Goal: Task Accomplishment & Management: Use online tool/utility

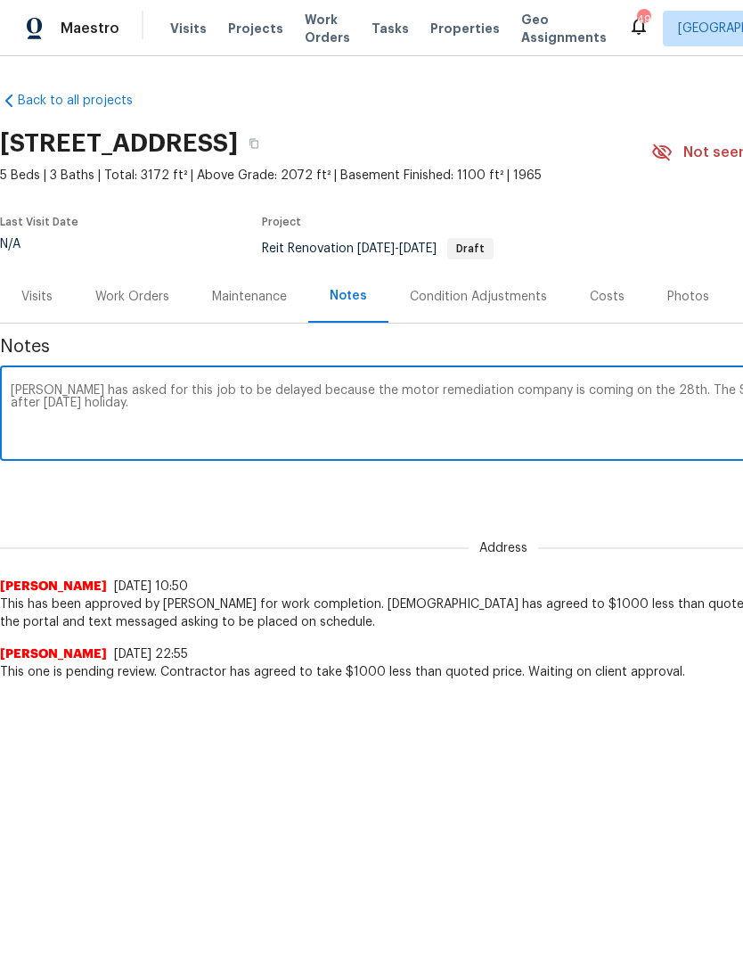
click at [333, 391] on textarea "Elsa has asked for this job to be delayed because the motor remediation company…" at bounding box center [504, 415] width 986 height 62
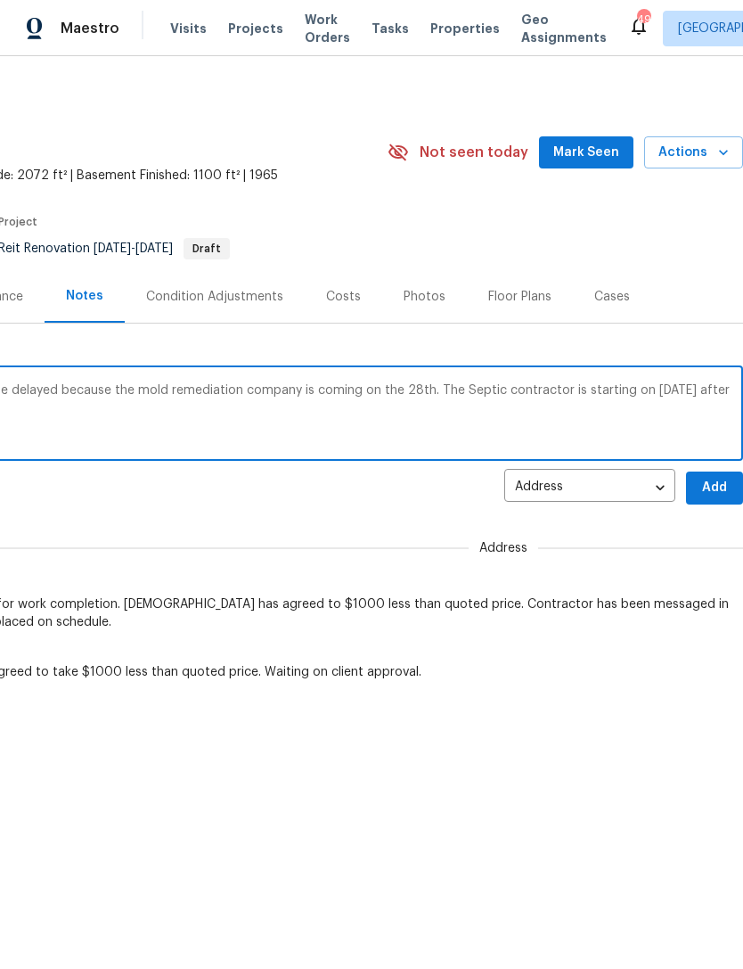
scroll to position [0, 264]
type textarea "Elsa has asked for this job to be delayed because the mold remediation company …"
click at [716, 484] on span "Add" at bounding box center [715, 488] width 29 height 22
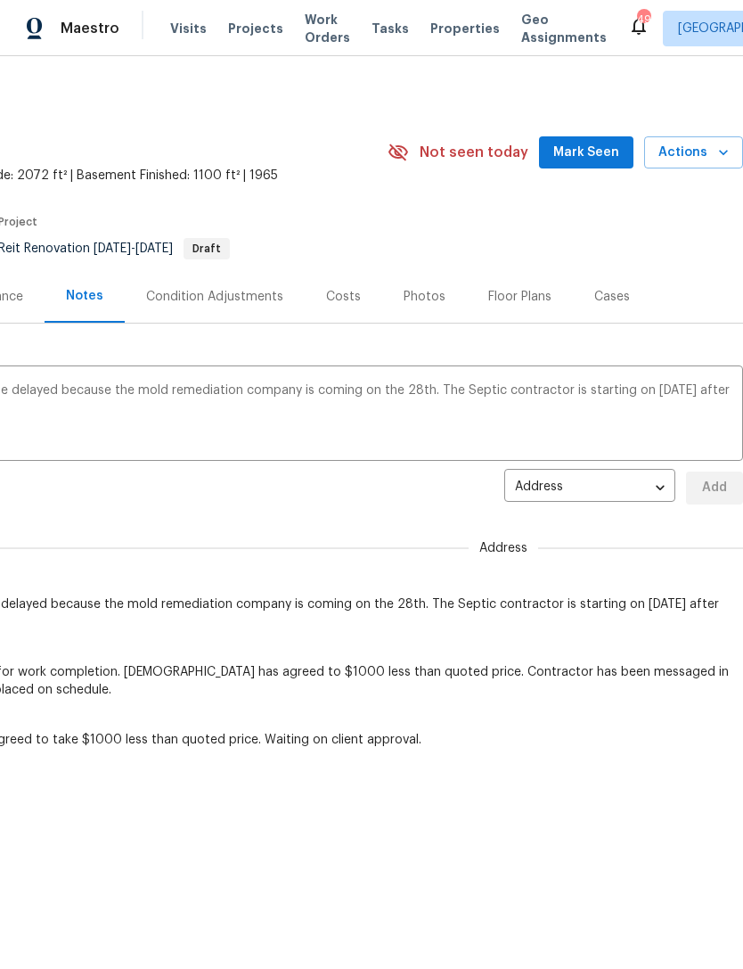
click at [604, 125] on div "5845 Highway 92, Fairburn, GA 30213 5 Beds | 3 Baths | Total: 3172 ft² | Above …" at bounding box center [239, 152] width 1007 height 64
click at [619, 142] on span "Mark Seen" at bounding box center [587, 153] width 66 height 22
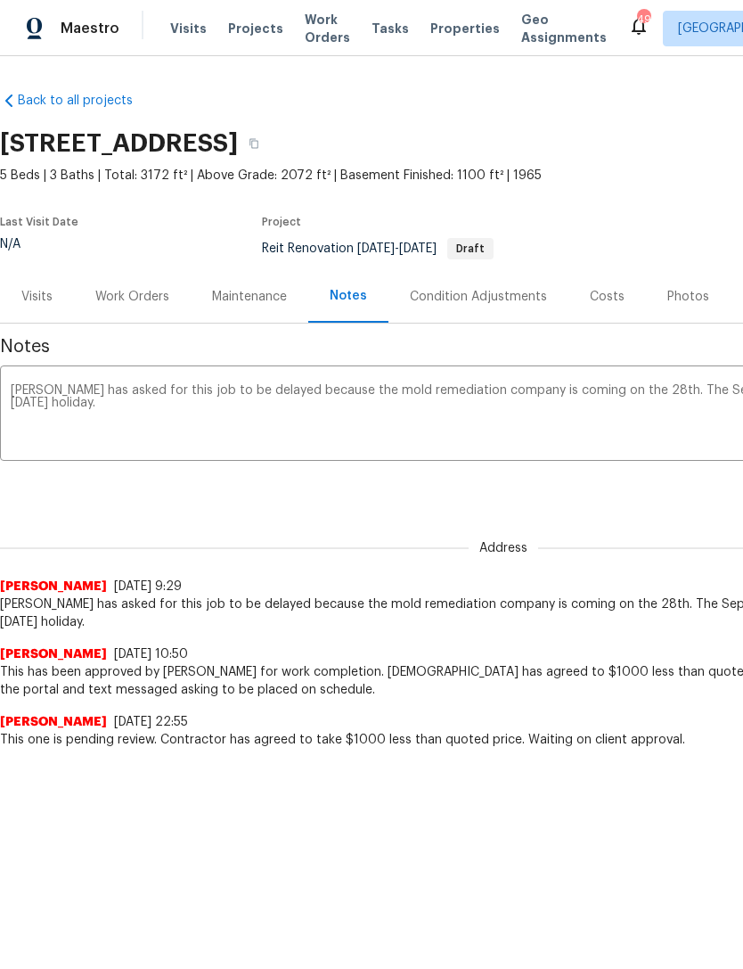
scroll to position [0, 0]
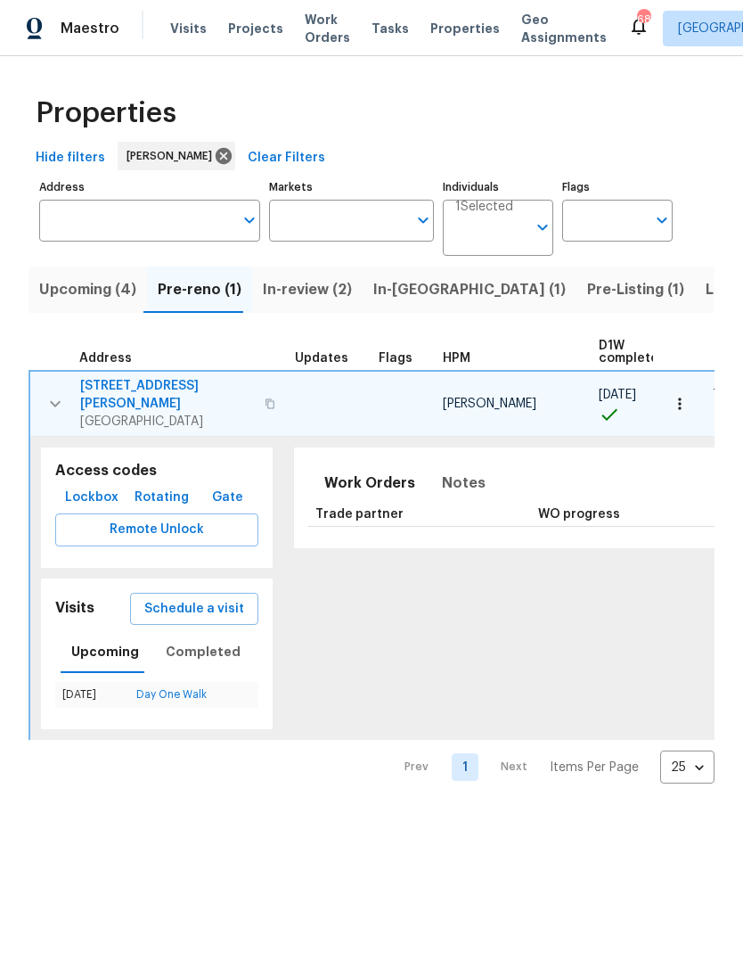
click at [300, 285] on span "In-review (2)" at bounding box center [307, 289] width 89 height 25
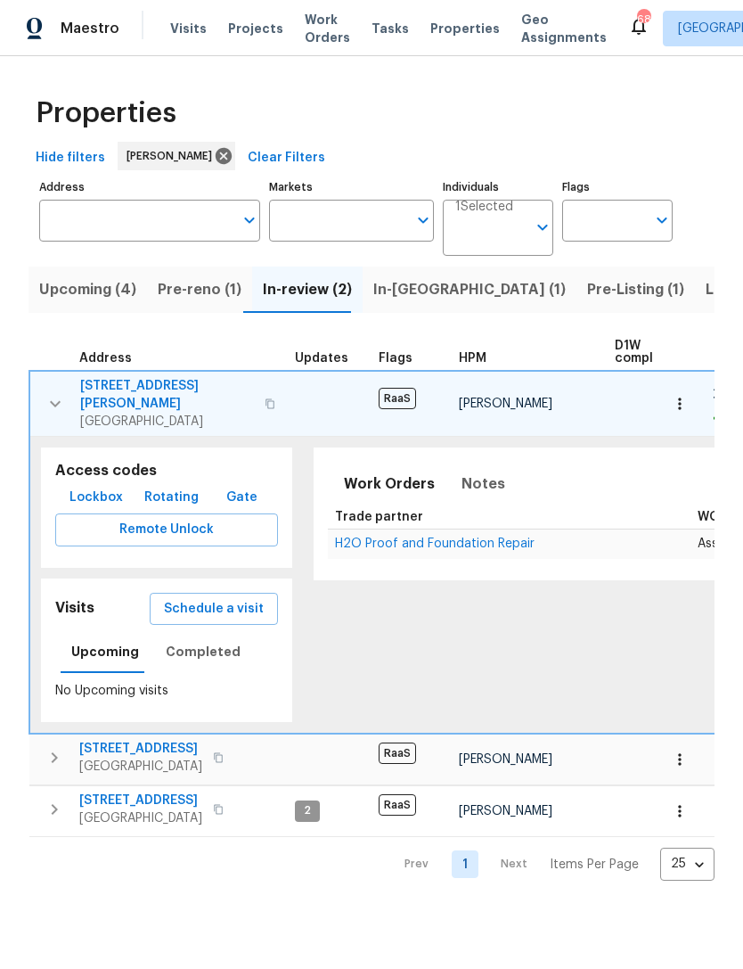
click at [48, 401] on icon "button" at bounding box center [55, 403] width 21 height 21
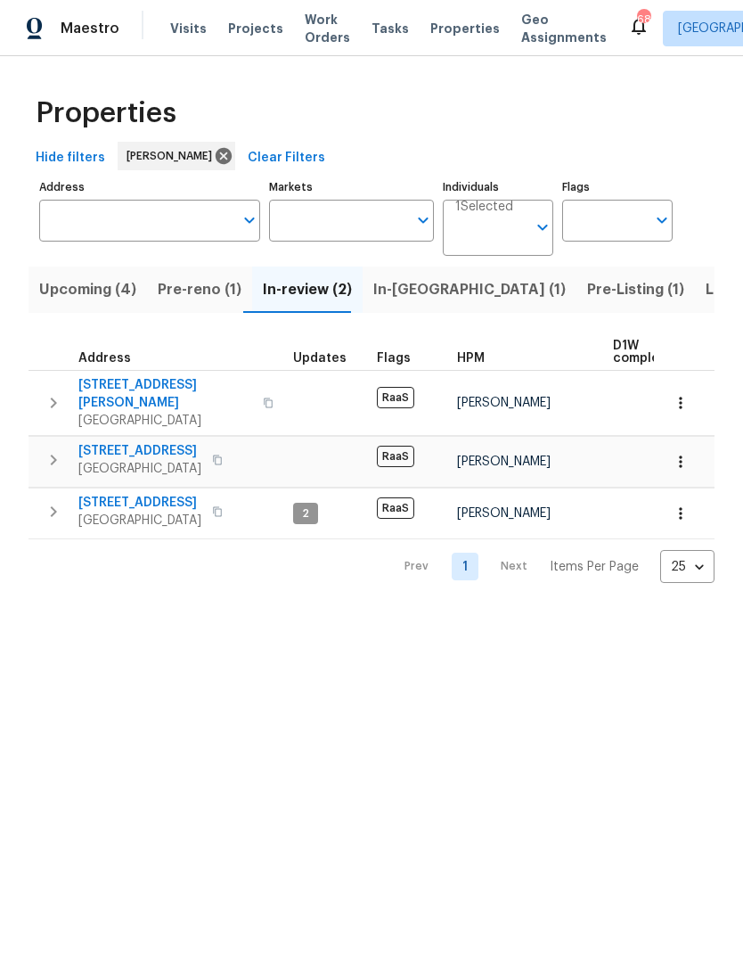
click at [62, 501] on icon "button" at bounding box center [53, 511] width 21 height 21
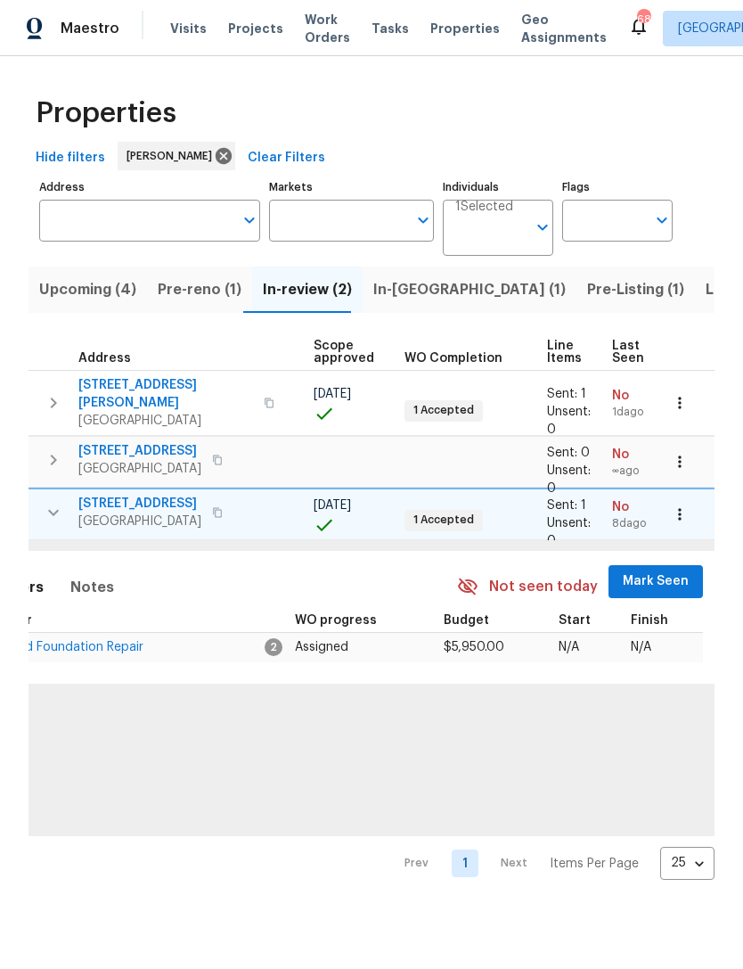
click at [643, 571] on span "Mark Seen" at bounding box center [656, 582] width 66 height 22
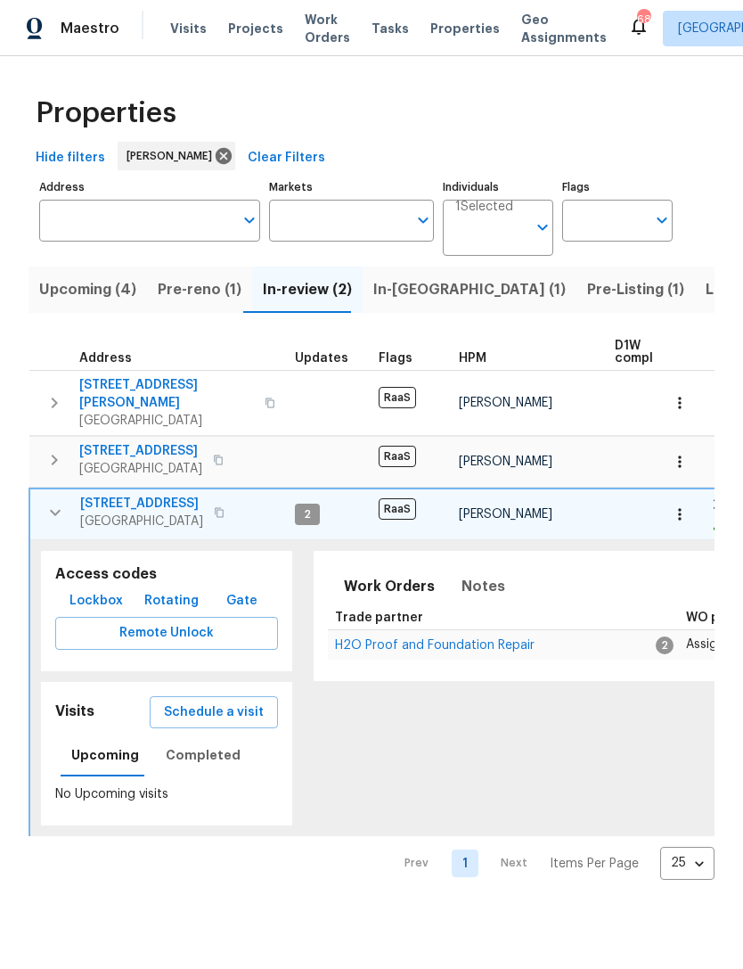
click at [46, 505] on icon "button" at bounding box center [55, 512] width 21 height 21
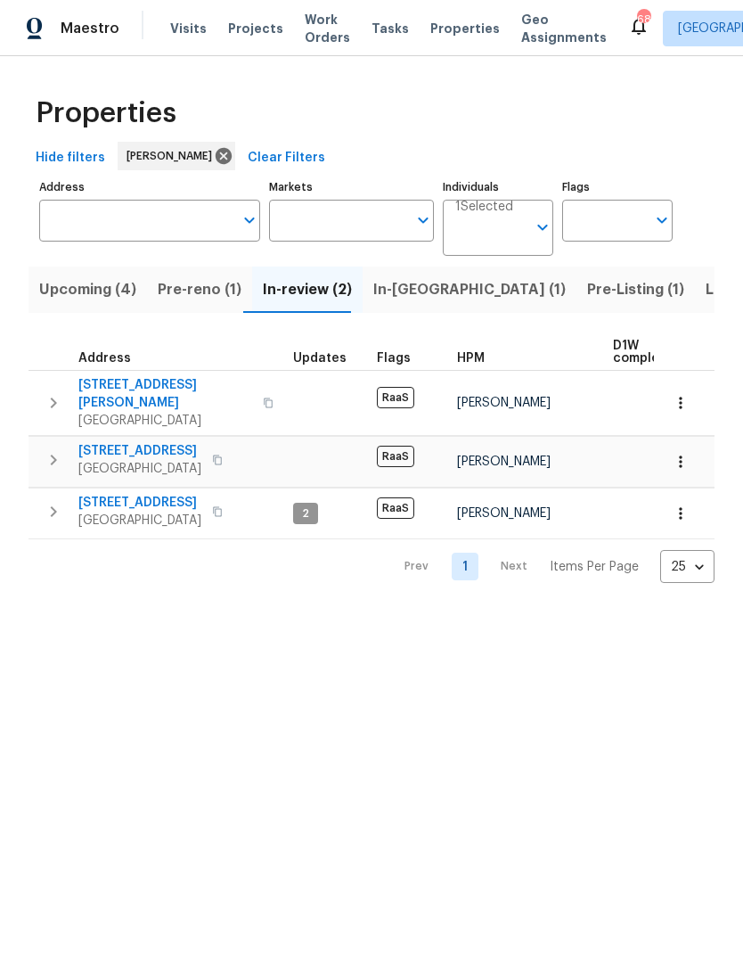
click at [53, 399] on icon "button" at bounding box center [53, 402] width 21 height 21
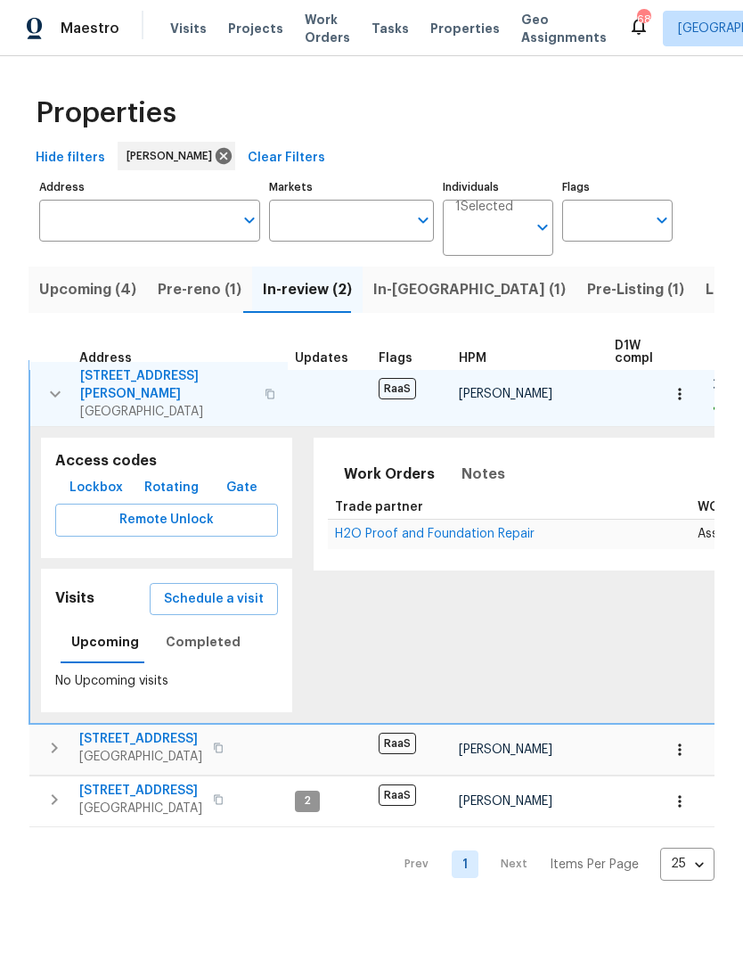
scroll to position [10, 0]
click at [57, 383] on icon "button" at bounding box center [55, 393] width 21 height 21
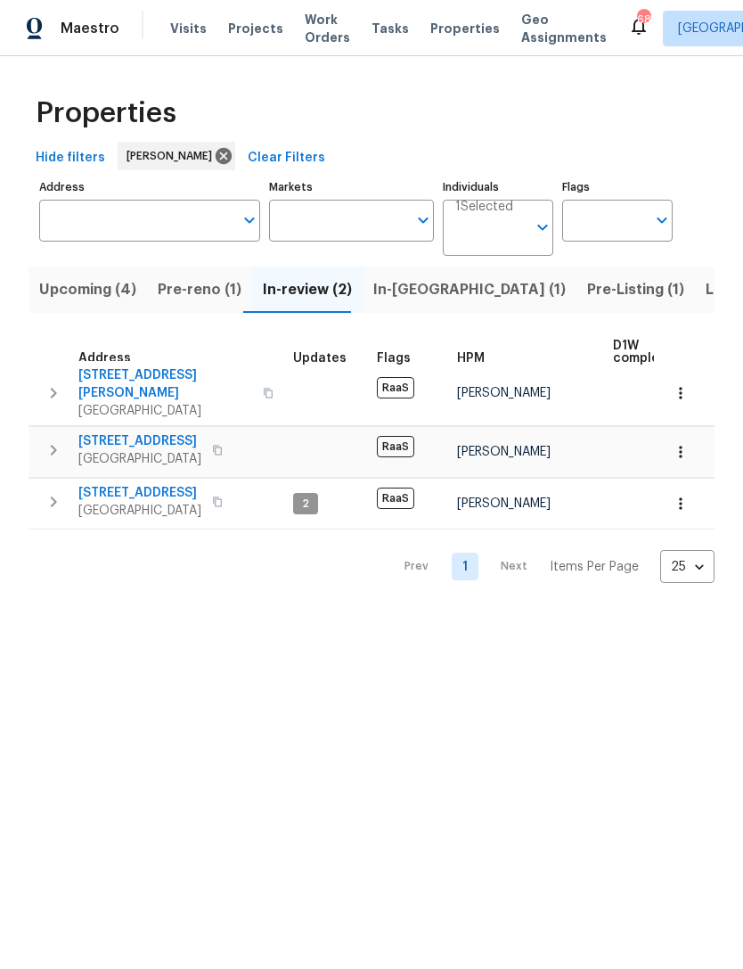
click at [56, 439] on icon "button" at bounding box center [53, 449] width 21 height 21
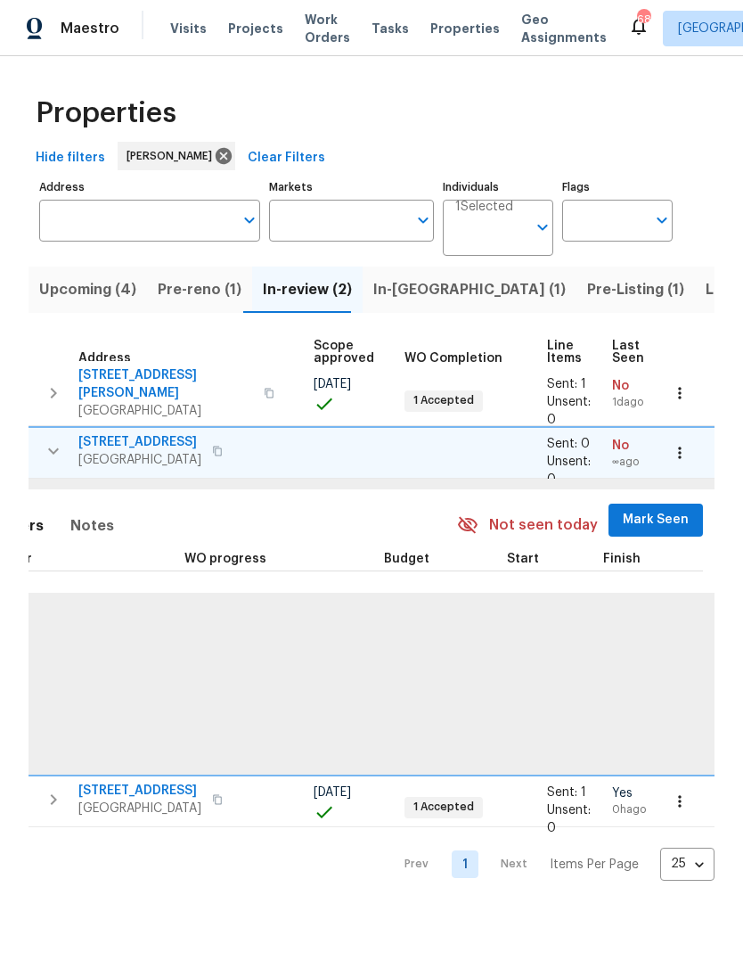
scroll to position [10, 390]
click at [648, 509] on span "Mark Seen" at bounding box center [657, 520] width 66 height 22
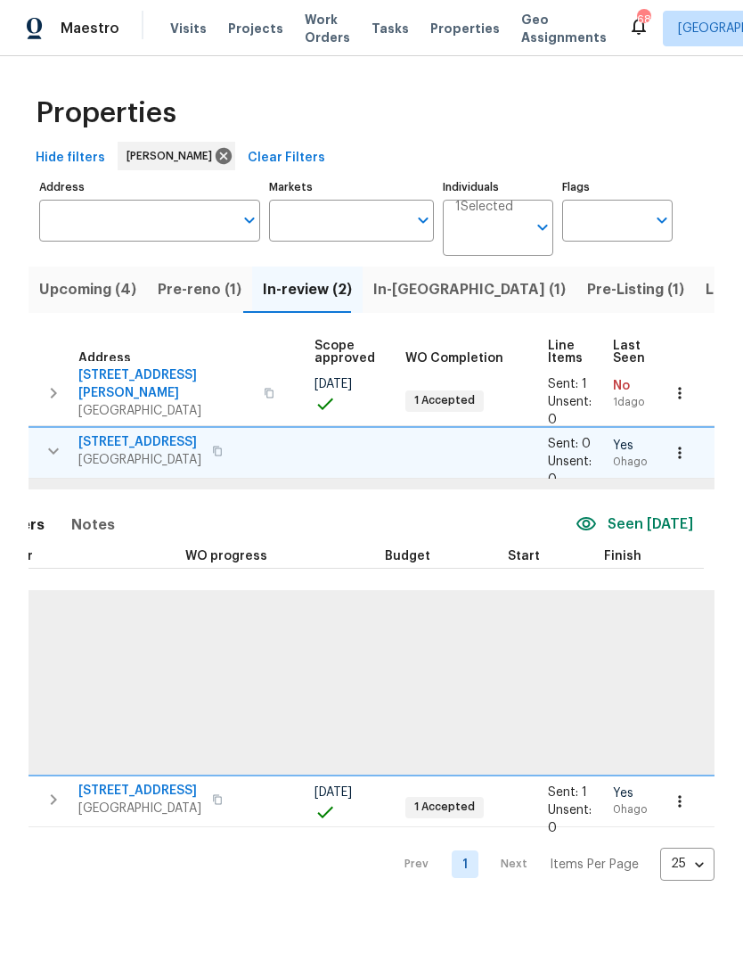
click at [683, 444] on icon "button" at bounding box center [680, 453] width 18 height 18
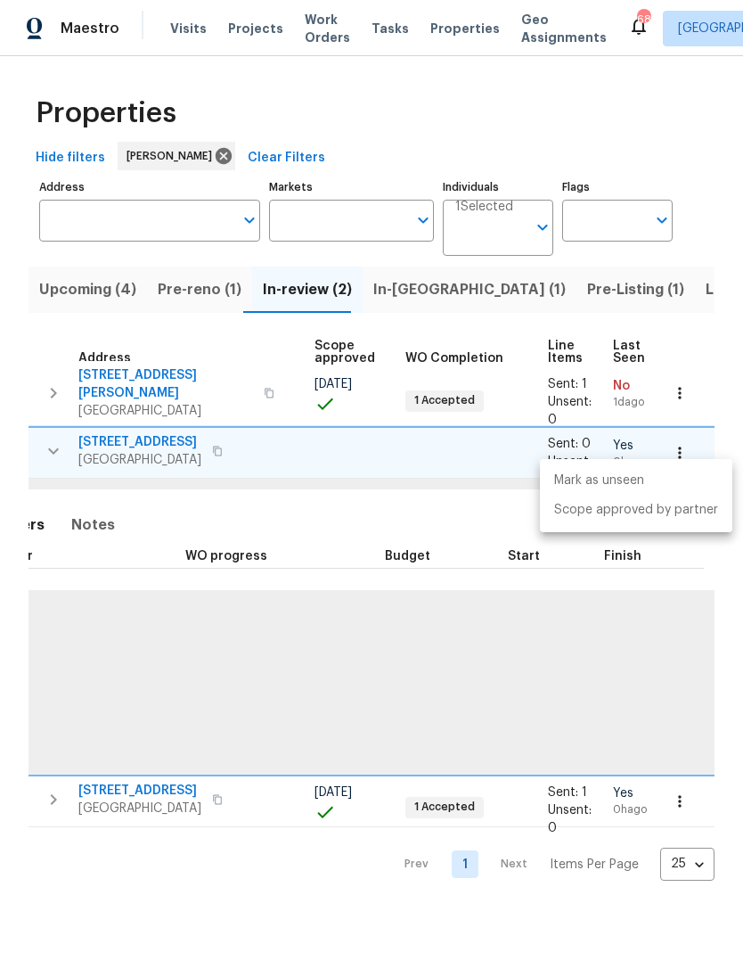
click at [581, 616] on div at bounding box center [371, 484] width 743 height 969
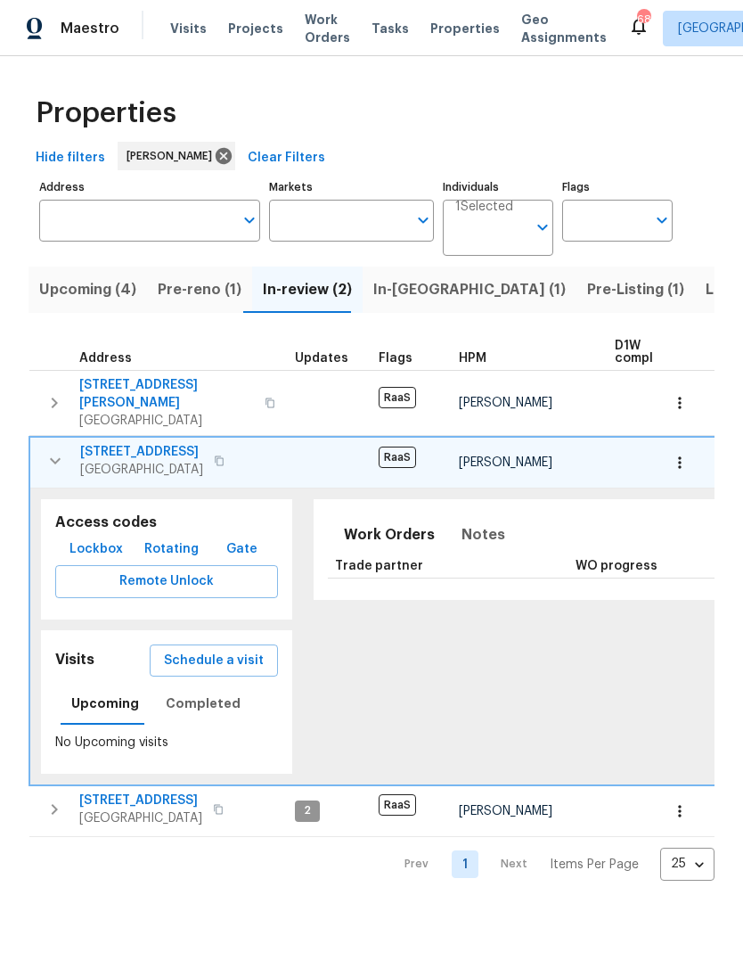
scroll to position [0, 0]
click at [147, 443] on span "2761 Whisper Ct" at bounding box center [141, 452] width 123 height 18
click at [127, 461] on span "Douglasville, GA 30135" at bounding box center [141, 470] width 123 height 18
click at [307, 299] on span "In-review (2)" at bounding box center [307, 289] width 89 height 25
click at [51, 450] on icon "button" at bounding box center [55, 460] width 21 height 21
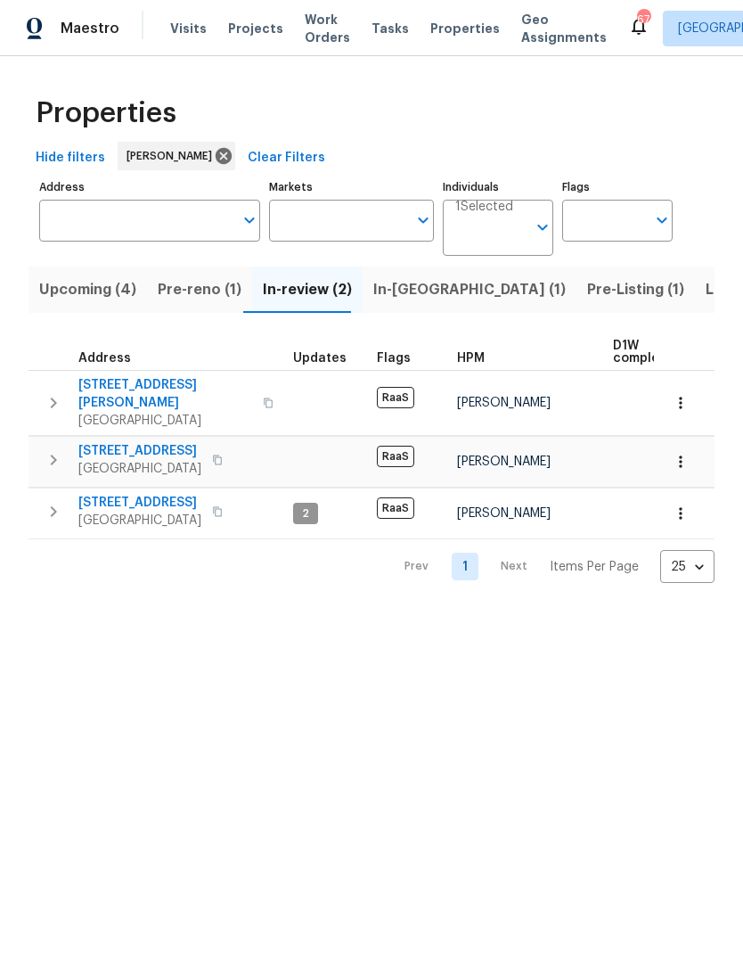
click at [375, 290] on span "In-reno (1)" at bounding box center [470, 289] width 193 height 25
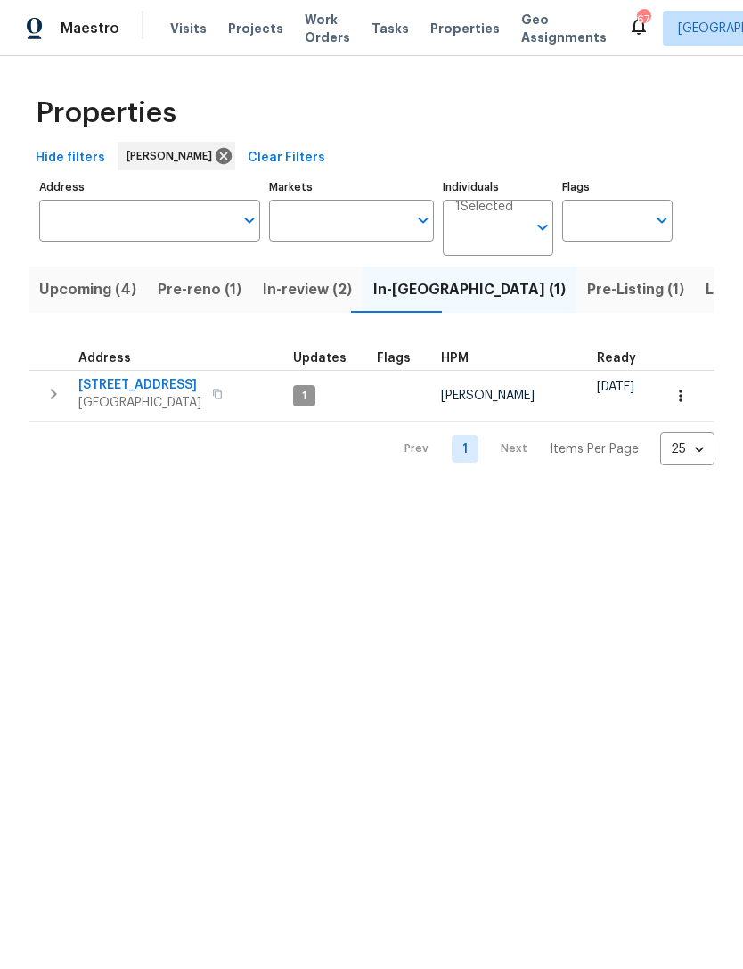
click at [216, 292] on span "Pre-reno (1)" at bounding box center [200, 289] width 84 height 25
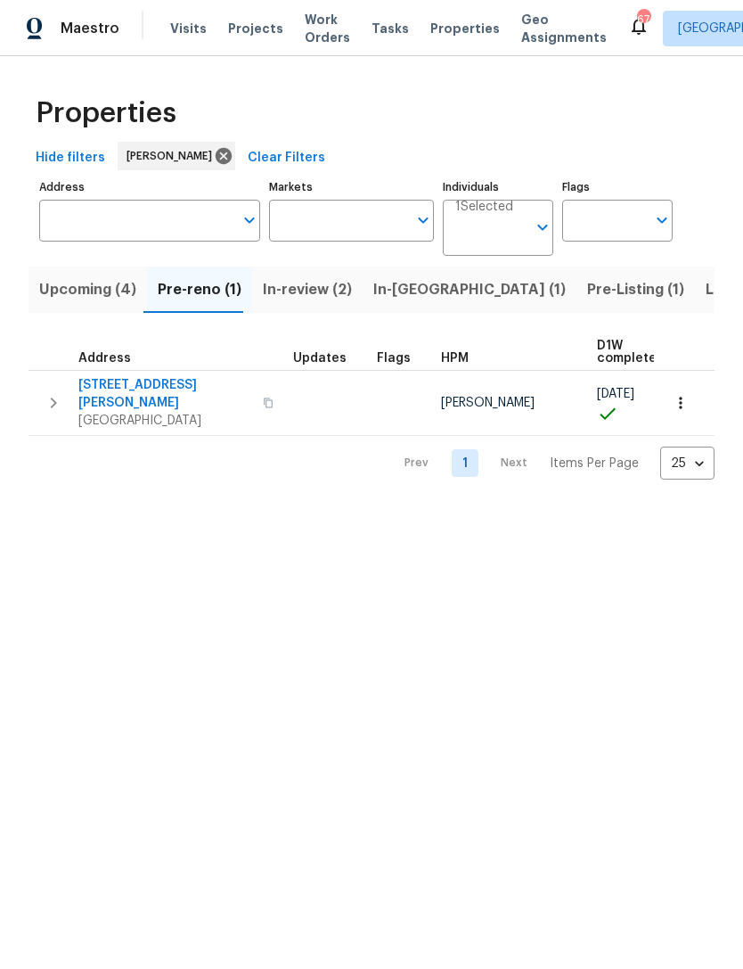
click at [587, 292] on span "Pre-Listing (1)" at bounding box center [635, 289] width 97 height 25
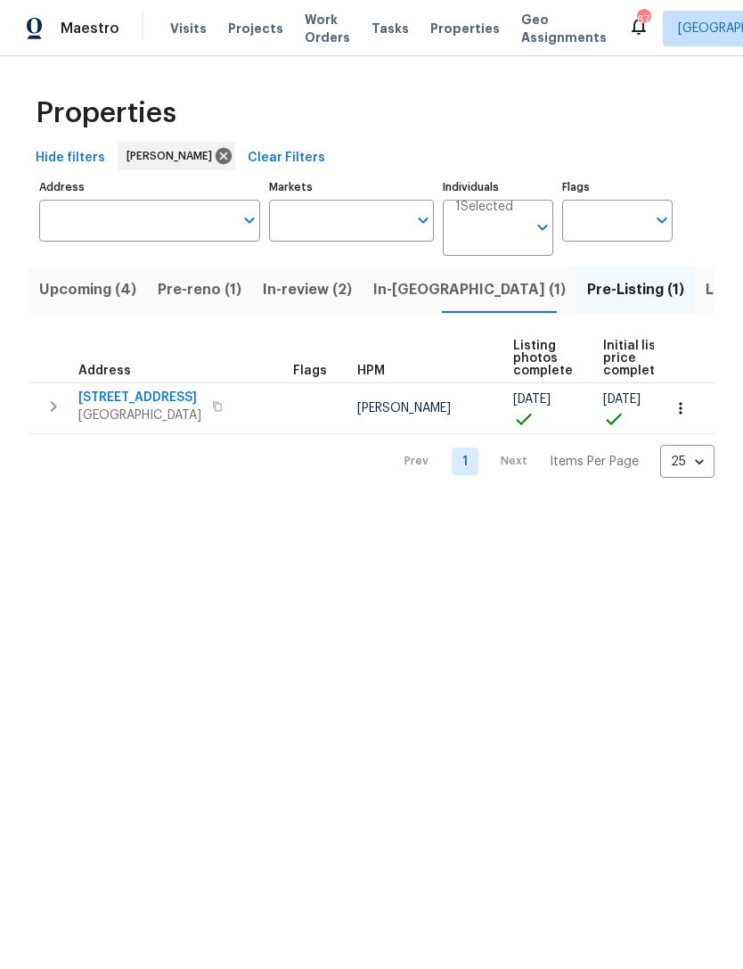
click at [50, 405] on icon "button" at bounding box center [53, 406] width 21 height 21
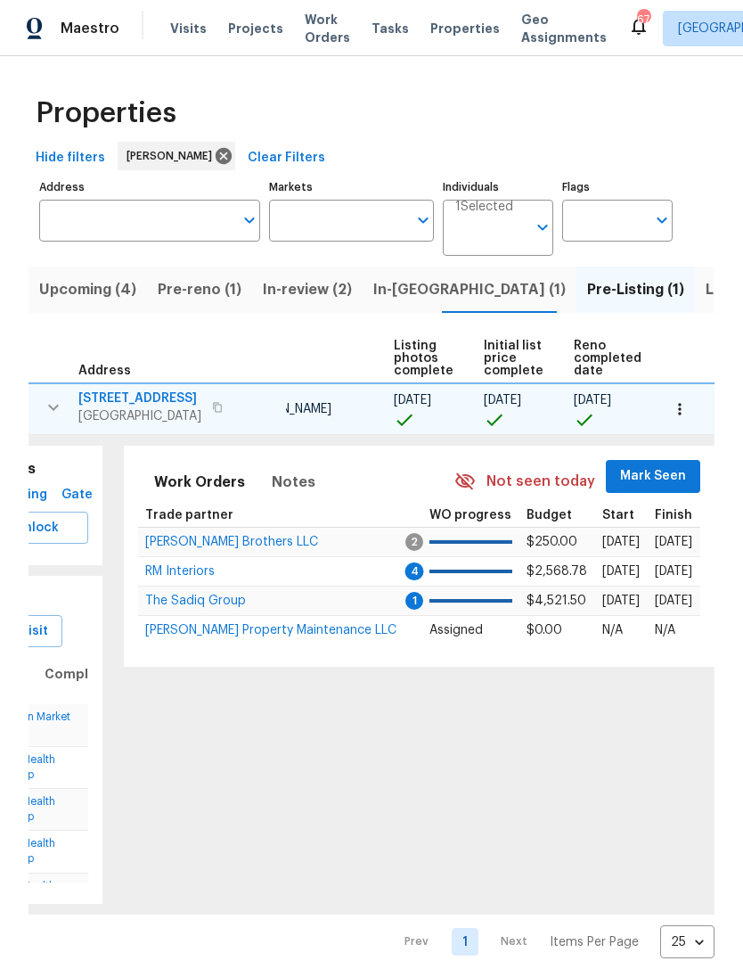
scroll to position [0, 120]
click at [649, 475] on span "Mark Seen" at bounding box center [654, 476] width 66 height 22
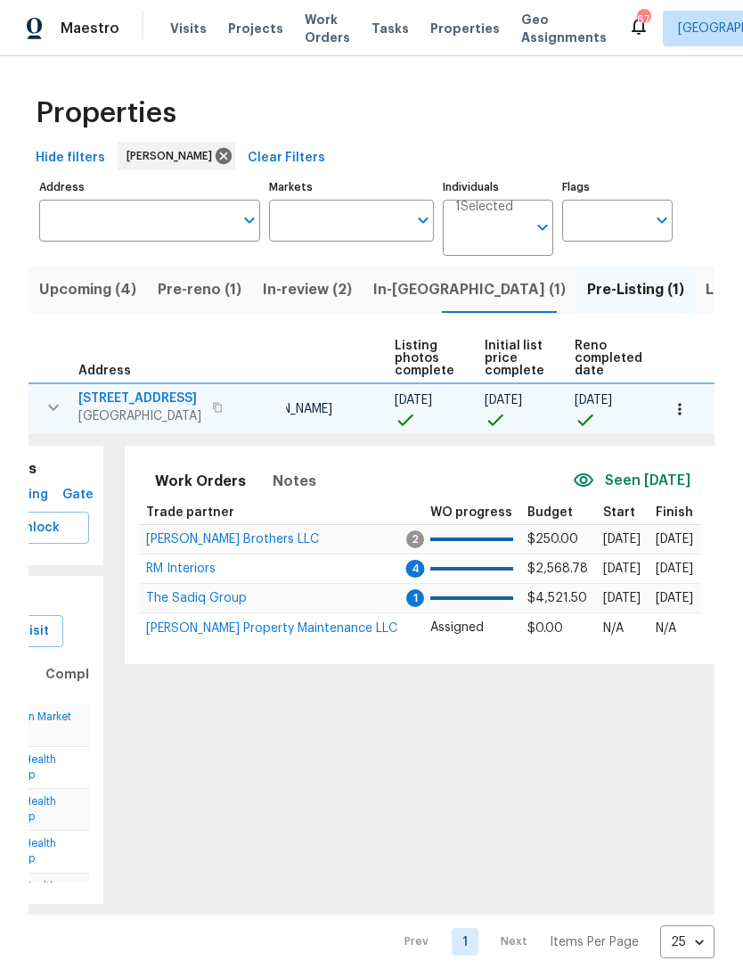
click at [226, 601] on span "The Sadiq Group" at bounding box center [196, 598] width 101 height 12
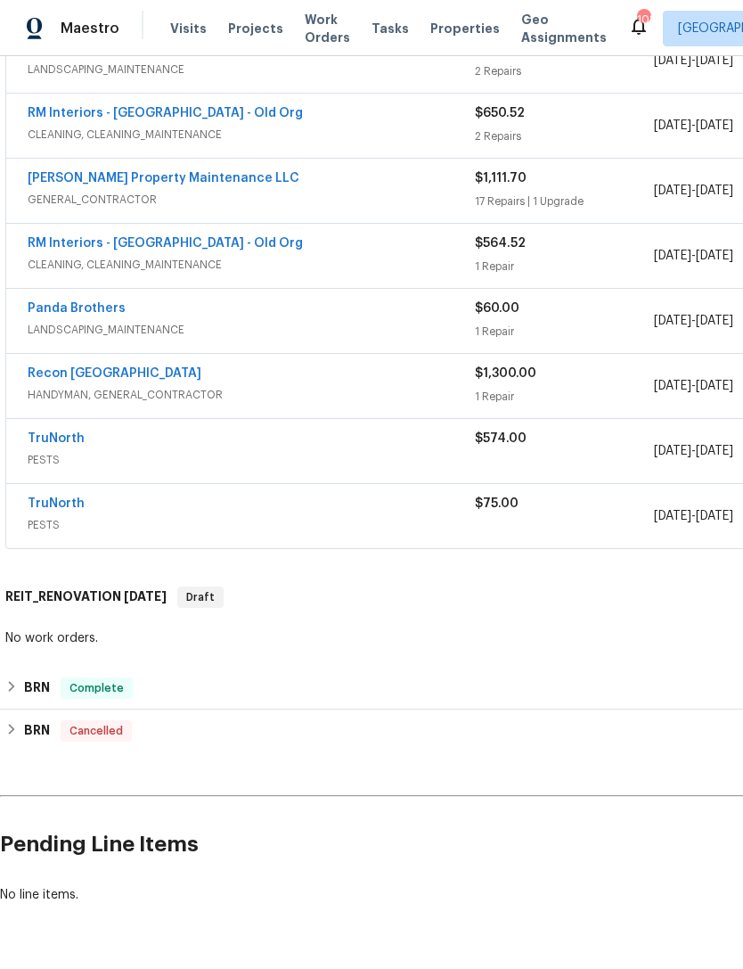
scroll to position [643, 0]
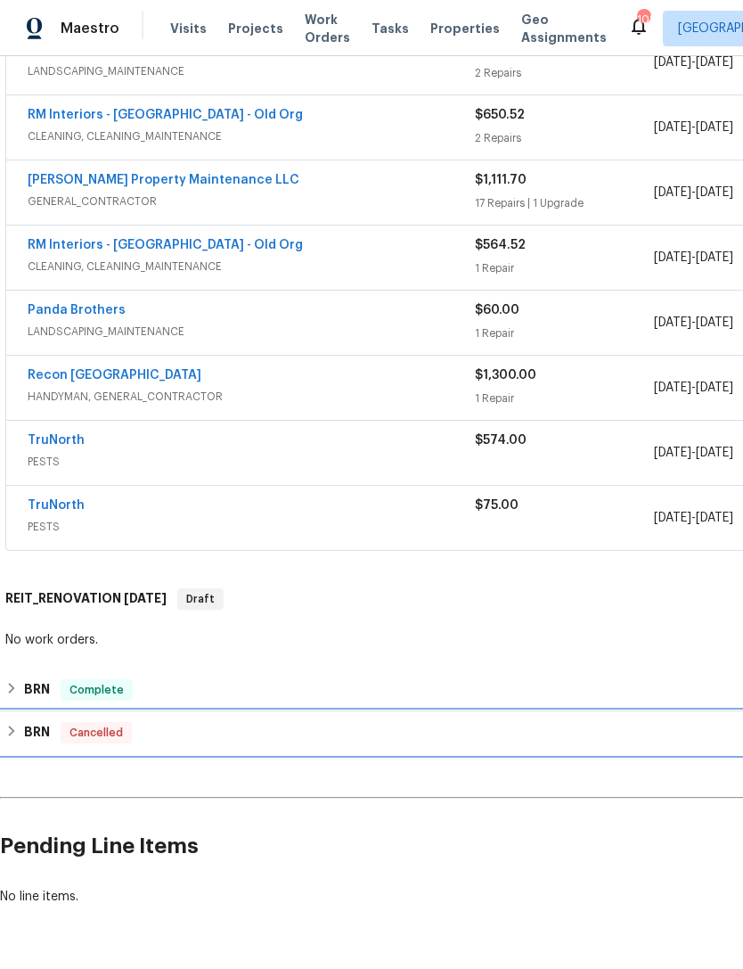
click at [45, 736] on h6 "BRN" at bounding box center [37, 732] width 26 height 21
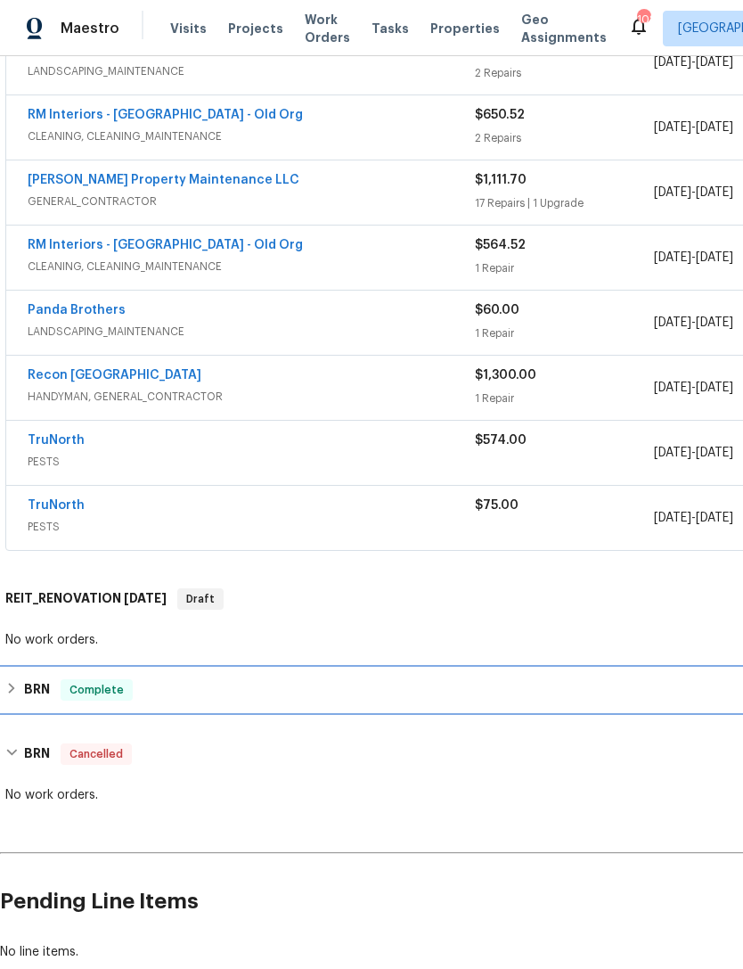
click at [29, 694] on h6 "BRN" at bounding box center [37, 689] width 26 height 21
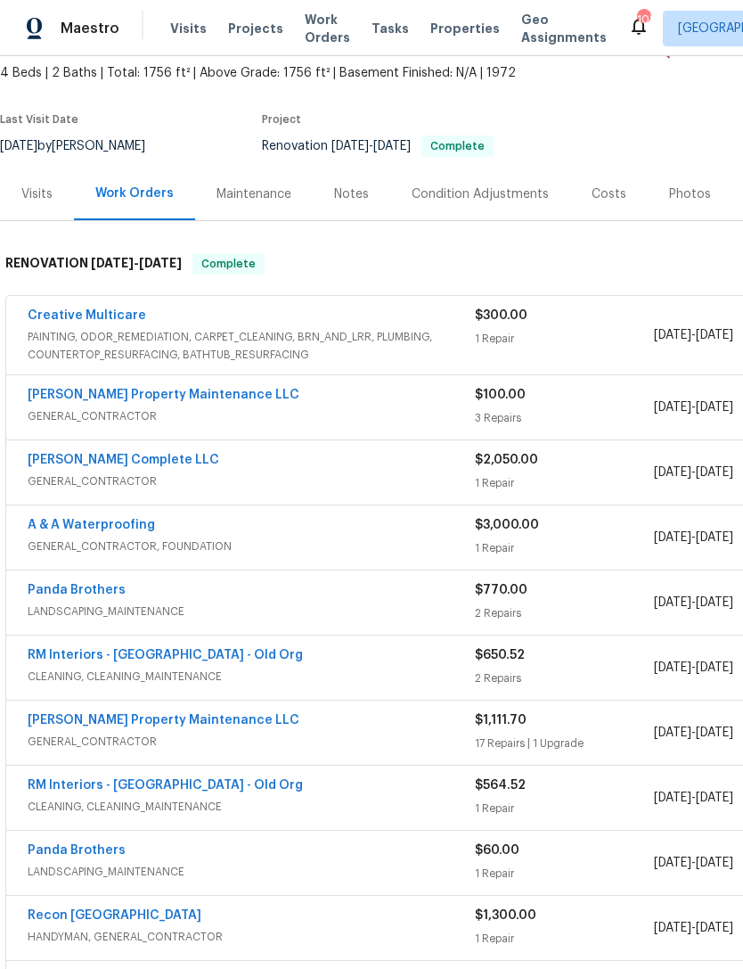
scroll to position [103, 0]
click at [129, 459] on link "Bowen's Complete LLC" at bounding box center [124, 460] width 192 height 12
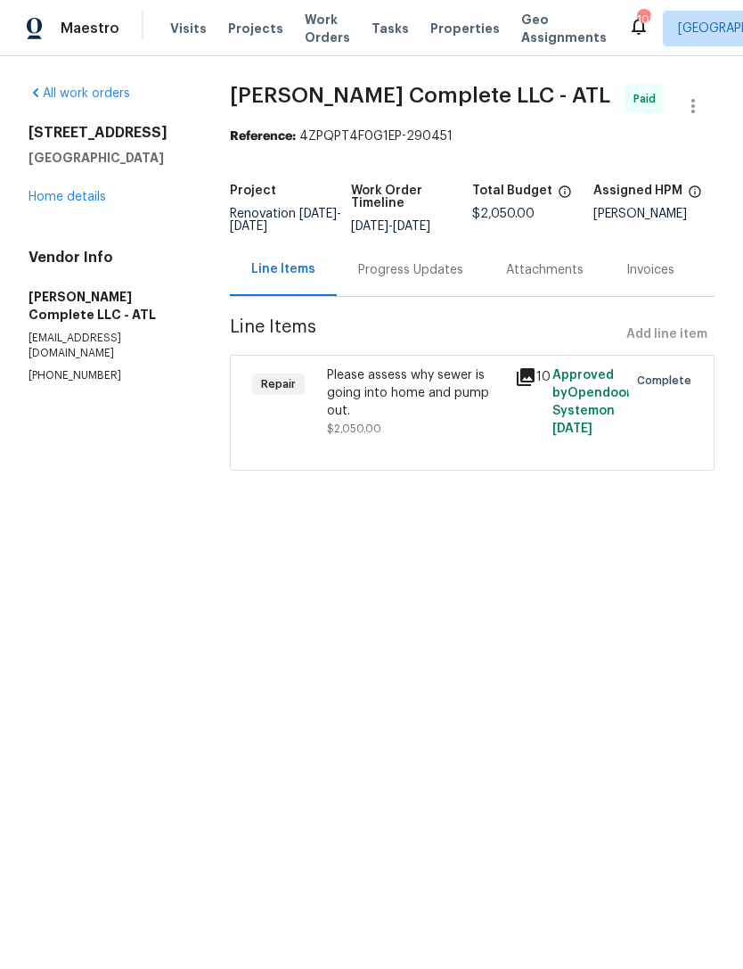
click at [486, 406] on div "Please assess why sewer is going into home and pump out." at bounding box center [415, 392] width 177 height 53
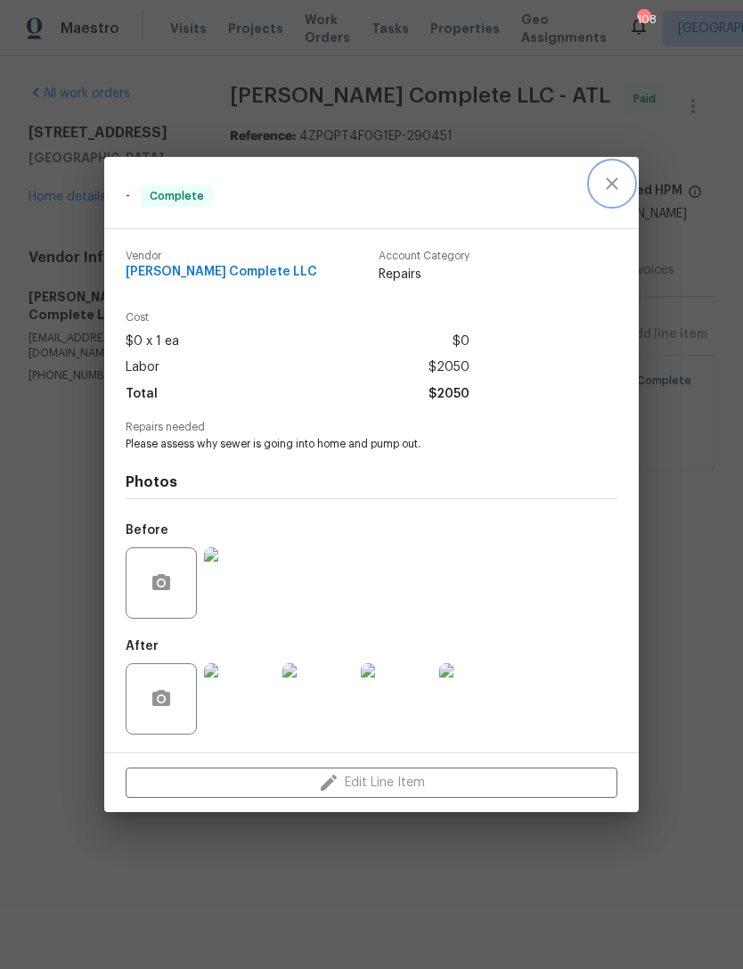
click at [614, 183] on icon "close" at bounding box center [612, 183] width 12 height 12
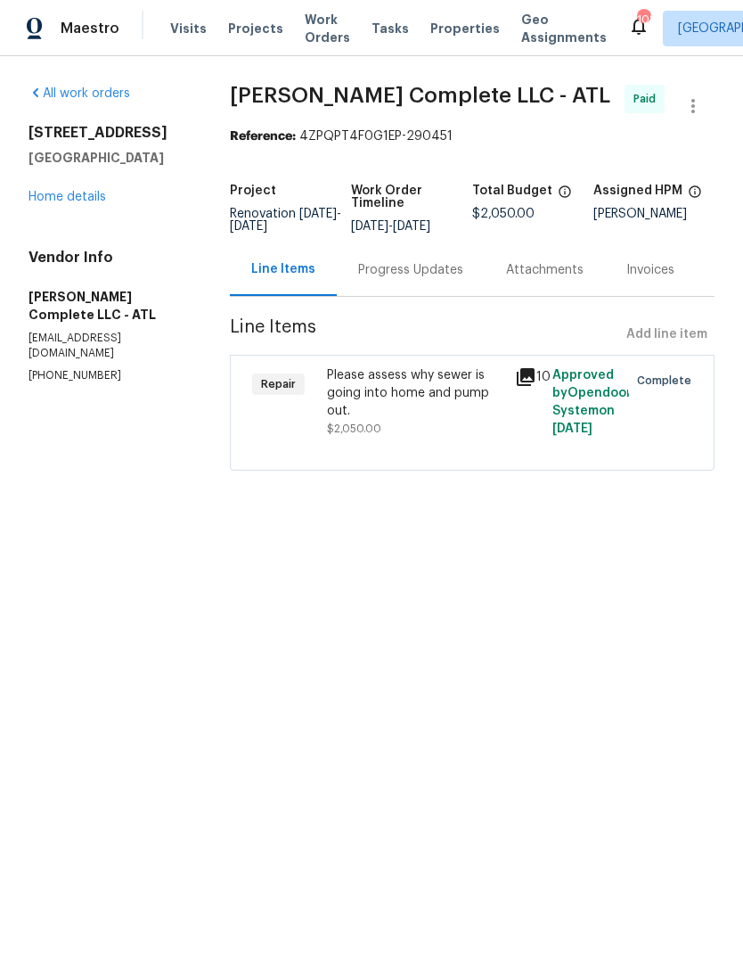
click at [457, 264] on div "Progress Updates" at bounding box center [411, 269] width 148 height 53
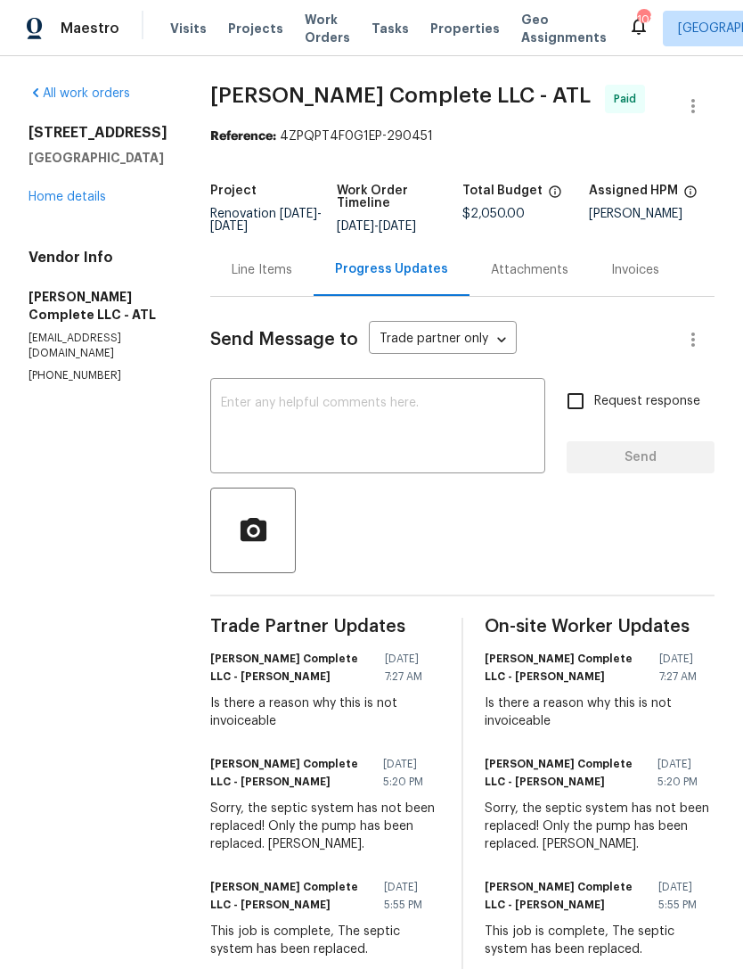
click at [83, 127] on div "2761 Whisper Ct Douglasville, GA 30135 Home details" at bounding box center [98, 165] width 139 height 82
click at [67, 191] on link "Home details" at bounding box center [68, 197] width 78 height 12
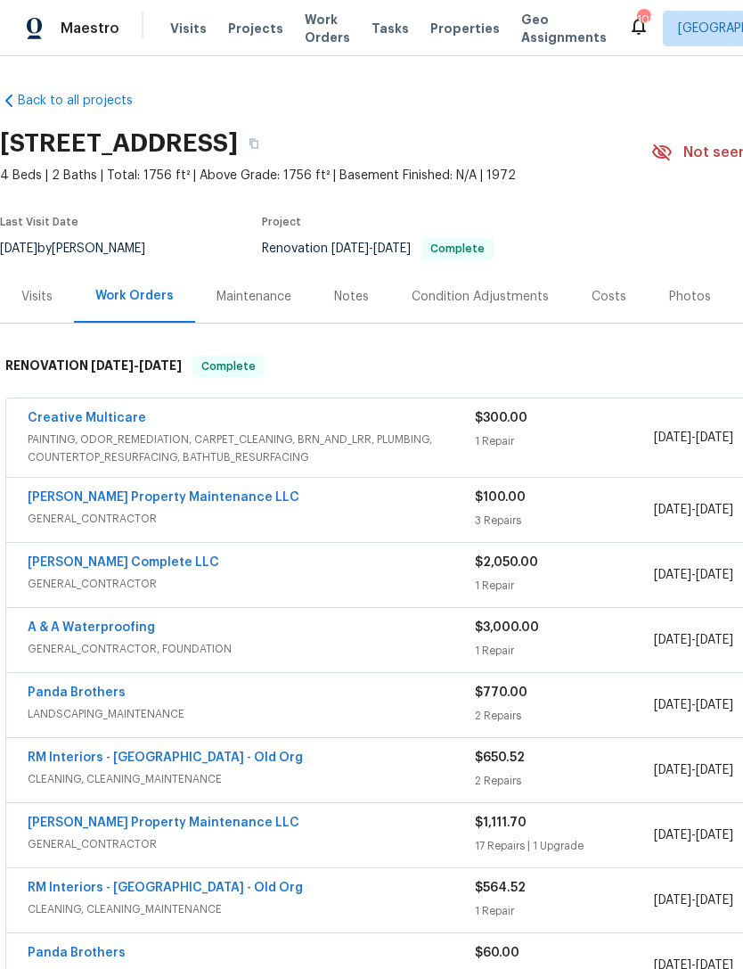
click at [355, 270] on div "Notes" at bounding box center [352, 296] width 78 height 53
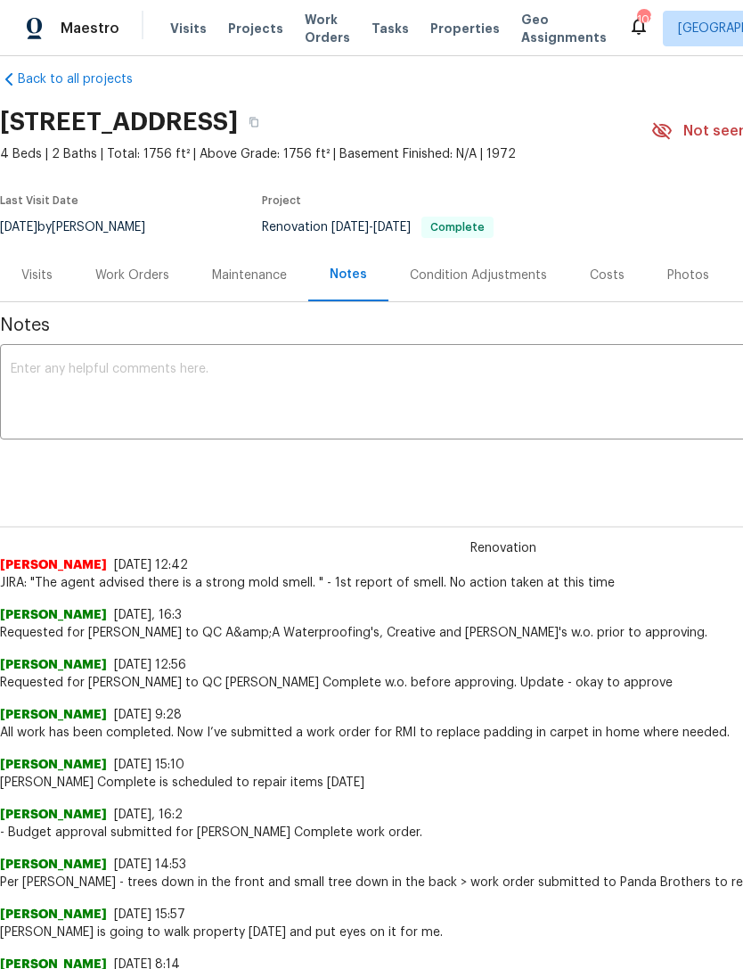
scroll to position [22, 0]
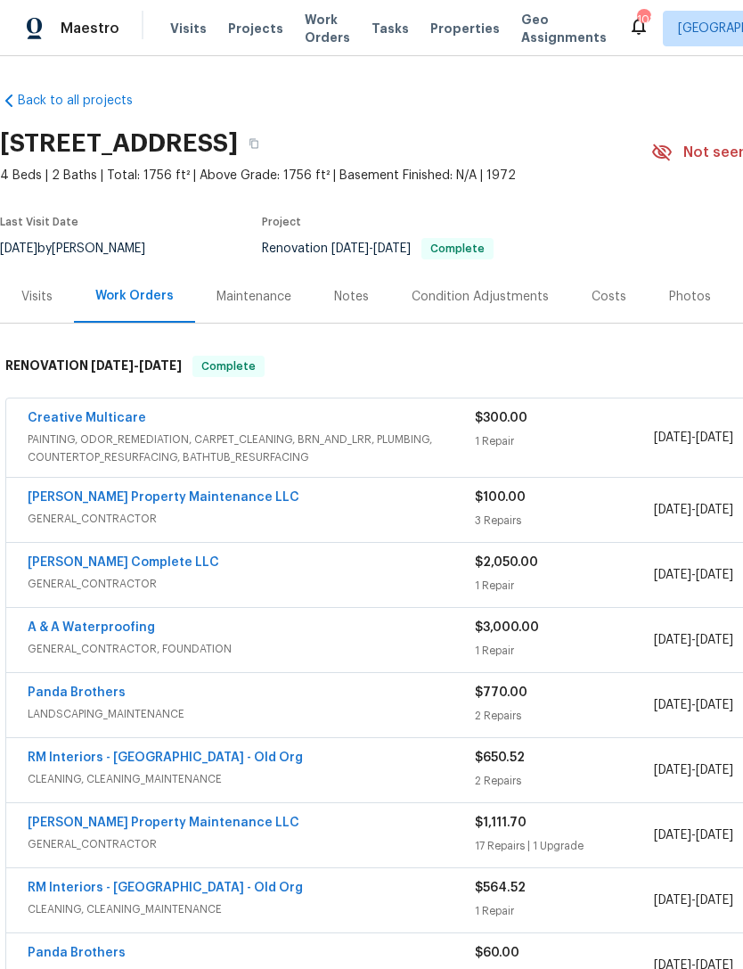
click at [350, 300] on div "Notes" at bounding box center [351, 297] width 35 height 18
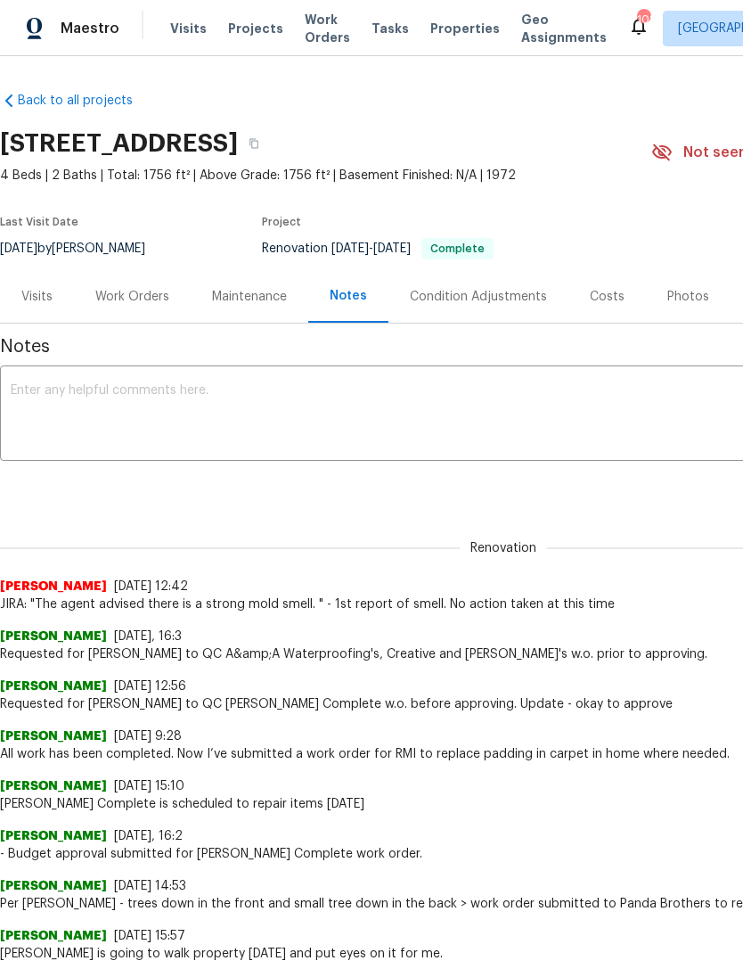
click at [281, 412] on textarea at bounding box center [504, 415] width 986 height 62
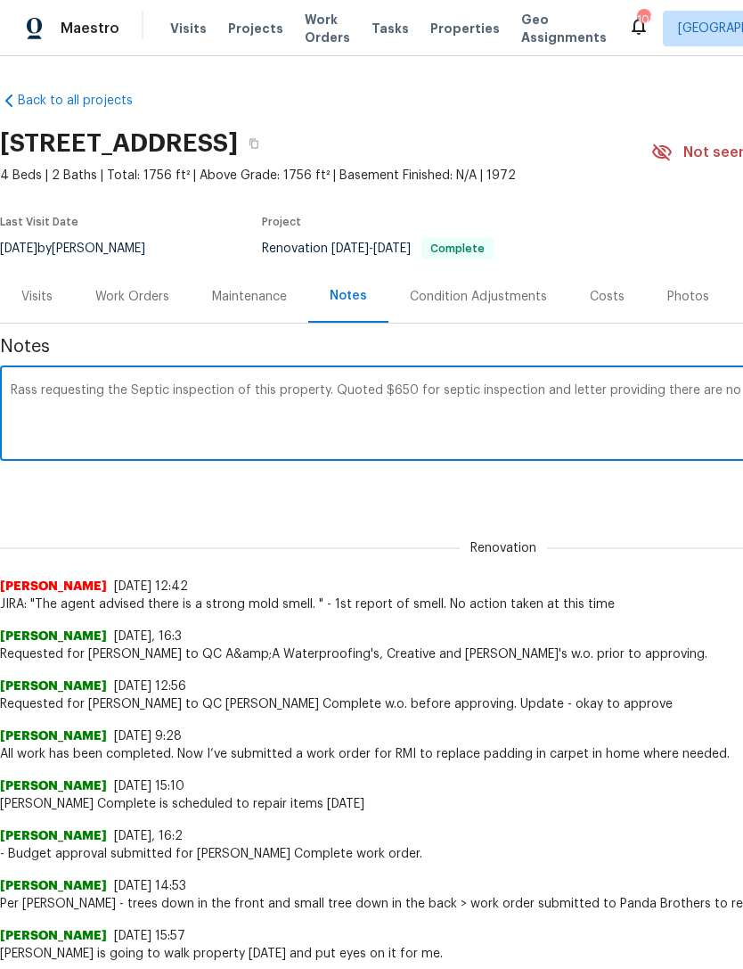
click at [130, 392] on textarea "Rass requesting the Septic inspection of this property. Quoted $650 for septic …" at bounding box center [504, 415] width 986 height 62
click at [312, 405] on textarea "Rass requesting the Septic inspection of this property. Quoted $650 for septic …" at bounding box center [504, 415] width 986 height 62
click at [117, 385] on textarea "Rass requesting the Septic inspection of this property. Quoted $650 for septic …" at bounding box center [504, 415] width 986 height 62
click at [233, 394] on textarea "Rass requesting a Septic inspection of this property. Quoted $650 for septic in…" at bounding box center [504, 415] width 986 height 62
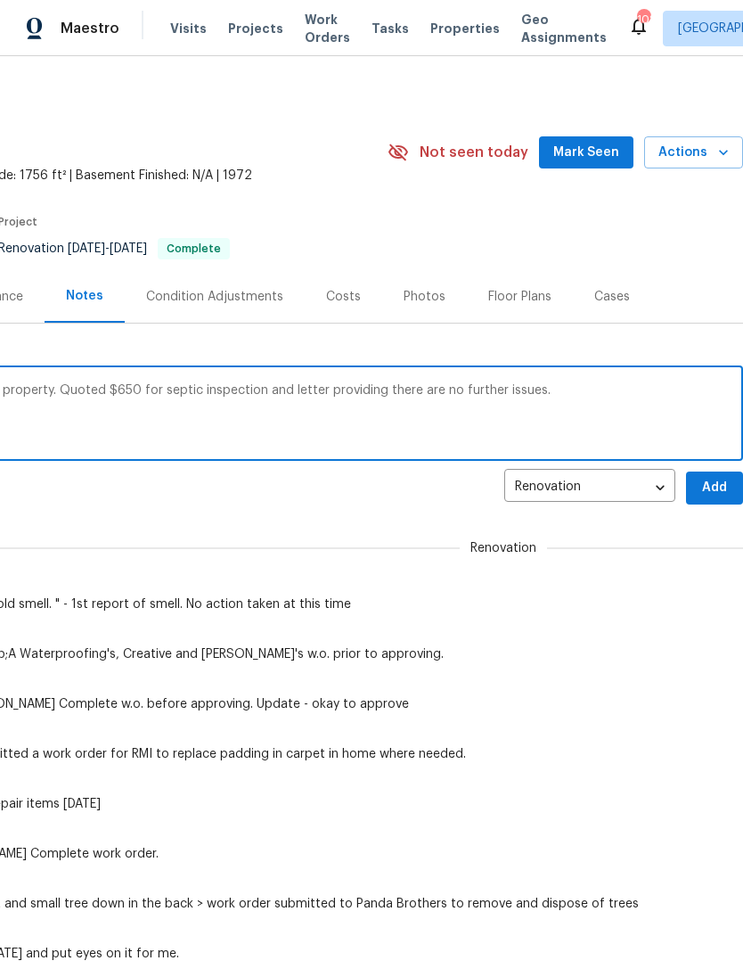
scroll to position [0, 264]
type textarea "Rass requesting a Septic inspection at this property. Quoted $650 for septic in…"
click at [718, 491] on span "Add" at bounding box center [715, 488] width 29 height 22
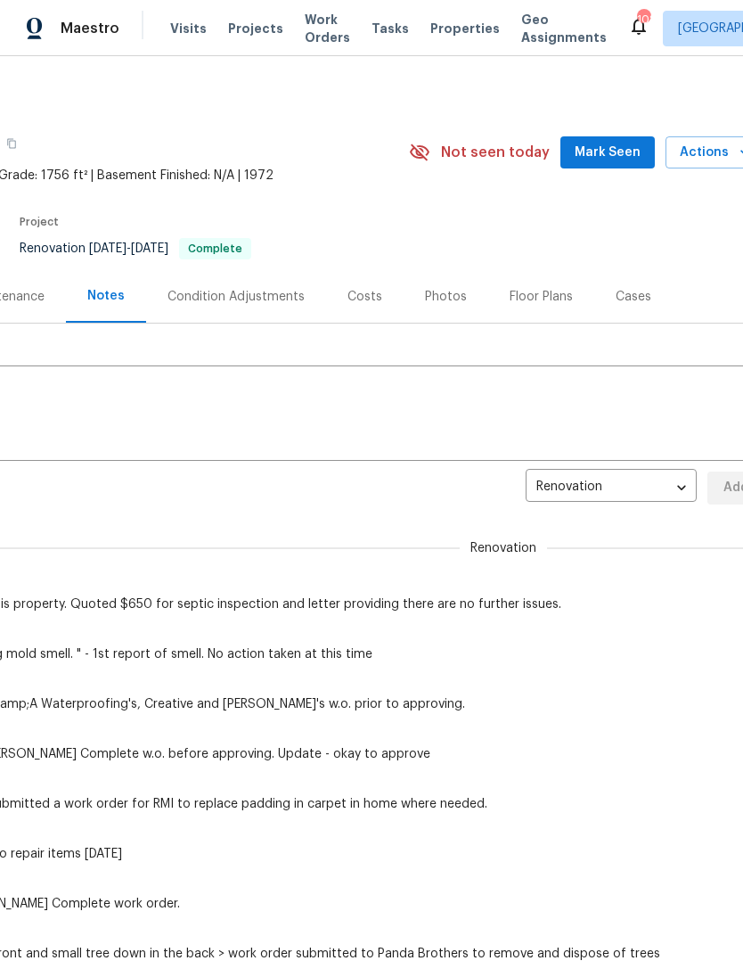
scroll to position [0, 242]
click at [620, 153] on span "Mark Seen" at bounding box center [608, 153] width 66 height 22
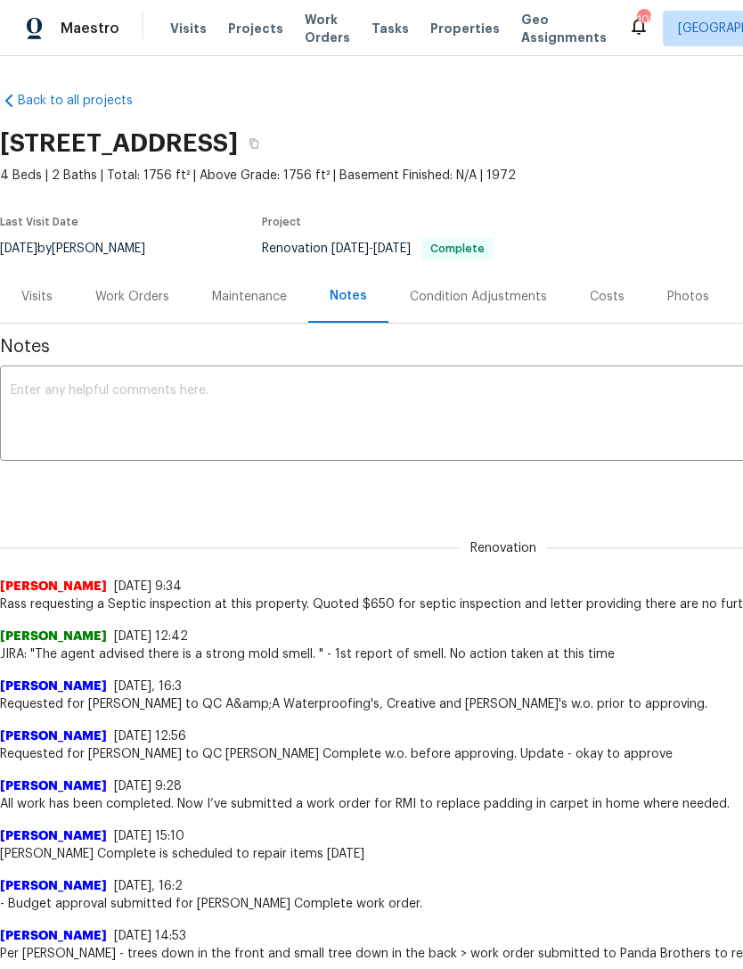
scroll to position [0, 0]
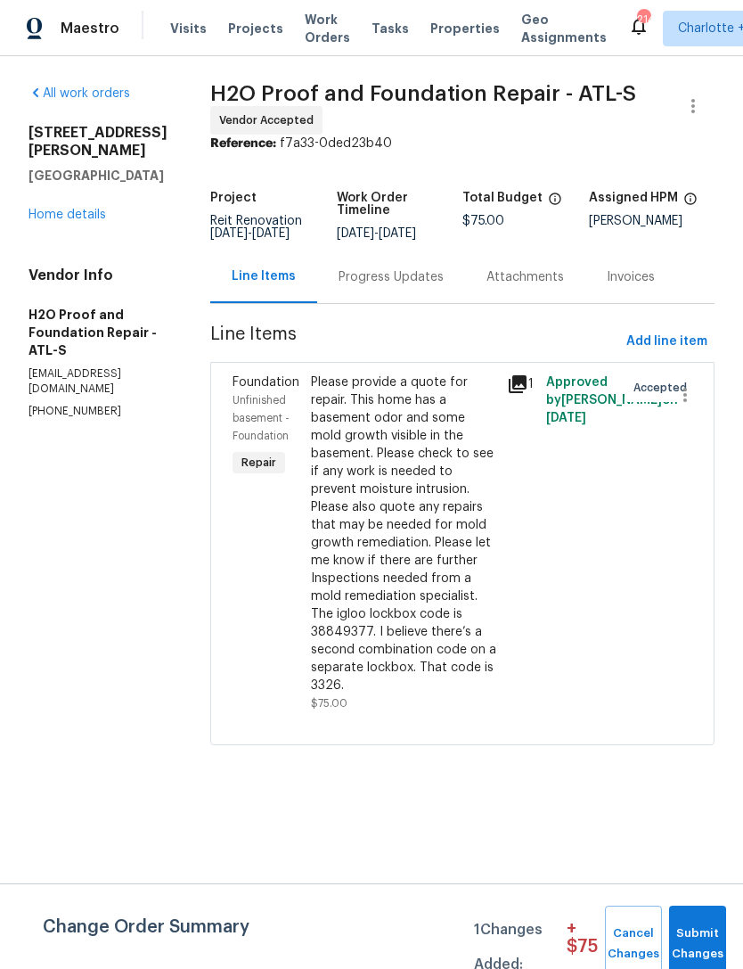
scroll to position [7, 0]
click at [326, 287] on div "Progress Updates" at bounding box center [391, 276] width 148 height 53
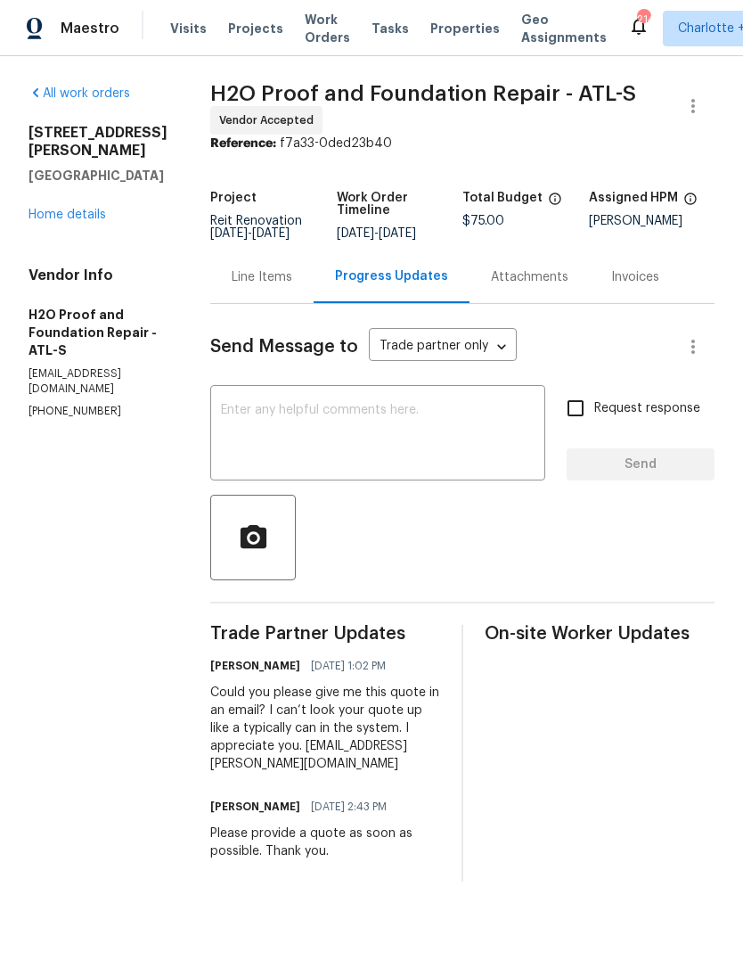
click at [71, 221] on link "Home details" at bounding box center [68, 215] width 78 height 12
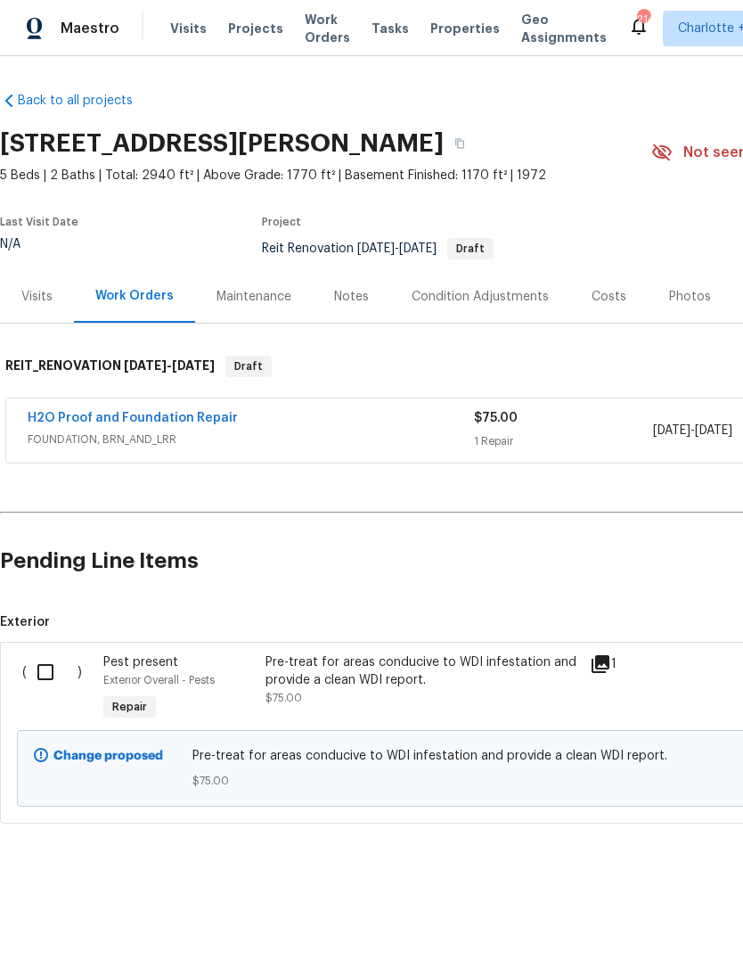
click at [349, 299] on div "Notes" at bounding box center [351, 297] width 35 height 18
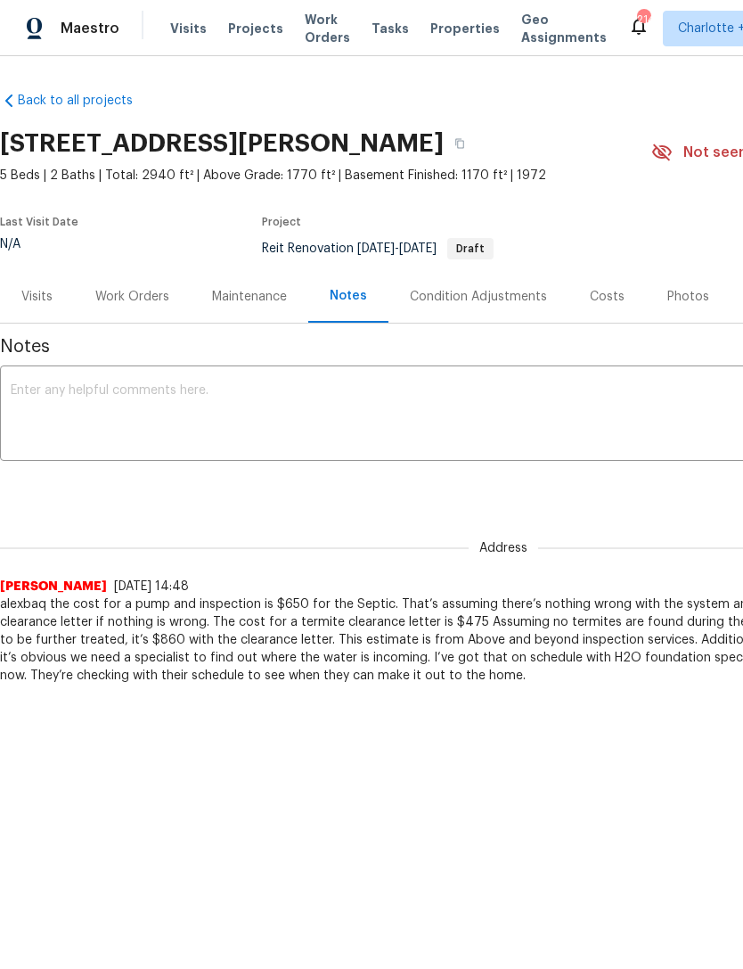
click at [339, 385] on textarea at bounding box center [504, 415] width 986 height 62
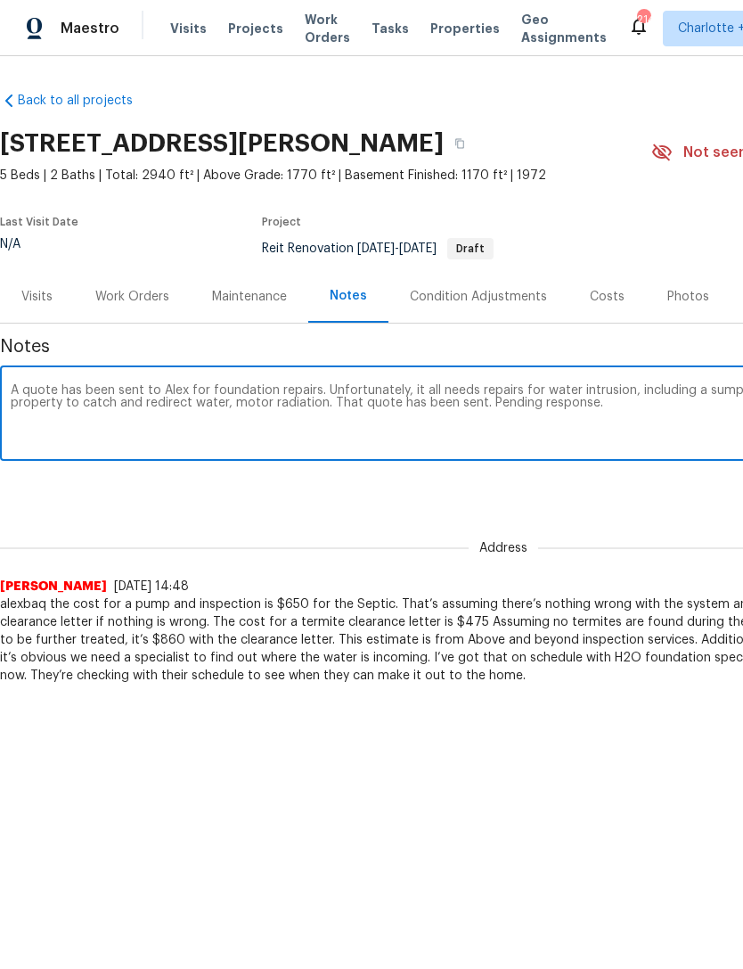
click at [437, 388] on textarea "A quote has been sent to Alex for foundation repairs. Unfortunately, it all nee…" at bounding box center [504, 415] width 986 height 62
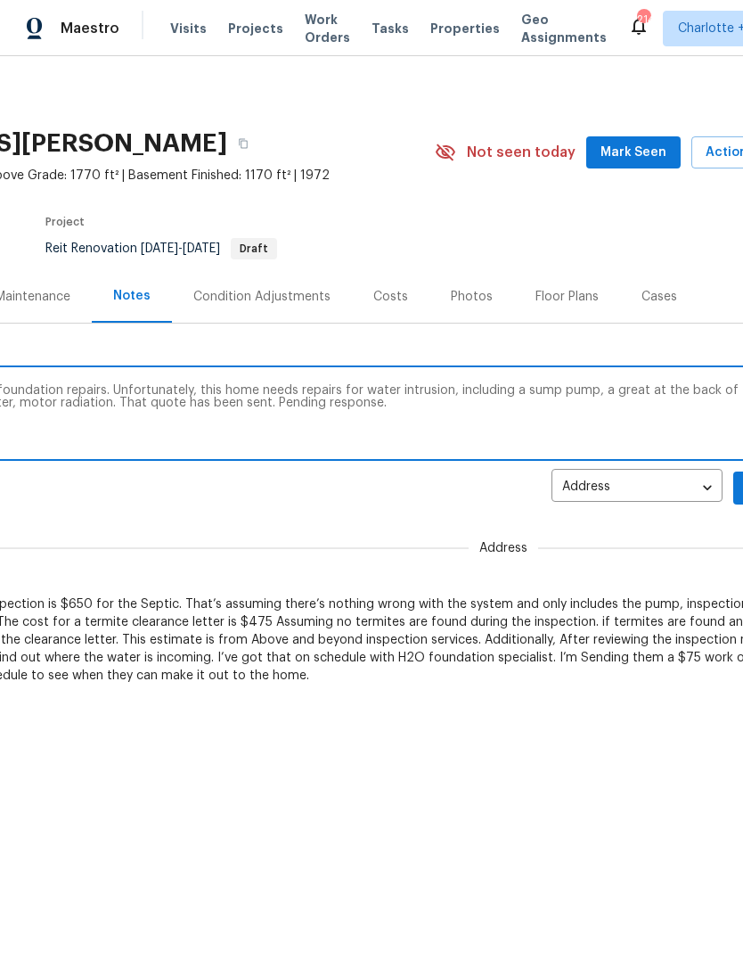
scroll to position [0, 222]
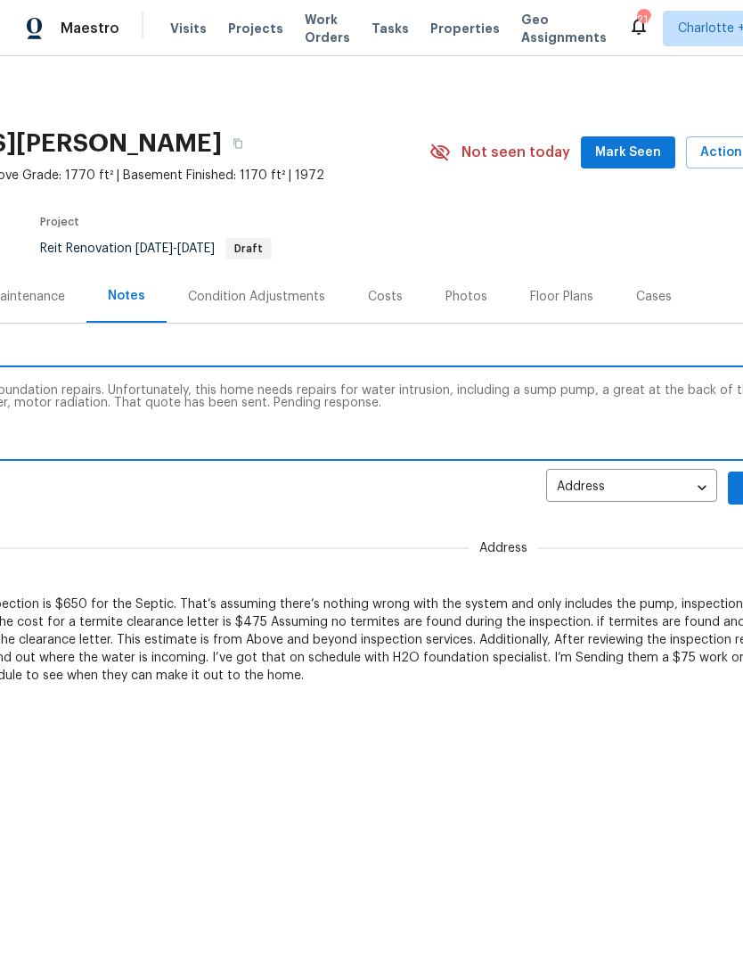
click at [613, 393] on textarea "A quote has been sent to Alex for foundation repairs. Unfortunately, this home …" at bounding box center [282, 415] width 986 height 62
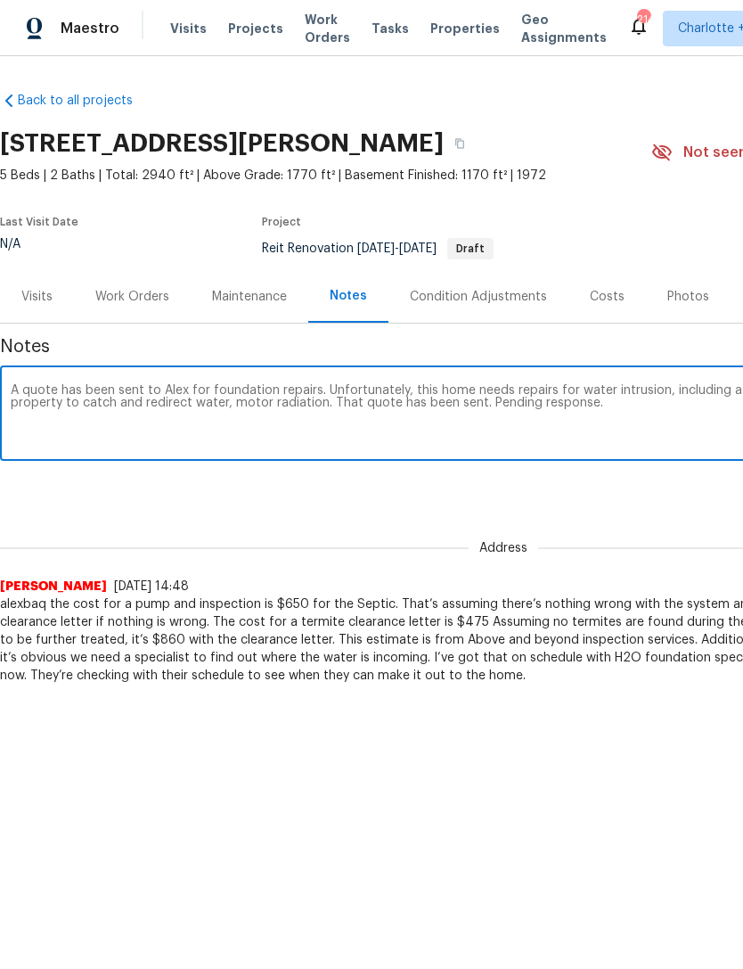
scroll to position [0, 0]
click at [252, 403] on textarea "A quote has been sent to Alex for foundation repairs. Unfortunately, this home …" at bounding box center [504, 415] width 986 height 62
click at [284, 411] on textarea "A quote has been sent to Alex for foundation repairs. Unfortunately, this home …" at bounding box center [504, 415] width 986 height 62
click at [283, 401] on textarea "A quote has been sent to Alex for foundation repairs. Unfortunately, this home …" at bounding box center [504, 415] width 986 height 62
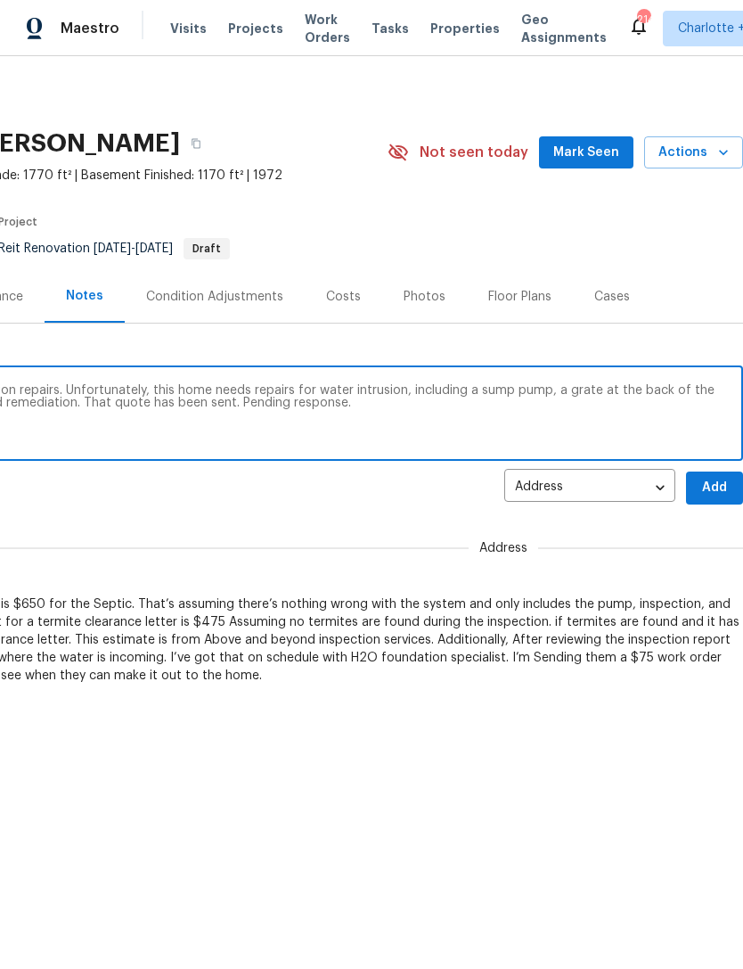
scroll to position [0, 264]
type textarea "A quote has been sent to Alex for foundation repairs. Unfortunately, this home …"
click at [713, 494] on span "Add" at bounding box center [715, 488] width 29 height 22
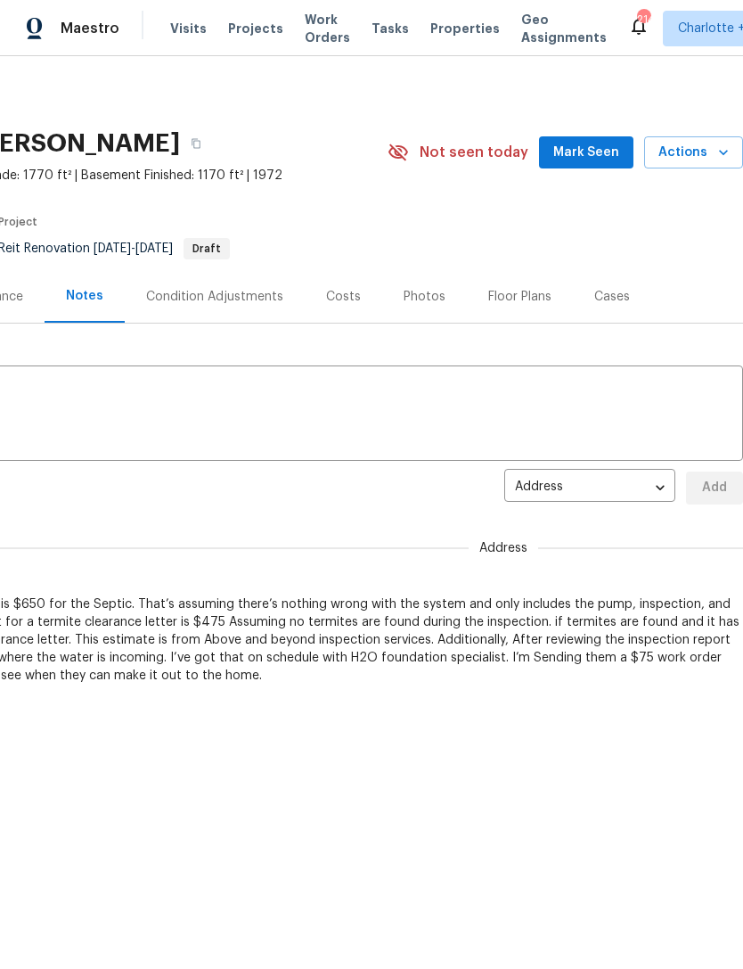
click at [600, 146] on span "Mark Seen" at bounding box center [587, 153] width 66 height 22
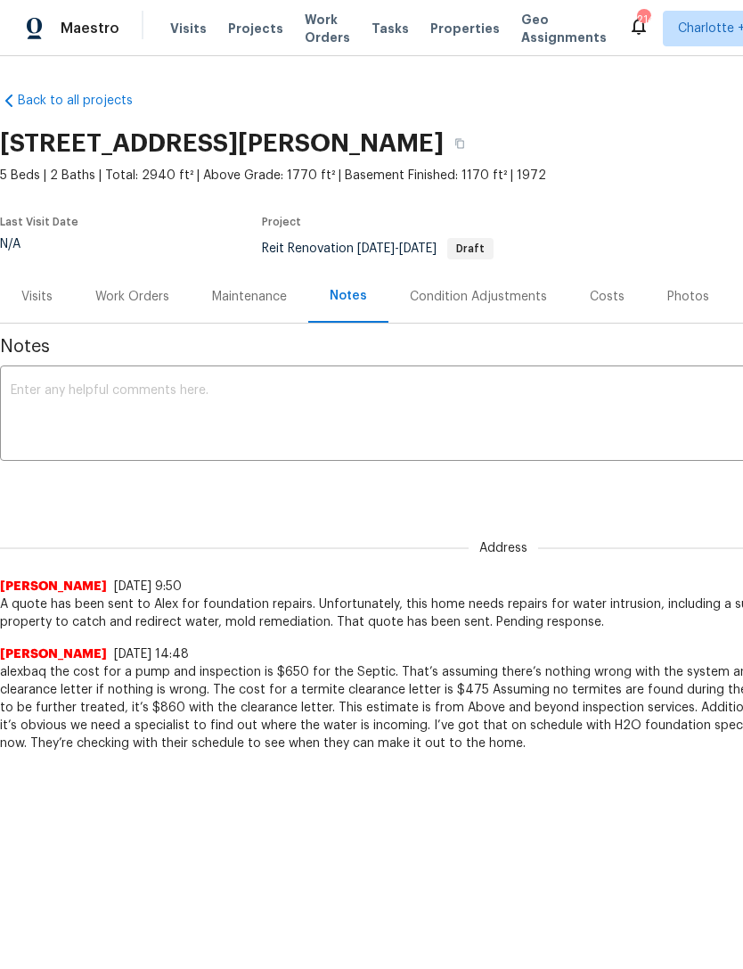
scroll to position [0, 0]
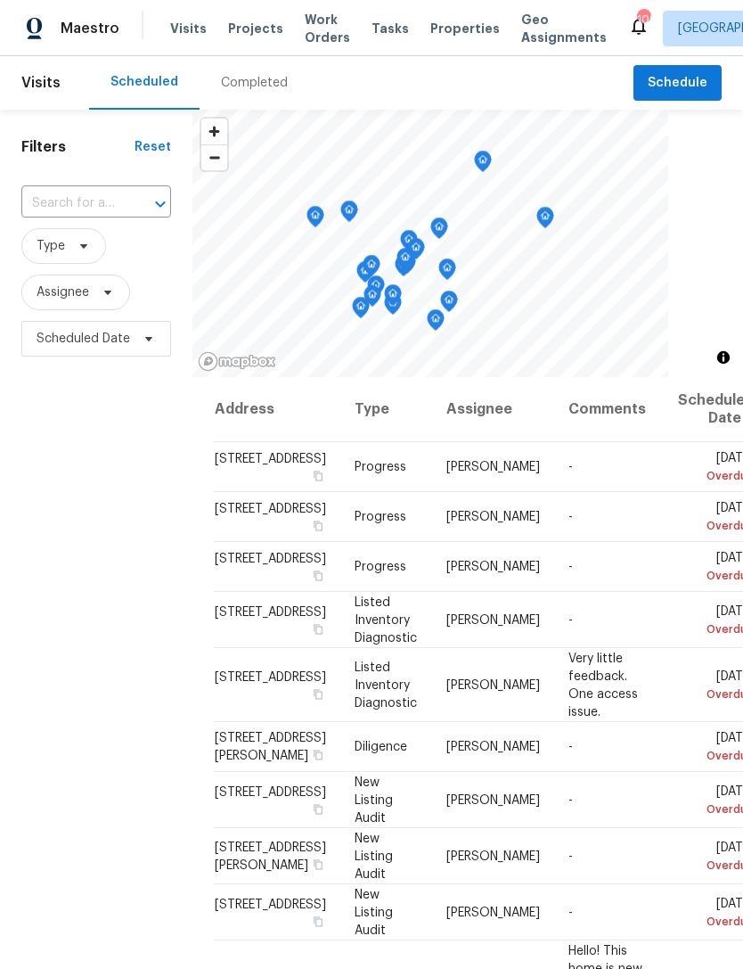
click at [101, 199] on input "text" at bounding box center [71, 204] width 100 height 28
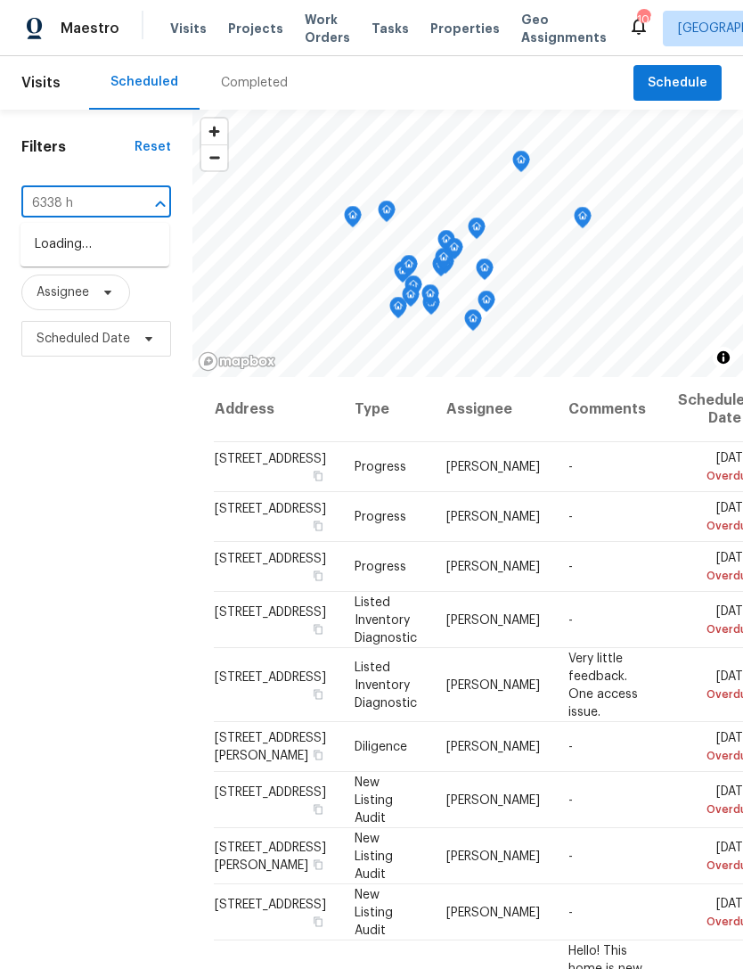
type input "6338 hi"
click at [118, 255] on li "[STREET_ADDRESS]" at bounding box center [95, 244] width 149 height 29
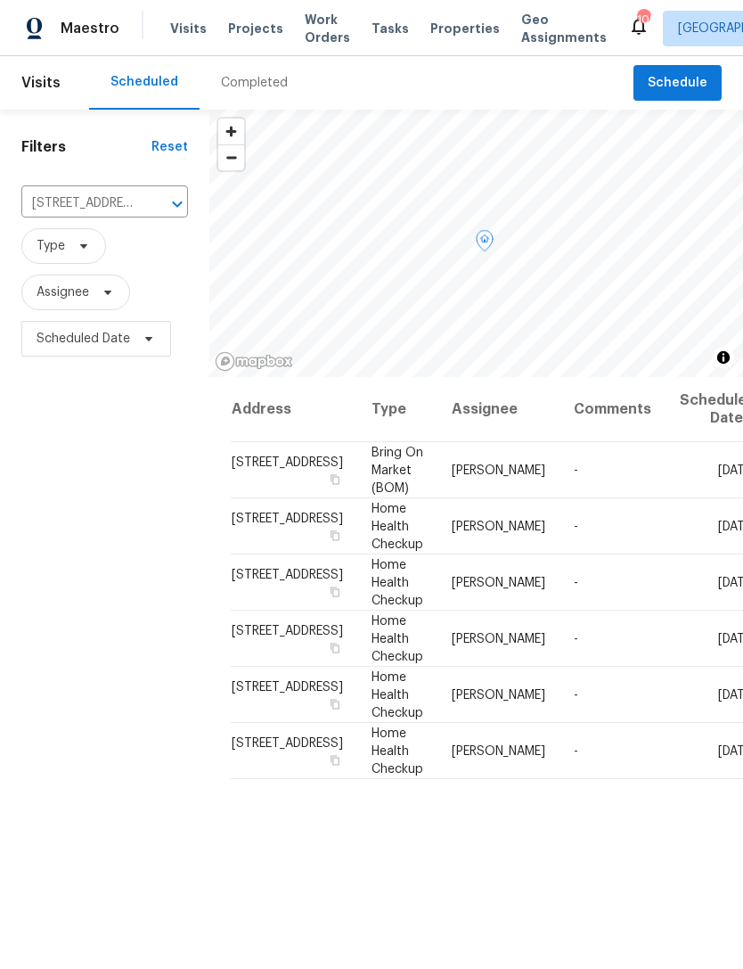
click at [0, 0] on icon at bounding box center [0, 0] width 0 height 0
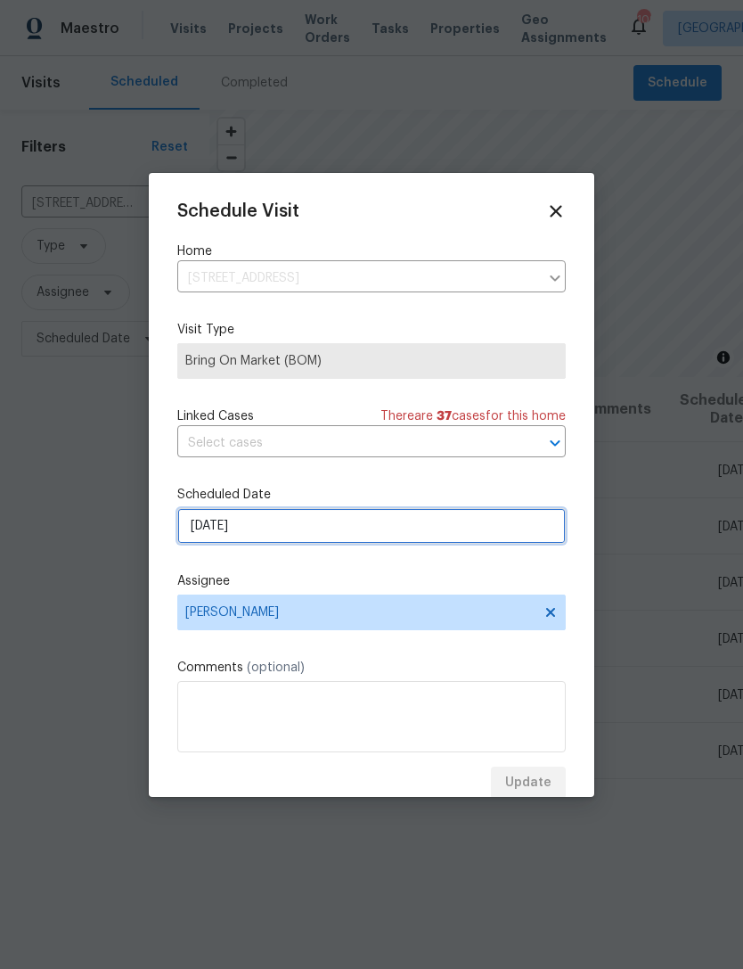
click at [353, 530] on input "[DATE]" at bounding box center [371, 526] width 389 height 36
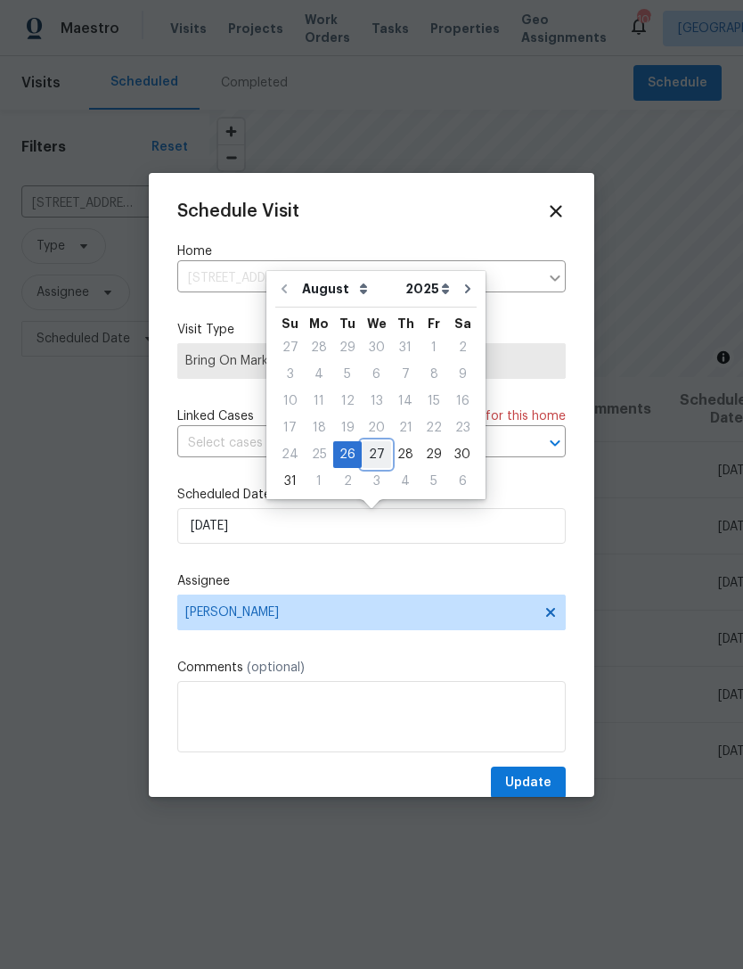
click at [373, 449] on div "27" at bounding box center [376, 454] width 29 height 25
type input "8/27/2025"
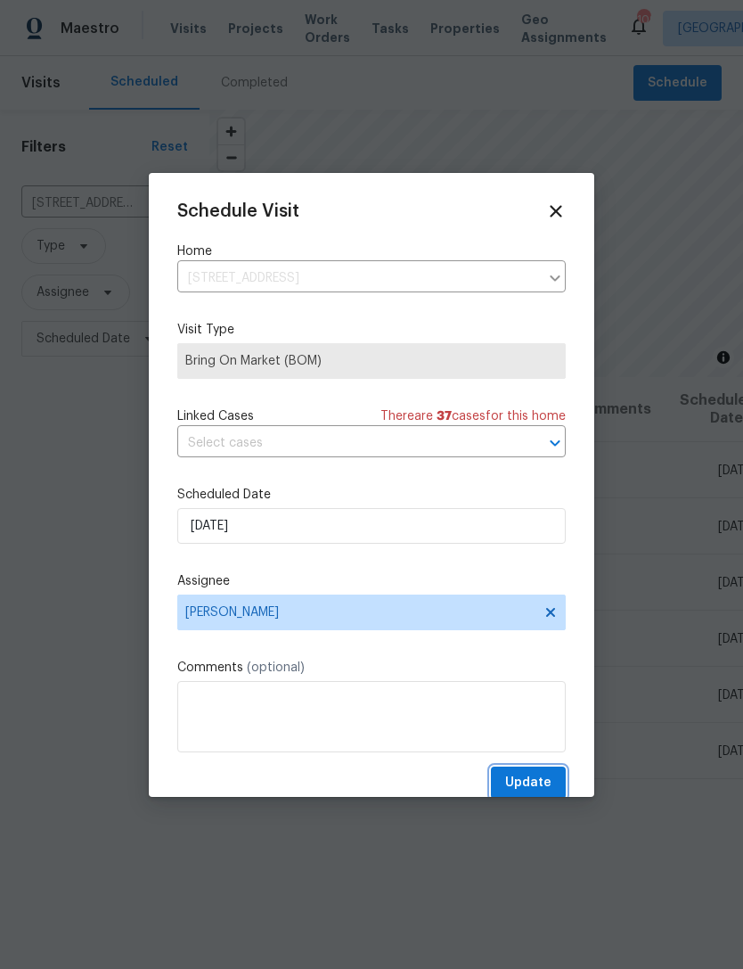
click at [556, 794] on button "Update" at bounding box center [528, 783] width 75 height 33
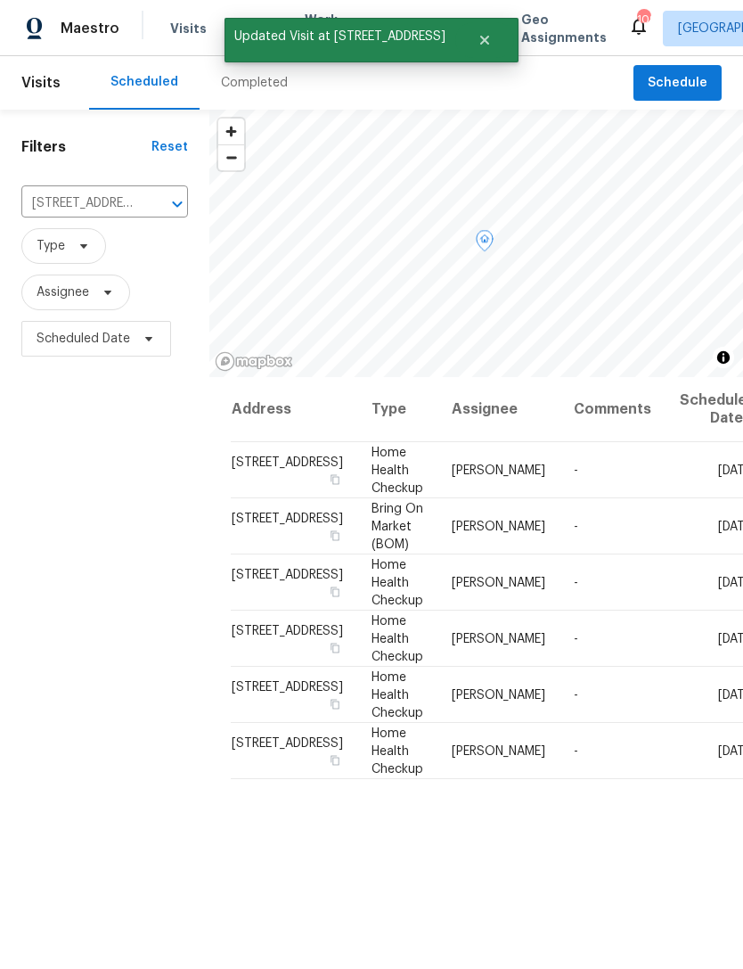
click at [0, 0] on icon at bounding box center [0, 0] width 0 height 0
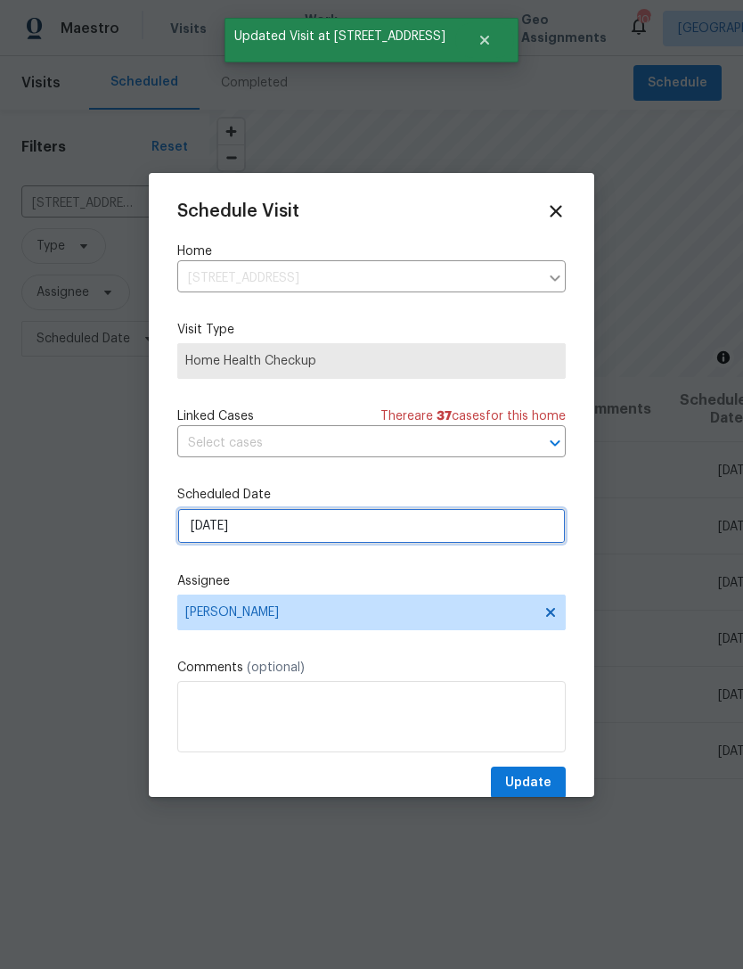
click at [413, 534] on input "[DATE]" at bounding box center [371, 526] width 389 height 36
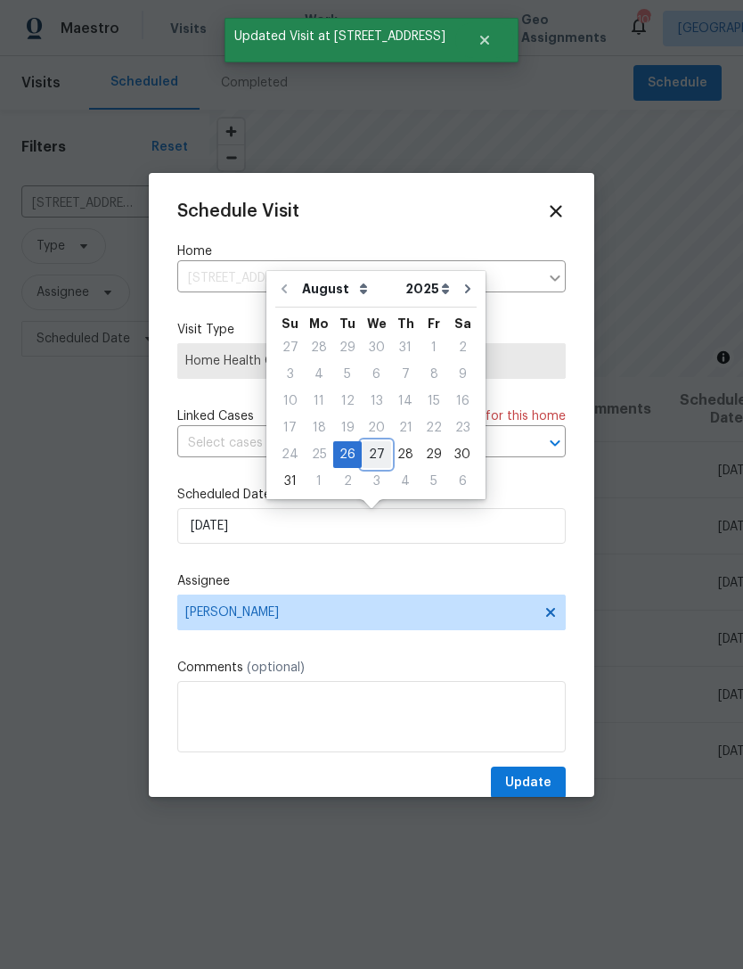
click at [374, 455] on div "27" at bounding box center [376, 454] width 29 height 25
type input "8/27/2025"
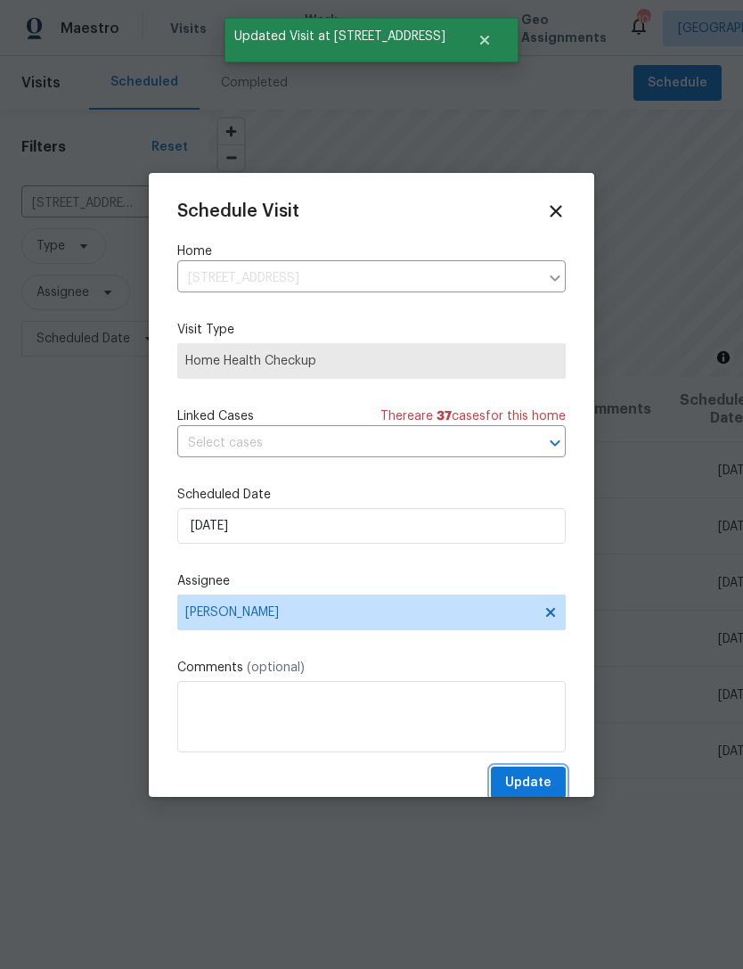
click at [540, 792] on span "Update" at bounding box center [528, 783] width 46 height 22
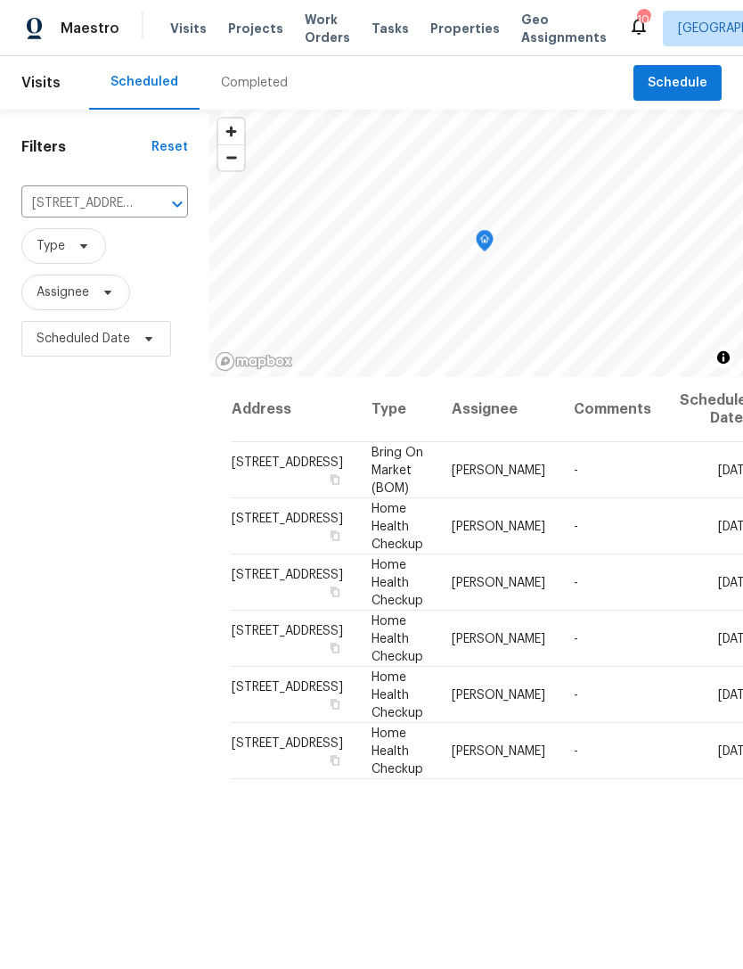
click at [142, 199] on div at bounding box center [165, 204] width 46 height 25
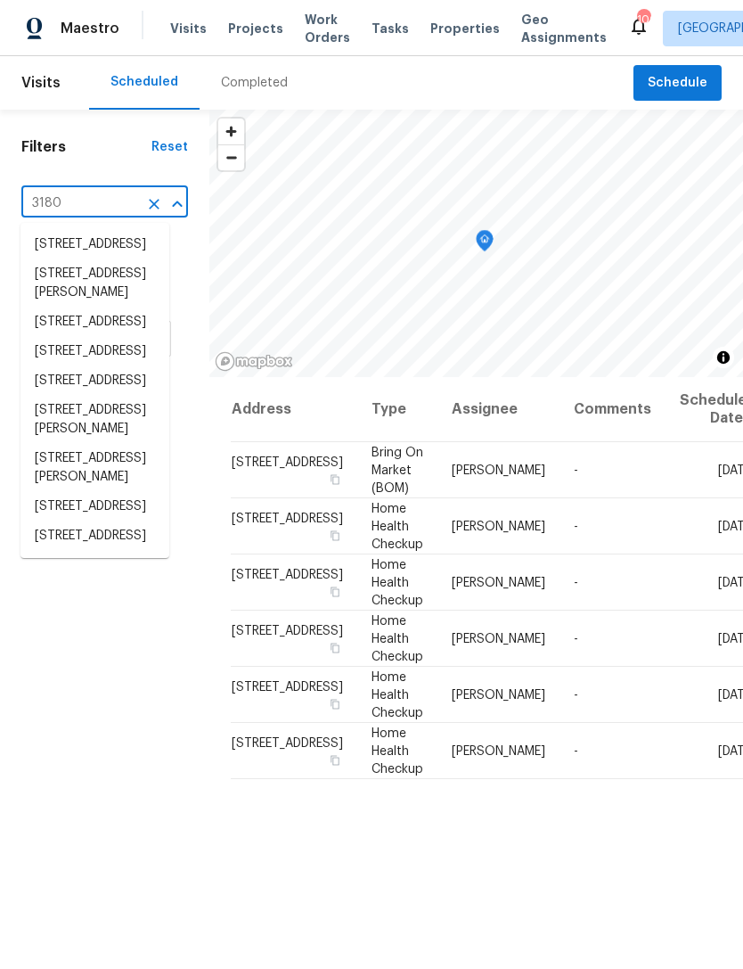
type input "3180 o"
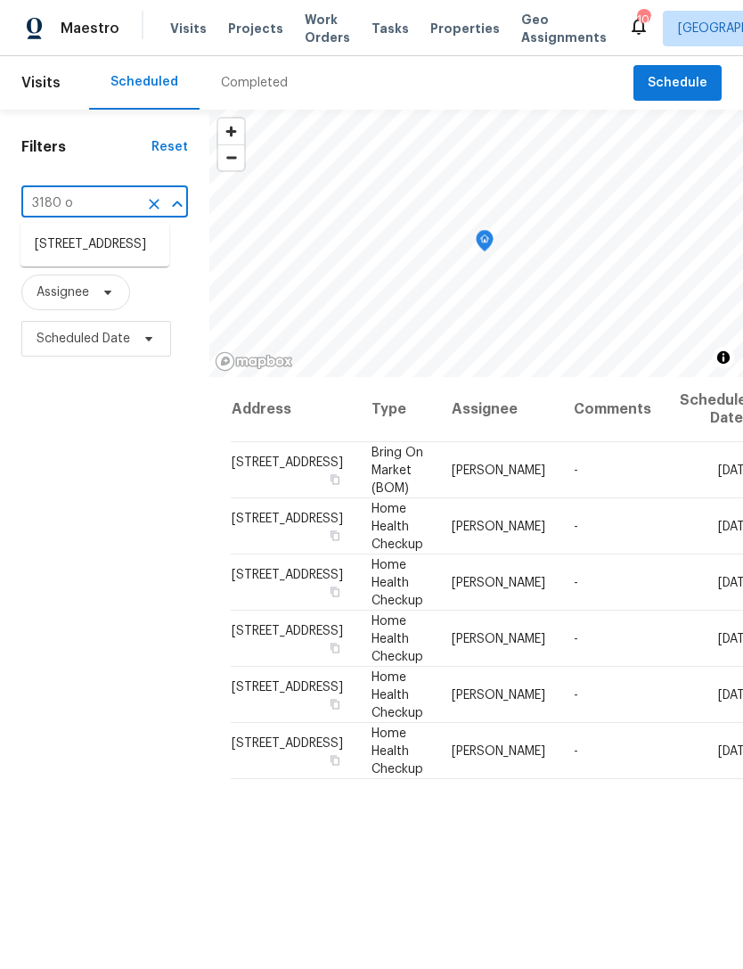
click at [105, 259] on li "3180 Oakley Pl, Union City, GA 30291" at bounding box center [95, 244] width 149 height 29
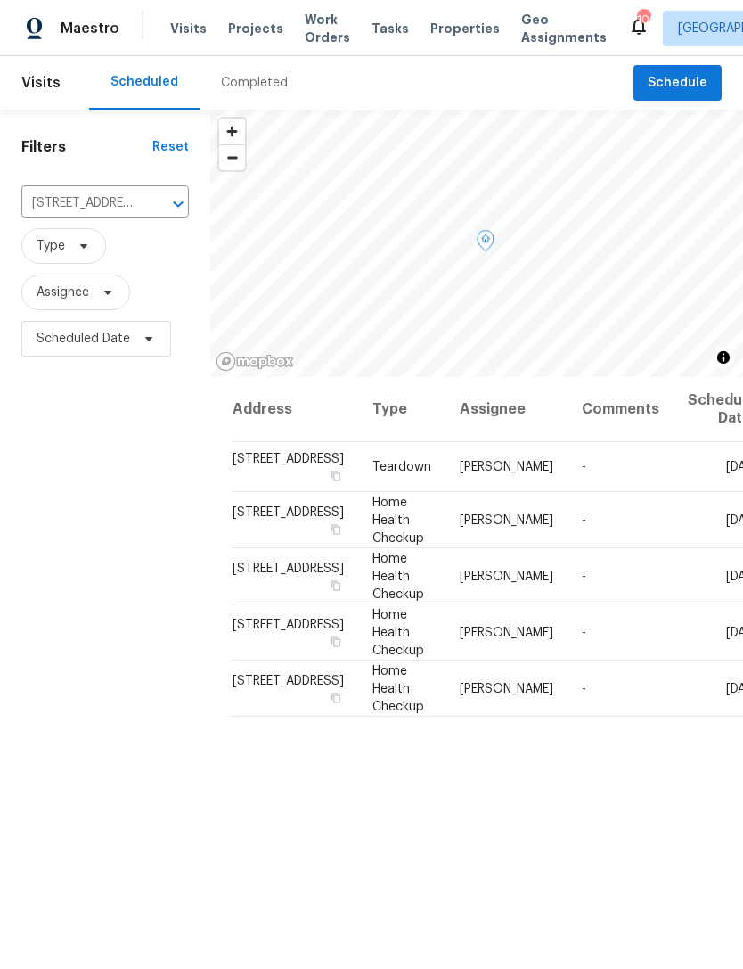
click at [0, 0] on icon at bounding box center [0, 0] width 0 height 0
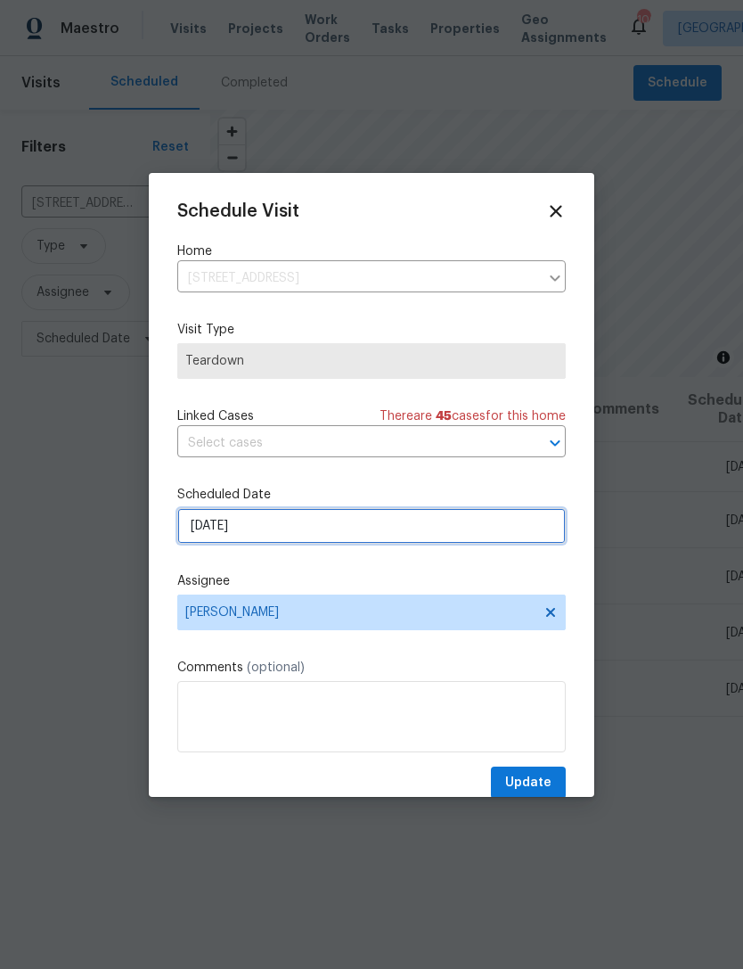
click at [478, 544] on input "[DATE]" at bounding box center [371, 526] width 389 height 36
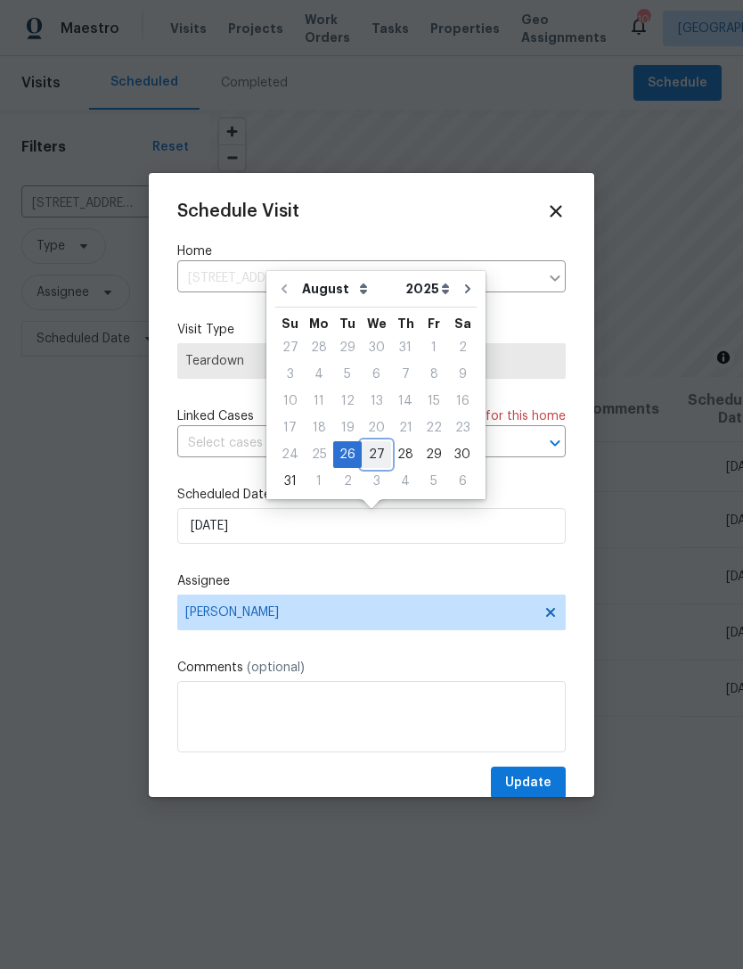
click at [382, 453] on div "27" at bounding box center [376, 454] width 29 height 25
type input "8/27/2025"
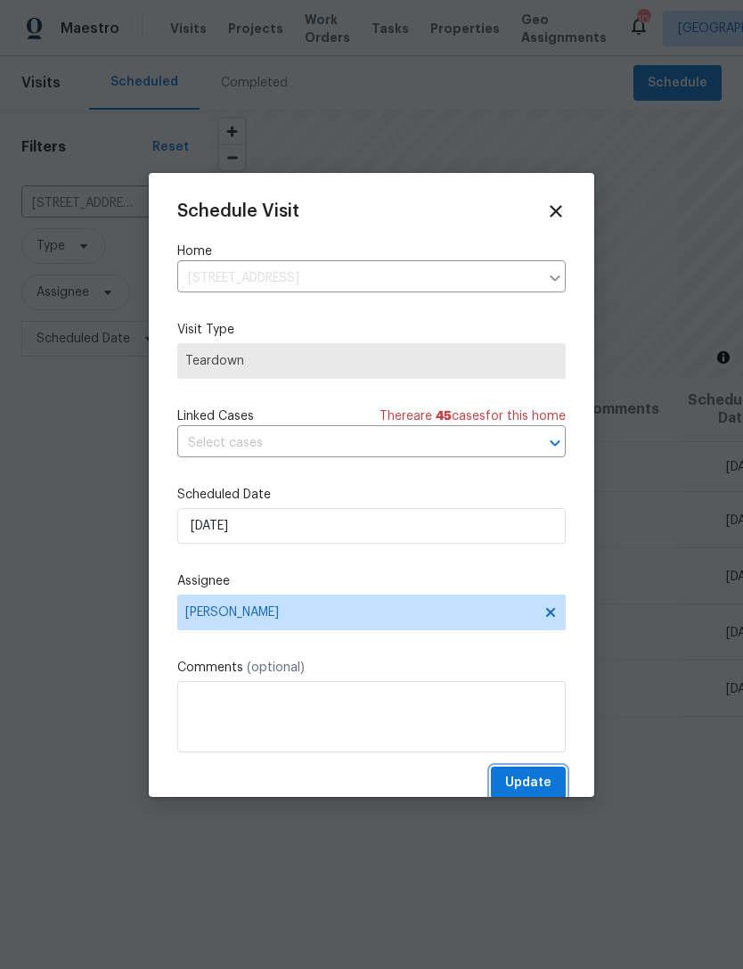
click at [530, 777] on span "Update" at bounding box center [528, 783] width 46 height 22
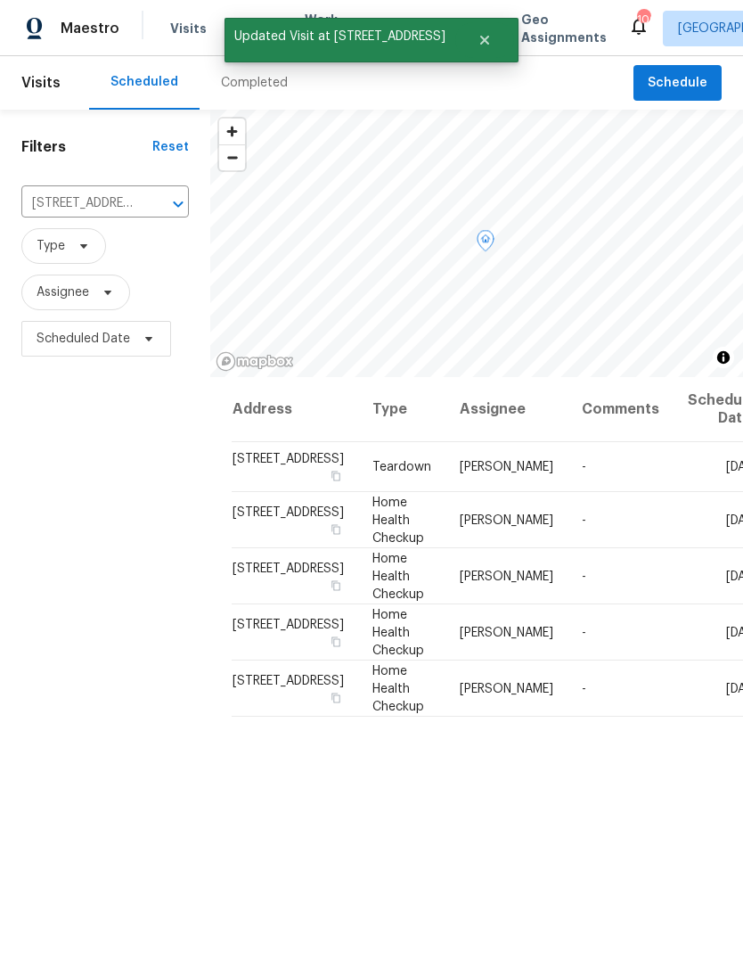
click at [0, 0] on icon at bounding box center [0, 0] width 0 height 0
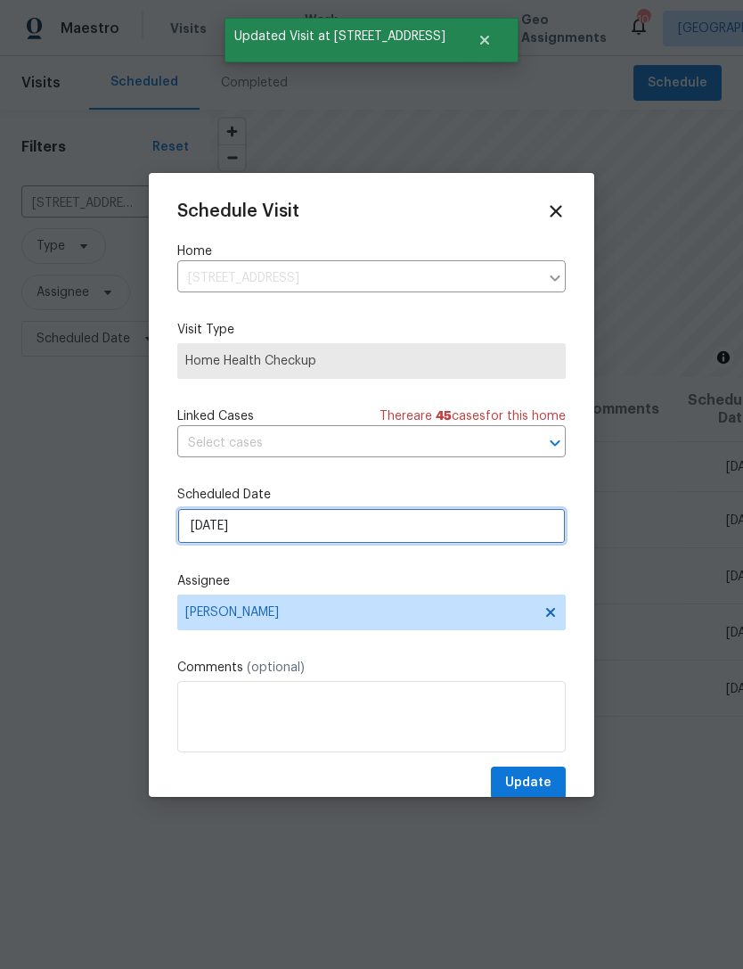
click at [466, 528] on input "9/12/2025" at bounding box center [371, 526] width 389 height 36
select select "8"
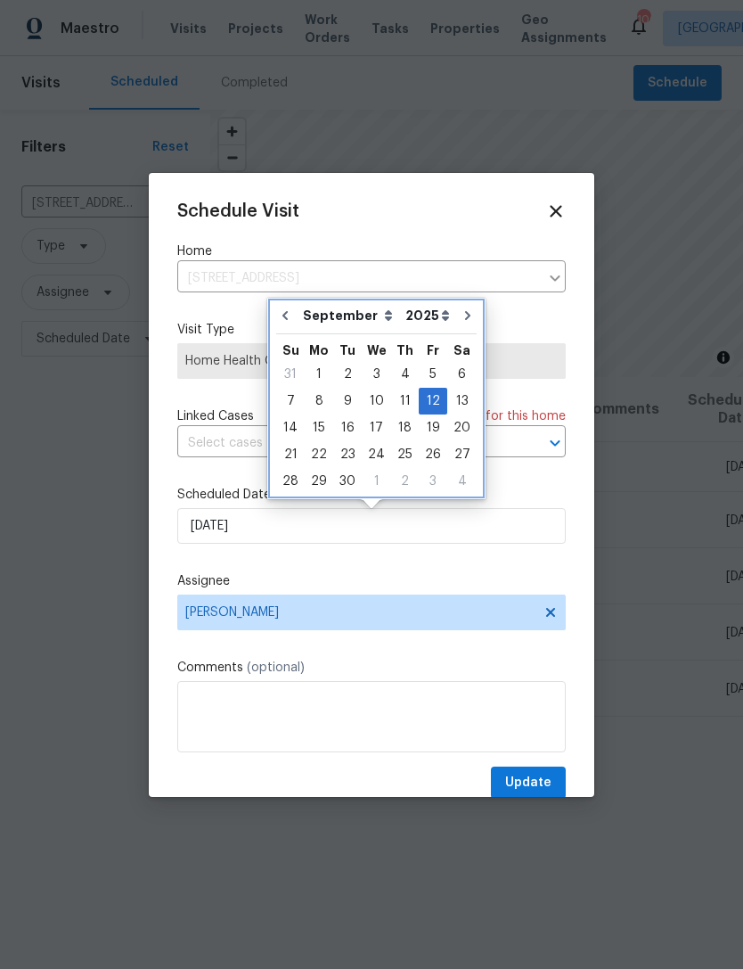
click at [285, 314] on icon "Go to previous month" at bounding box center [285, 315] width 5 height 9
type input "[DATE]"
select select "7"
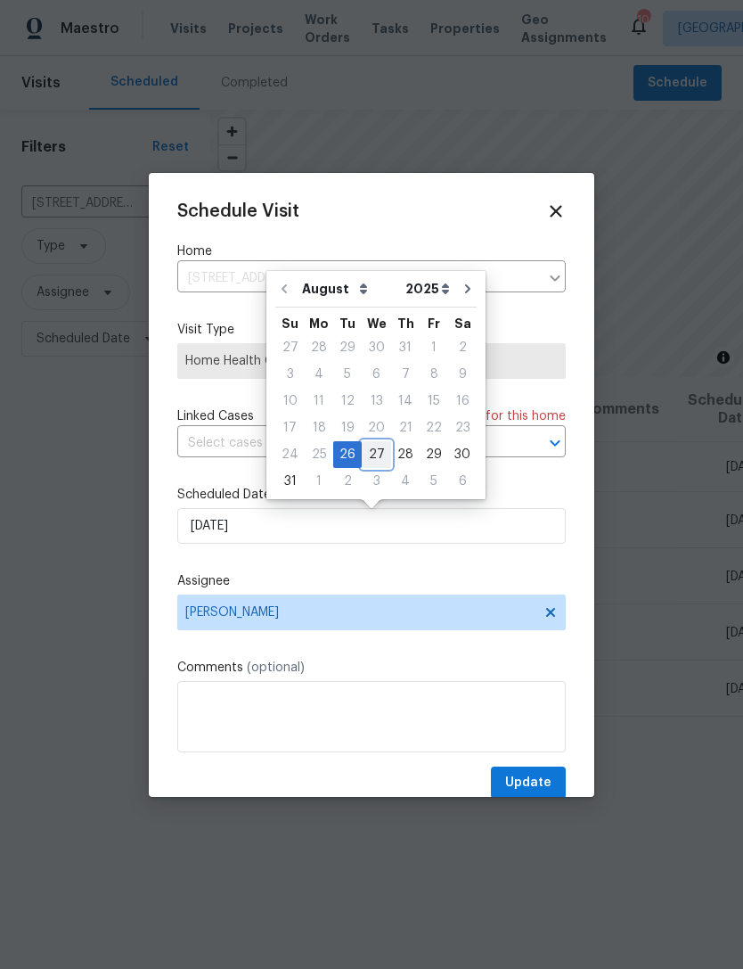
click at [374, 456] on div "27" at bounding box center [376, 454] width 29 height 25
type input "8/27/2025"
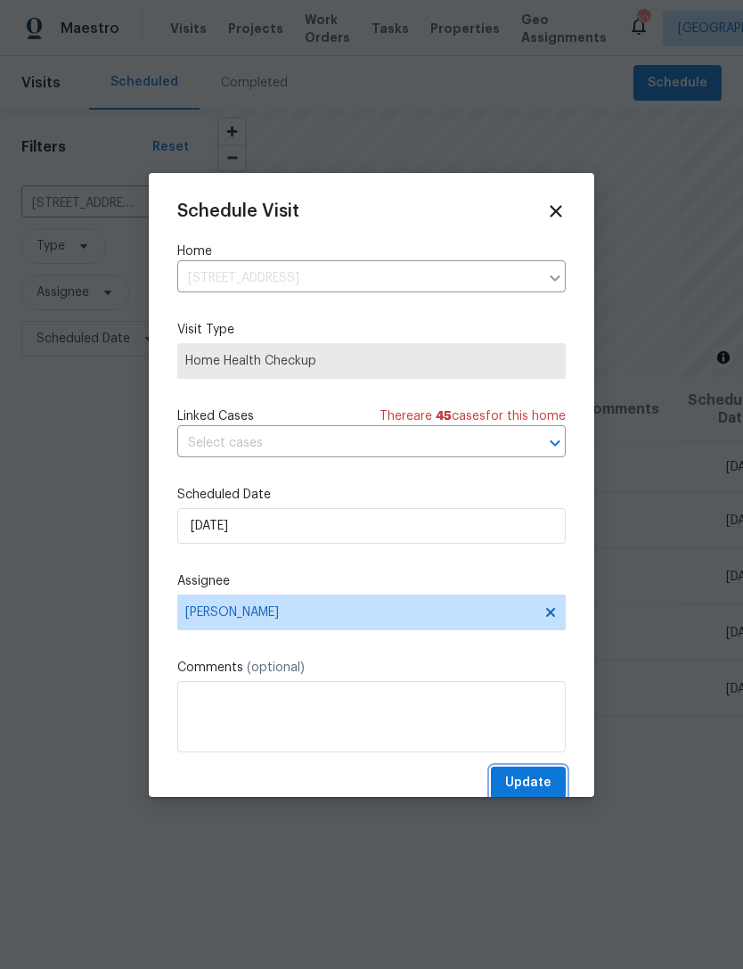
click at [545, 785] on span "Update" at bounding box center [528, 783] width 46 height 22
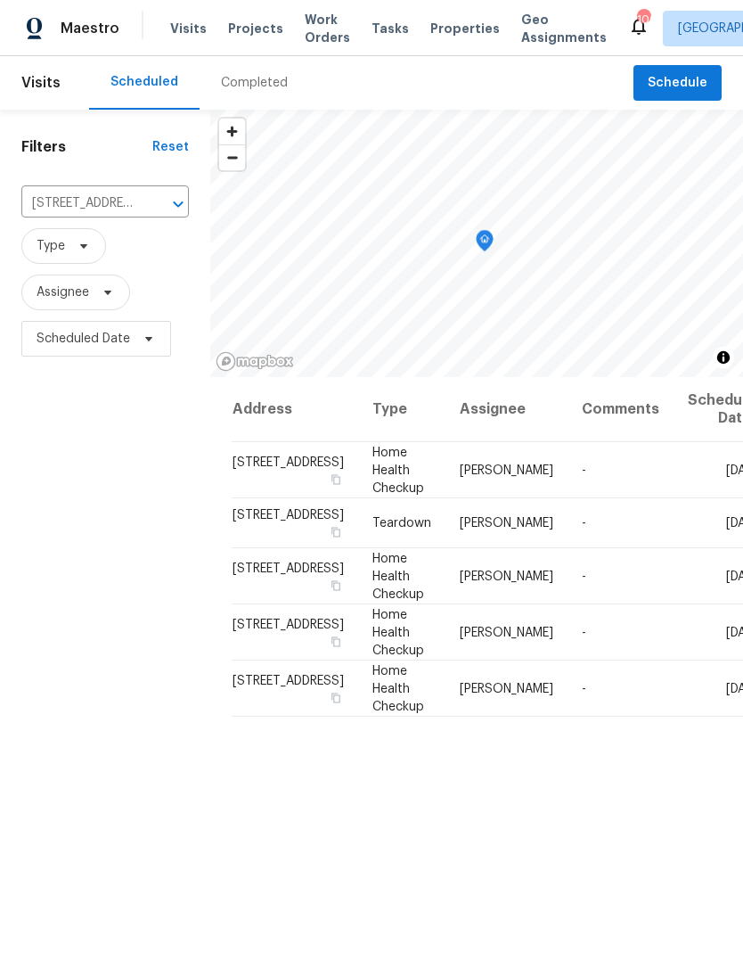
click at [116, 193] on input "3180 Oakley Pl, Union City, GA 30291" at bounding box center [80, 204] width 118 height 28
type input "156 h"
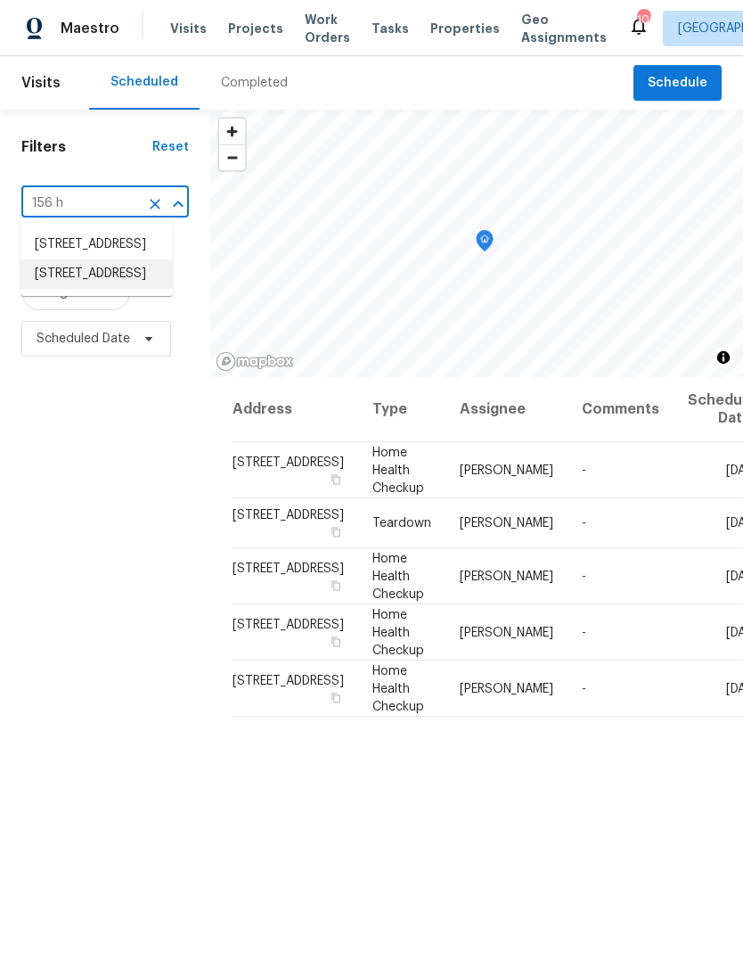
click at [120, 289] on li "156 Hawthorn Dr, Carrollton, GA 30116" at bounding box center [97, 273] width 152 height 29
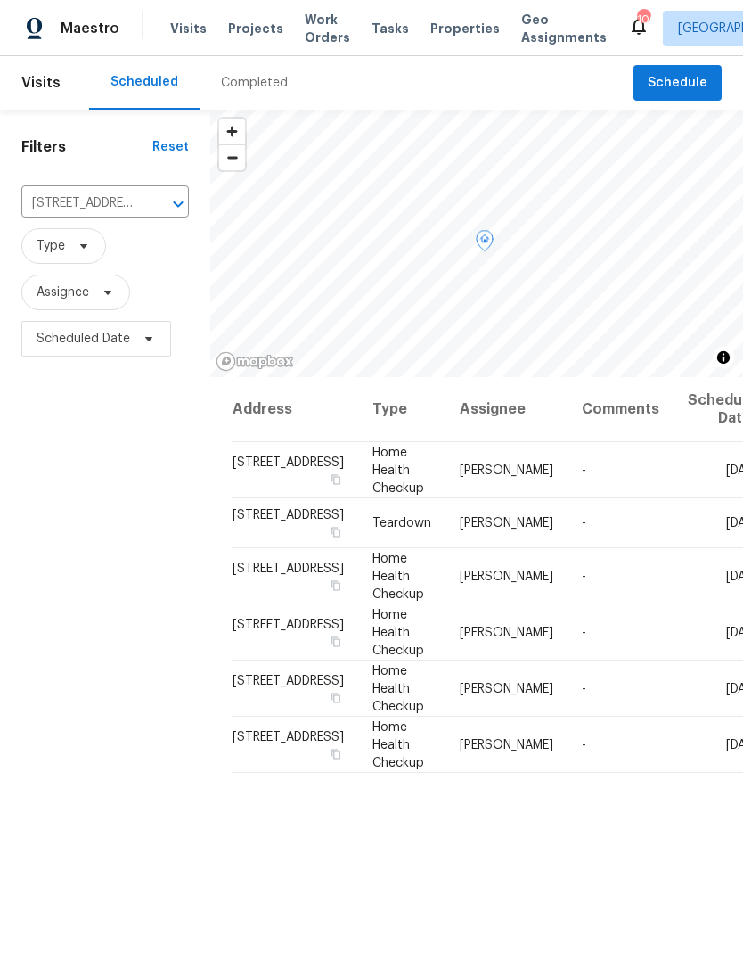
click at [0, 0] on icon at bounding box center [0, 0] width 0 height 0
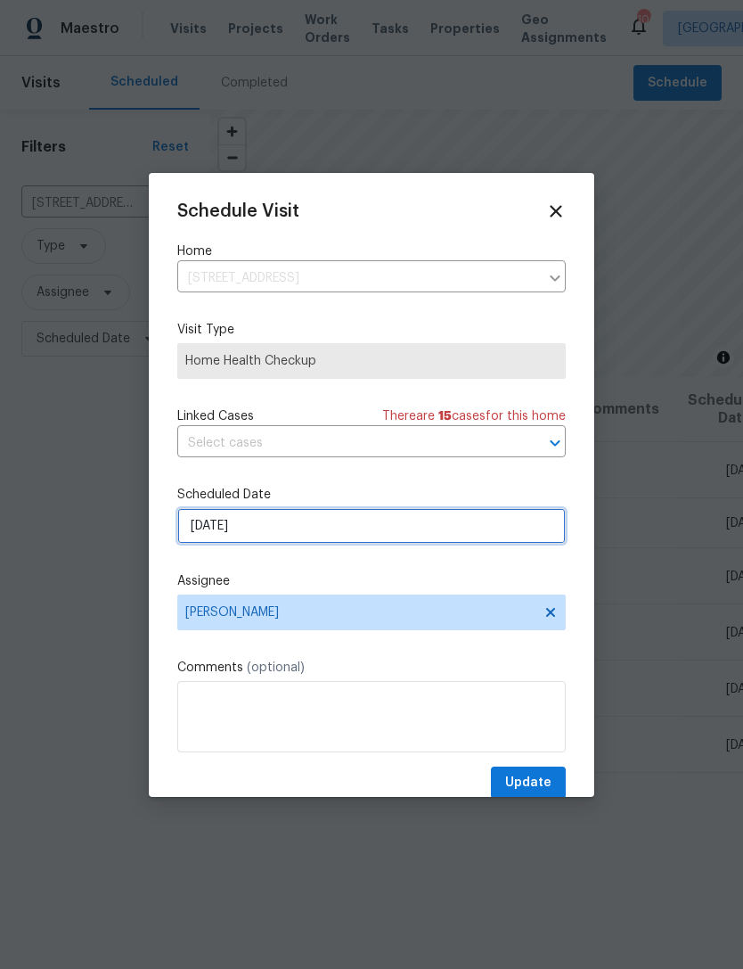
click at [415, 527] on input "[DATE]" at bounding box center [371, 526] width 389 height 36
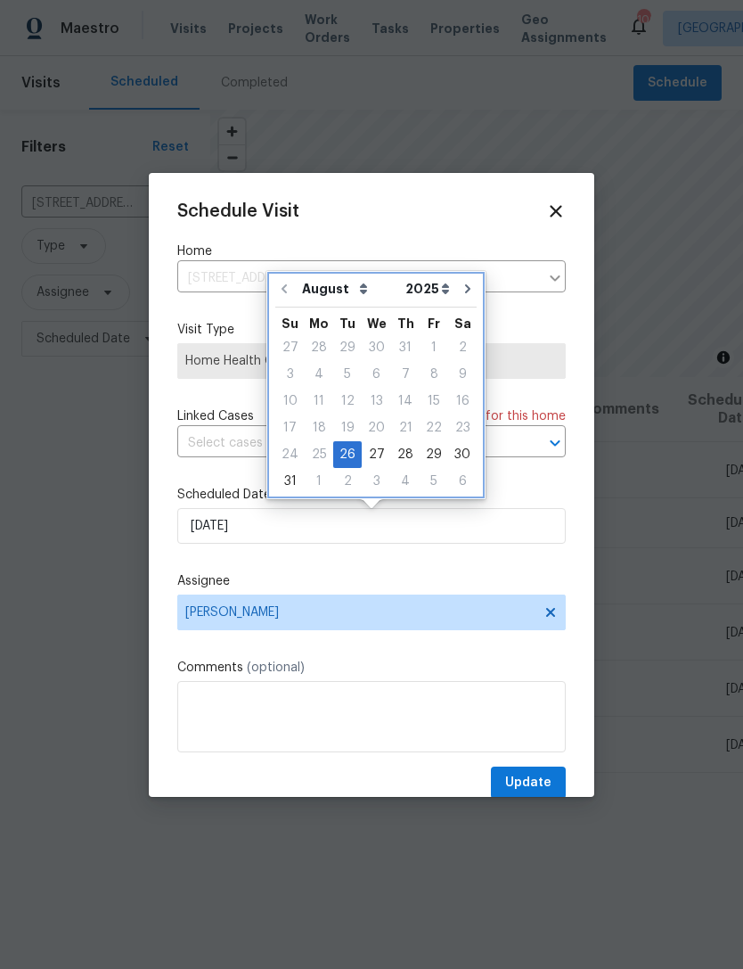
click at [464, 288] on icon "Go to next month" at bounding box center [468, 289] width 14 height 14
type input "9/26/2025"
select select "8"
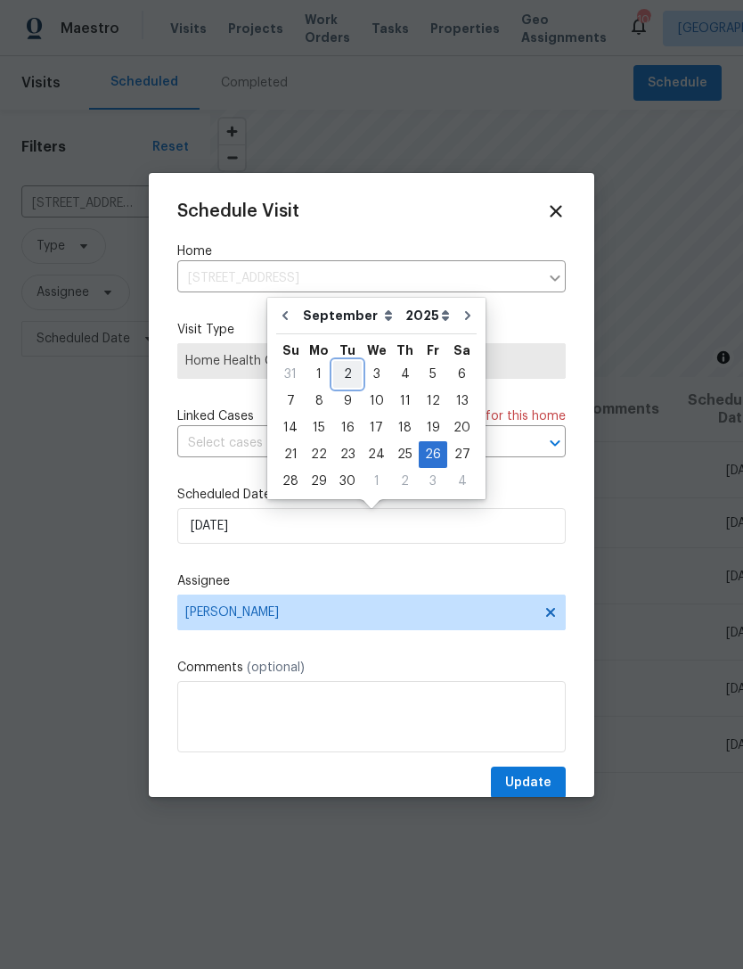
click at [342, 381] on div "2" at bounding box center [347, 374] width 29 height 25
type input "9/2/2025"
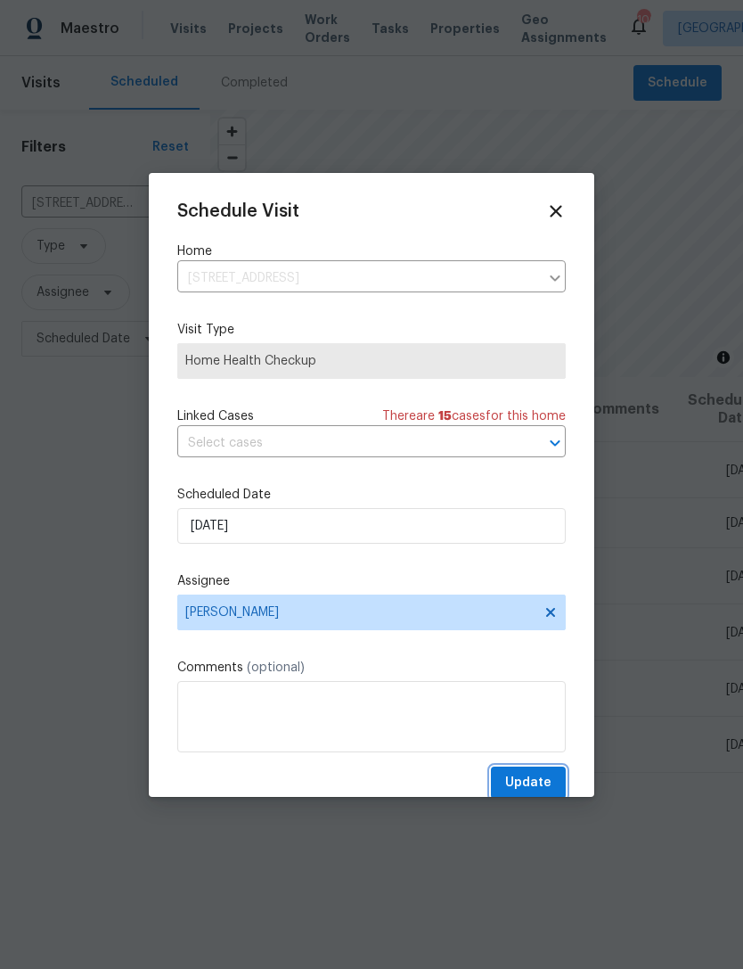
click at [534, 793] on span "Update" at bounding box center [528, 783] width 46 height 22
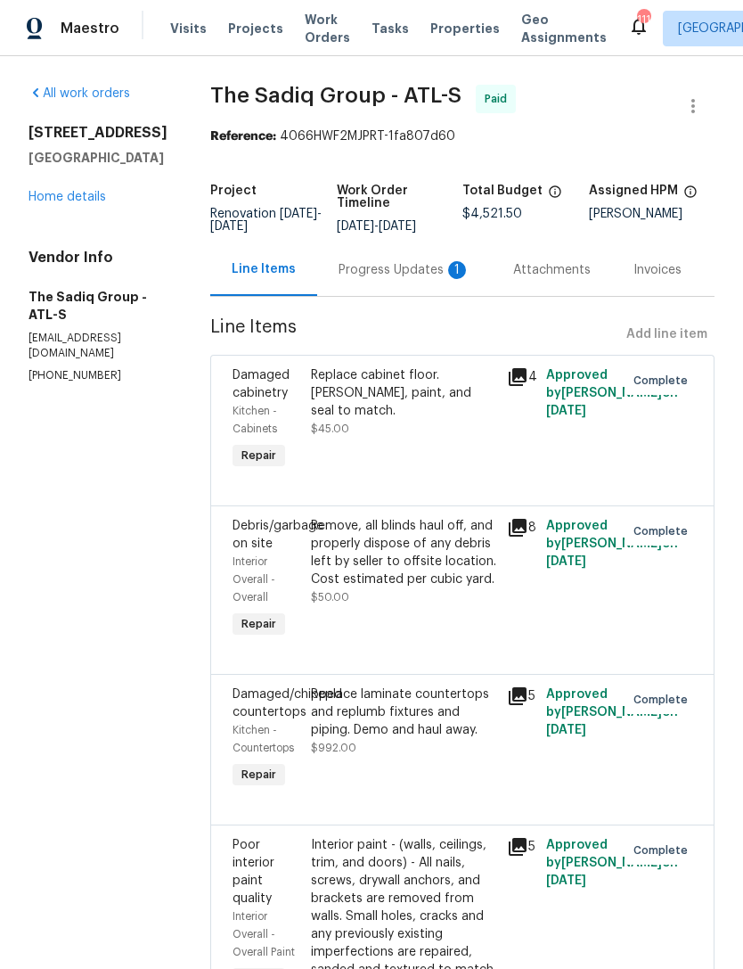
click at [76, 241] on div "All work orders [STREET_ADDRESS] Home details Vendor Info The Sadiq Group - ATL…" at bounding box center [98, 234] width 139 height 299
click at [85, 203] on link "Home details" at bounding box center [68, 197] width 78 height 12
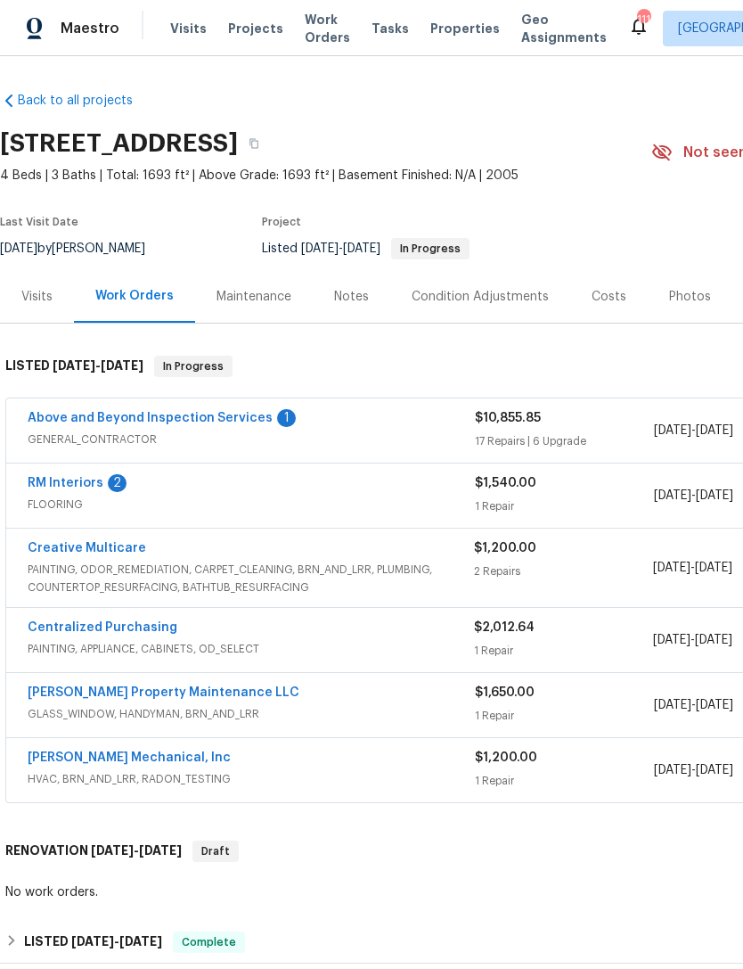
click at [218, 419] on link "Above and Beyond Inspection Services" at bounding box center [150, 418] width 245 height 12
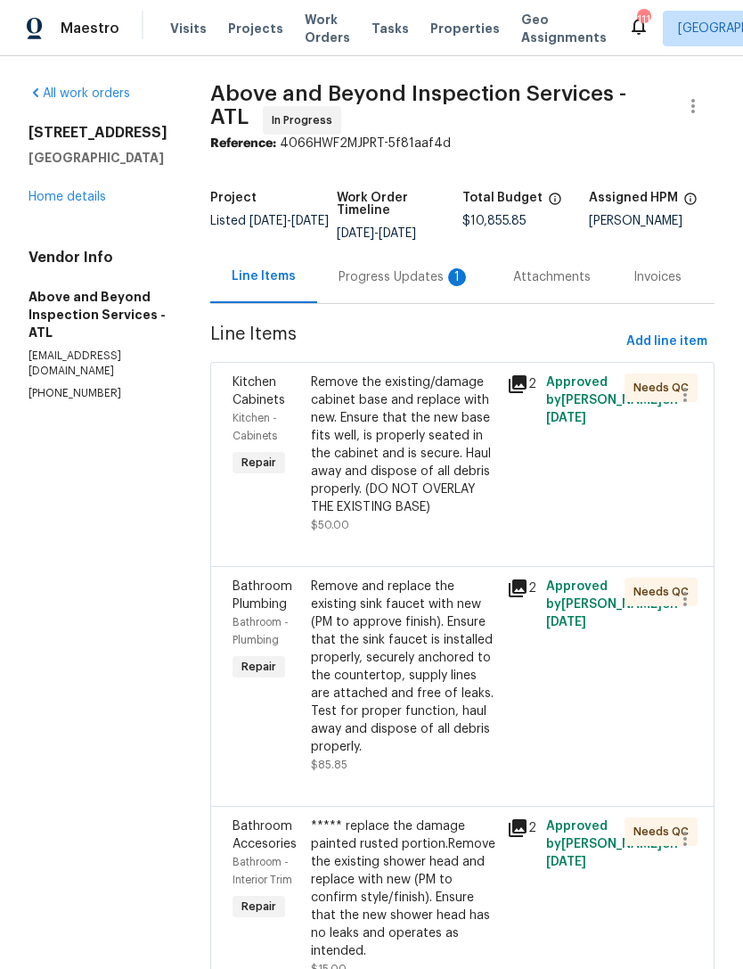
click at [77, 197] on link "Home details" at bounding box center [68, 197] width 78 height 12
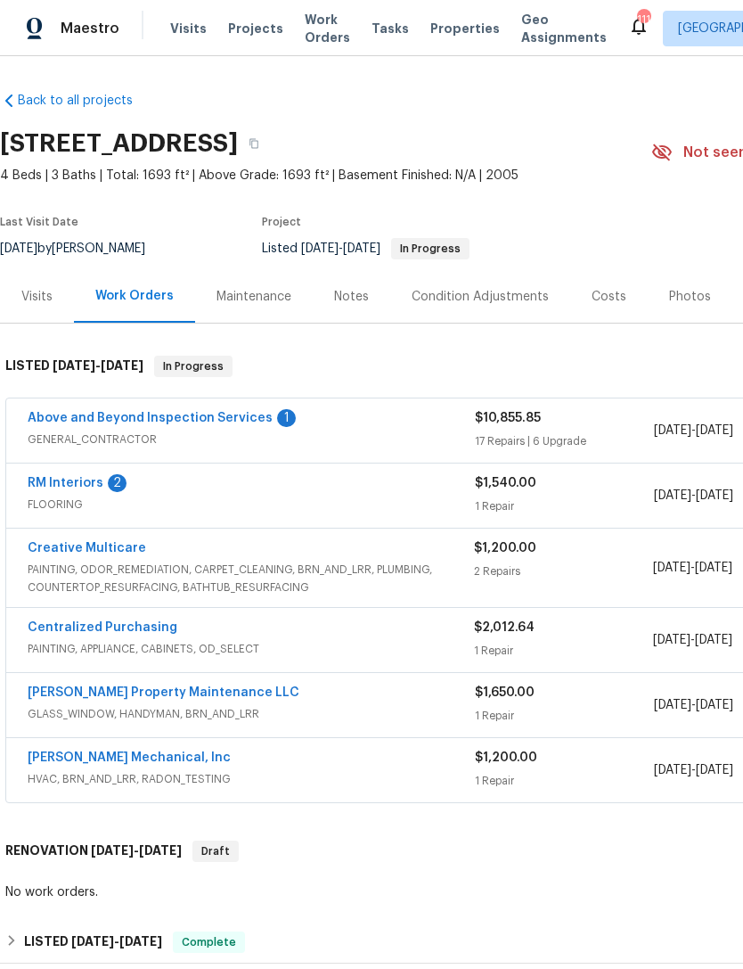
click at [60, 483] on link "RM Interiors" at bounding box center [66, 483] width 76 height 12
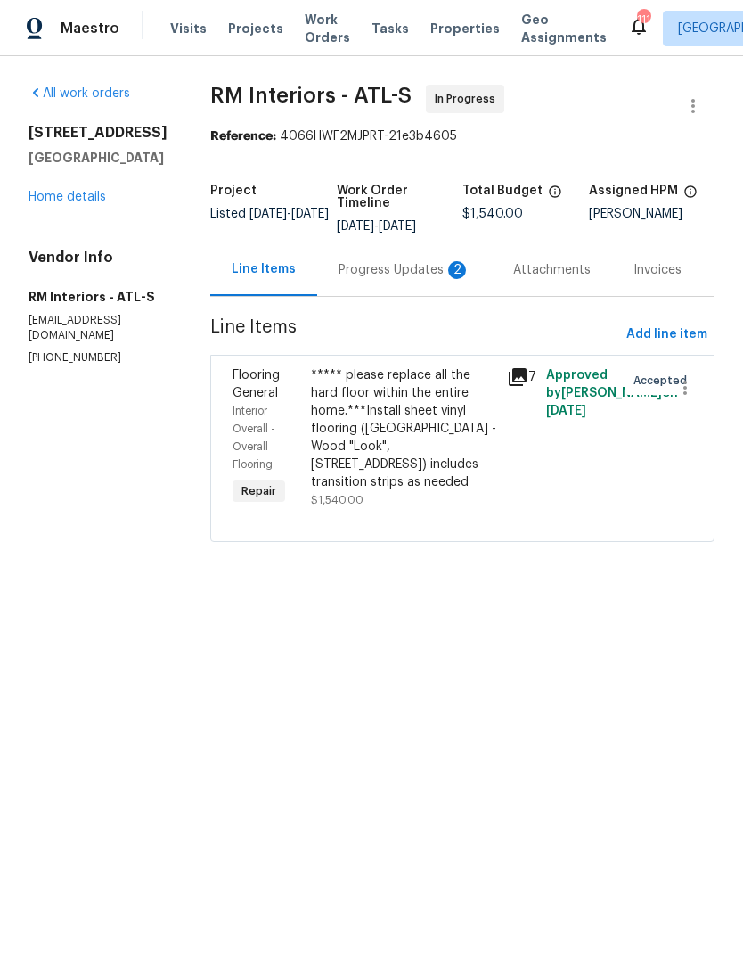
click at [380, 268] on div "Progress Updates 2" at bounding box center [405, 270] width 132 height 18
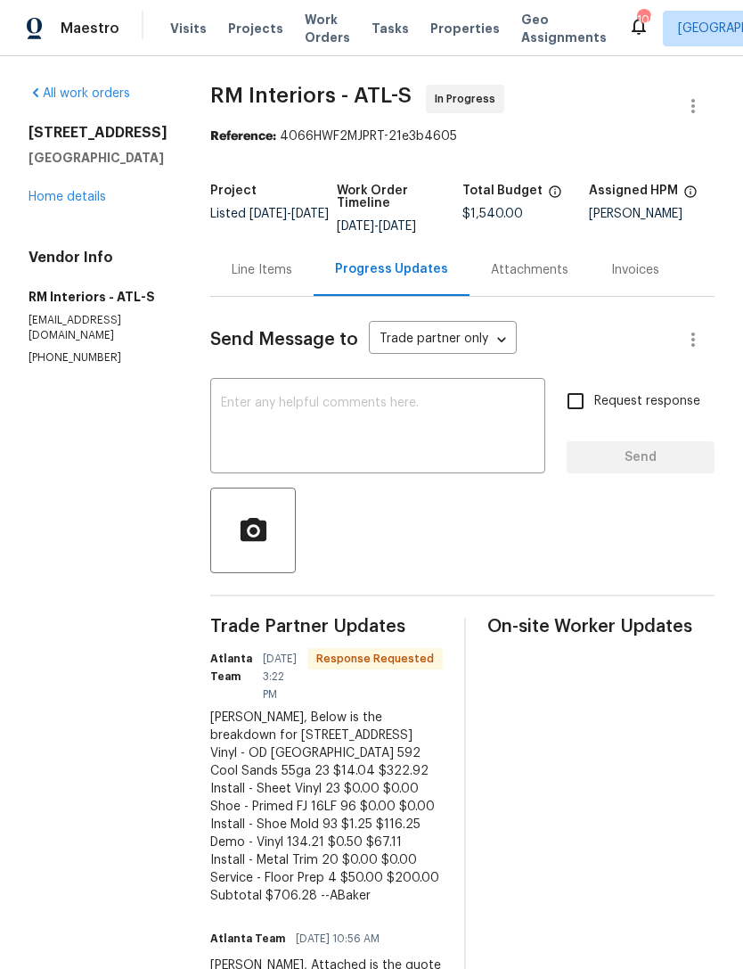
click at [88, 203] on link "Home details" at bounding box center [68, 197] width 78 height 12
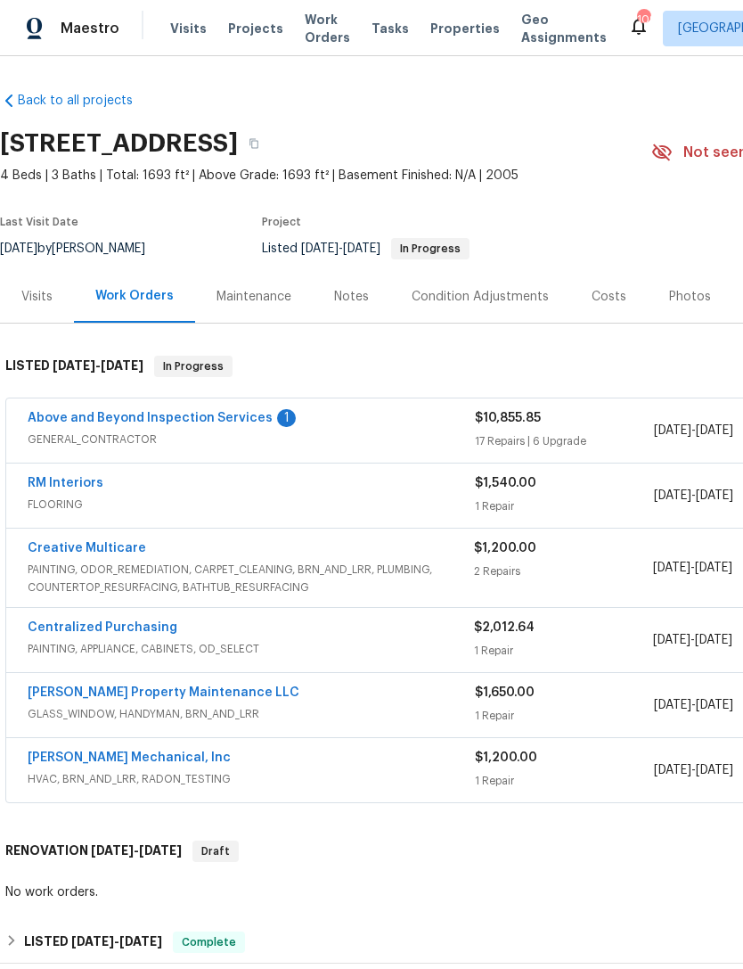
click at [71, 489] on link "RM Interiors" at bounding box center [66, 483] width 76 height 12
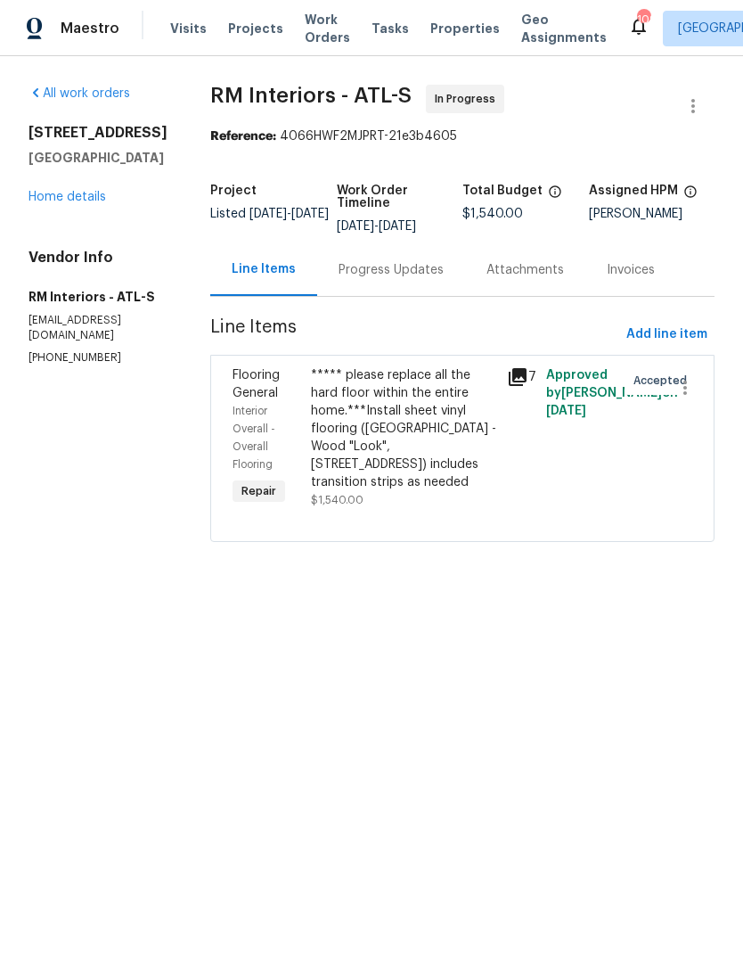
click at [370, 271] on div "Progress Updates" at bounding box center [391, 270] width 105 height 18
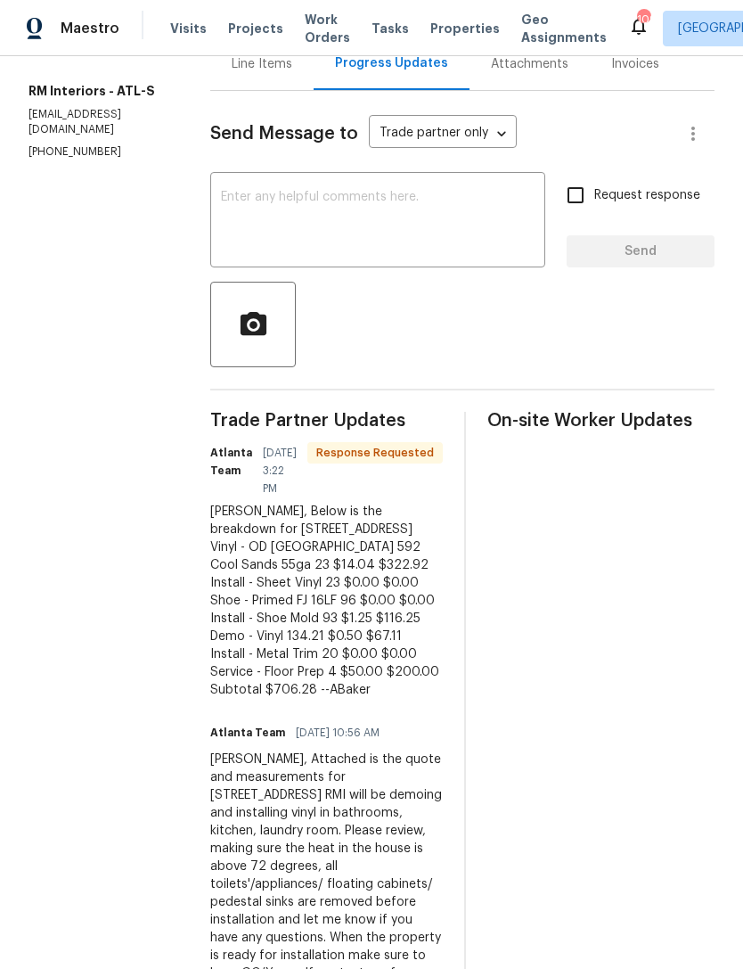
scroll to position [204, 0]
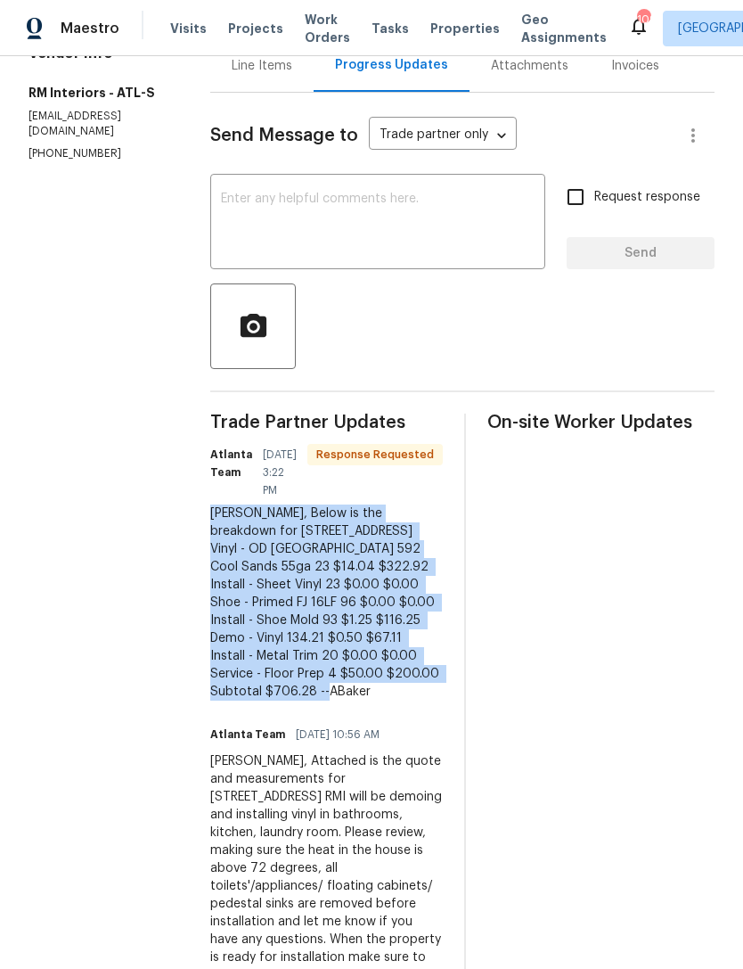
copy div "Jaydon, Below is the breakdown for 6338 Hickory Lane Cir. Vinyl - OD Sugar Vall…"
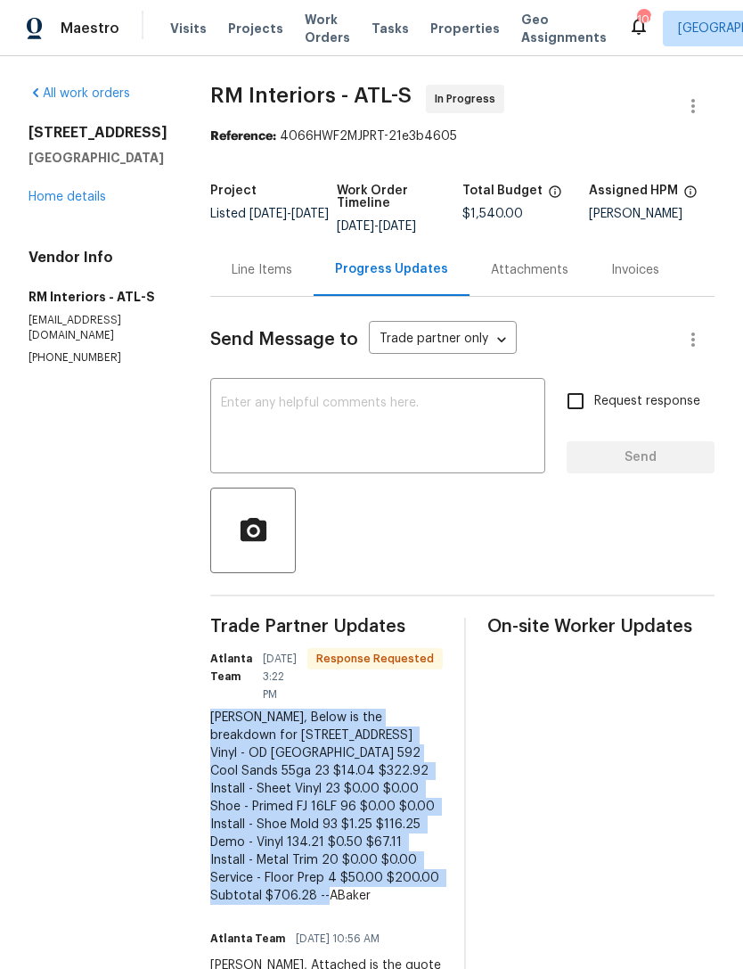
scroll to position [0, 0]
click at [74, 203] on link "Home details" at bounding box center [68, 197] width 78 height 12
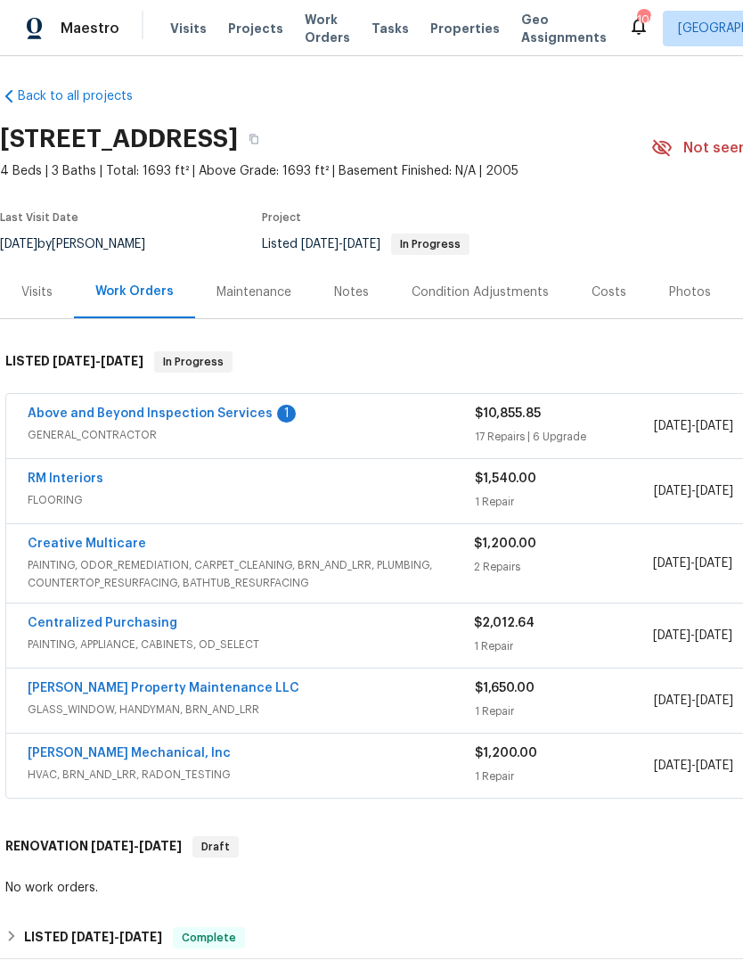
scroll to position [4, 0]
click at [71, 484] on link "RM Interiors" at bounding box center [66, 478] width 76 height 12
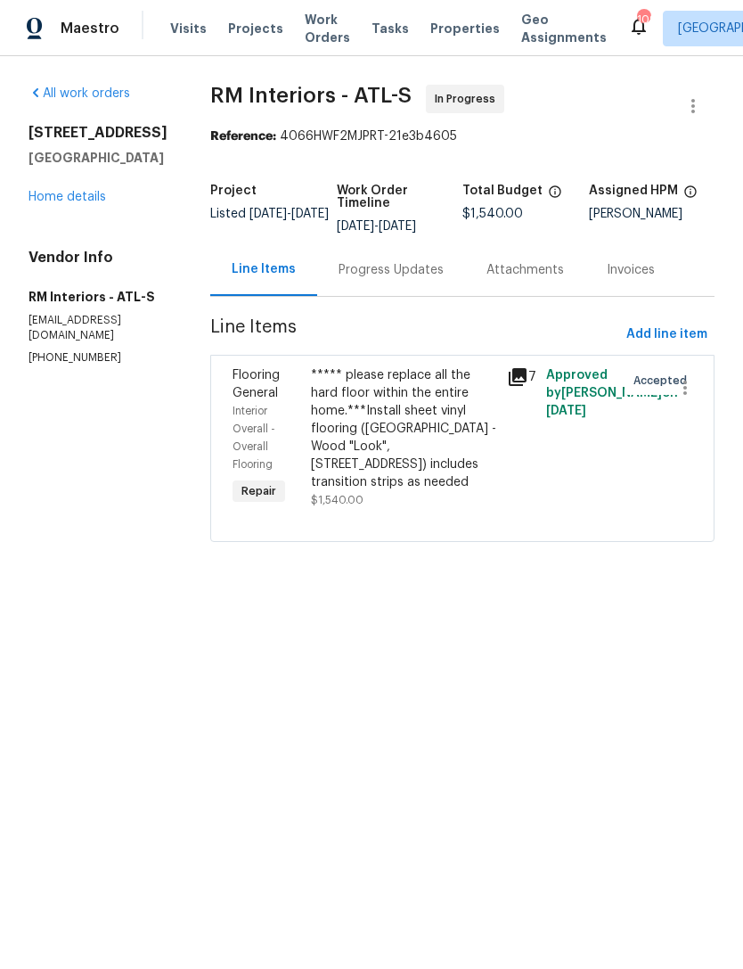
click at [390, 465] on div "***** please replace all the hard floor within the entire home.***Install sheet…" at bounding box center [403, 428] width 185 height 125
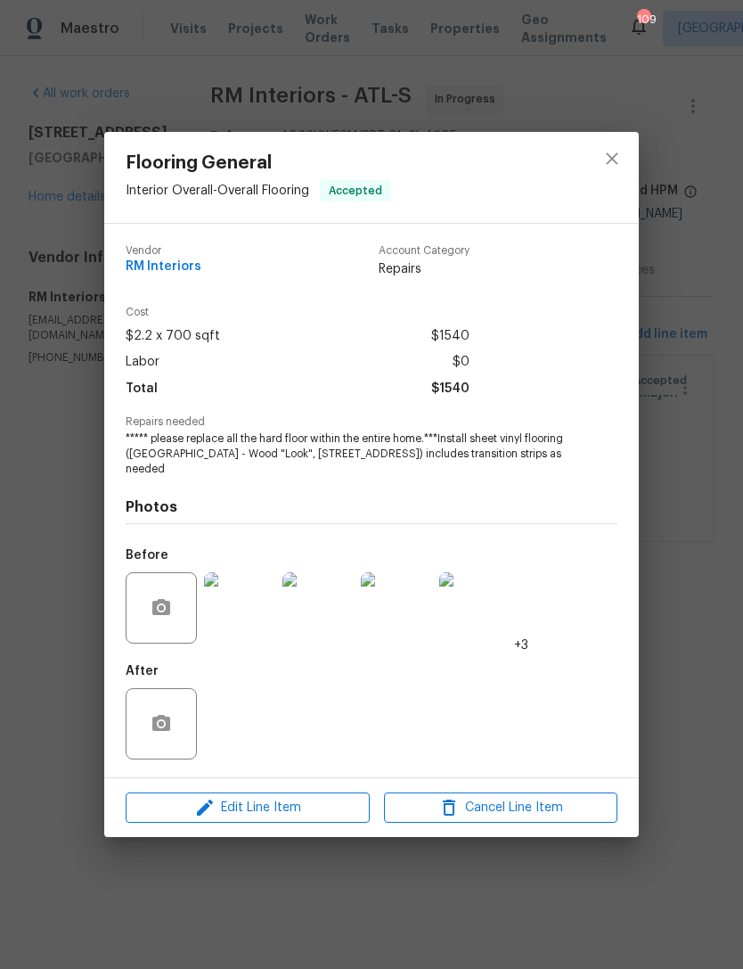
click at [232, 629] on img at bounding box center [239, 607] width 71 height 71
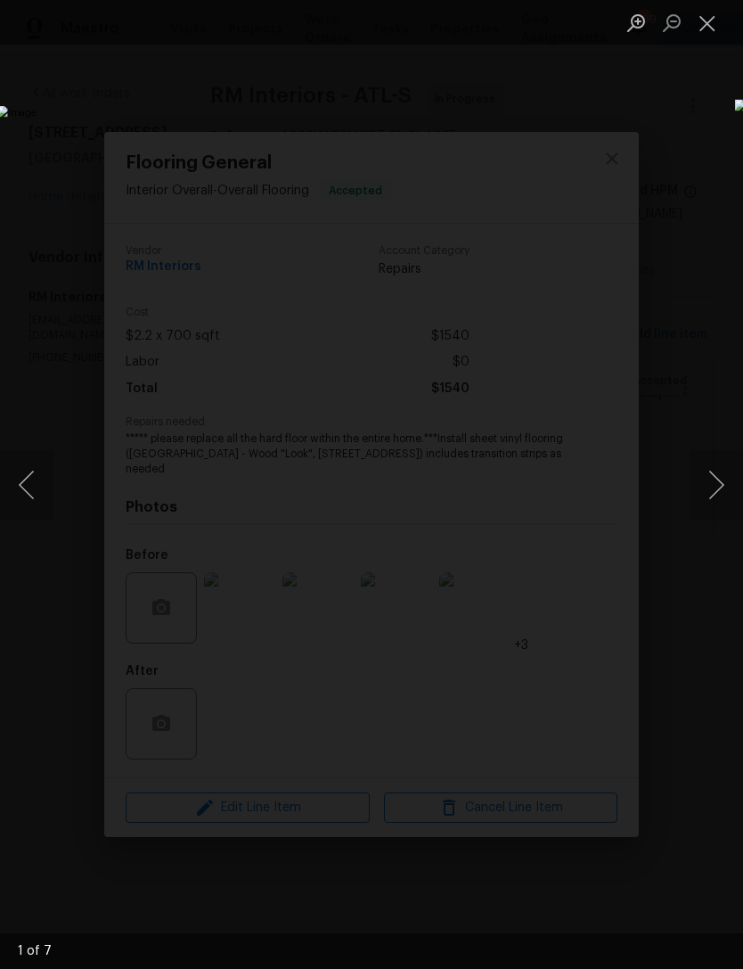
click at [709, 477] on button "Next image" at bounding box center [716, 484] width 53 height 71
click at [714, 471] on button "Next image" at bounding box center [716, 484] width 53 height 71
click at [718, 468] on button "Next image" at bounding box center [716, 484] width 53 height 71
click at [718, 473] on button "Next image" at bounding box center [716, 484] width 53 height 71
click at [717, 471] on button "Next image" at bounding box center [716, 484] width 53 height 71
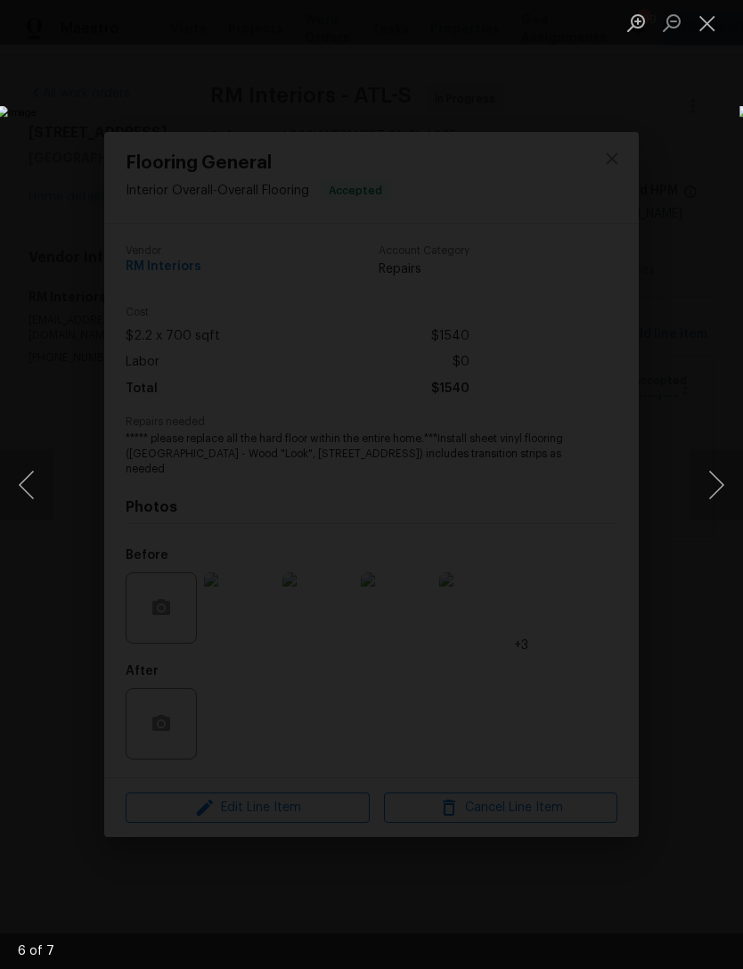
click at [718, 469] on button "Next image" at bounding box center [716, 484] width 53 height 71
click at [719, 468] on button "Next image" at bounding box center [716, 484] width 53 height 71
click at [702, 32] on button "Close lightbox" at bounding box center [708, 22] width 36 height 31
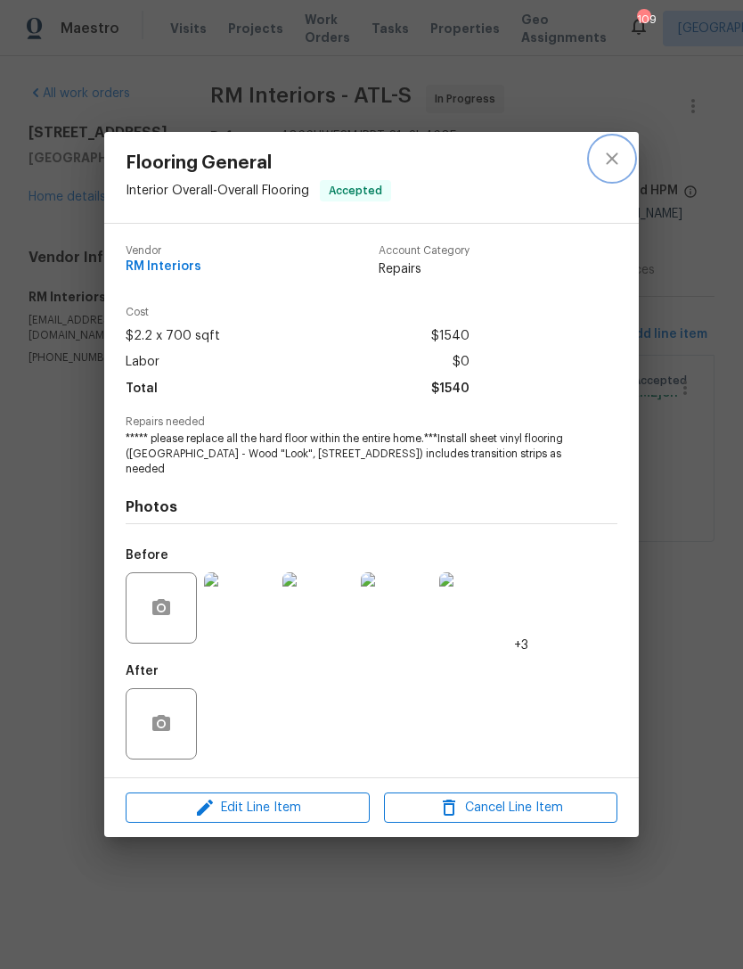
click at [613, 158] on icon "close" at bounding box center [612, 158] width 12 height 12
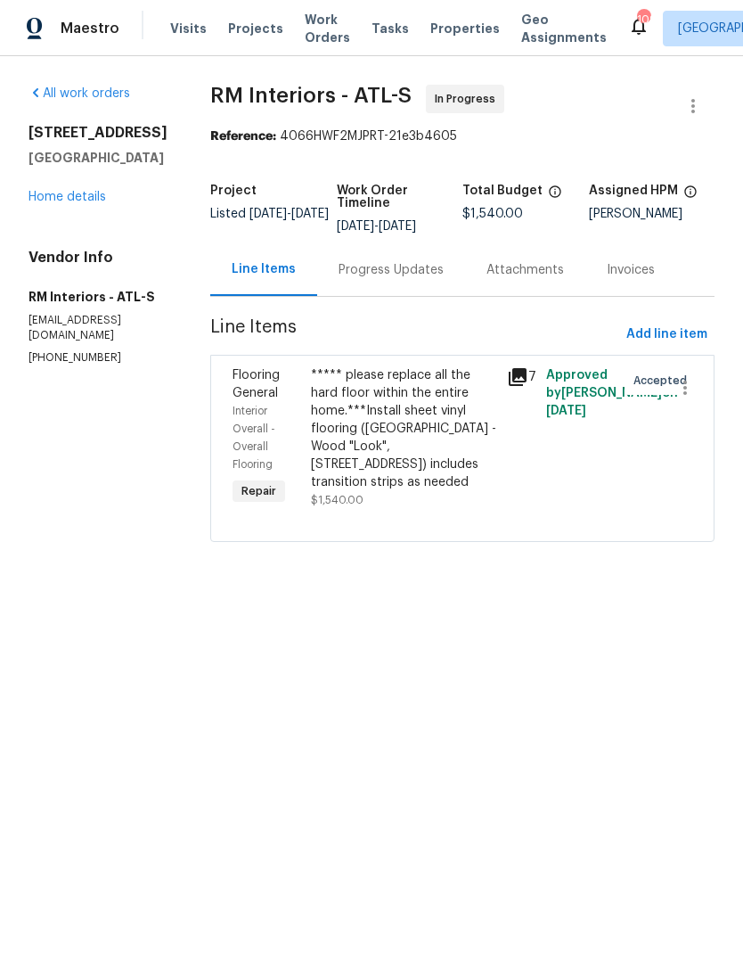
click at [402, 448] on div "***** please replace all the hard floor within the entire home.***Install sheet…" at bounding box center [403, 428] width 185 height 125
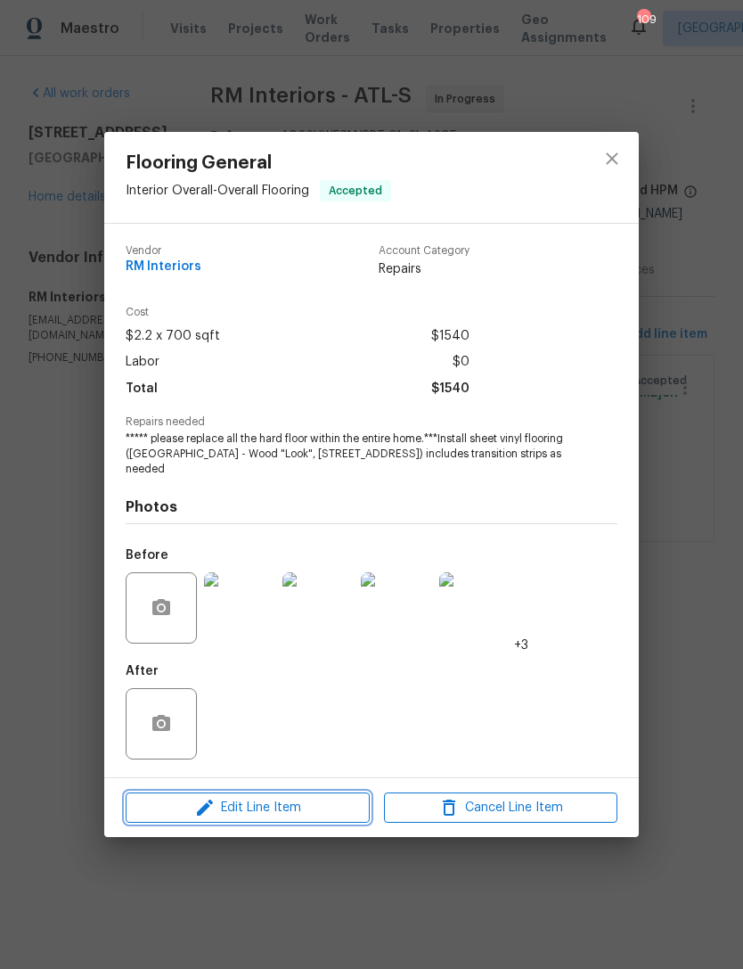
click at [299, 799] on span "Edit Line Item" at bounding box center [248, 808] width 234 height 22
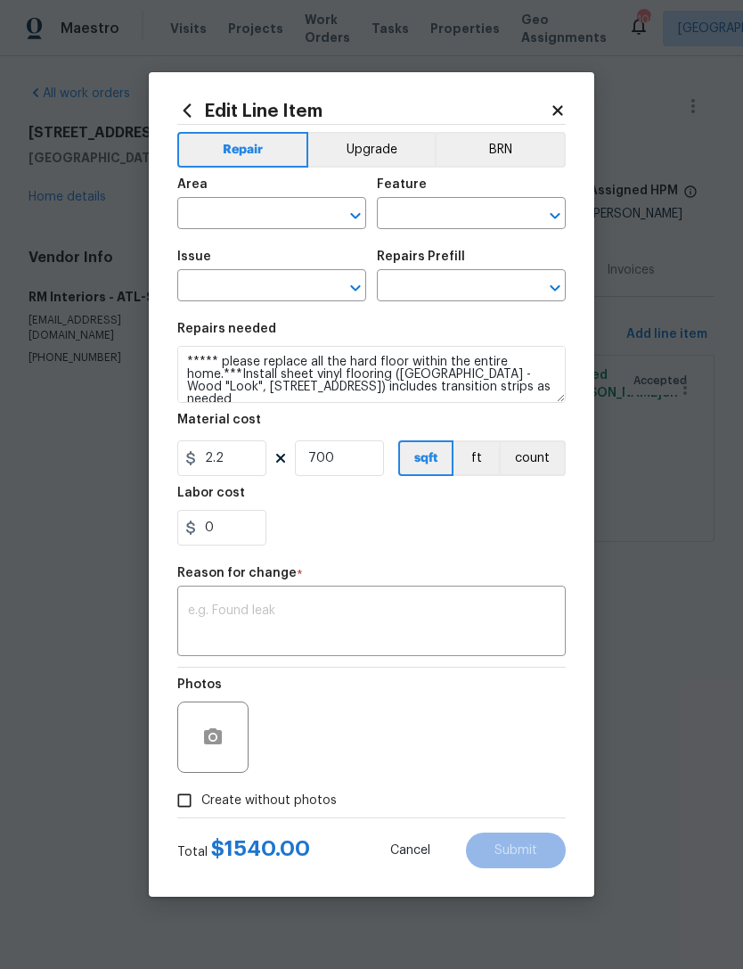
type input "Interior Overall"
type input "Overall Flooring"
type input "Flooring General"
type input "Sheet Vinyl LVL 1 - Sugar Valley (Wood 1) $1.43"
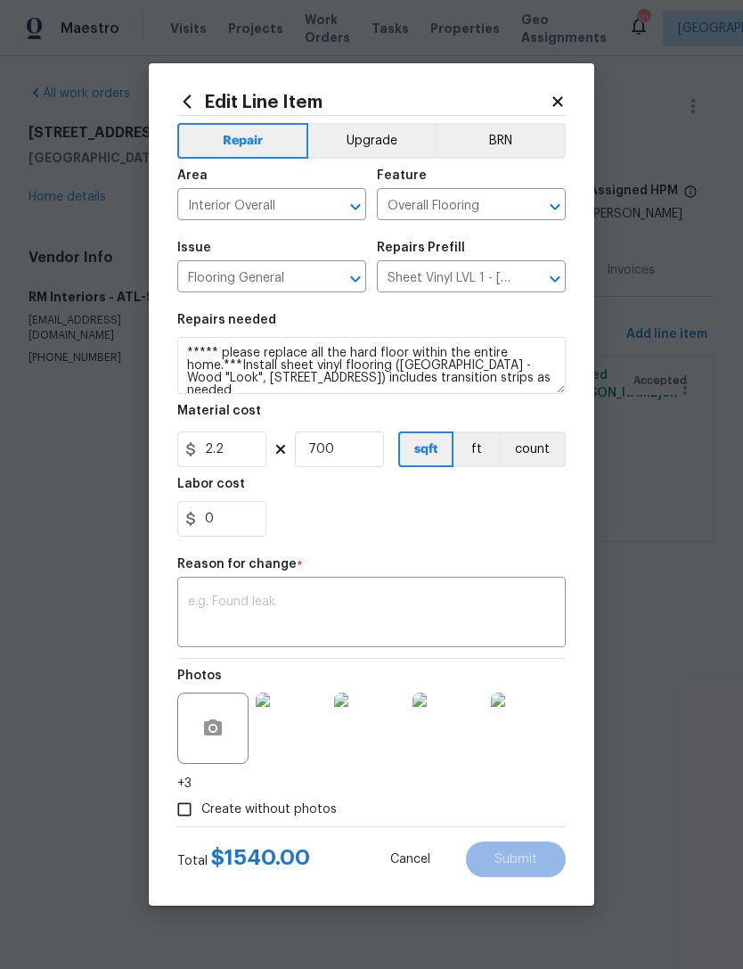
click at [257, 622] on textarea at bounding box center [371, 613] width 367 height 37
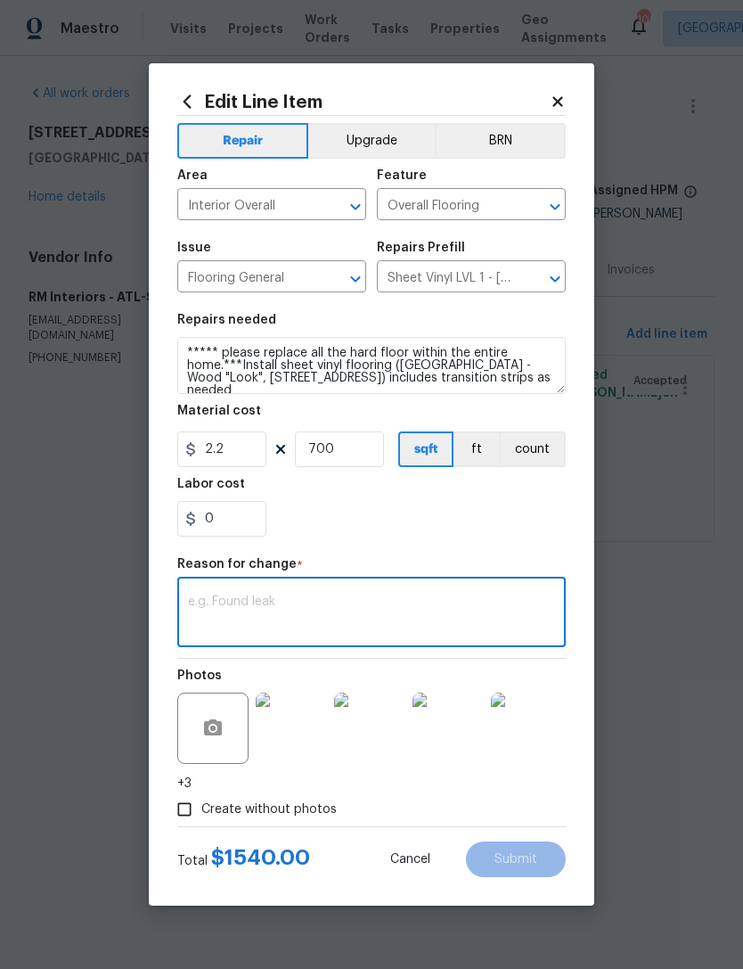
click at [382, 619] on textarea at bounding box center [371, 613] width 367 height 37
paste textarea "[PERSON_NAME], Below is the breakdown for [STREET_ADDRESS] Vinyl - OD [GEOGRAPH…"
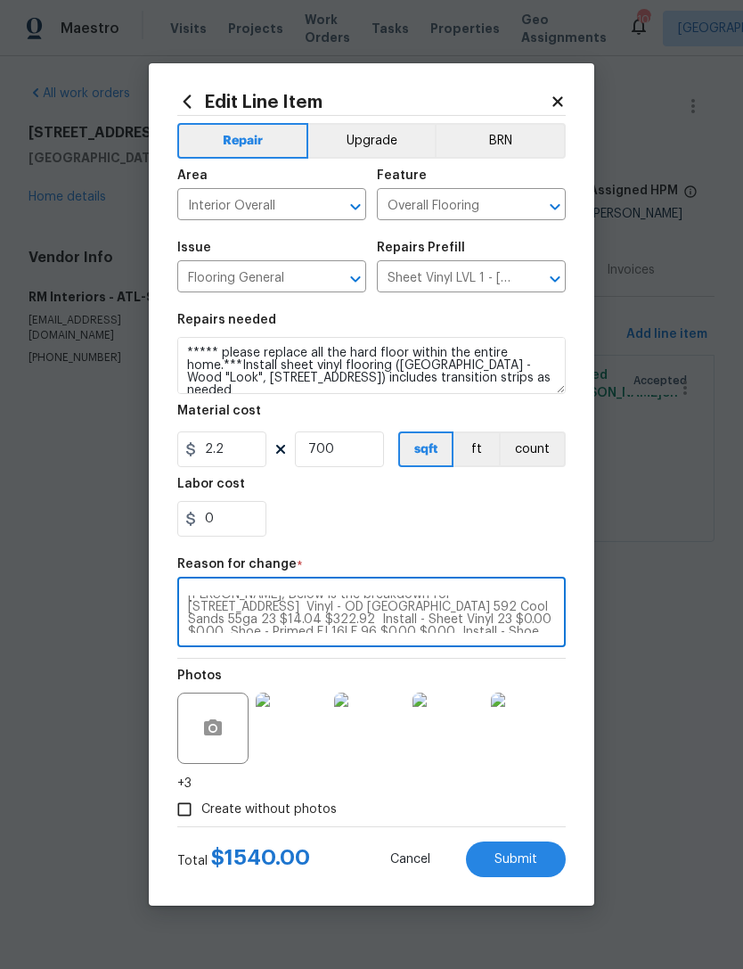
scroll to position [12, 0]
click at [546, 618] on textarea "[PERSON_NAME], Below is the breakdown for [STREET_ADDRESS] Vinyl - OD [GEOGRAPH…" at bounding box center [371, 613] width 367 height 37
click at [549, 620] on textarea "[PERSON_NAME], Below is the breakdown for [STREET_ADDRESS] Vinyl - OD [GEOGRAPH…" at bounding box center [371, 613] width 367 height 37
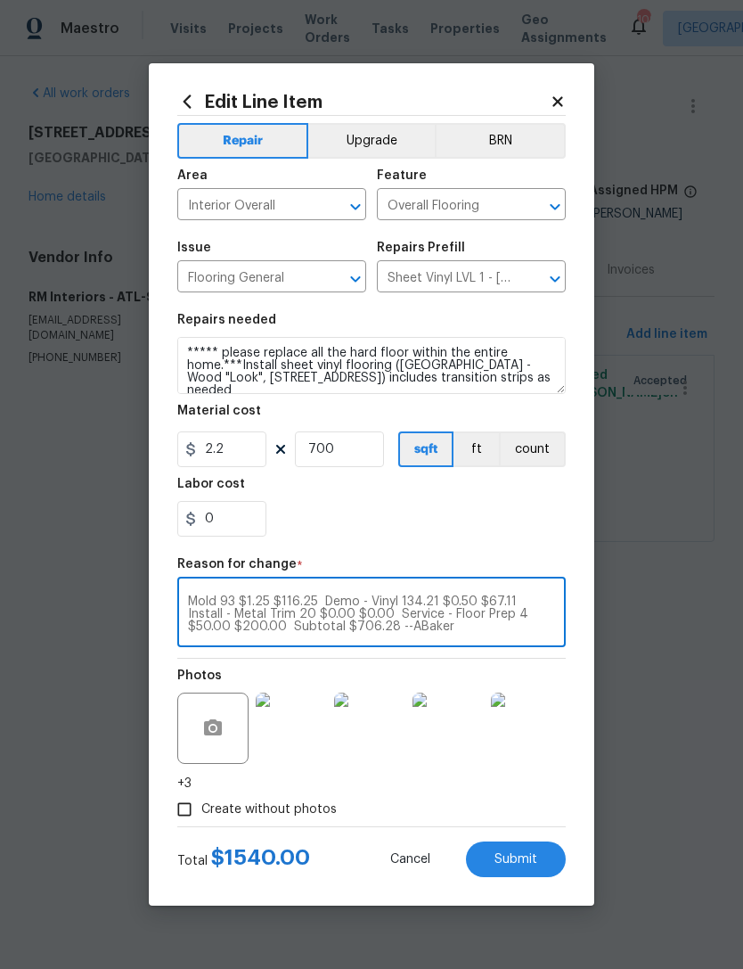
scroll to position [50, 0]
type textarea "[PERSON_NAME], Below is the breakdown for [STREET_ADDRESS] Vinyl - OD [GEOGRAPH…"
click at [362, 453] on input "700" at bounding box center [339, 449] width 89 height 36
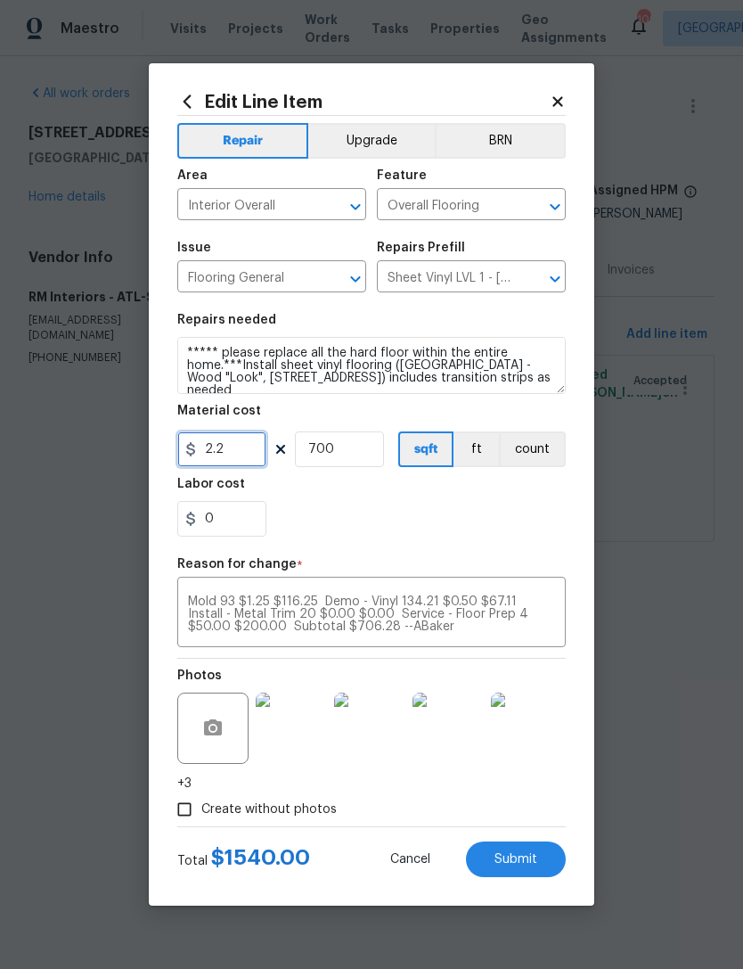
click at [243, 457] on input "2.2" at bounding box center [221, 449] width 89 height 36
type input "1.43"
click at [369, 456] on input "700" at bounding box center [339, 449] width 89 height 36
type input "493"
click at [423, 532] on div "0" at bounding box center [371, 519] width 389 height 36
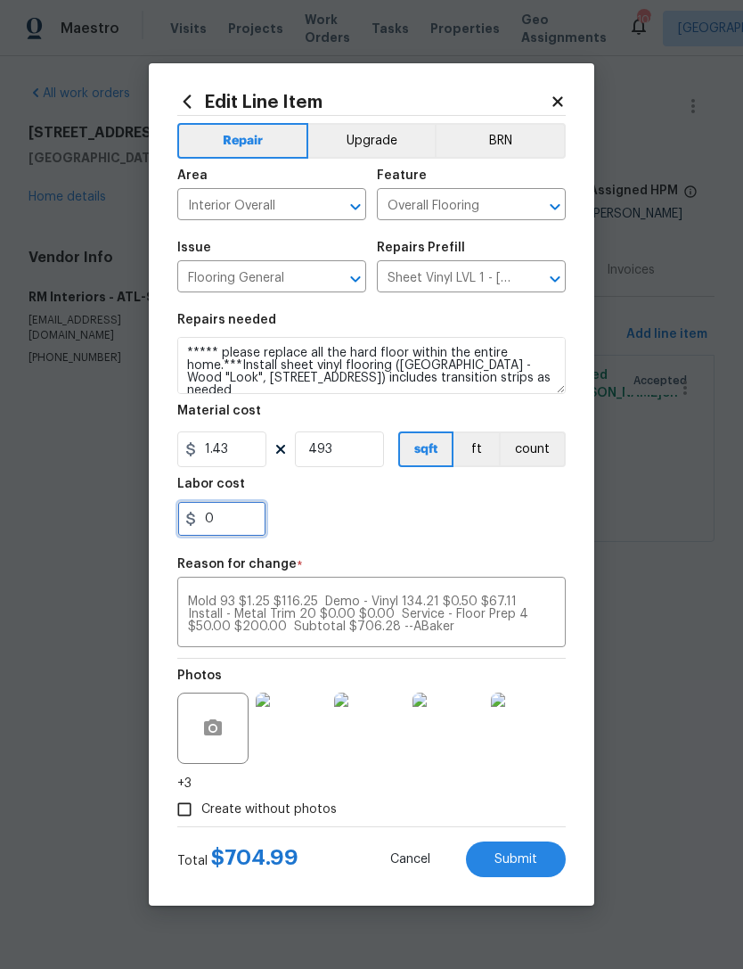
click at [234, 520] on input "0" at bounding box center [221, 519] width 89 height 36
type input "1.29"
click at [439, 538] on section "Repairs needed ***** please replace all the hard floor within the entire home.*…" at bounding box center [371, 425] width 389 height 244
click at [531, 872] on button "Submit" at bounding box center [516, 860] width 100 height 36
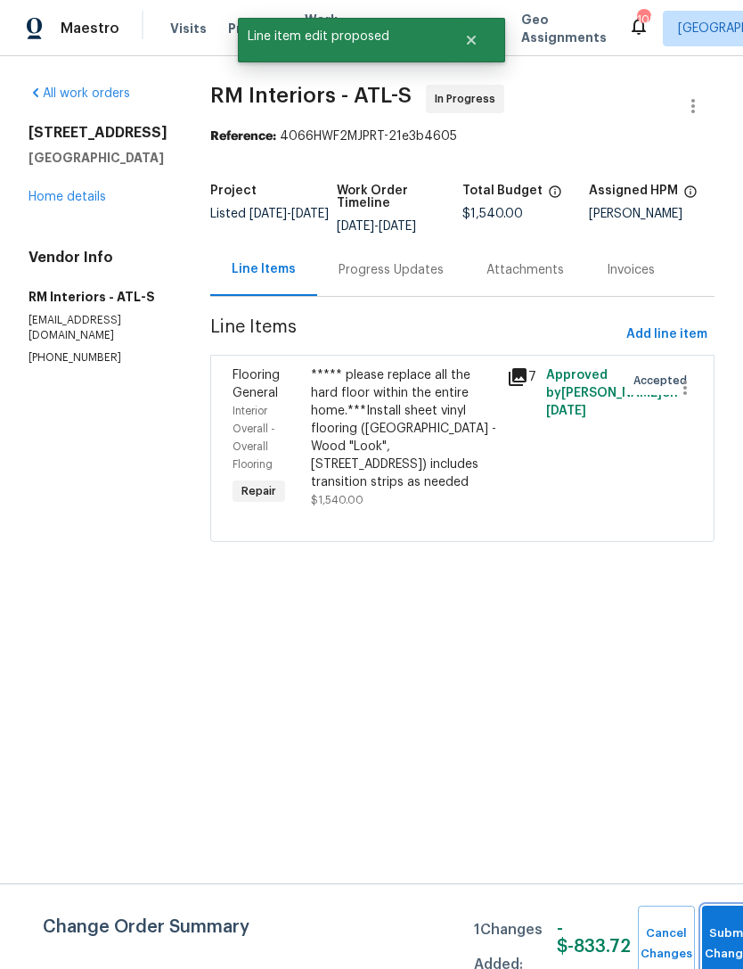
click at [723, 940] on button "Submit Changes" at bounding box center [730, 944] width 57 height 77
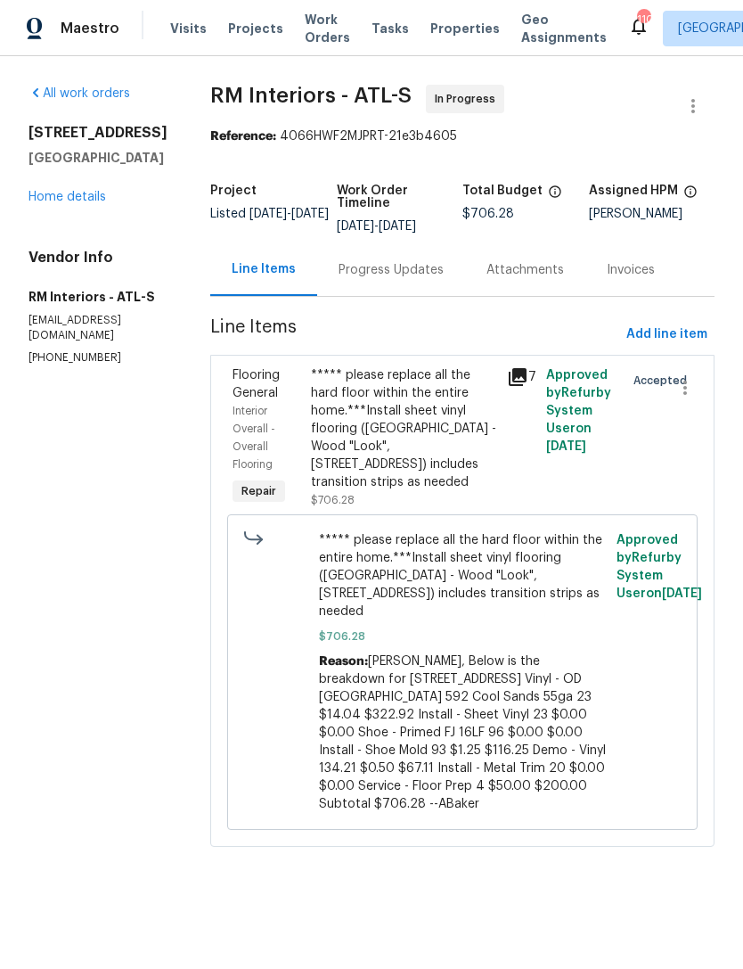
click at [377, 268] on div "Progress Updates" at bounding box center [391, 270] width 105 height 18
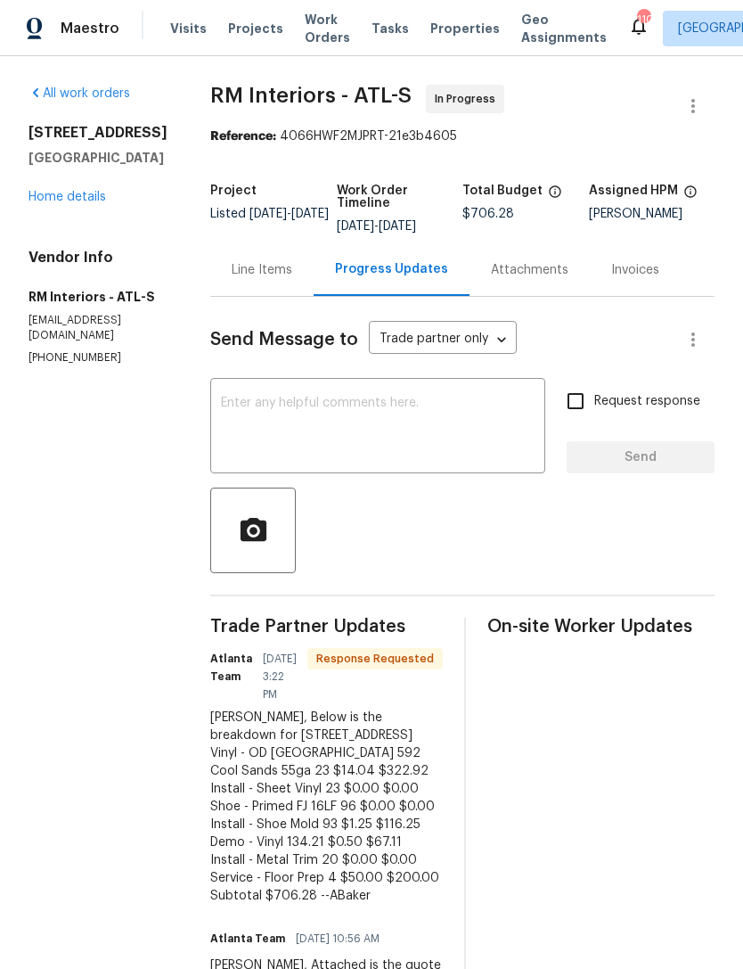
click at [425, 433] on textarea at bounding box center [378, 428] width 314 height 62
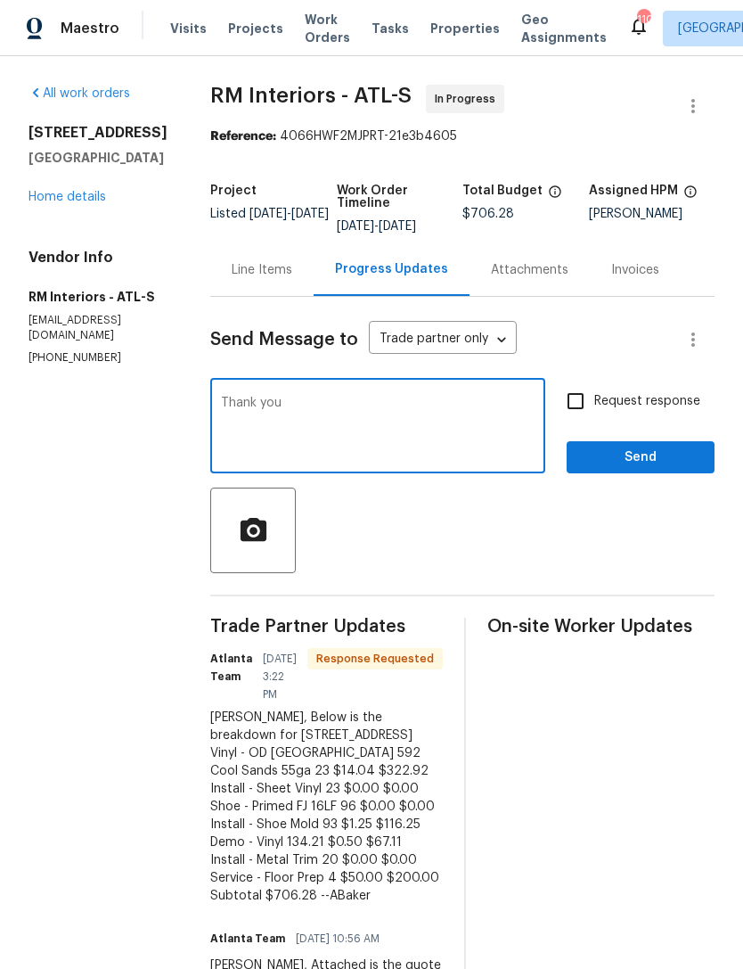
type textarea "Thank you"
click at [640, 456] on span "Send" at bounding box center [640, 458] width 119 height 22
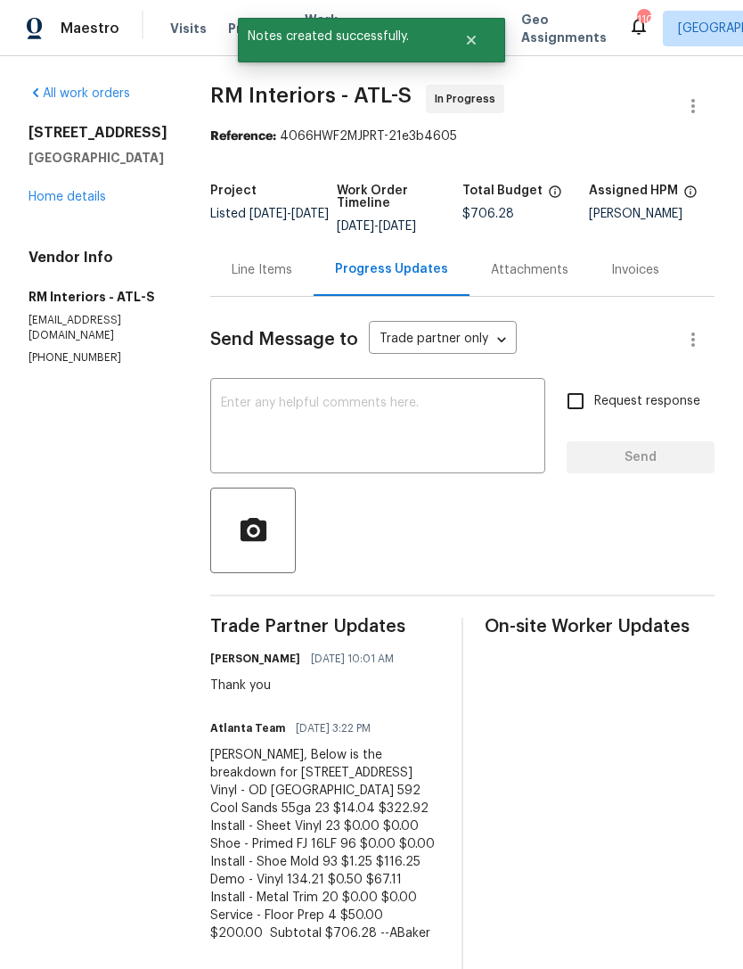
click at [81, 203] on link "Home details" at bounding box center [68, 197] width 78 height 12
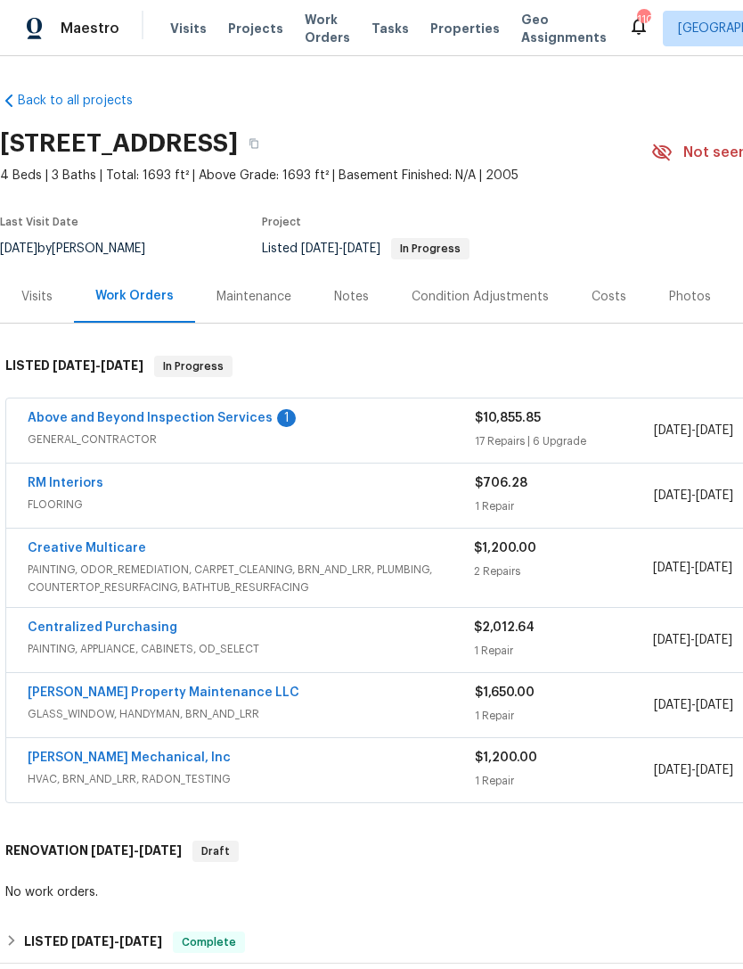
click at [349, 305] on div "Notes" at bounding box center [351, 297] width 35 height 18
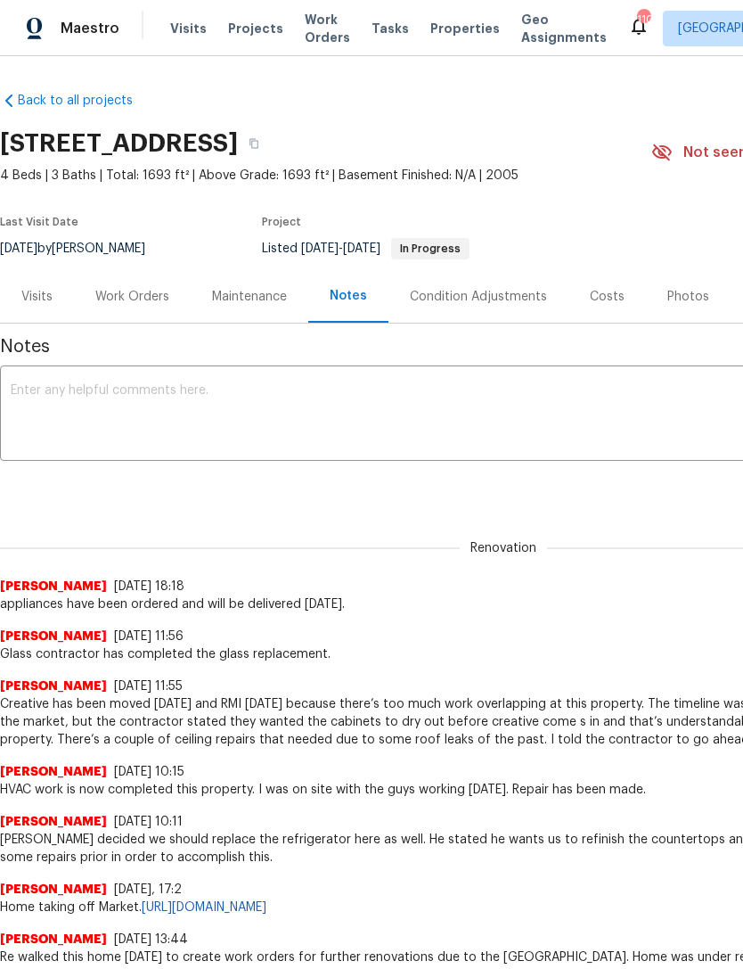
click at [132, 299] on div "Work Orders" at bounding box center [132, 297] width 74 height 18
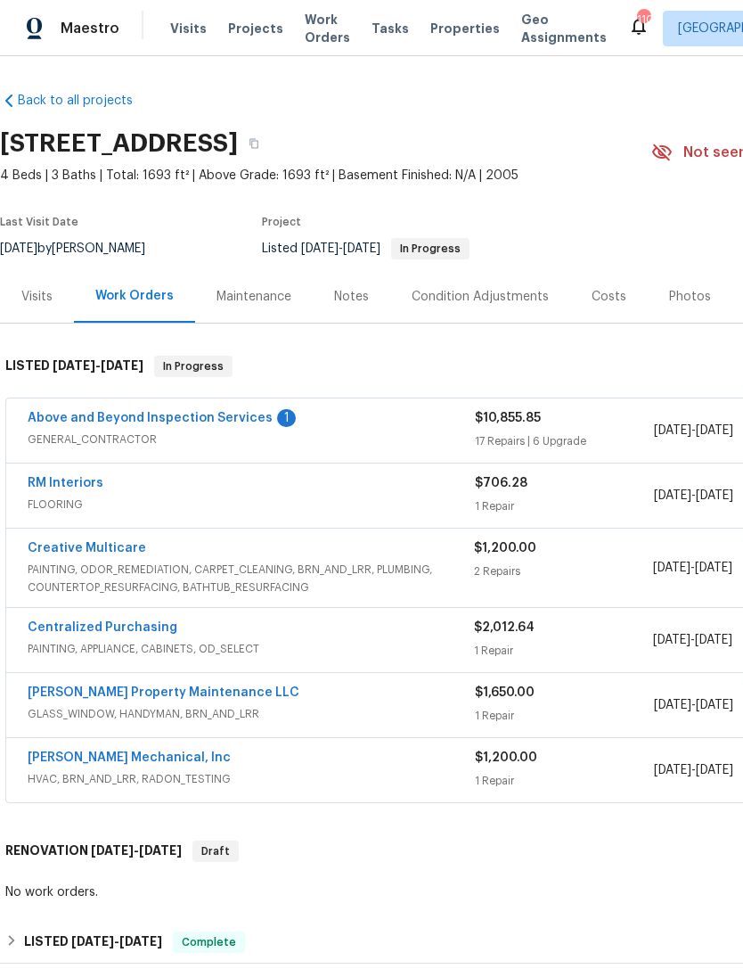
click at [190, 423] on link "Above and Beyond Inspection Services" at bounding box center [150, 418] width 245 height 12
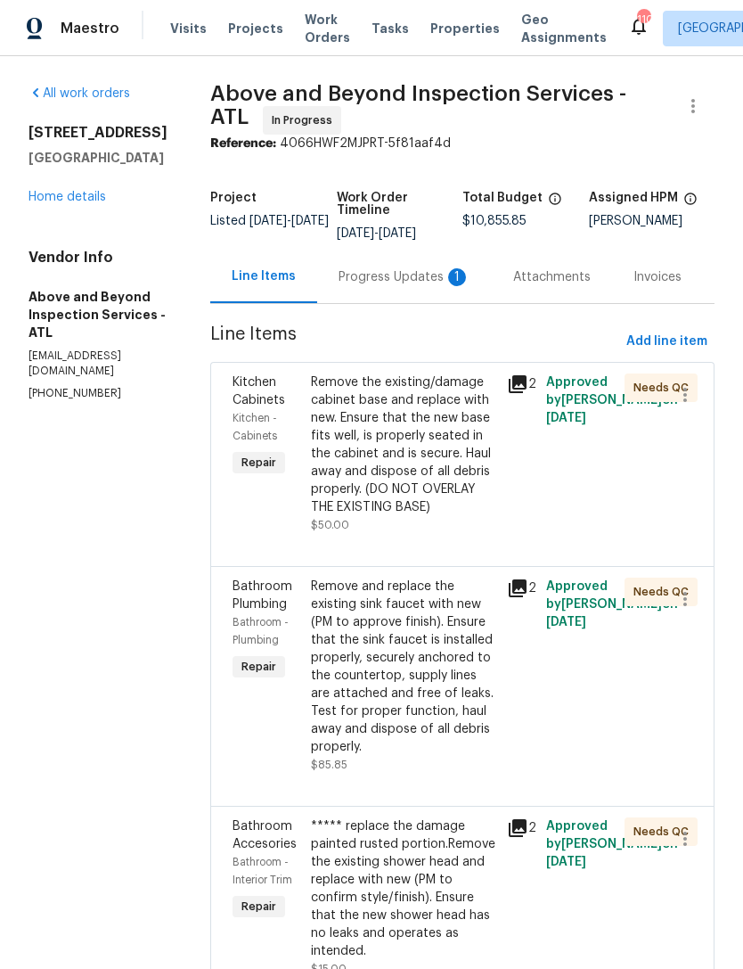
click at [418, 286] on div "Progress Updates 1" at bounding box center [405, 277] width 132 height 18
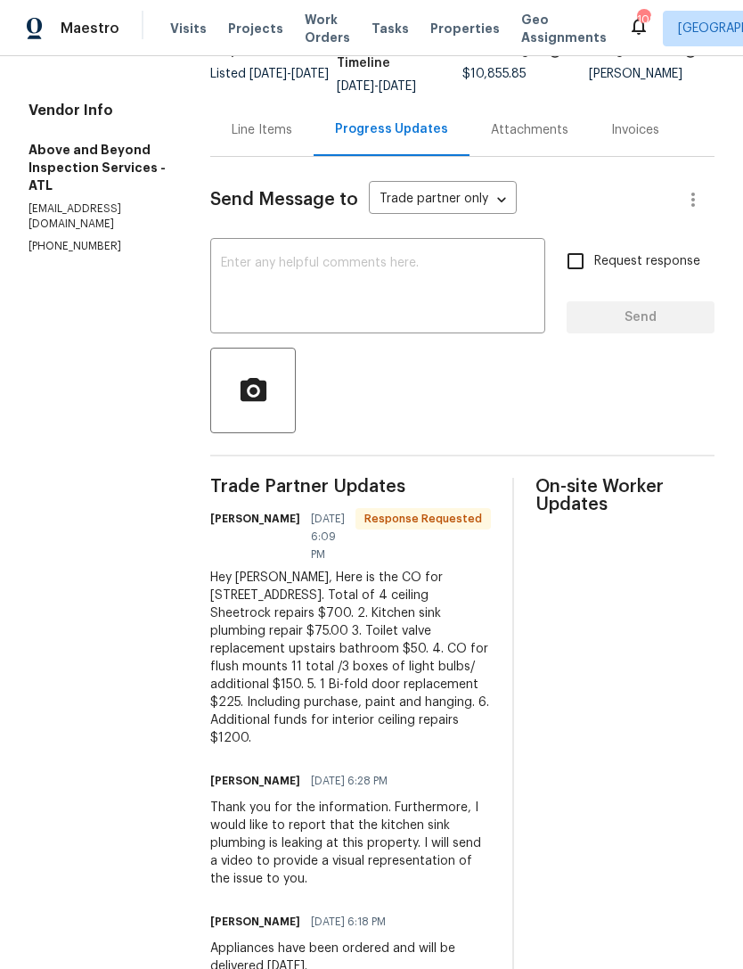
scroll to position [152, 0]
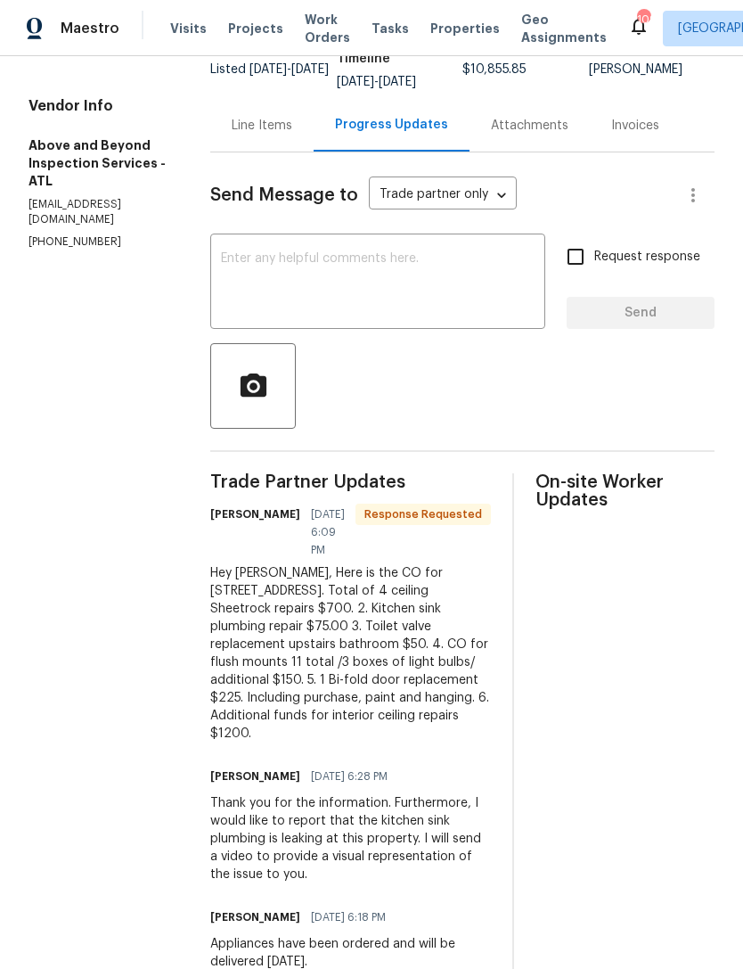
click at [483, 315] on textarea at bounding box center [378, 283] width 314 height 62
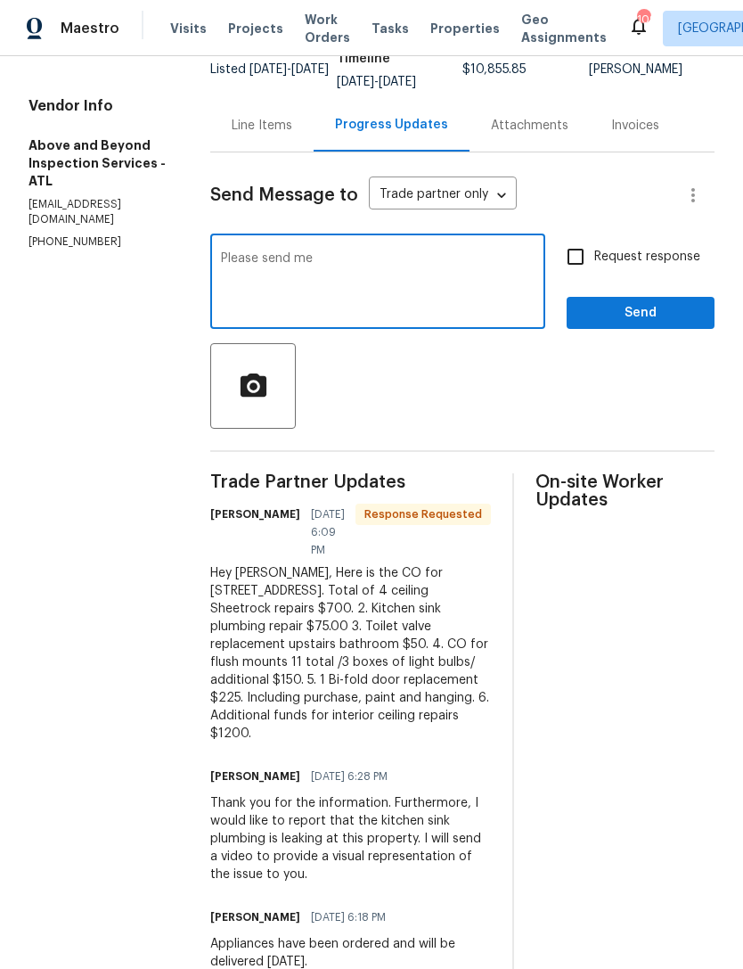
click at [416, 293] on textarea "Please send me" at bounding box center [378, 283] width 314 height 62
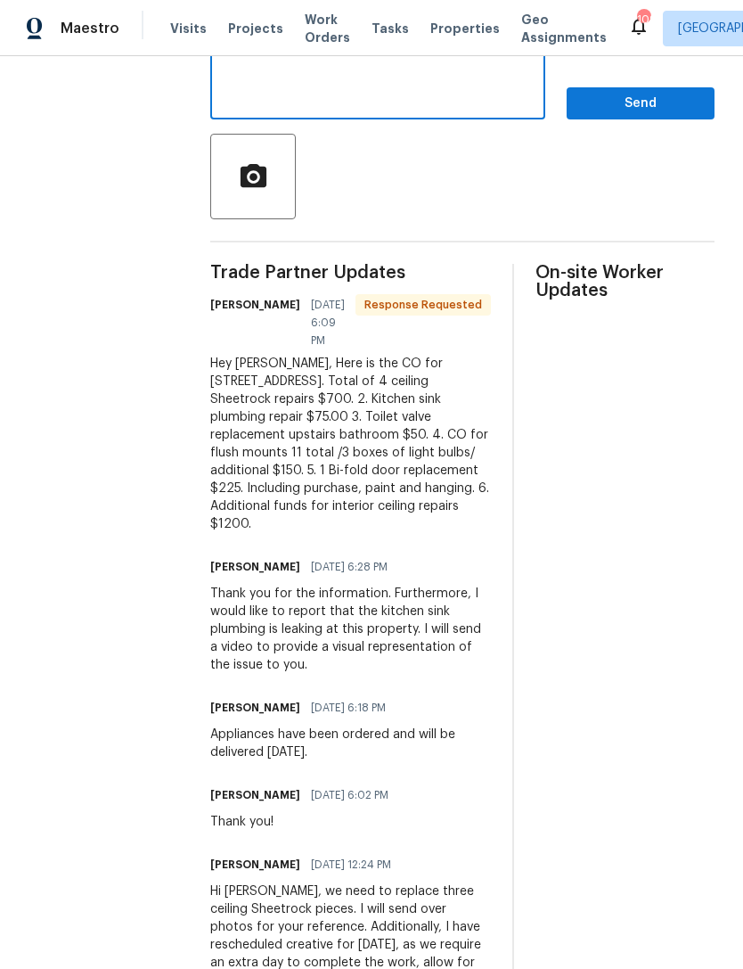
scroll to position [362, 0]
click at [408, 90] on textarea "Please send me" at bounding box center [378, 73] width 314 height 62
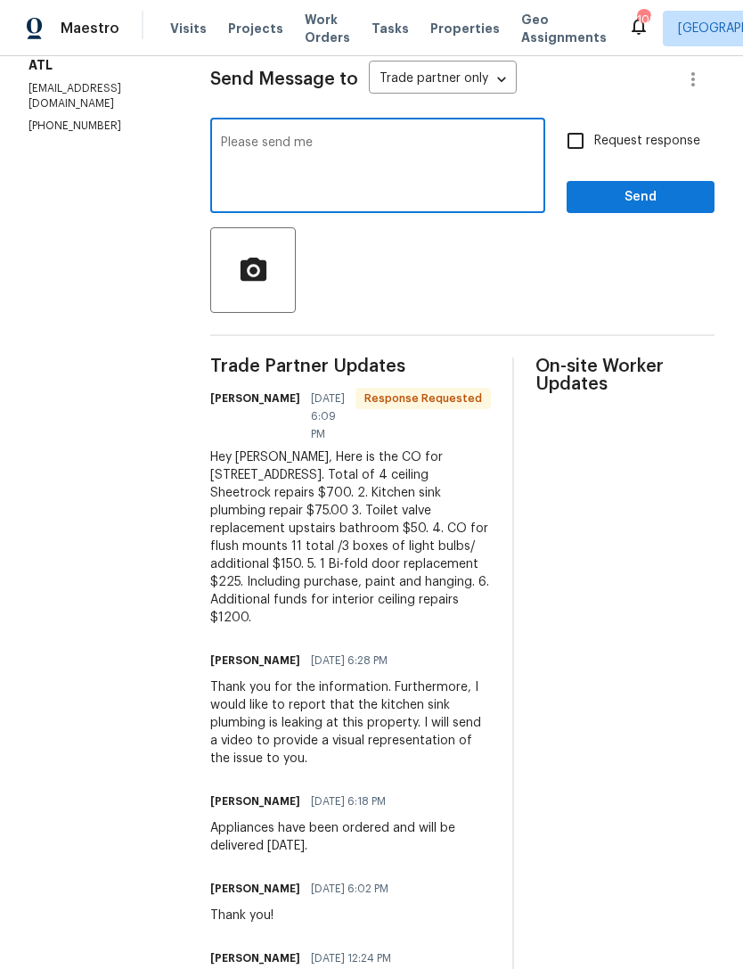
scroll to position [187, 0]
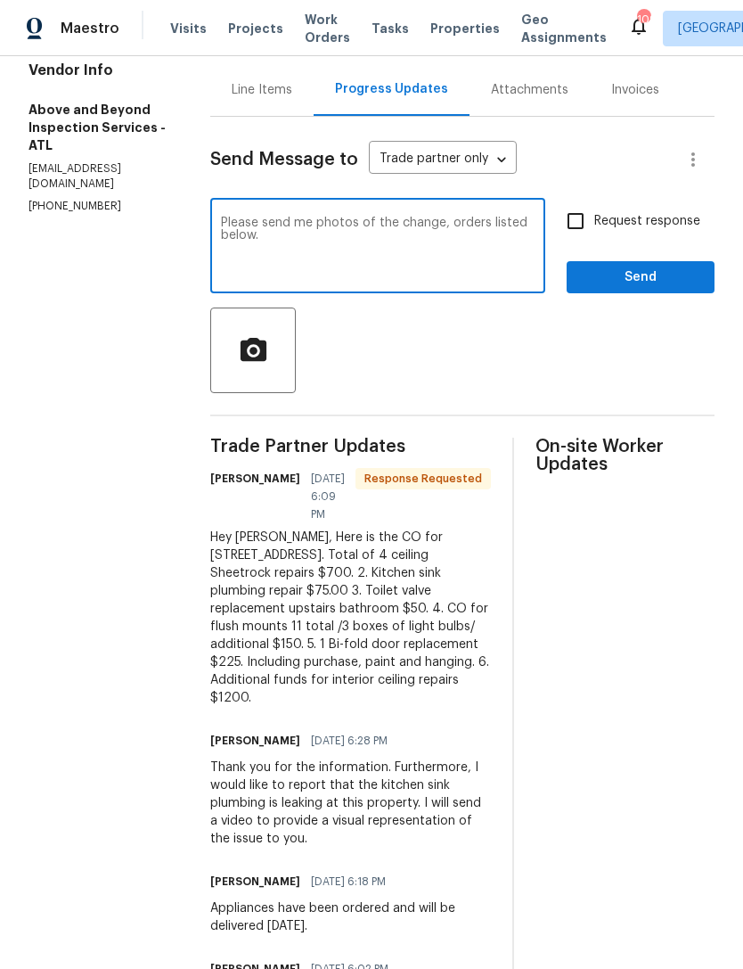
click at [438, 234] on textarea "Please send me photos of the change, orders listed below." at bounding box center [378, 248] width 314 height 62
type textarea "Please send me photos for the change orders listed below."
click at [580, 239] on input "Request response" at bounding box center [575, 220] width 37 height 37
checkbox input "true"
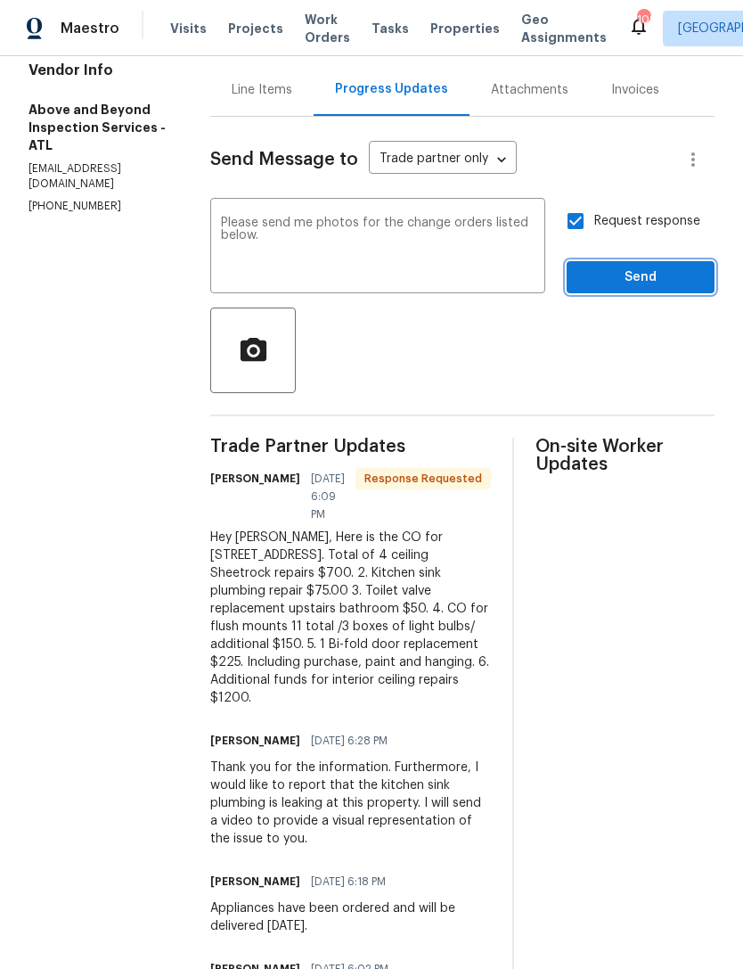
click at [620, 294] on button "Send" at bounding box center [641, 277] width 148 height 33
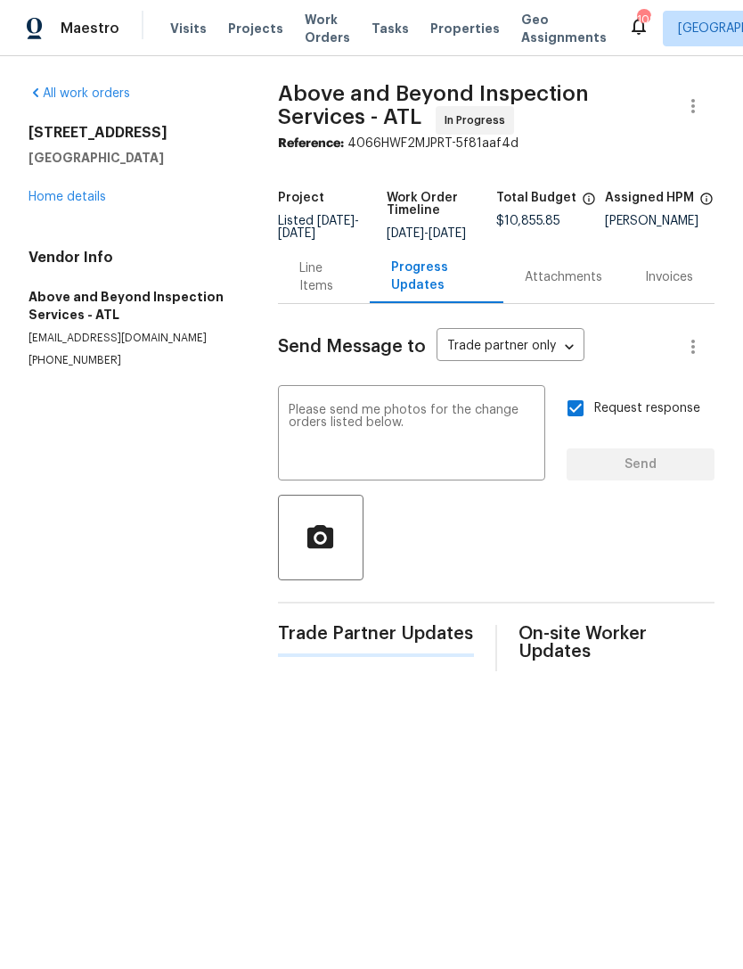
scroll to position [0, 0]
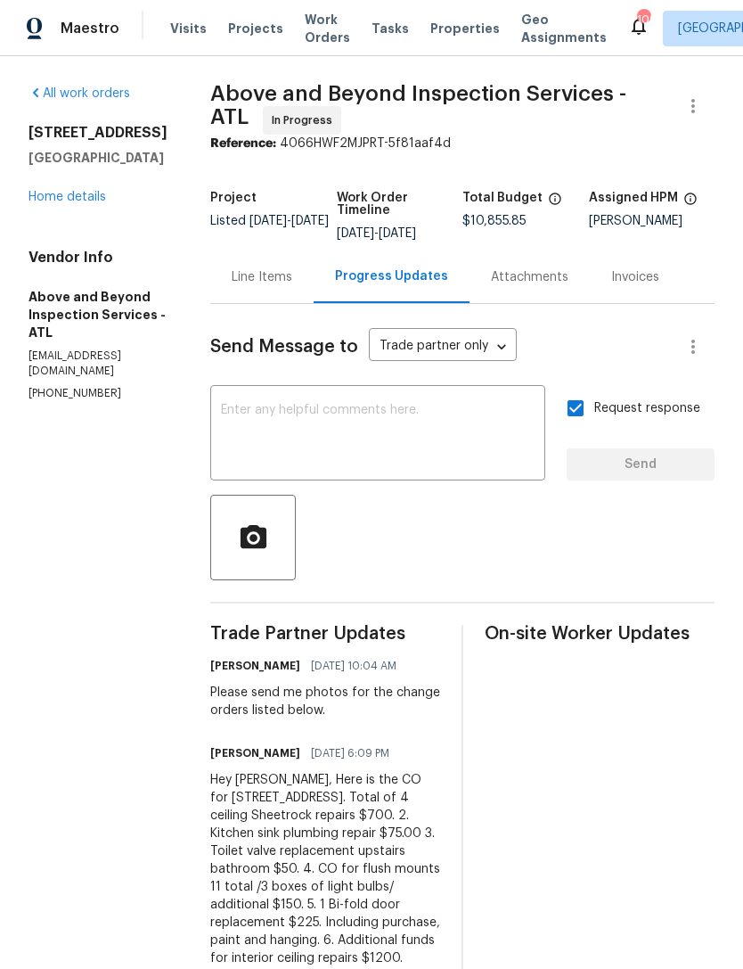
click at [76, 197] on link "Home details" at bounding box center [68, 197] width 78 height 12
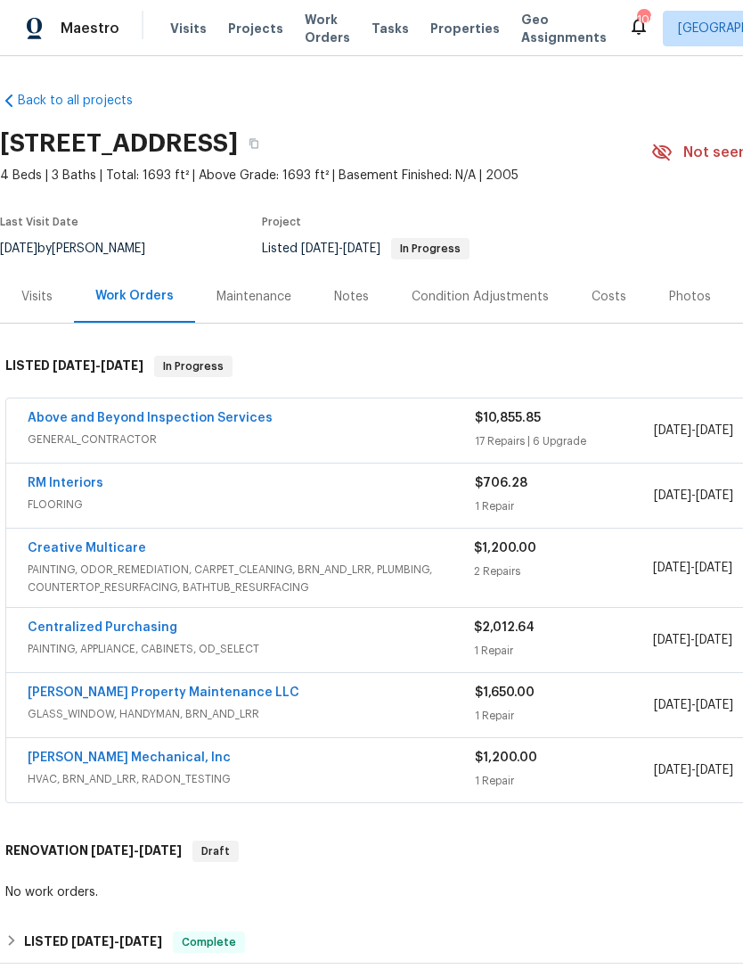
click at [335, 305] on div "Notes" at bounding box center [351, 297] width 35 height 18
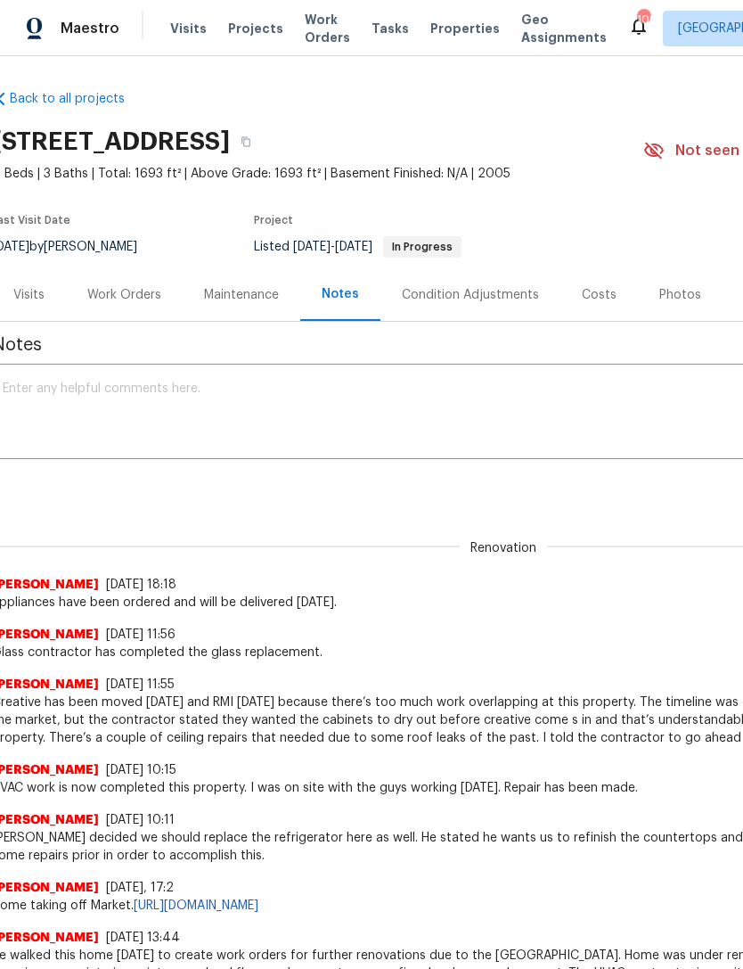
scroll to position [2, 10]
click at [310, 409] on textarea at bounding box center [494, 413] width 986 height 62
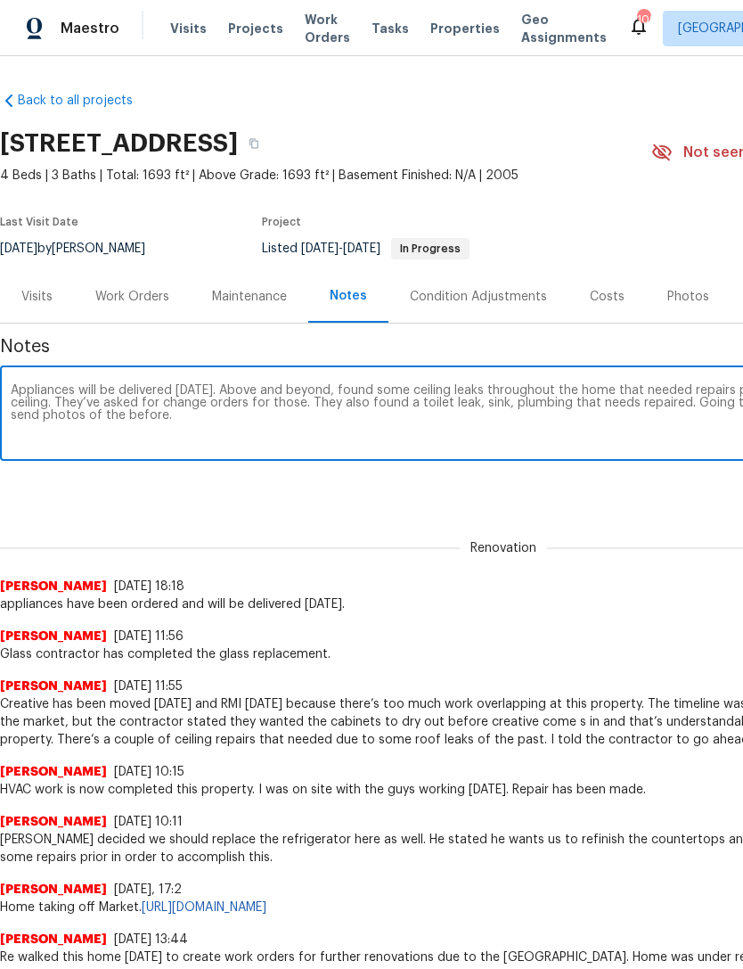
scroll to position [0, 0]
click at [390, 390] on textarea "Appliances will be delivered [DATE]. Above and beyond, found some ceiling leaks…" at bounding box center [504, 415] width 986 height 62
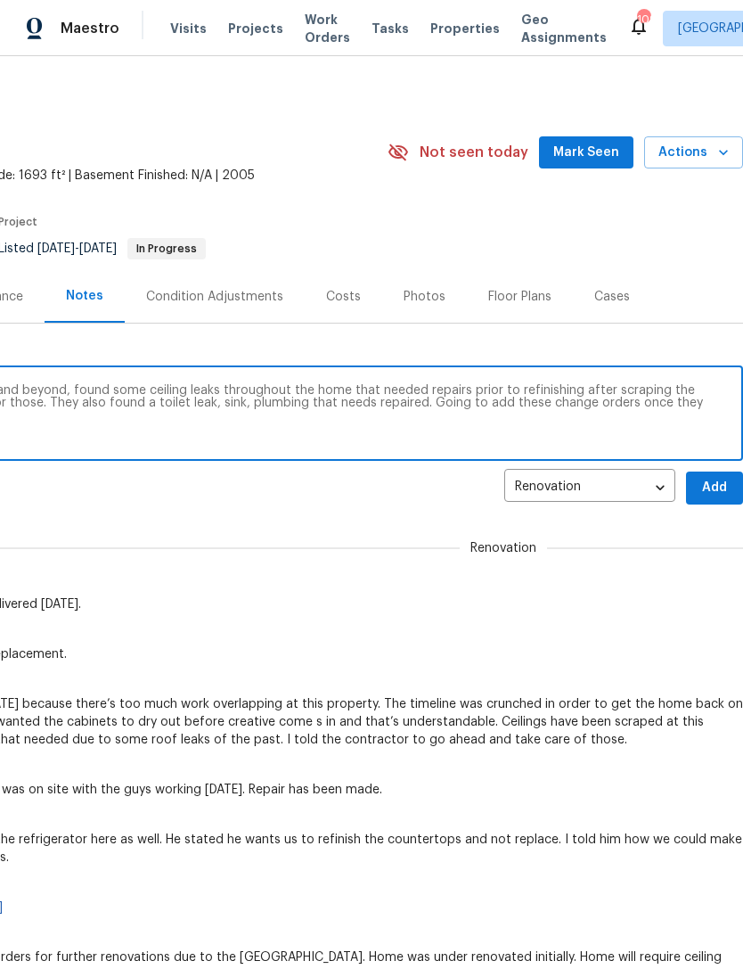
scroll to position [0, 264]
type textarea "Appliances will be delivered [DATE]. Above and beyond, found some ceiling leaks…"
click at [722, 486] on span "Add" at bounding box center [715, 488] width 29 height 22
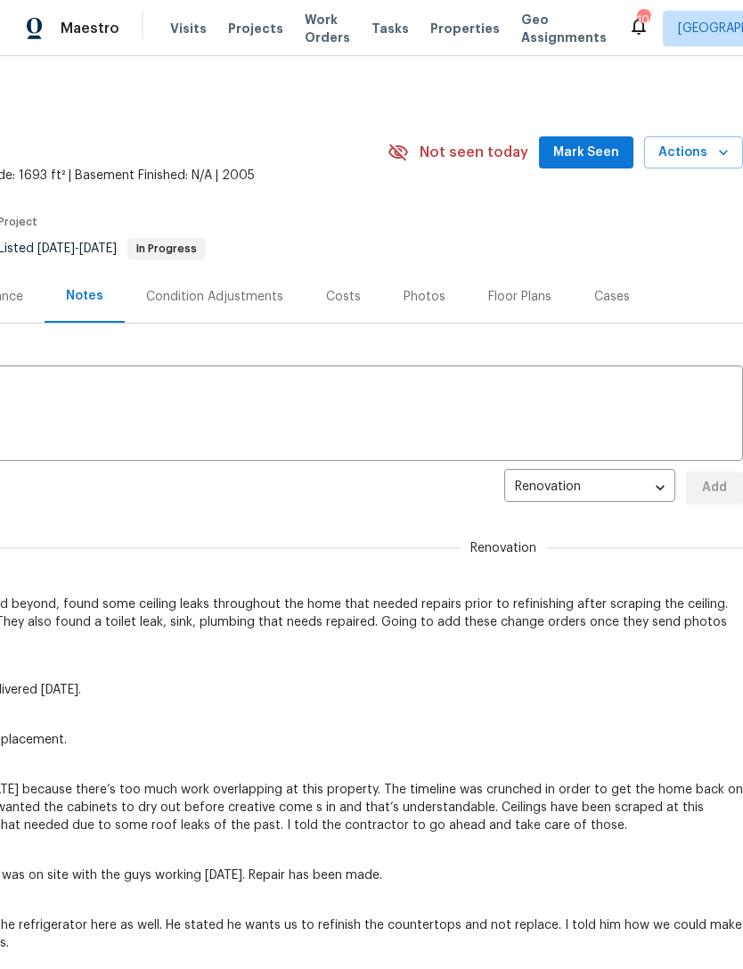
click at [613, 150] on span "Mark Seen" at bounding box center [587, 153] width 66 height 22
click at [728, 146] on icon "button" at bounding box center [724, 153] width 18 height 18
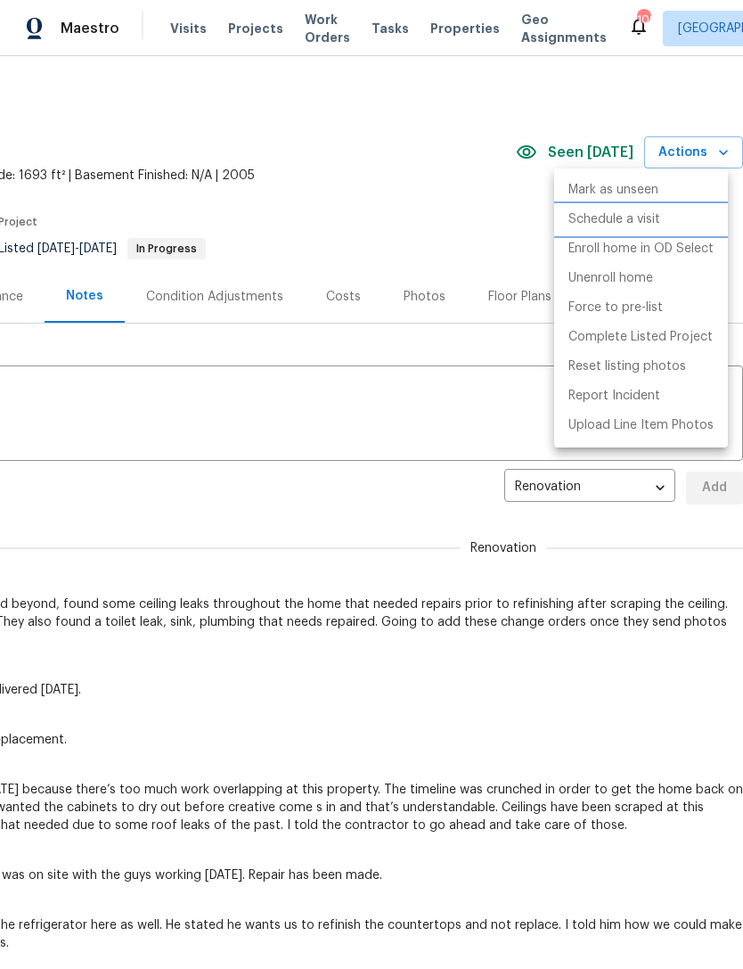
click at [665, 219] on li "Schedule a visit" at bounding box center [641, 219] width 174 height 29
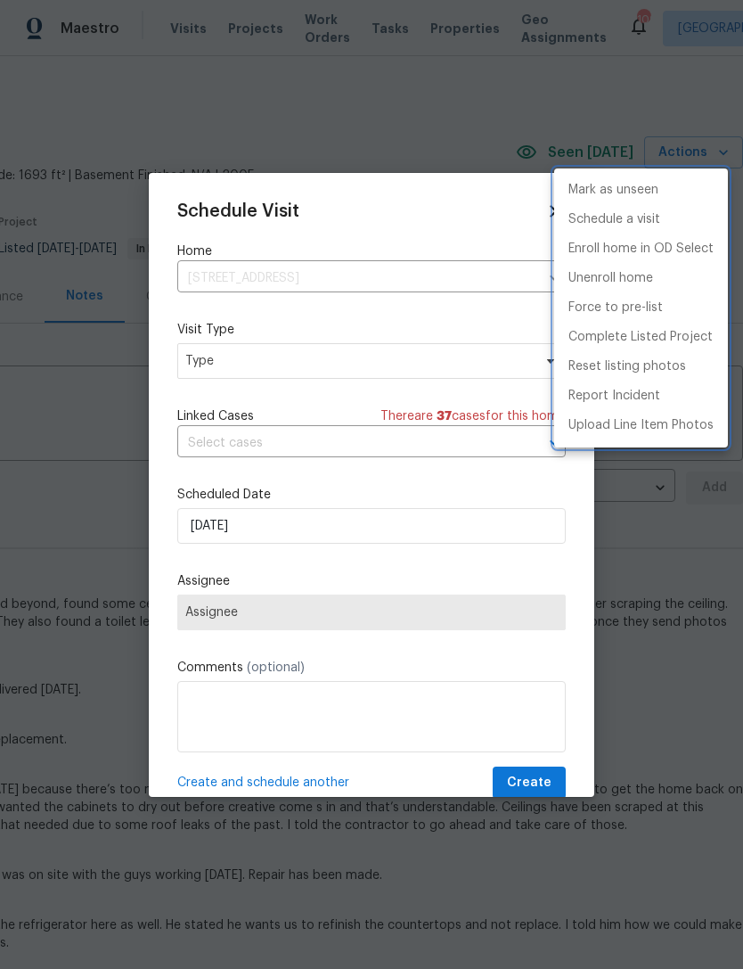
click at [410, 374] on div at bounding box center [371, 484] width 743 height 969
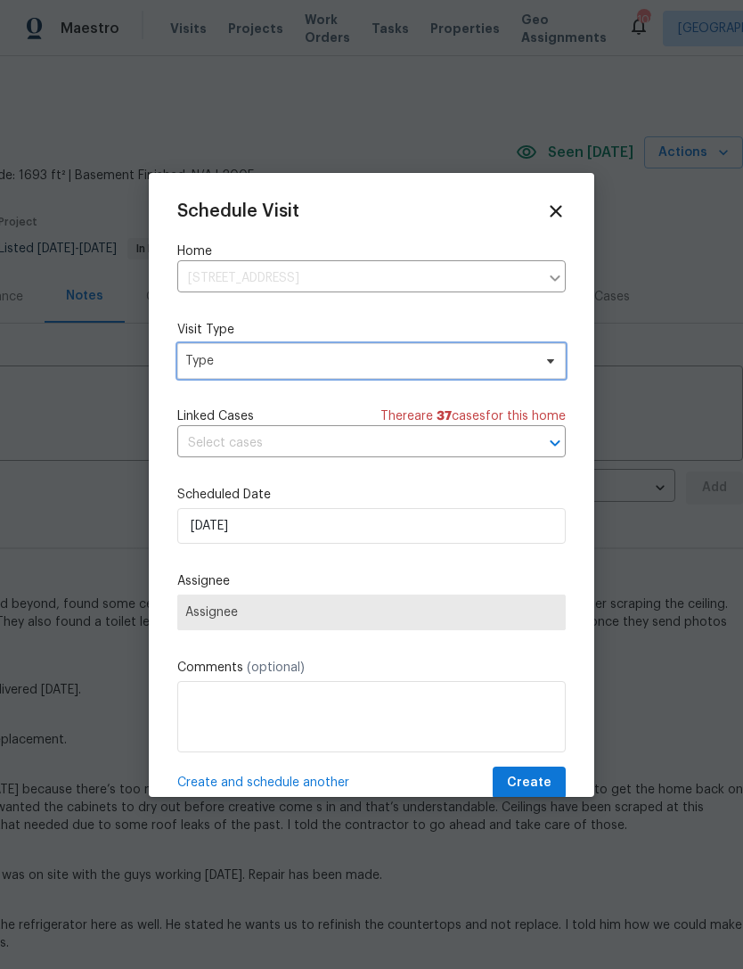
click at [527, 357] on span "Type" at bounding box center [358, 361] width 347 height 18
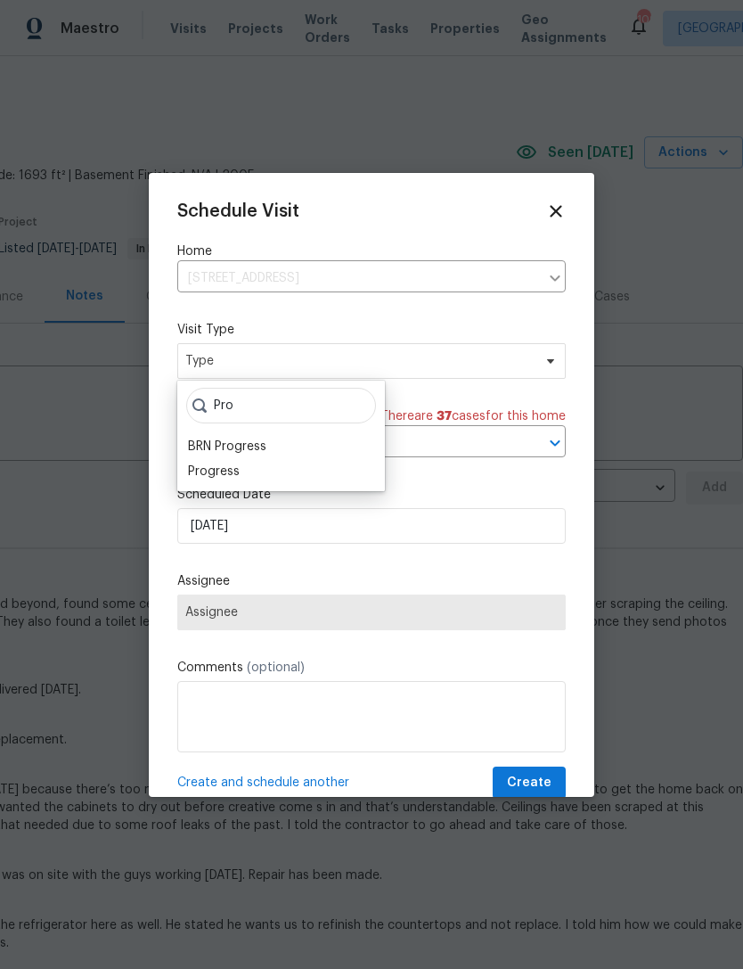
type input "Pro"
click at [236, 471] on div "Progress" at bounding box center [214, 472] width 52 height 18
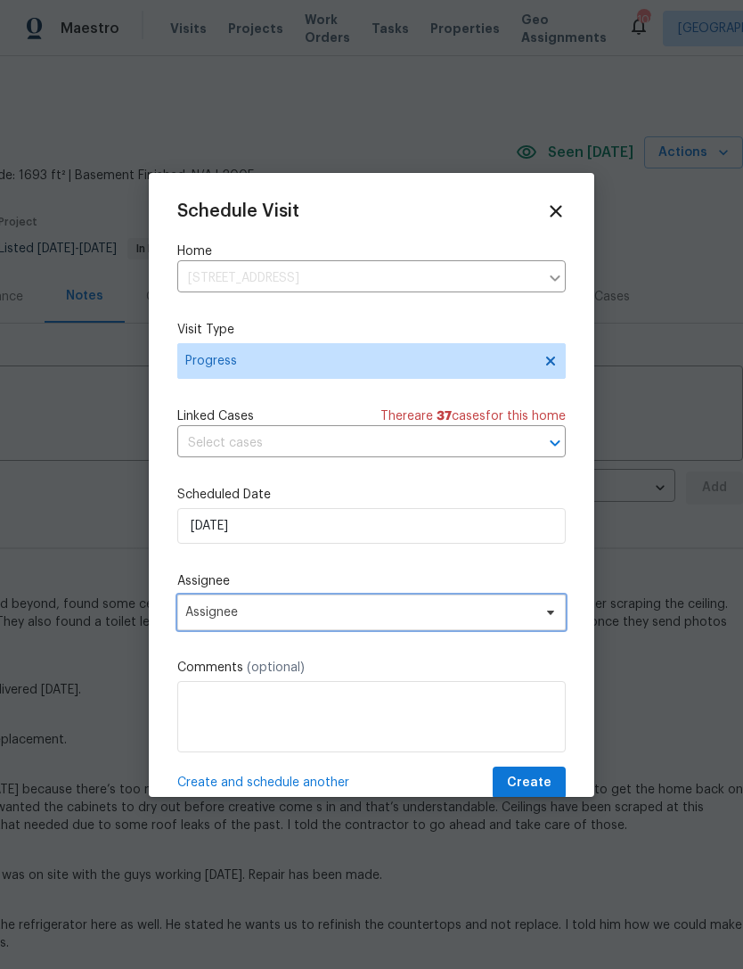
click at [424, 630] on span "Assignee" at bounding box center [371, 613] width 389 height 36
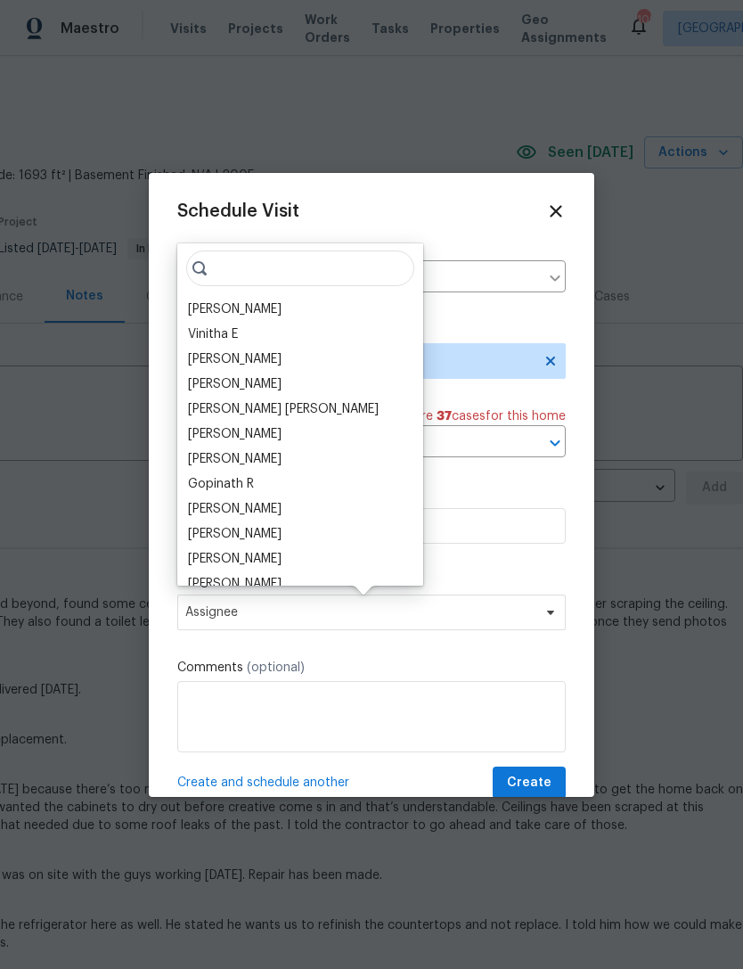
click at [262, 305] on div "[PERSON_NAME]" at bounding box center [235, 309] width 94 height 18
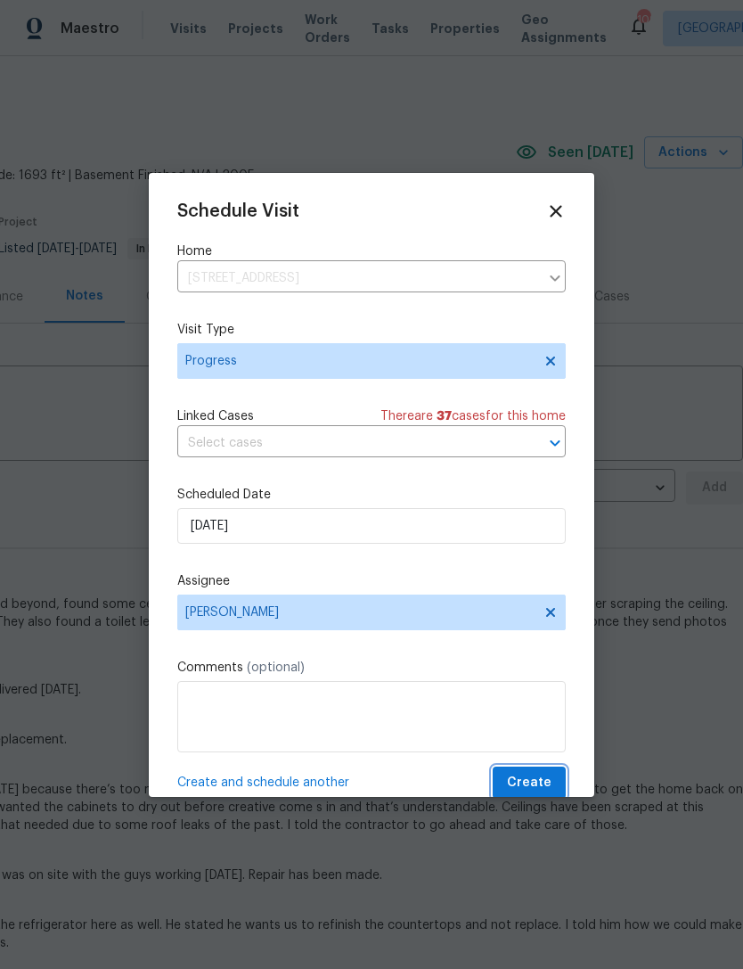
click at [542, 784] on span "Create" at bounding box center [529, 783] width 45 height 22
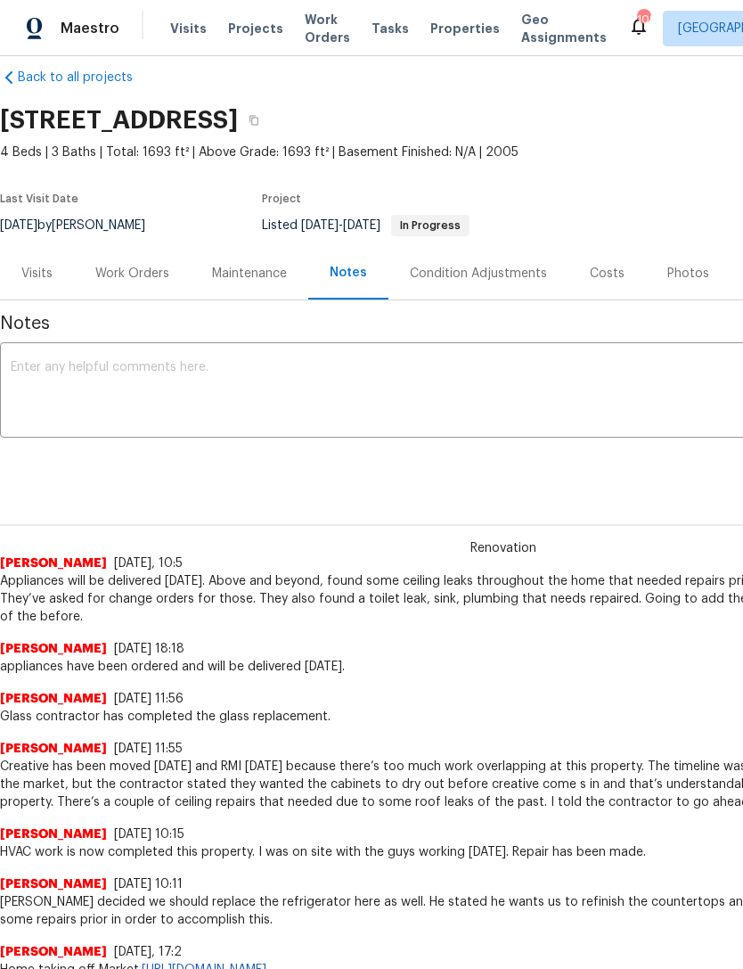
scroll to position [24, 0]
click at [137, 277] on div "Work Orders" at bounding box center [132, 273] width 74 height 18
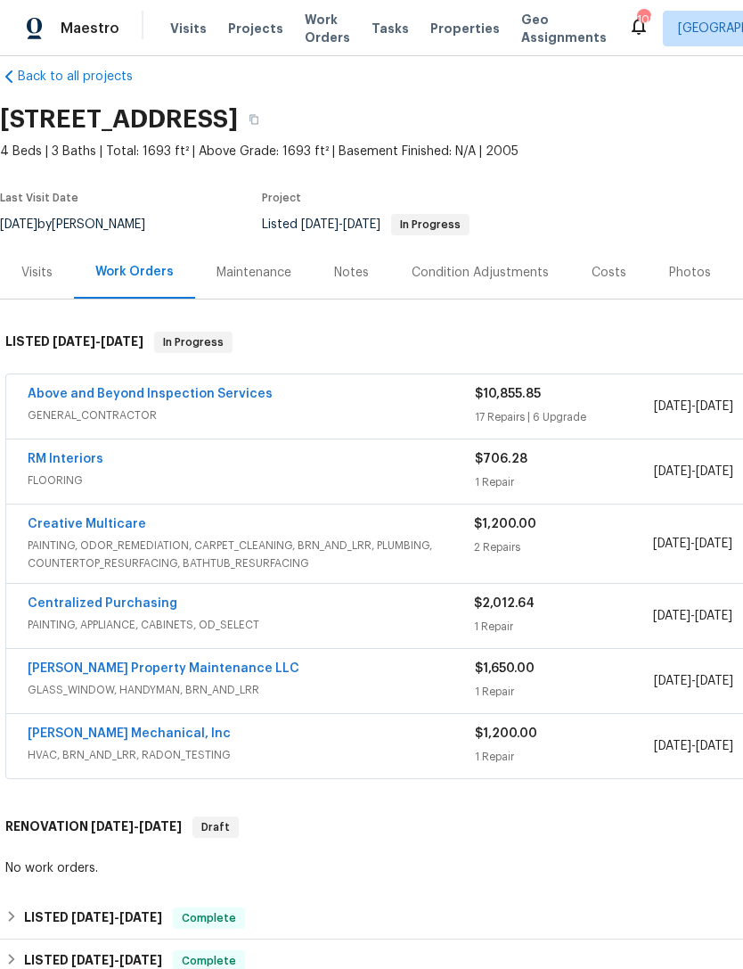
click at [225, 398] on link "Above and Beyond Inspection Services" at bounding box center [150, 394] width 245 height 12
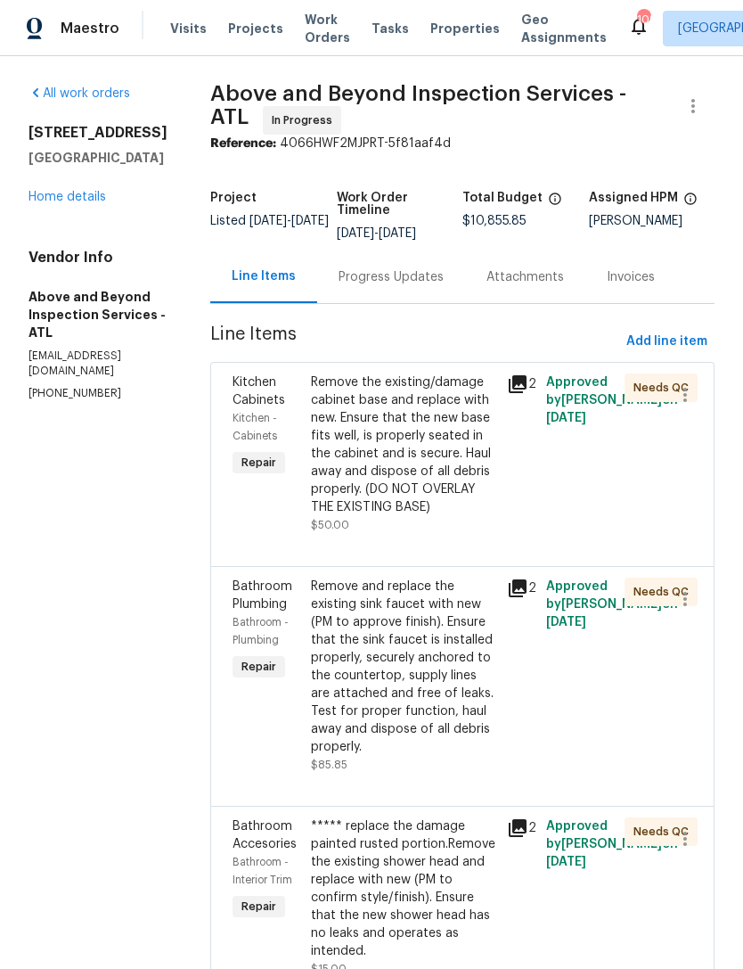
click at [467, 516] on div "Remove the existing/damage cabinet base and replace with new. Ensure that the n…" at bounding box center [403, 445] width 185 height 143
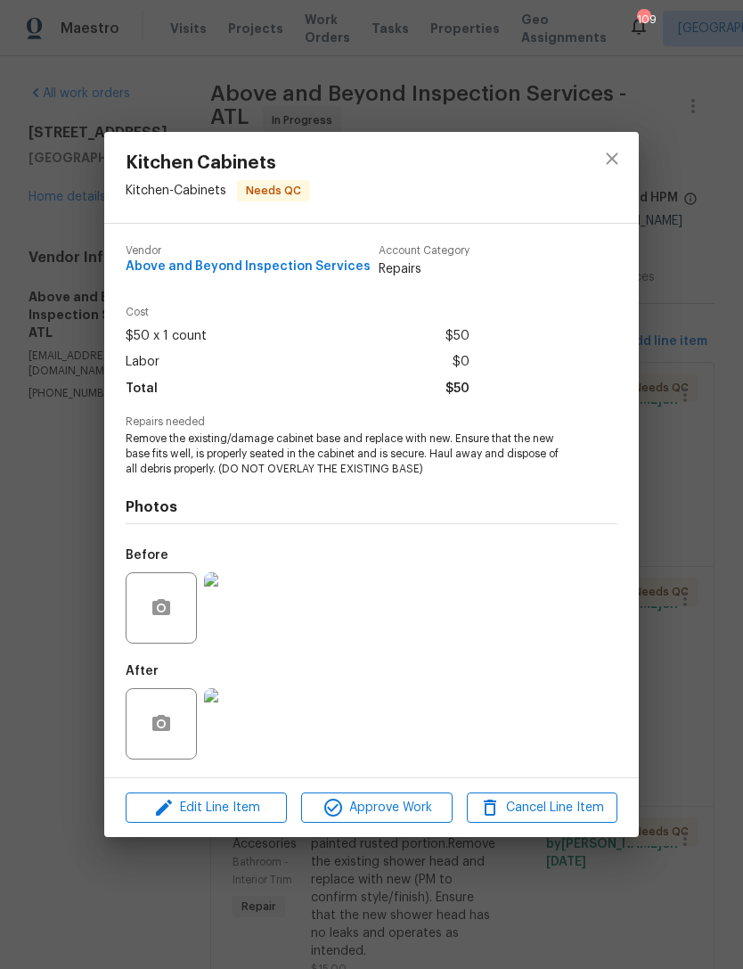
click at [679, 497] on div "Kitchen Cabinets Kitchen - Cabinets Needs QC Vendor Above and Beyond Inspection…" at bounding box center [371, 484] width 743 height 969
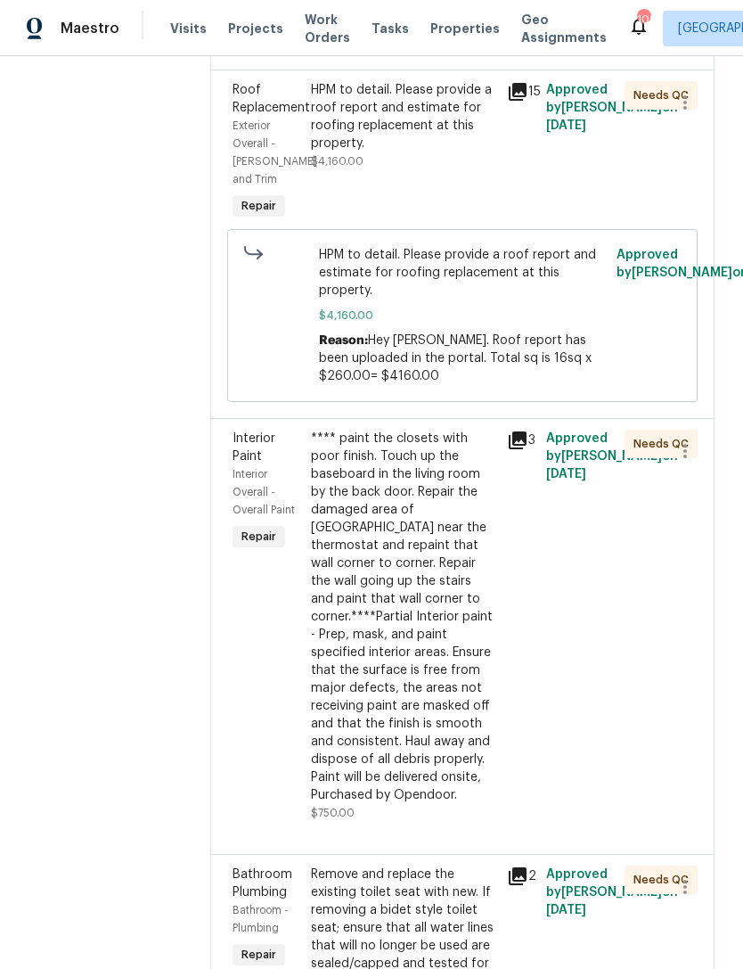
scroll to position [2542, 0]
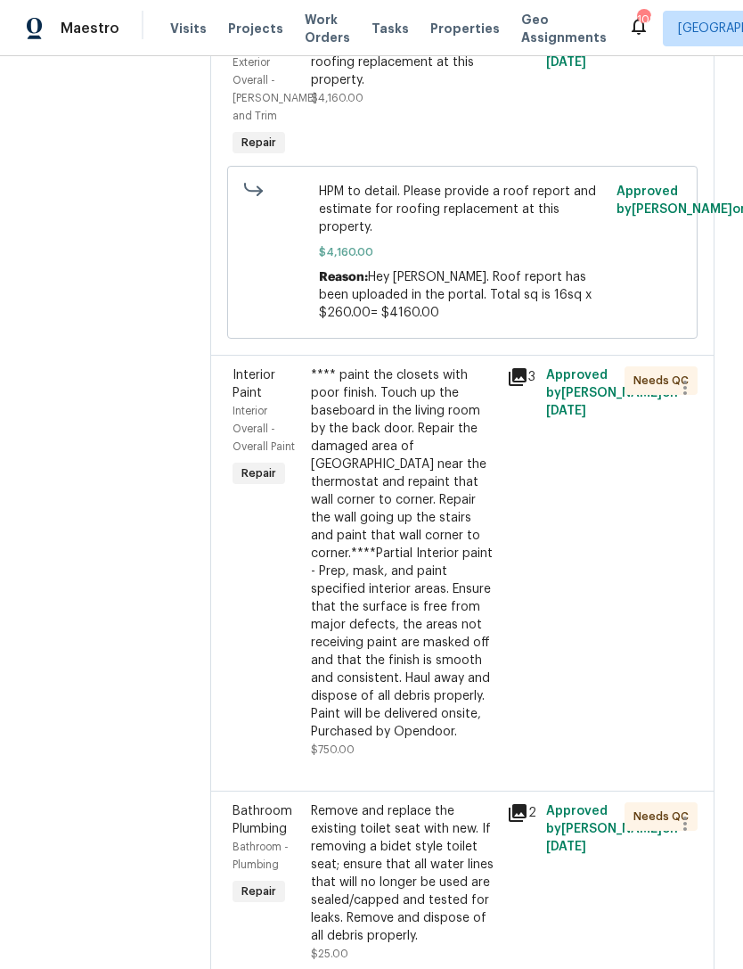
click at [477, 89] on div "HPM to detail. Please provide a roof report and estimate for roofing replacemen…" at bounding box center [403, 53] width 185 height 71
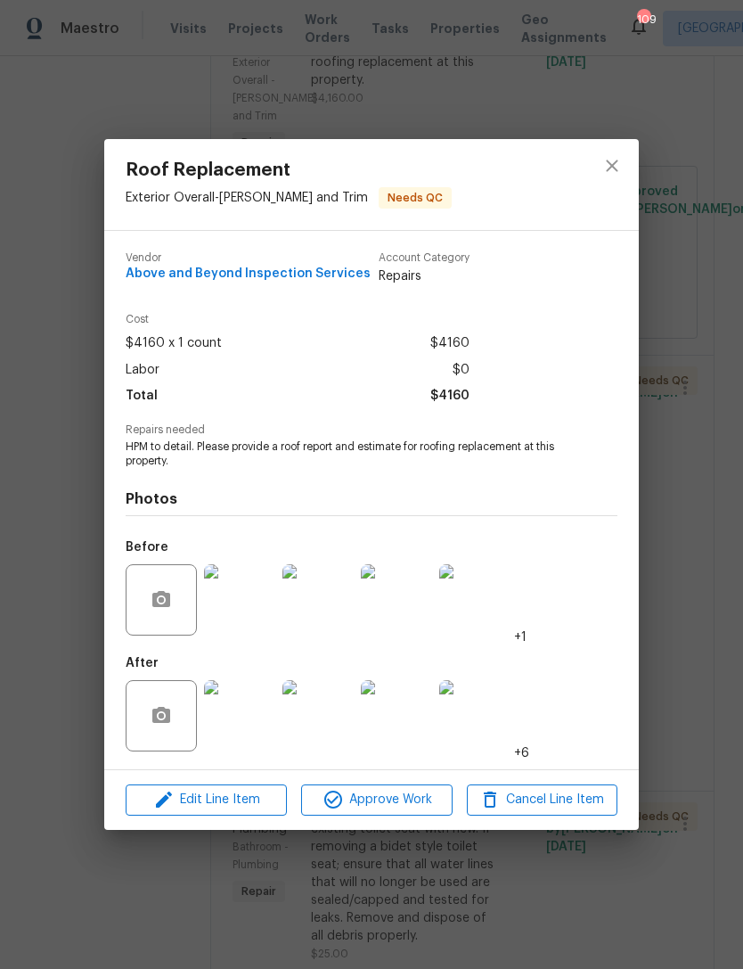
click at [250, 734] on img at bounding box center [239, 715] width 71 height 71
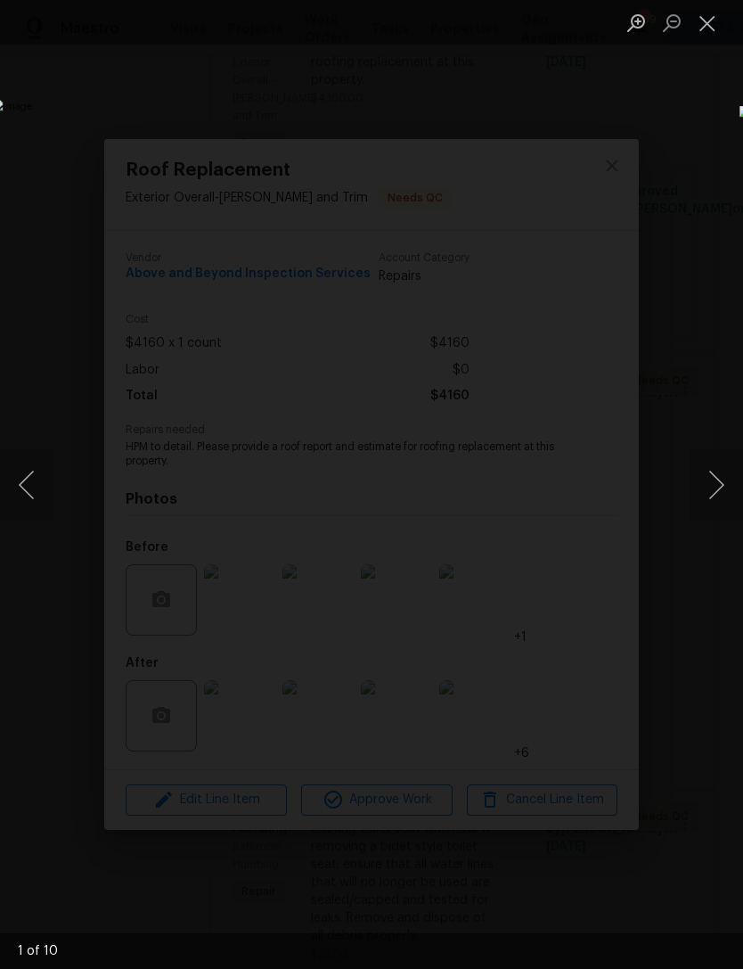
click at [699, 2] on li "Lightbox" at bounding box center [708, 22] width 36 height 45
click at [704, 25] on button "Close lightbox" at bounding box center [708, 22] width 36 height 31
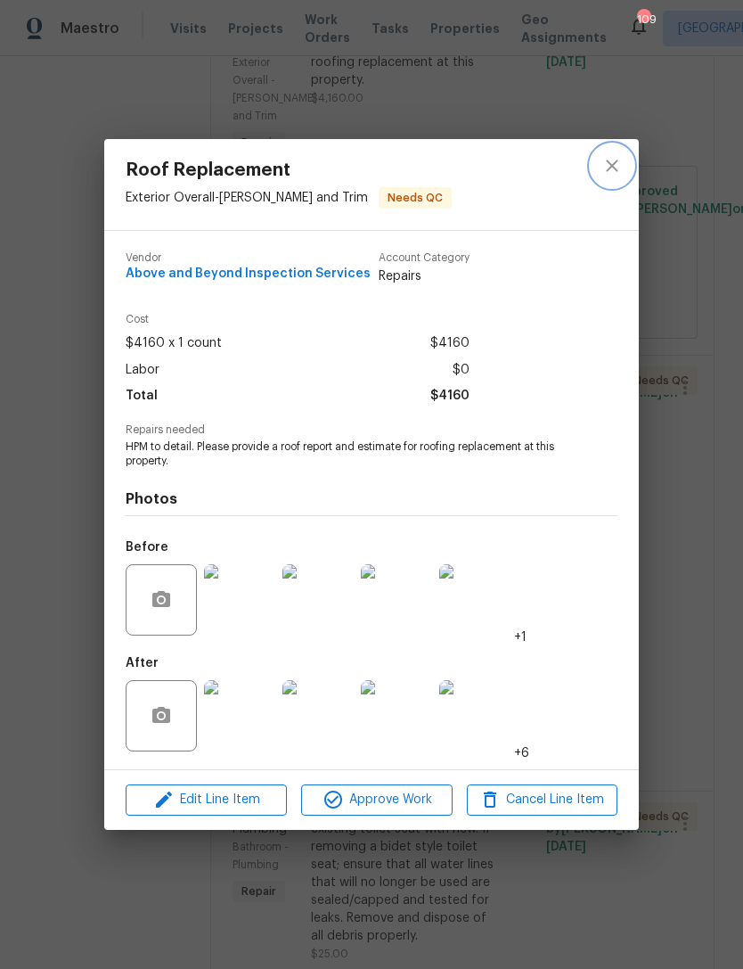
click at [610, 167] on icon "close" at bounding box center [612, 166] width 12 height 12
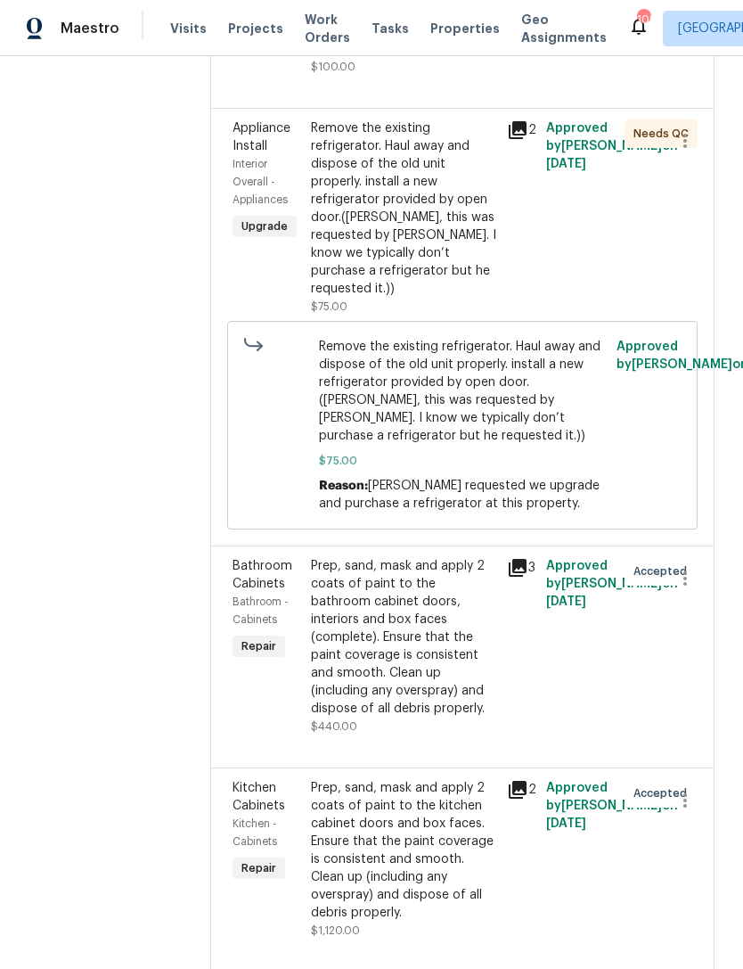
scroll to position [4118, 0]
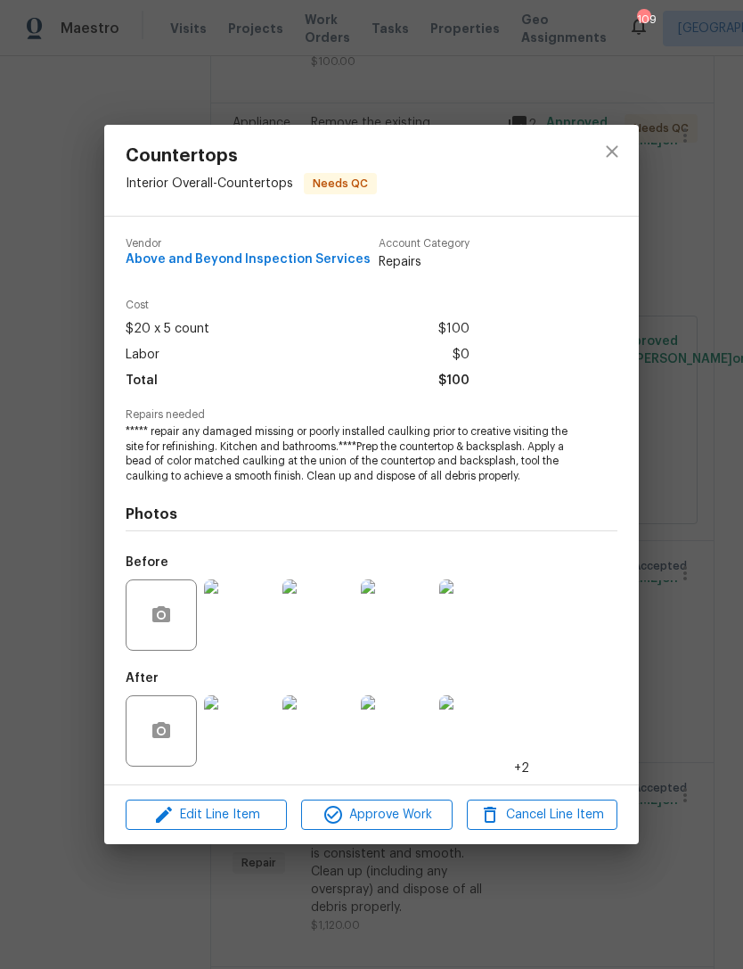
click at [673, 358] on div "Countertops Interior Overall - Countertops Needs QC Vendor Above and Beyond Ins…" at bounding box center [371, 484] width 743 height 969
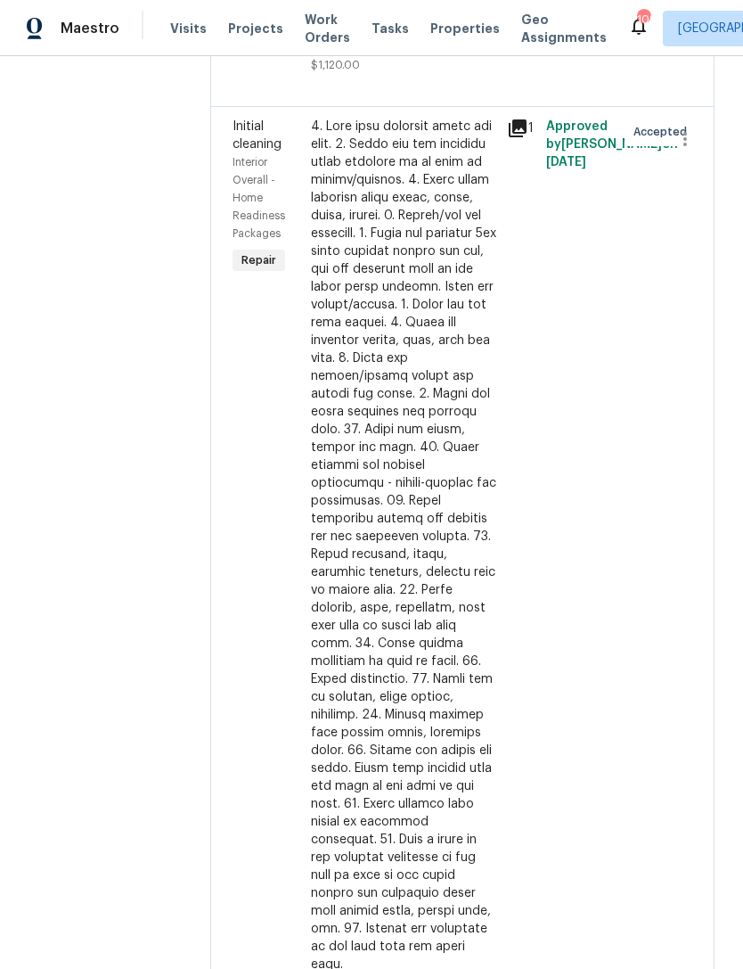
scroll to position [4996, 0]
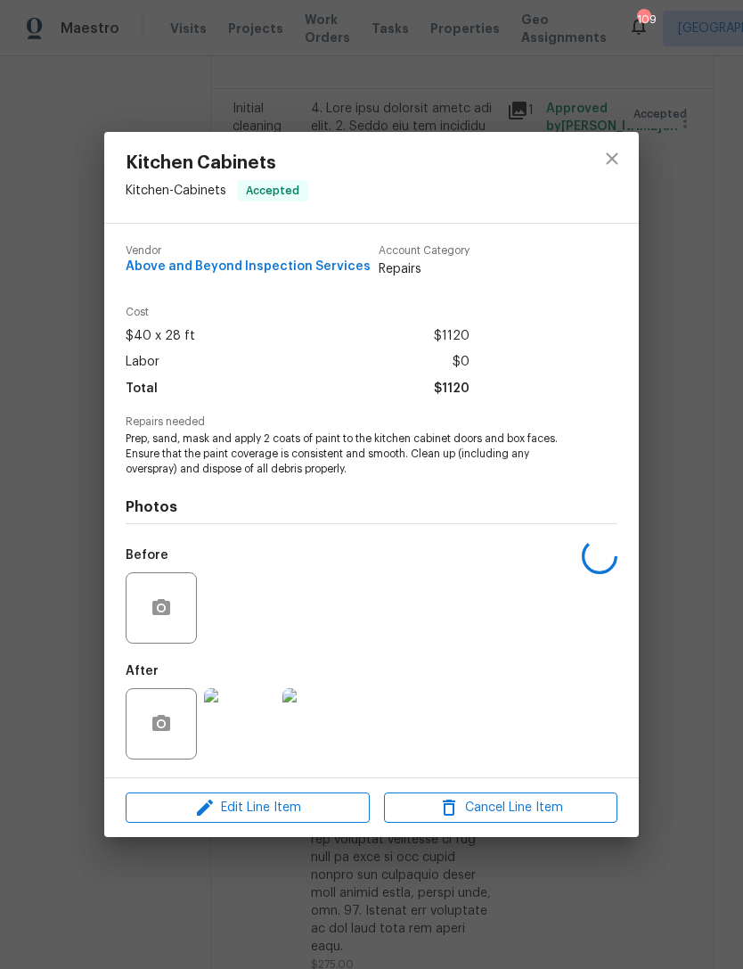
click at [253, 718] on img at bounding box center [239, 723] width 71 height 71
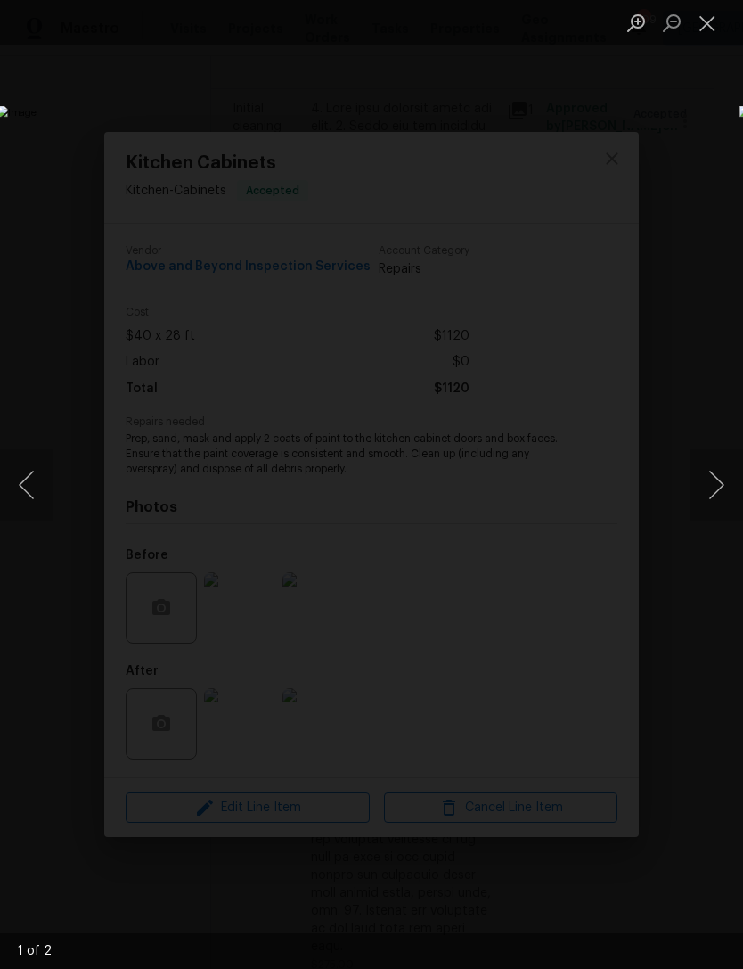
click at [708, 16] on button "Close lightbox" at bounding box center [708, 22] width 36 height 31
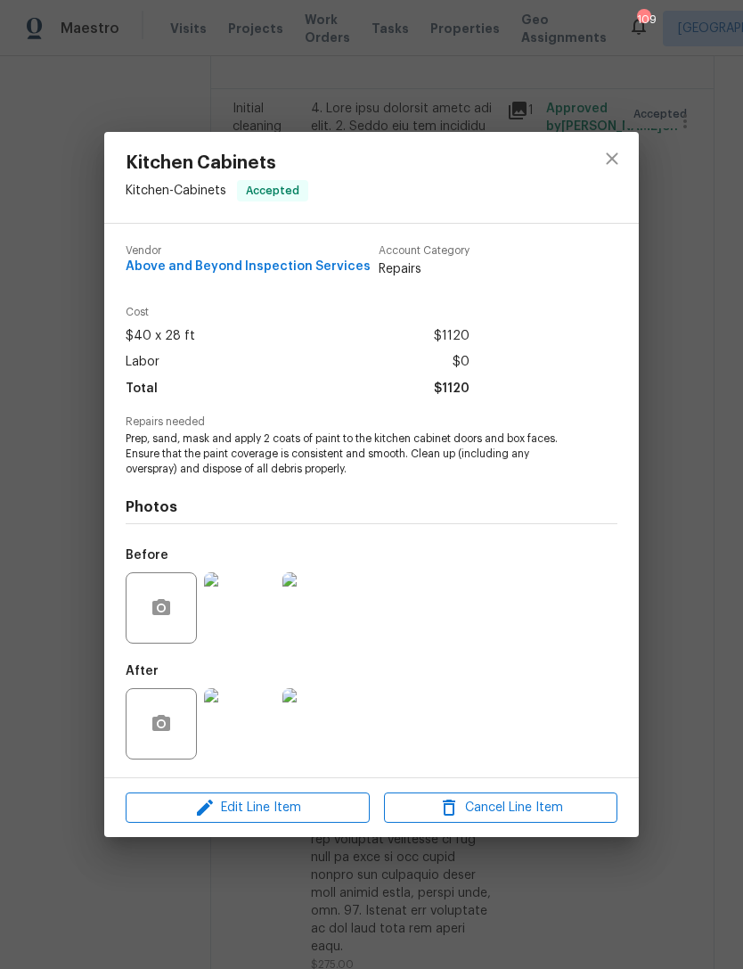
click at [335, 730] on img at bounding box center [318, 723] width 71 height 71
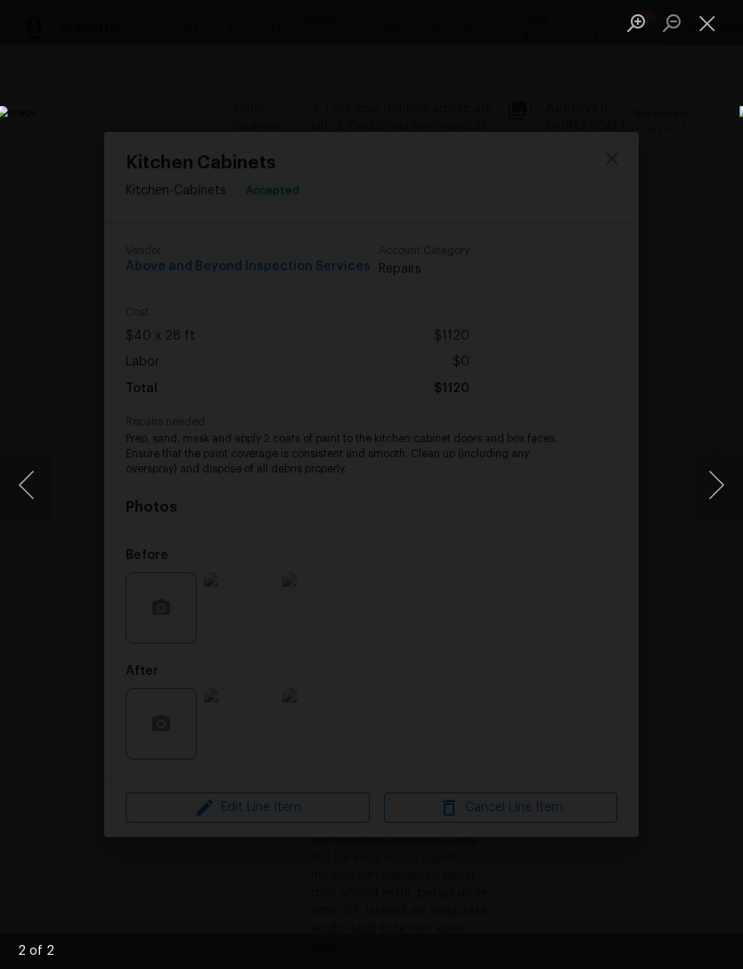
click at [720, 12] on button "Close lightbox" at bounding box center [708, 22] width 36 height 31
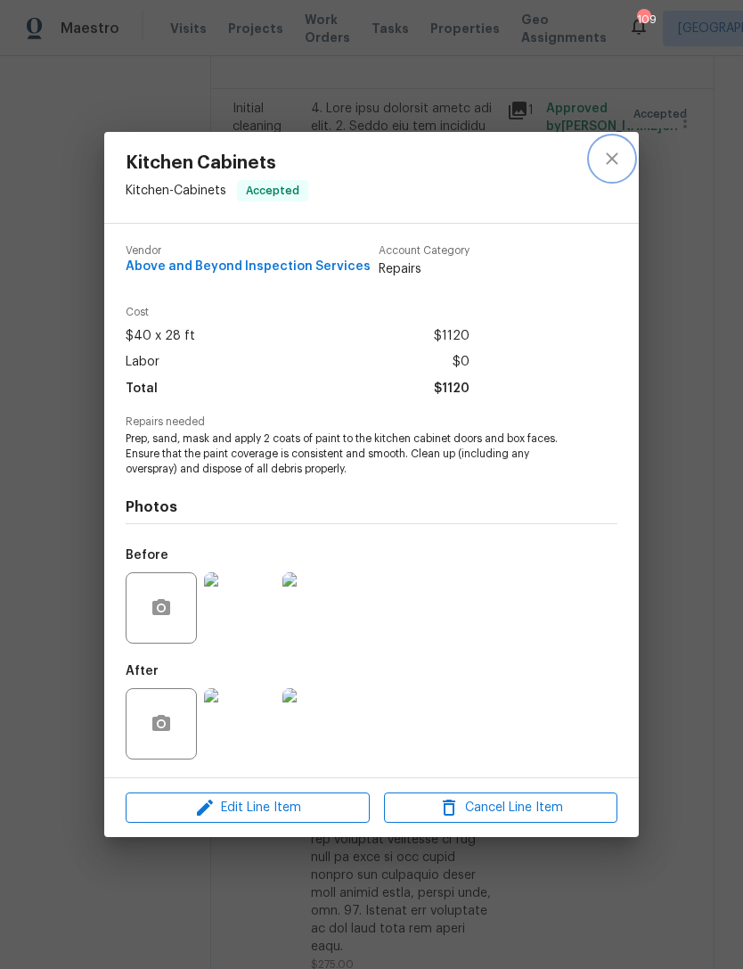
click at [622, 148] on icon "close" at bounding box center [612, 158] width 21 height 21
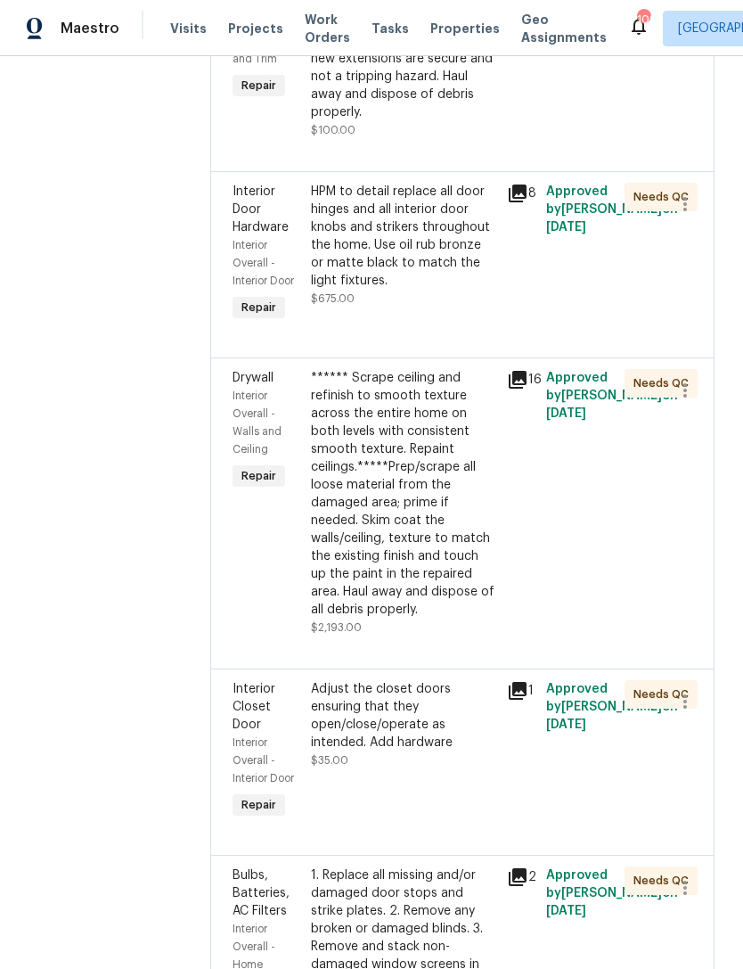
scroll to position [1001, 0]
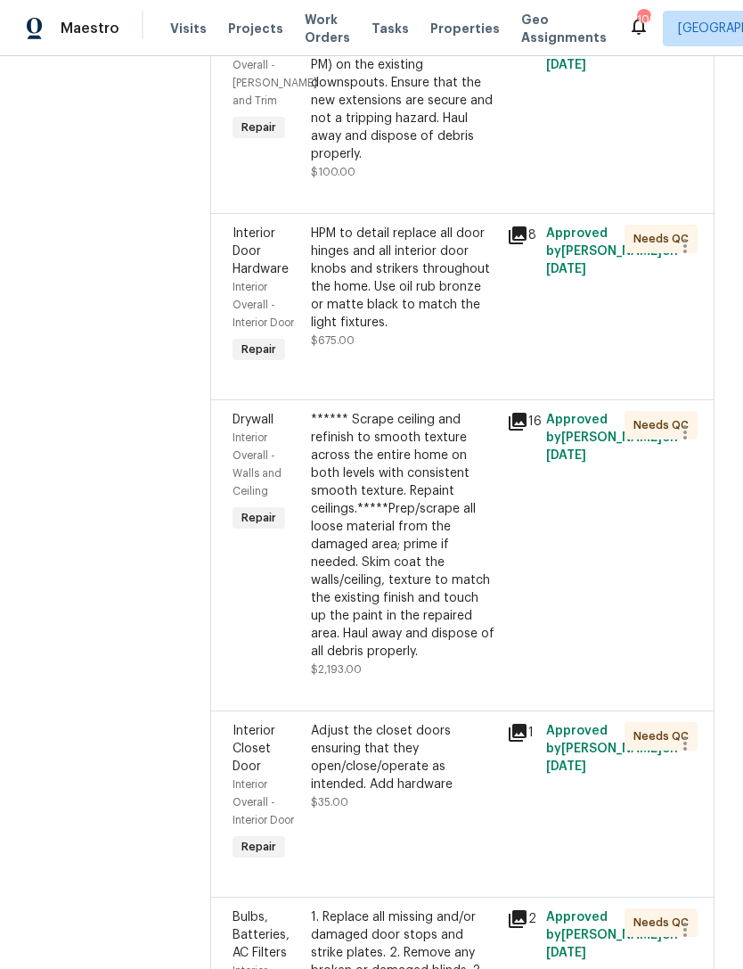
click at [493, 658] on div "****** Scrape ceiling and refinish to smooth texture across the entire home on …" at bounding box center [403, 536] width 185 height 250
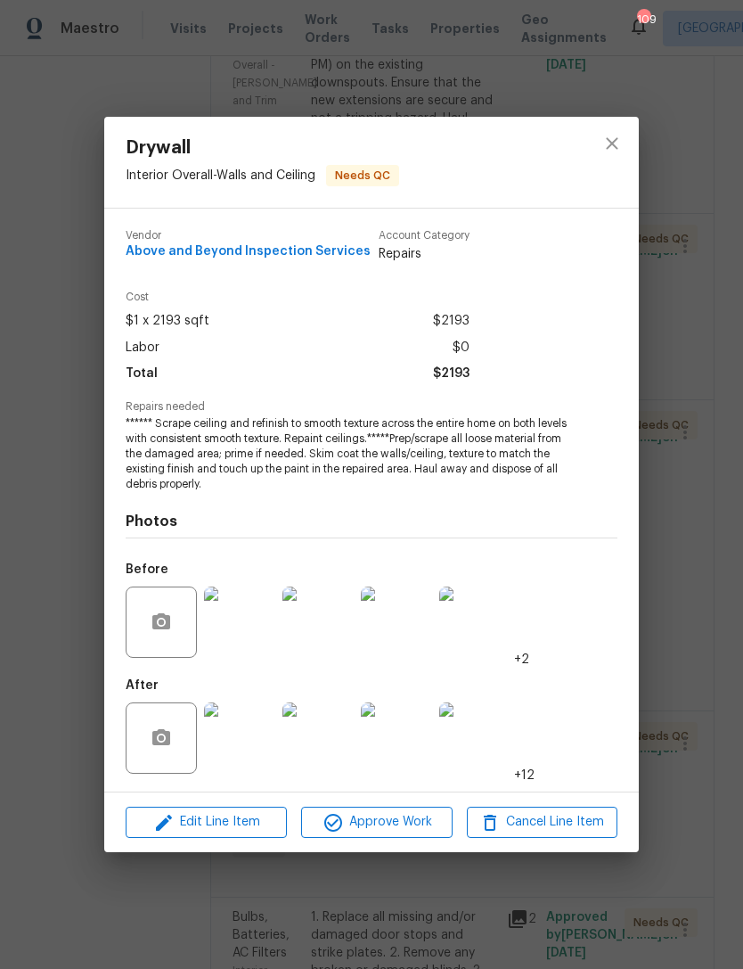
click at [244, 757] on img at bounding box center [239, 737] width 71 height 71
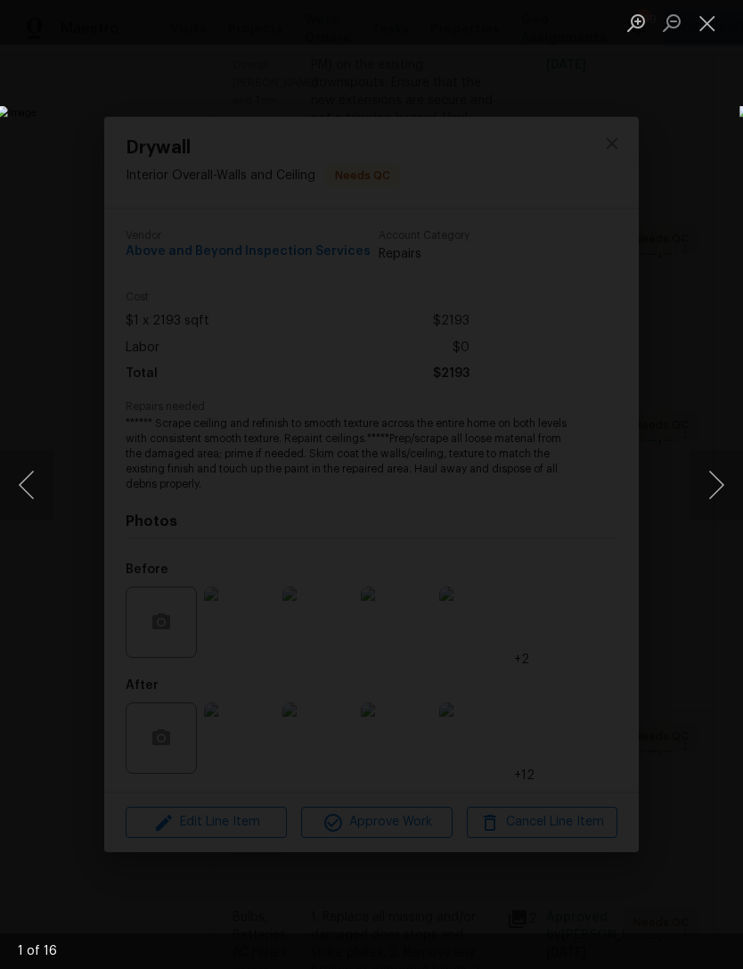
click at [722, 468] on button "Next image" at bounding box center [716, 484] width 53 height 71
click at [721, 460] on button "Next image" at bounding box center [716, 484] width 53 height 71
click at [719, 453] on button "Next image" at bounding box center [716, 484] width 53 height 71
click at [719, 457] on button "Next image" at bounding box center [716, 484] width 53 height 71
click at [705, 472] on button "Next image" at bounding box center [716, 484] width 53 height 71
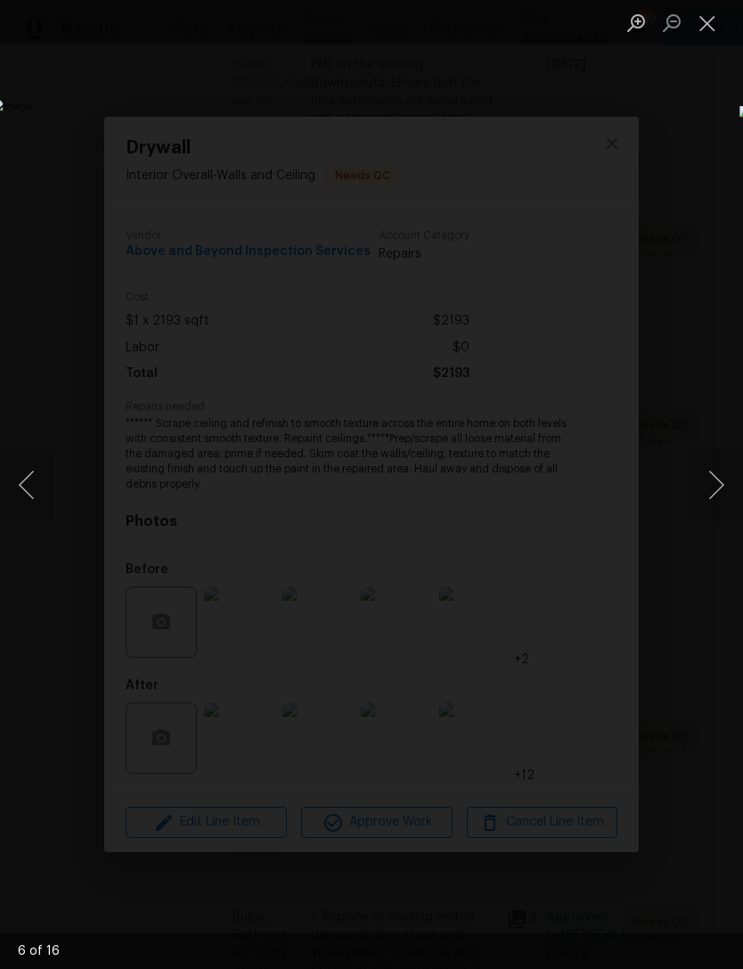
click at [718, 457] on button "Next image" at bounding box center [716, 484] width 53 height 71
click at [732, 498] on button "Next image" at bounding box center [716, 484] width 53 height 71
click at [710, 25] on button "Close lightbox" at bounding box center [708, 22] width 36 height 31
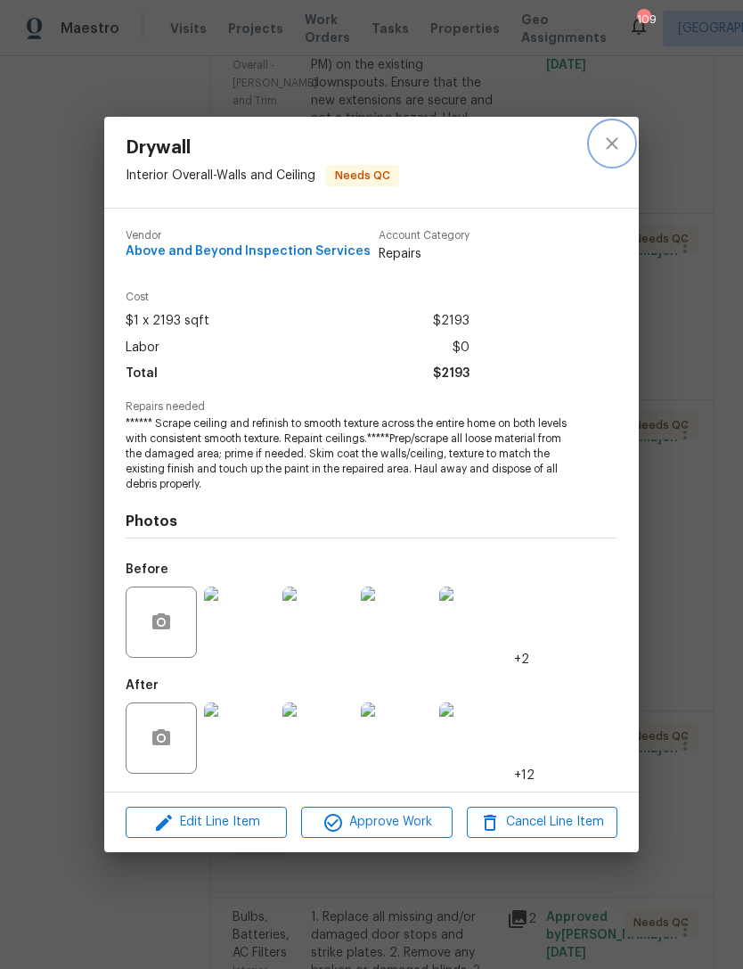
click at [611, 123] on button "close" at bounding box center [612, 143] width 43 height 43
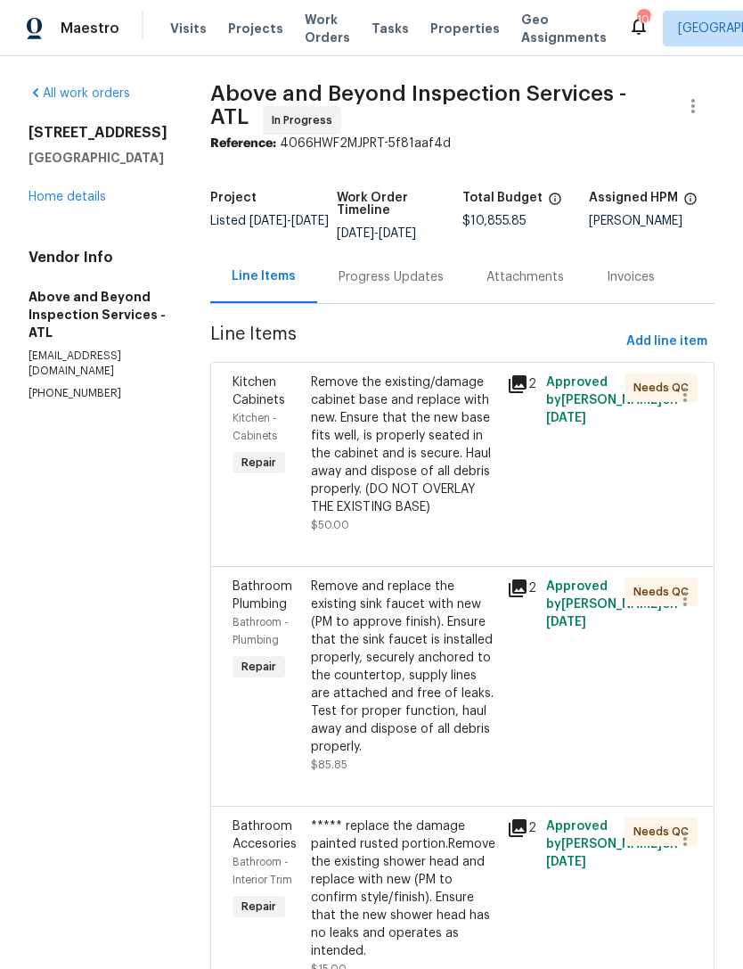
scroll to position [0, 0]
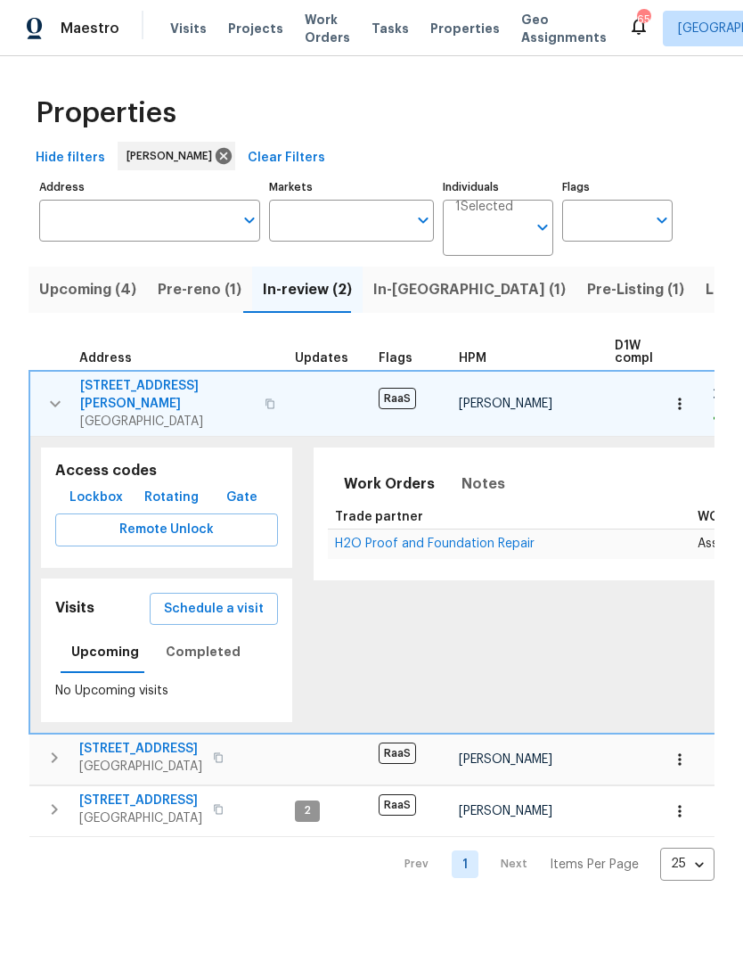
click at [48, 399] on icon "button" at bounding box center [55, 403] width 21 height 21
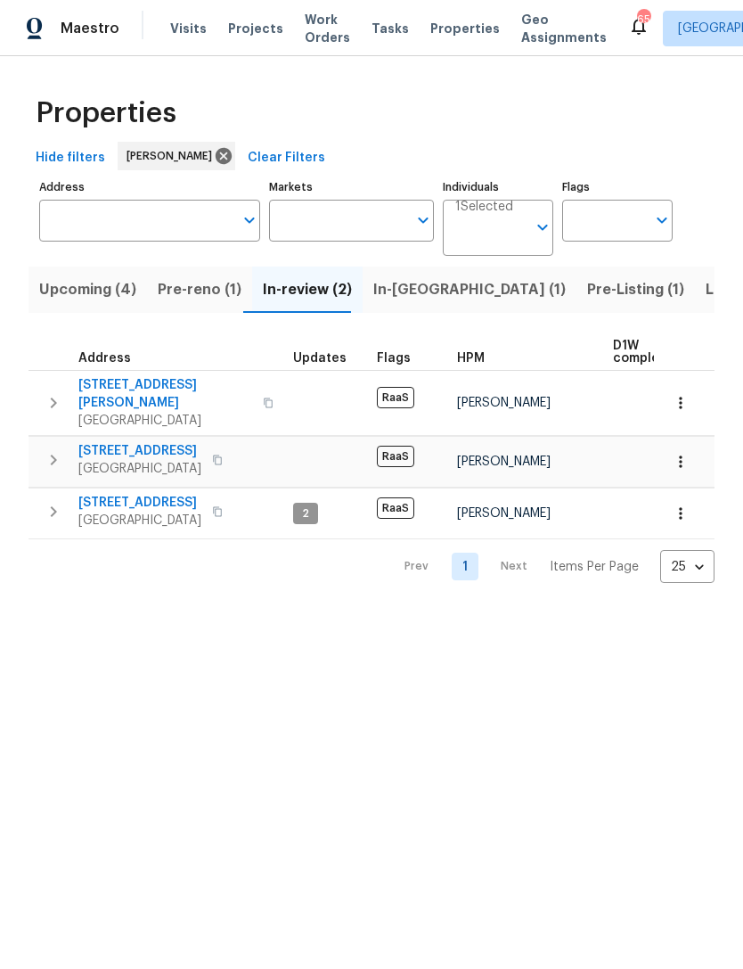
click at [210, 287] on span "Pre-reno (1)" at bounding box center [200, 289] width 84 height 25
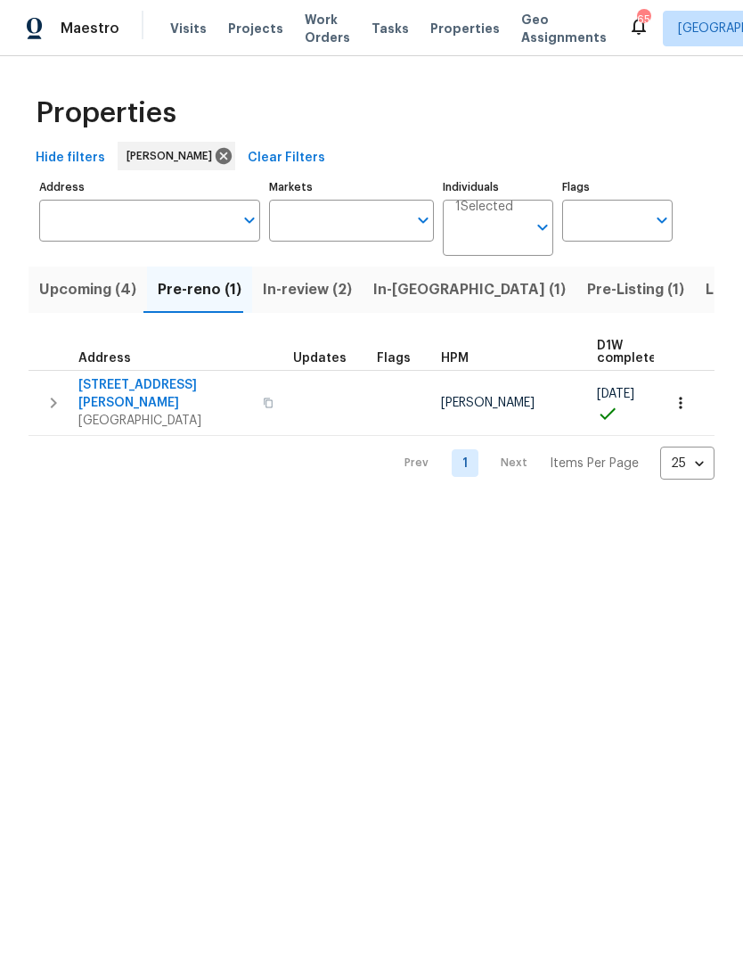
click at [52, 392] on icon "button" at bounding box center [53, 402] width 21 height 21
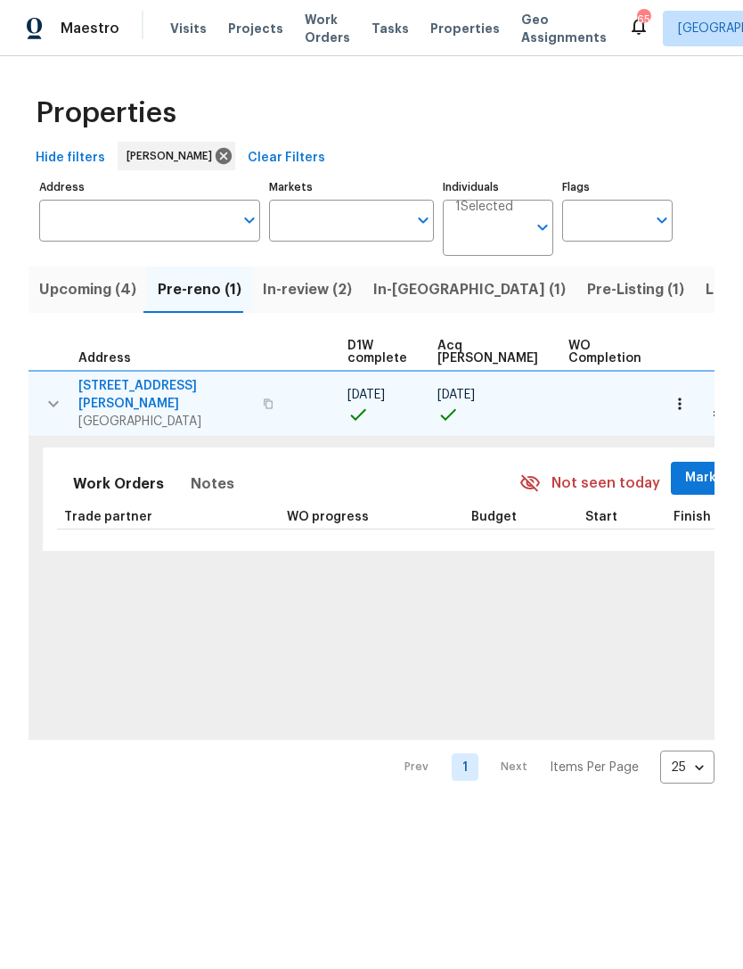
scroll to position [0, 250]
click at [687, 469] on span "Mark Seen" at bounding box center [720, 478] width 66 height 22
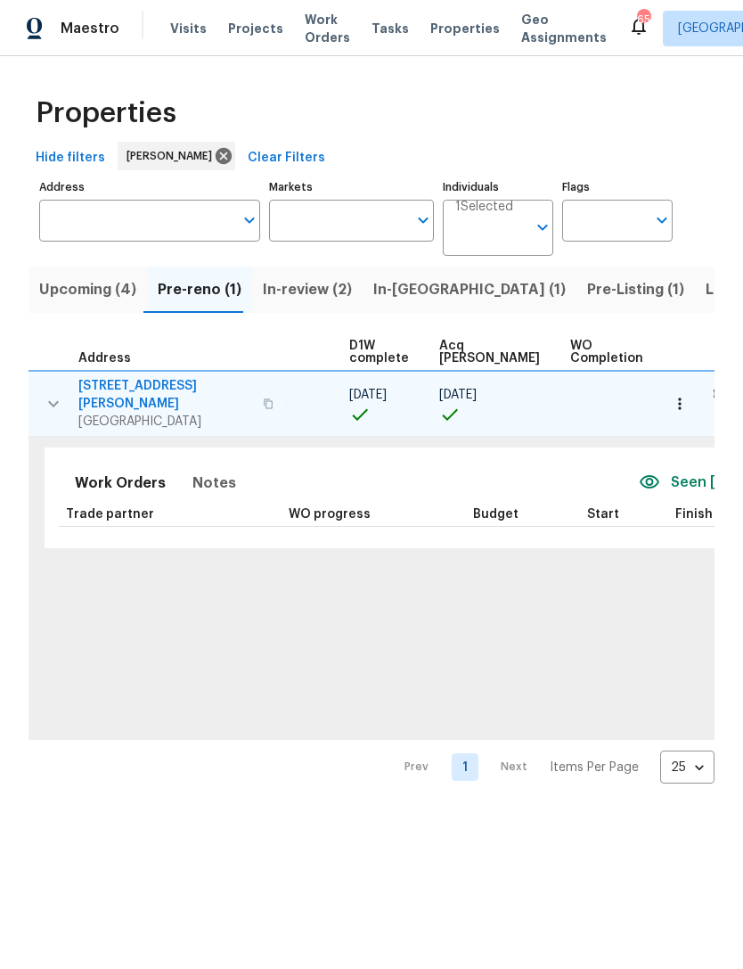
click at [688, 401] on icon "button" at bounding box center [680, 404] width 18 height 18
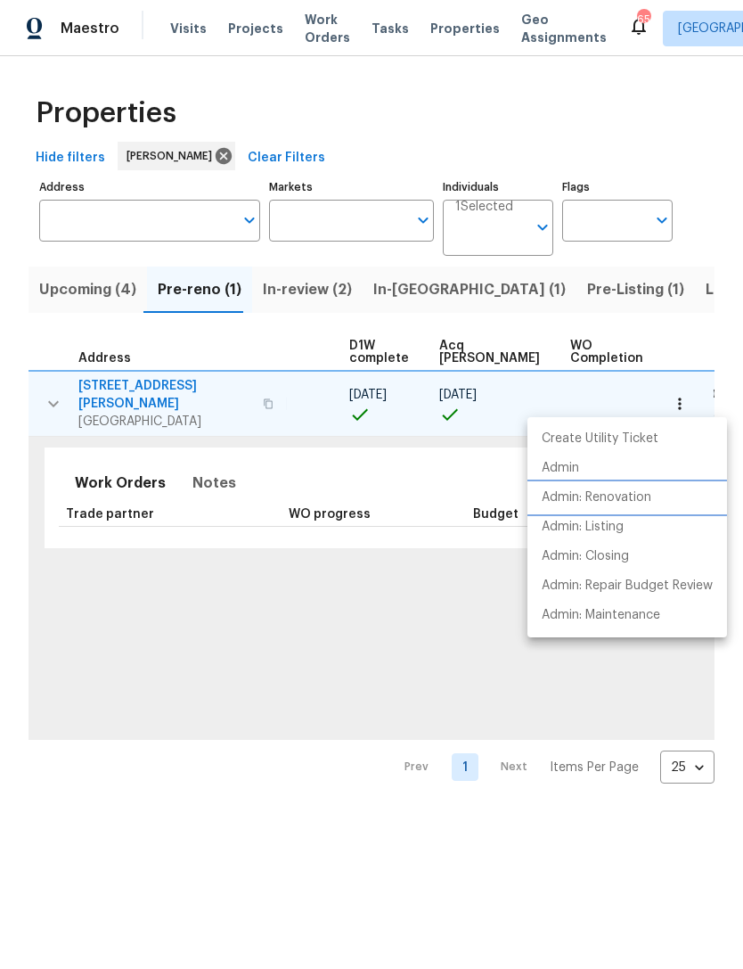
click at [626, 502] on p "Admin: Renovation" at bounding box center [597, 498] width 110 height 19
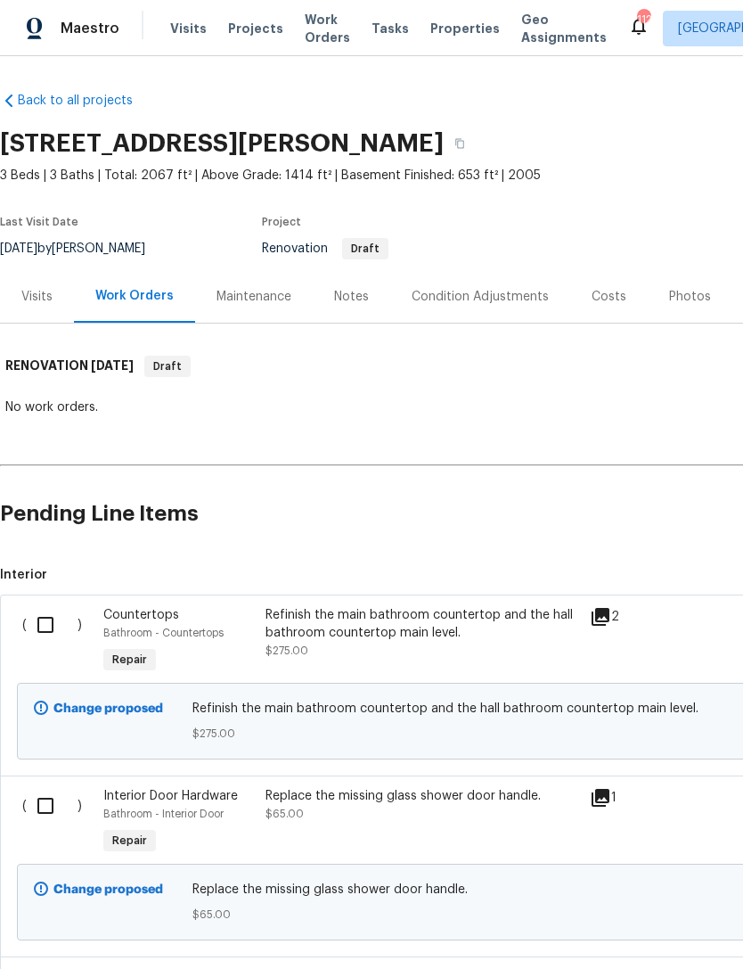
click at [60, 626] on input "checkbox" at bounding box center [52, 624] width 51 height 37
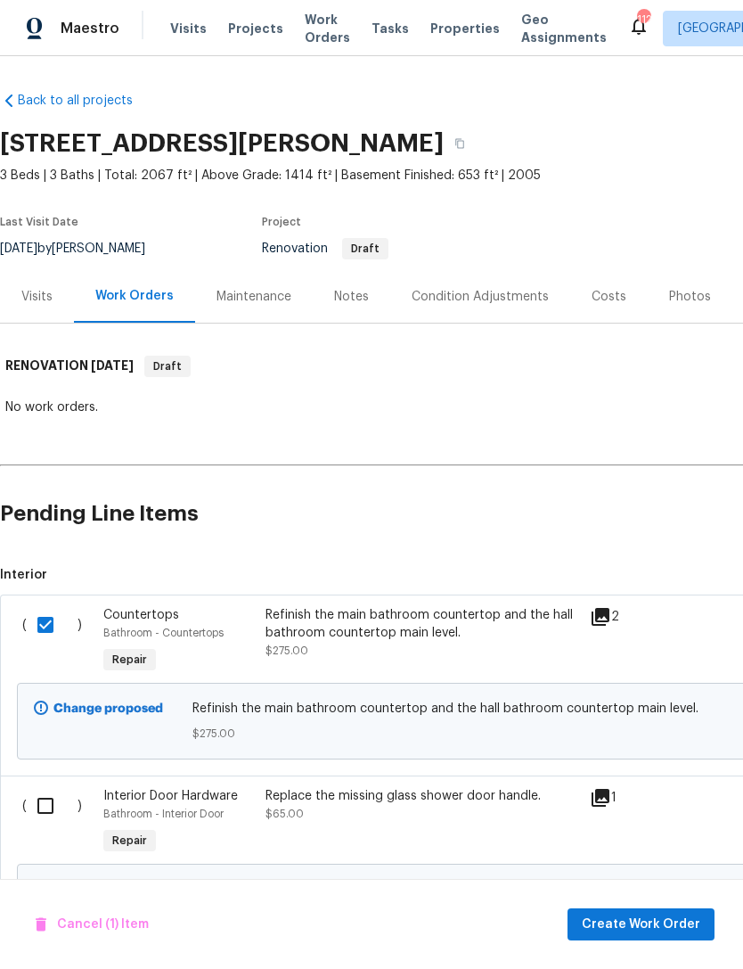
click at [55, 628] on input "checkbox" at bounding box center [52, 624] width 51 height 37
checkbox input "false"
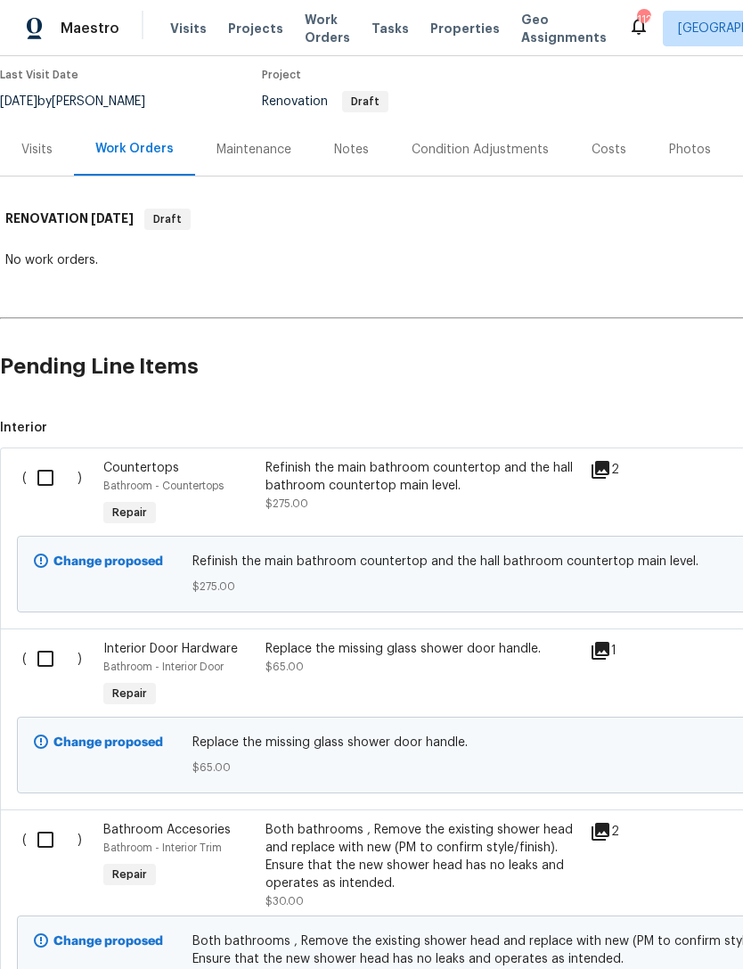
scroll to position [148, 0]
click at [54, 674] on input "checkbox" at bounding box center [52, 657] width 51 height 37
checkbox input "true"
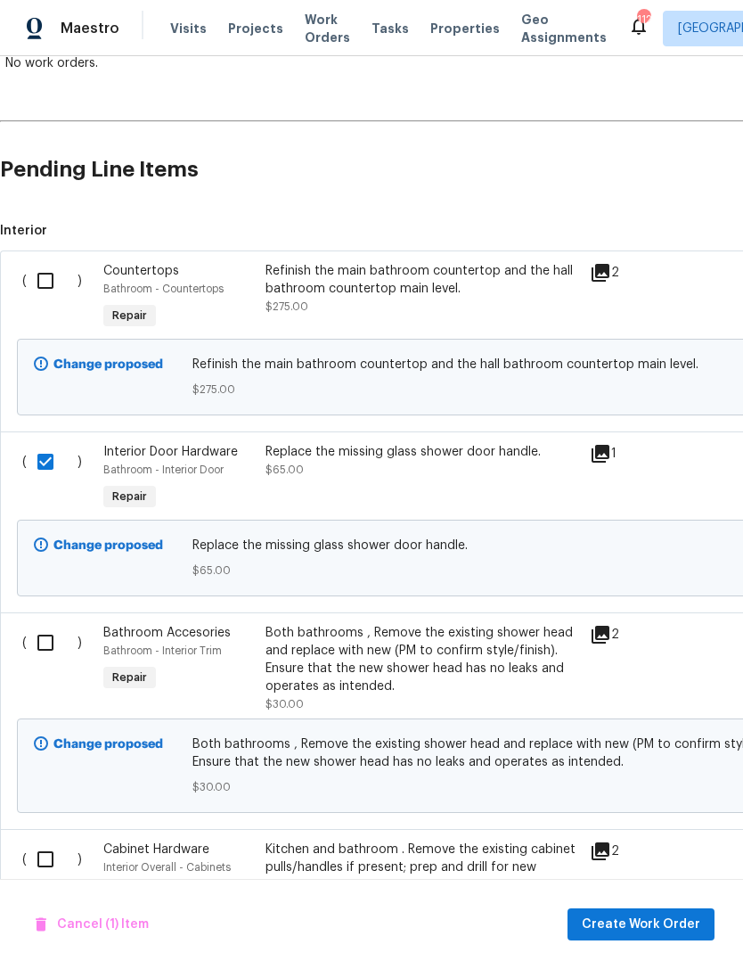
scroll to position [344, 0]
click at [70, 653] on input "checkbox" at bounding box center [52, 642] width 51 height 37
checkbox input "true"
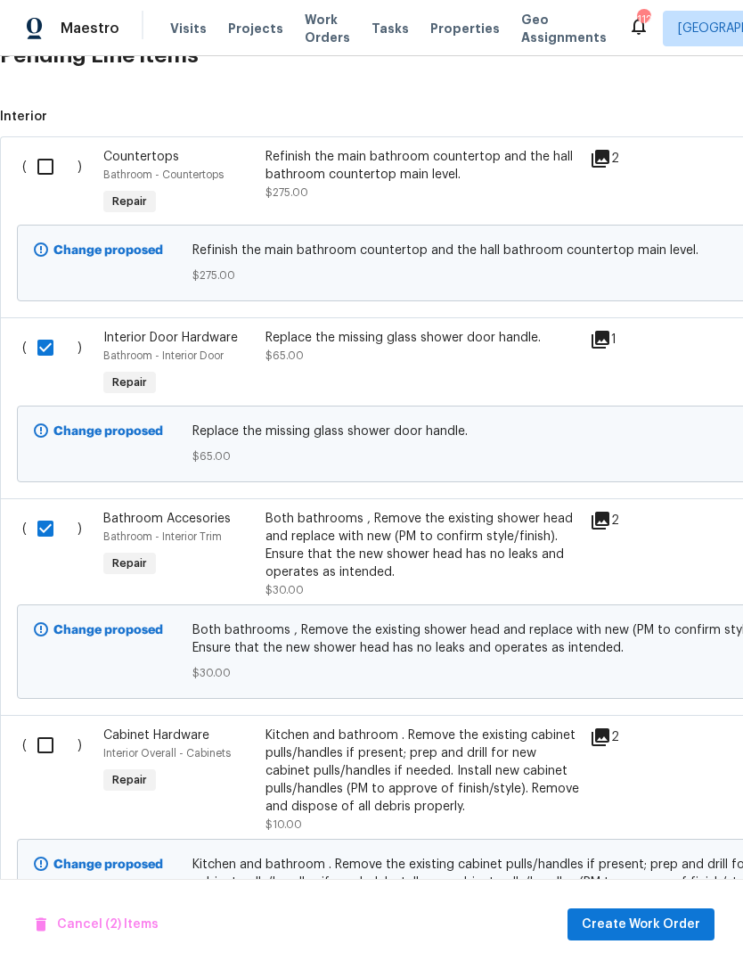
scroll to position [458, 0]
click at [54, 760] on input "checkbox" at bounding box center [52, 745] width 51 height 37
checkbox input "true"
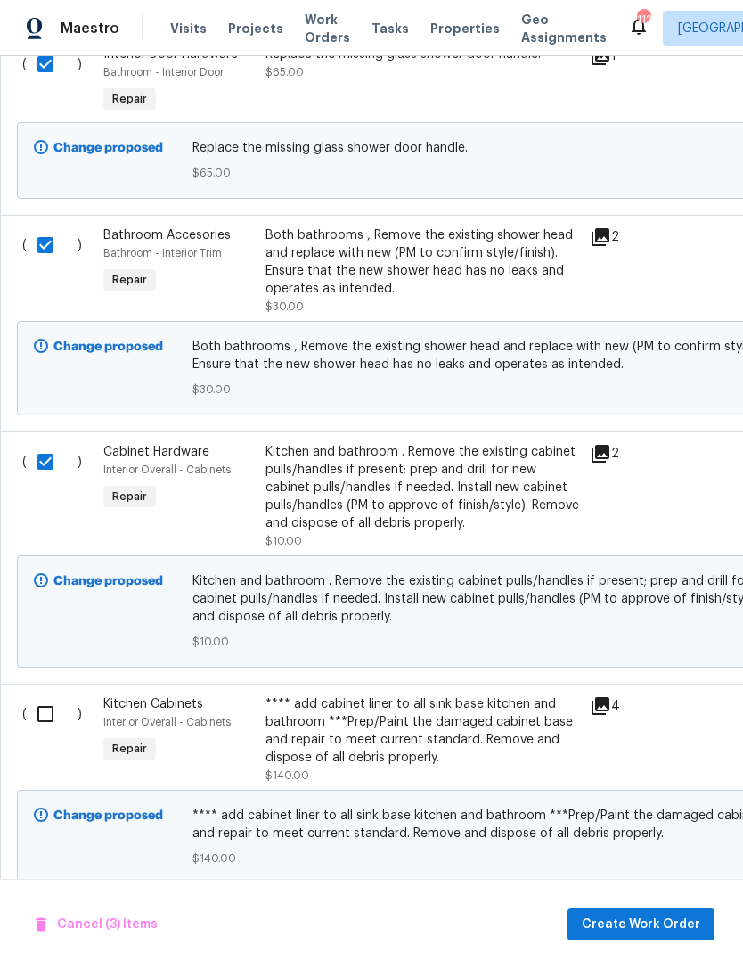
scroll to position [743, 0]
click at [59, 722] on input "checkbox" at bounding box center [52, 712] width 51 height 37
checkbox input "true"
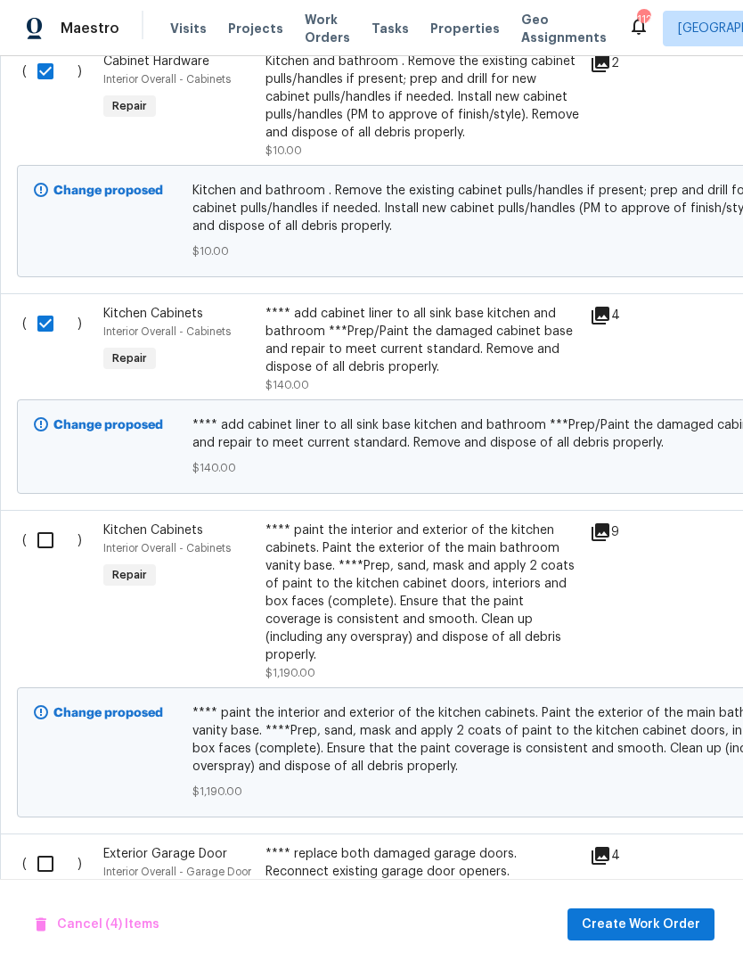
scroll to position [1132, 0]
click at [57, 547] on input "checkbox" at bounding box center [52, 539] width 51 height 37
checkbox input "true"
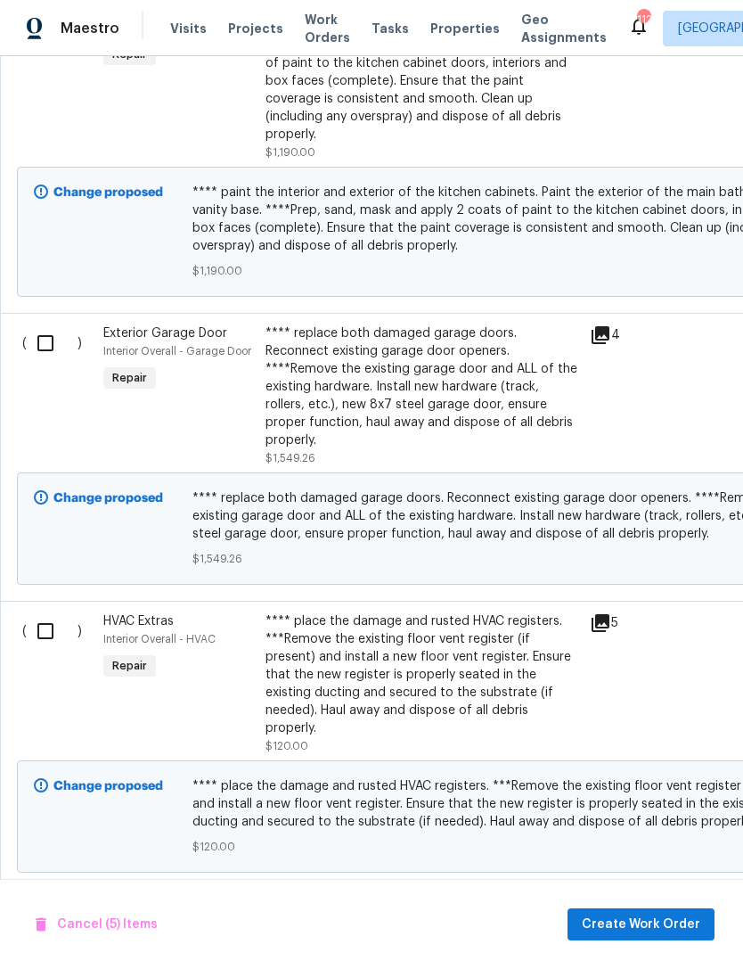
scroll to position [1653, 0]
click at [58, 612] on input "checkbox" at bounding box center [52, 630] width 51 height 37
checkbox input "true"
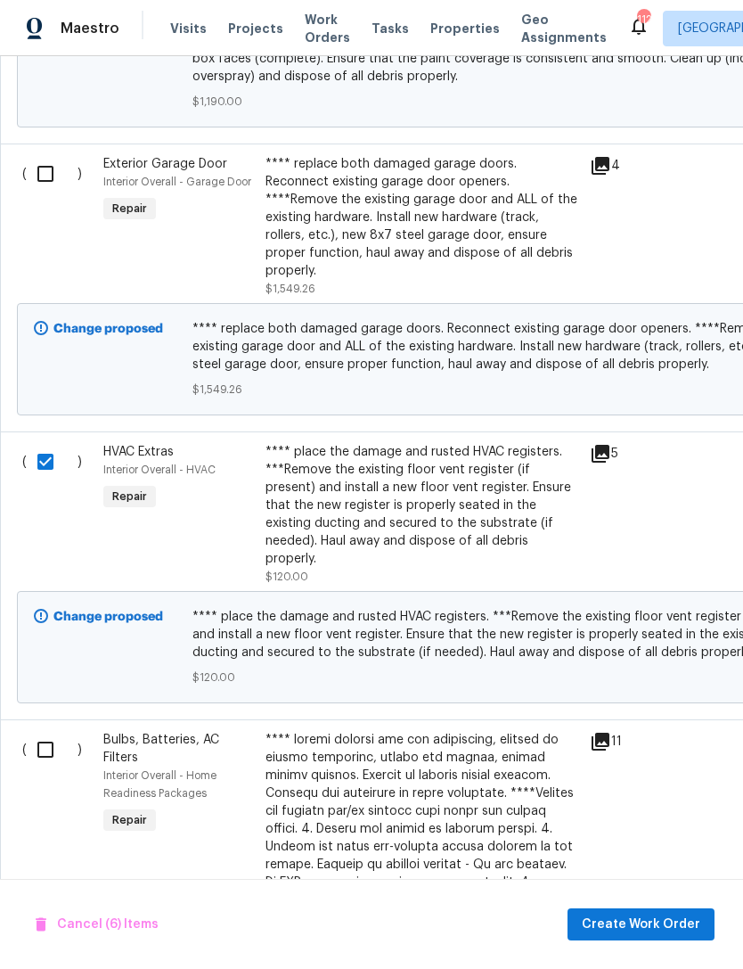
scroll to position [1822, 0]
click at [50, 731] on input "checkbox" at bounding box center [52, 749] width 51 height 37
checkbox input "true"
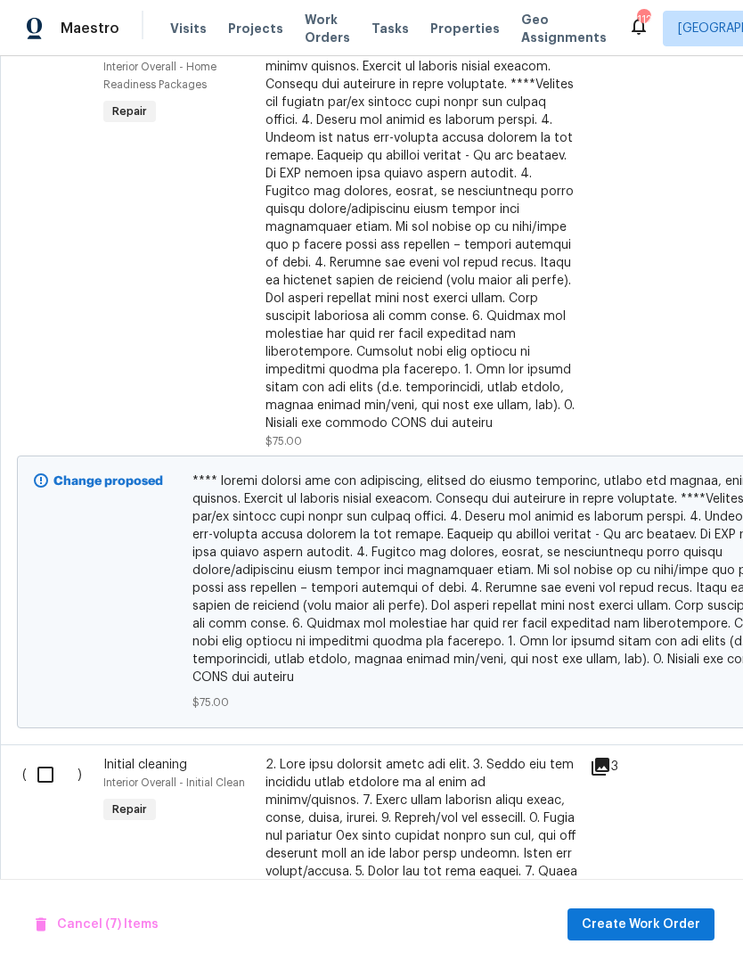
scroll to position [2531, 0]
click at [48, 756] on input "checkbox" at bounding box center [52, 774] width 51 height 37
checkbox input "true"
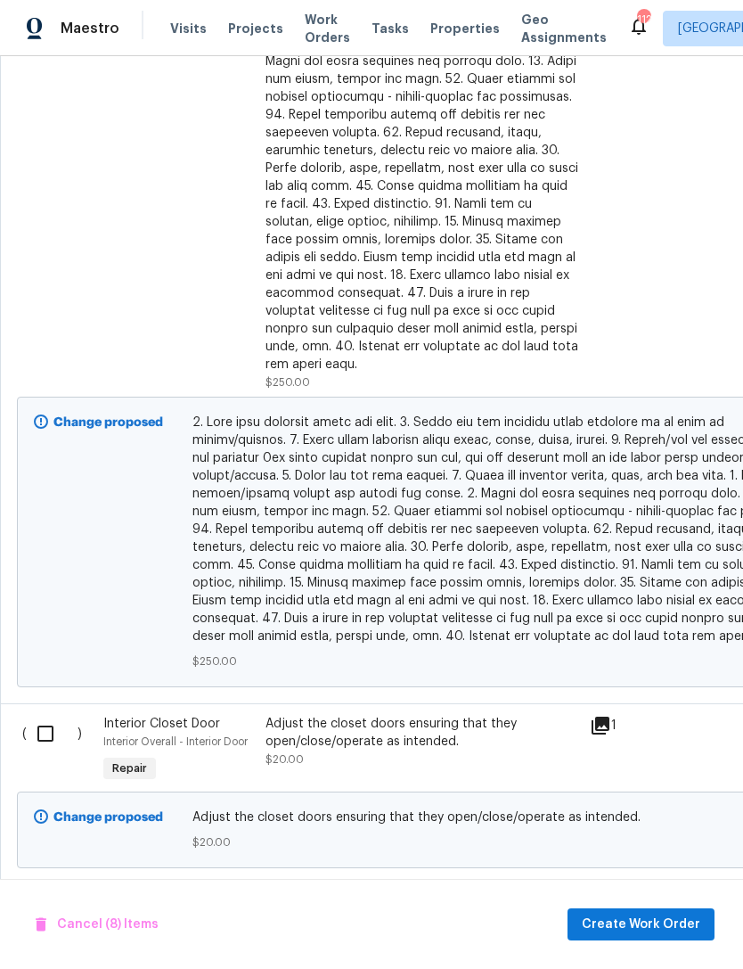
scroll to position [3395, 0]
click at [46, 715] on input "checkbox" at bounding box center [52, 733] width 51 height 37
checkbox input "true"
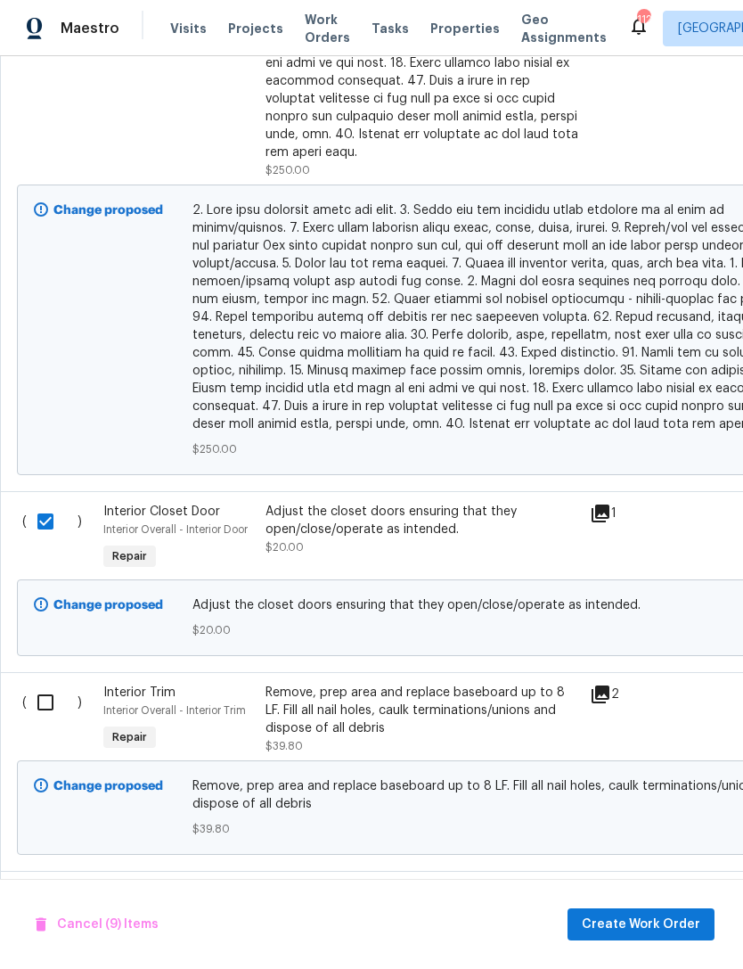
scroll to position [3607, -1]
click at [54, 684] on input "checkbox" at bounding box center [52, 702] width 51 height 37
checkbox input "true"
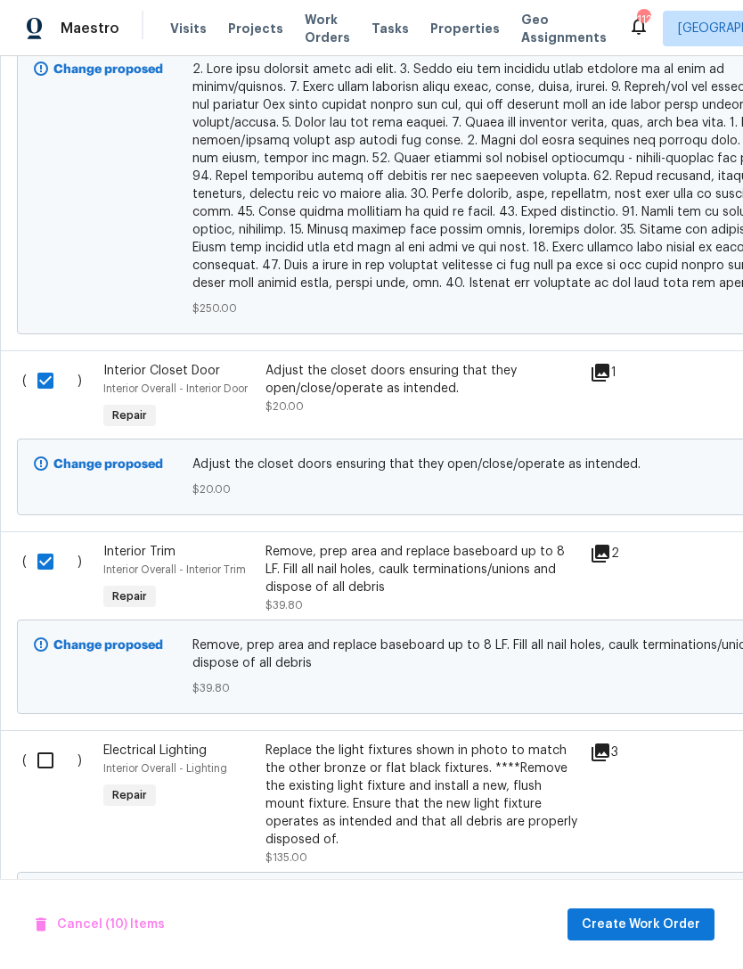
scroll to position [3844, 0]
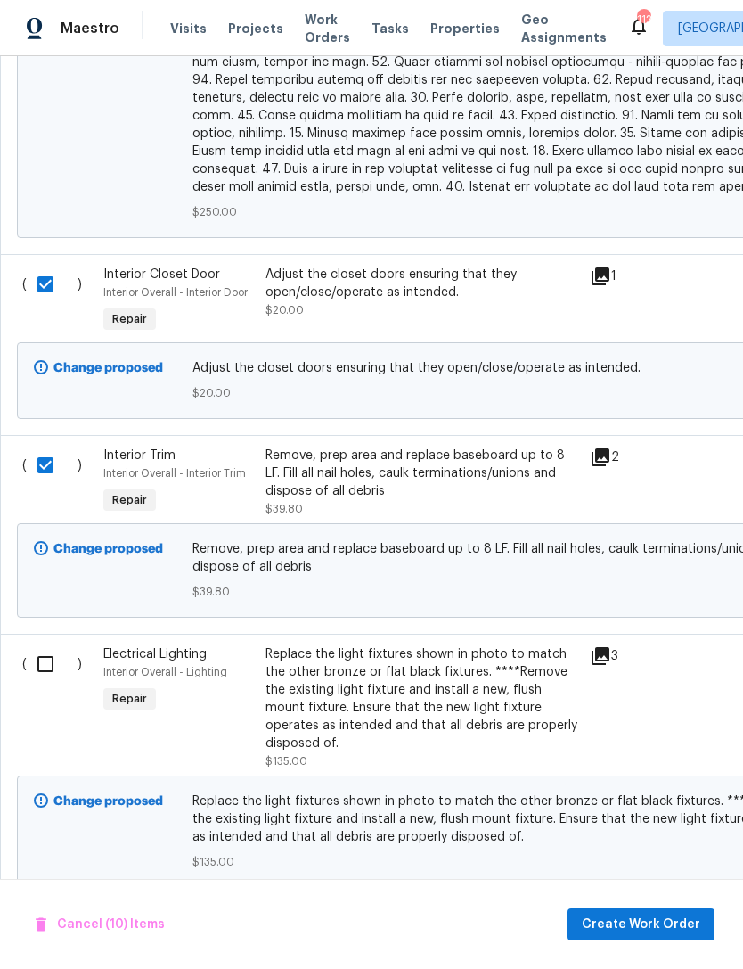
click at [46, 645] on input "checkbox" at bounding box center [52, 663] width 51 height 37
checkbox input "true"
click at [62, 916] on input "checkbox" at bounding box center [52, 934] width 51 height 37
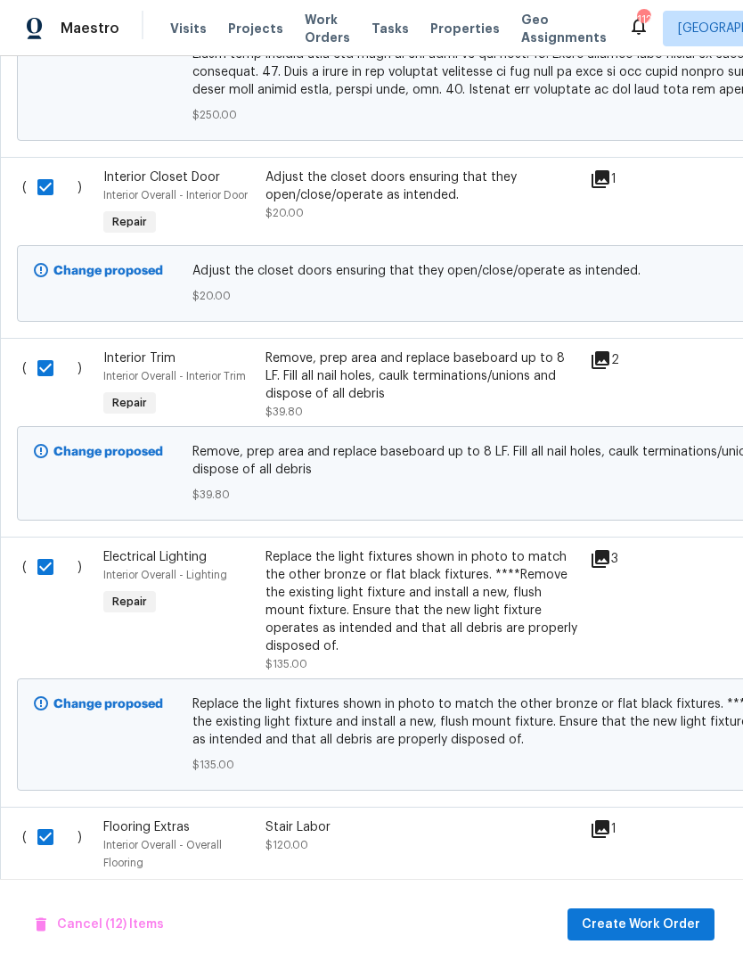
scroll to position [3941, 0]
click at [48, 818] on input "checkbox" at bounding box center [52, 836] width 51 height 37
checkbox input "false"
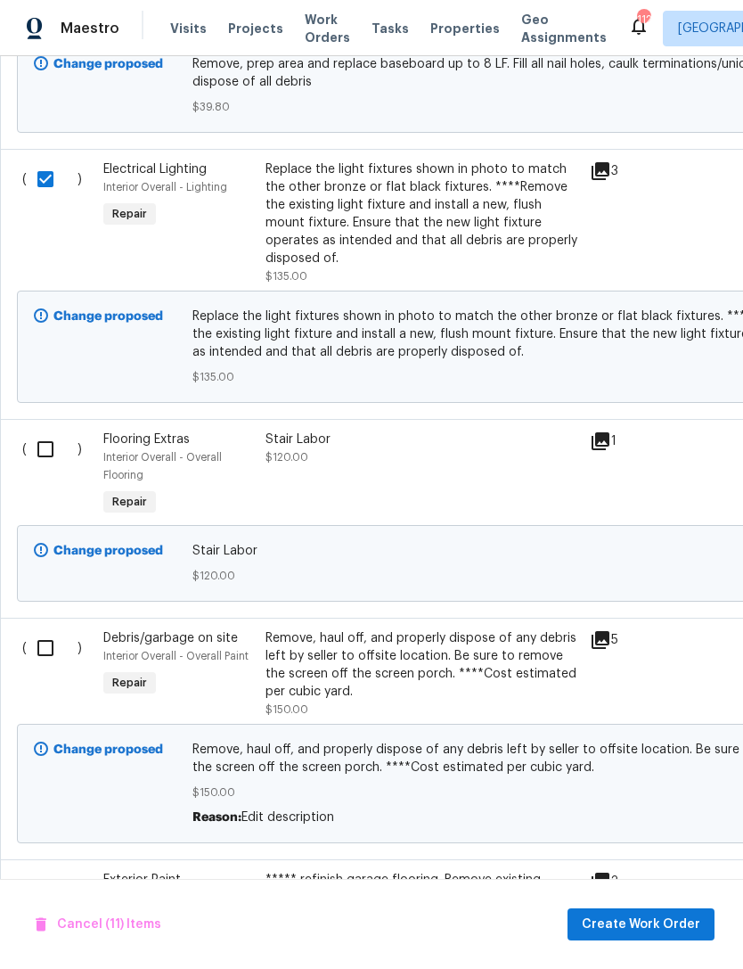
scroll to position [0, 0]
click at [62, 629] on input "checkbox" at bounding box center [52, 647] width 51 height 37
checkbox input "true"
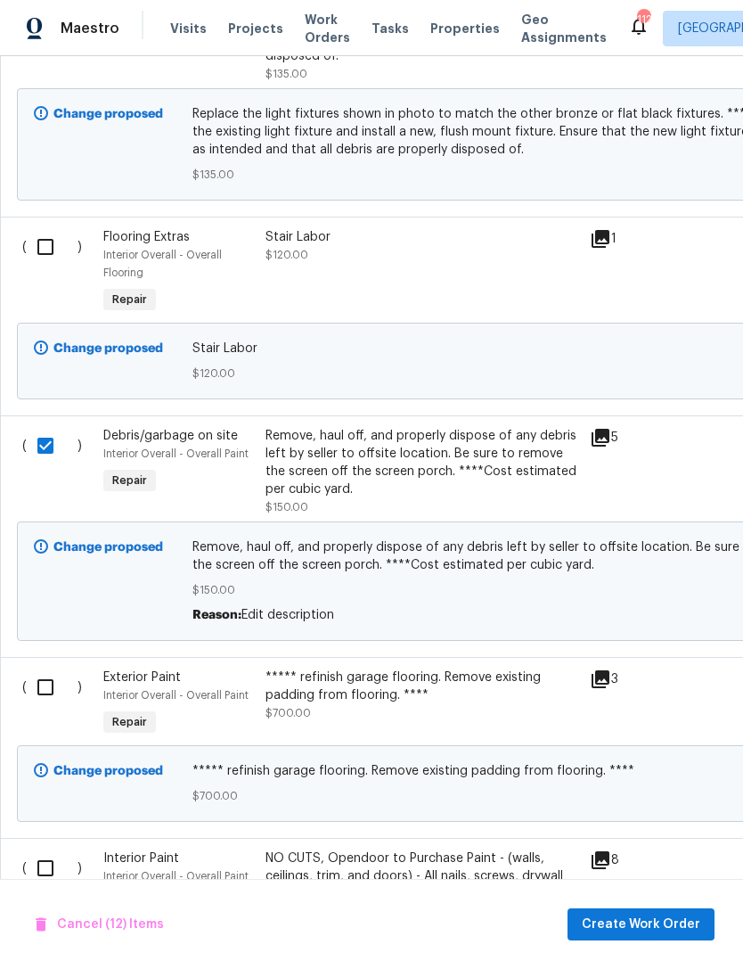
click at [53, 669] on input "checkbox" at bounding box center [52, 687] width 51 height 37
checkbox input "true"
click at [31, 844] on div "( )" at bounding box center [57, 974] width 81 height 260
click at [53, 850] on input "checkbox" at bounding box center [52, 868] width 51 height 37
checkbox input "true"
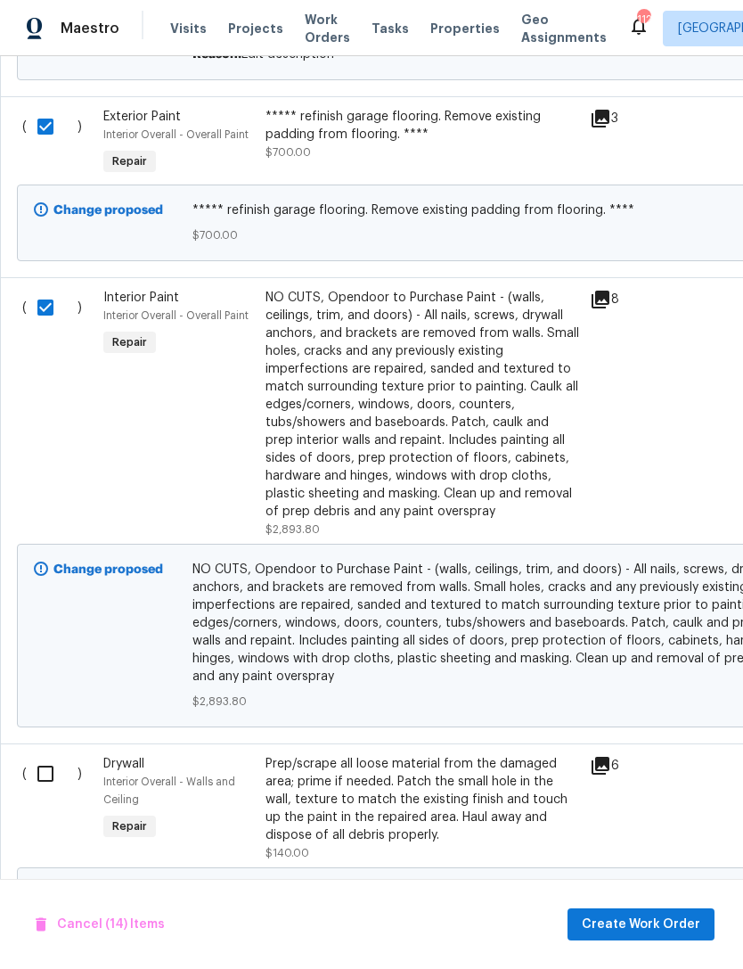
click at [52, 755] on input "checkbox" at bounding box center [52, 773] width 51 height 37
checkbox input "true"
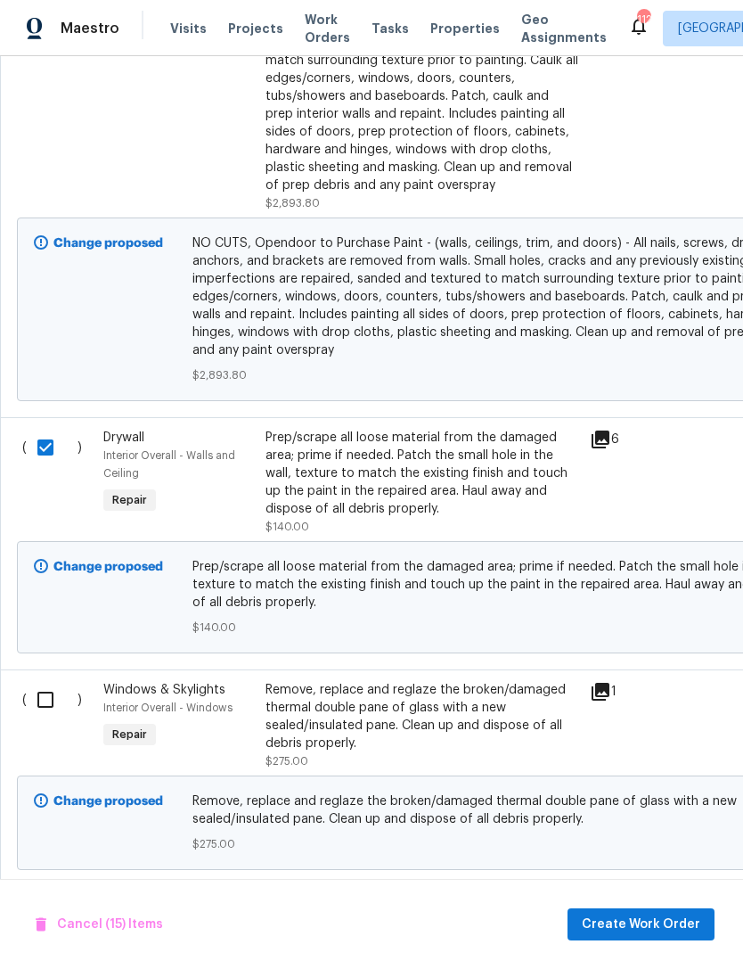
click at [57, 681] on input "checkbox" at bounding box center [52, 699] width 51 height 37
click at [51, 681] on input "checkbox" at bounding box center [52, 699] width 51 height 37
checkbox input "false"
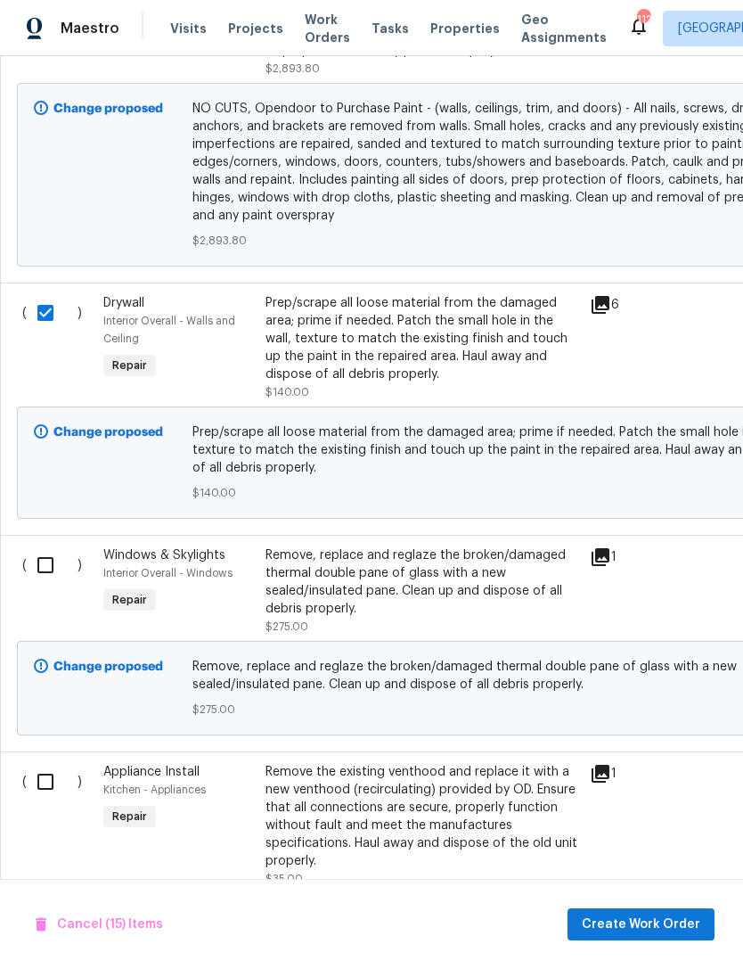
click at [45, 763] on input "checkbox" at bounding box center [52, 781] width 51 height 37
checkbox input "true"
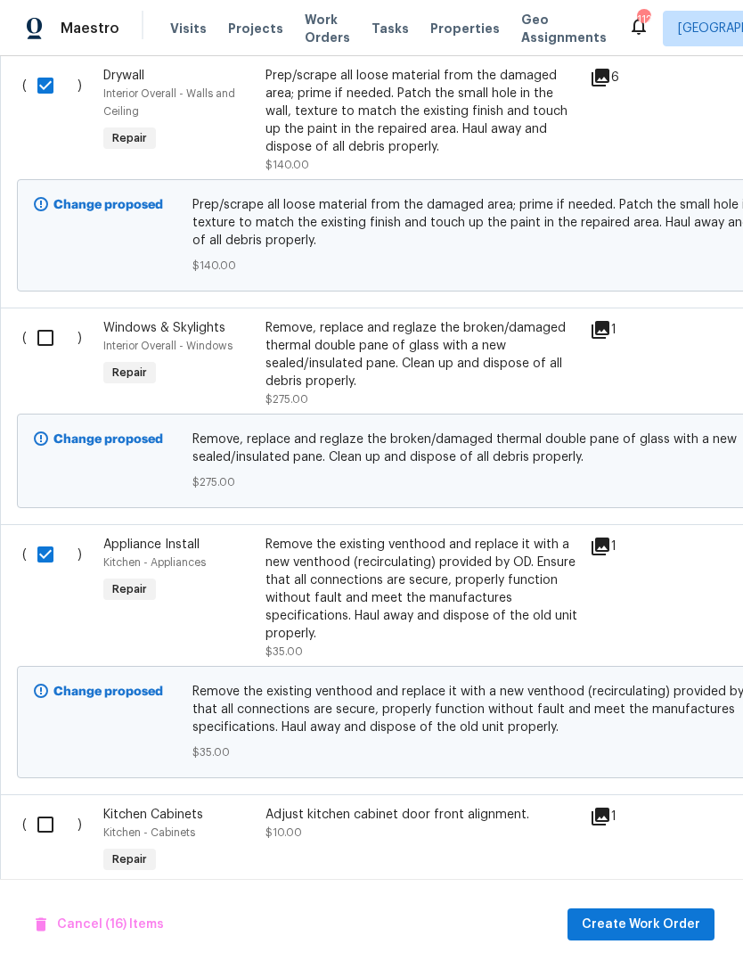
click at [43, 806] on input "checkbox" at bounding box center [52, 824] width 51 height 37
checkbox input "true"
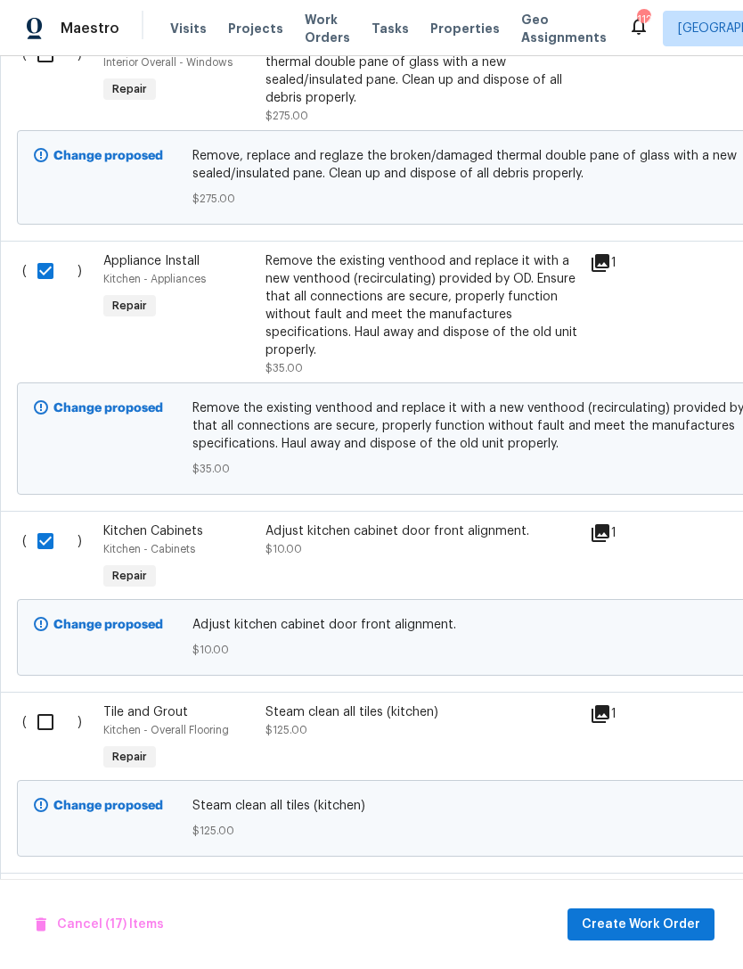
click at [54, 703] on input "checkbox" at bounding box center [52, 721] width 51 height 37
checkbox input "true"
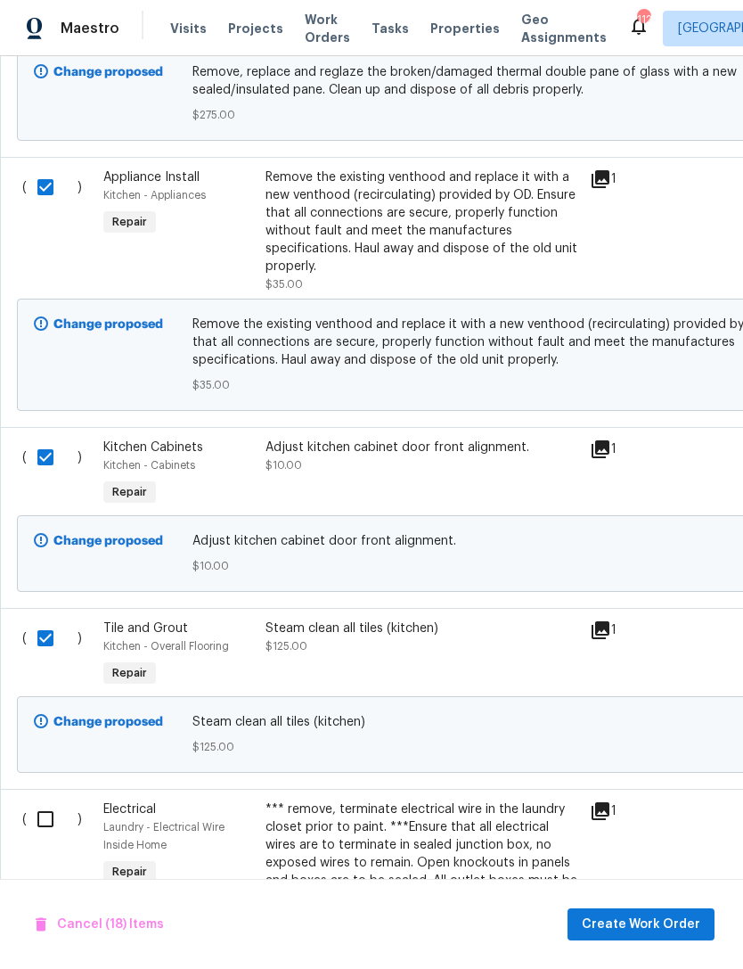
click at [49, 801] on input "checkbox" at bounding box center [52, 819] width 51 height 37
checkbox input "true"
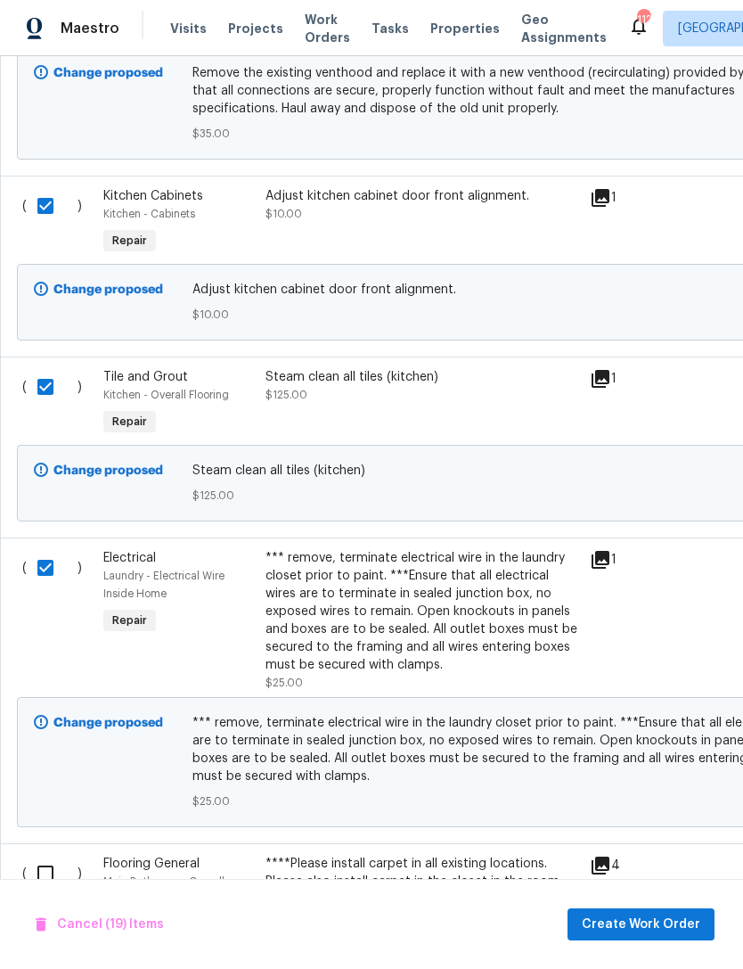
click at [53, 855] on input "checkbox" at bounding box center [52, 873] width 51 height 37
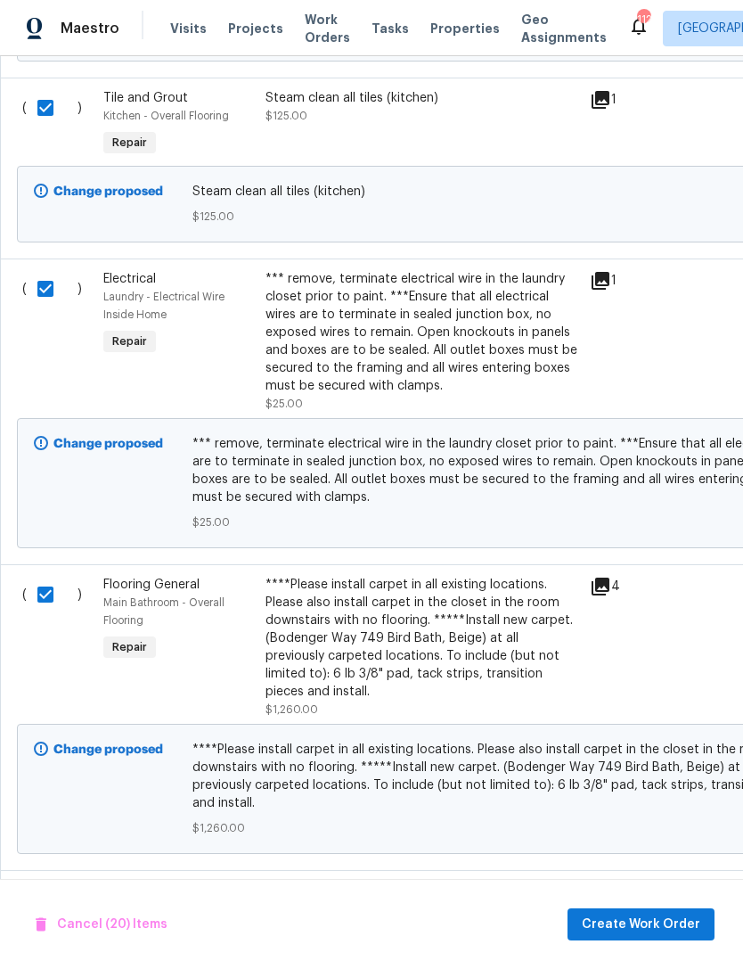
click at [73, 576] on input "checkbox" at bounding box center [52, 594] width 51 height 37
checkbox input "false"
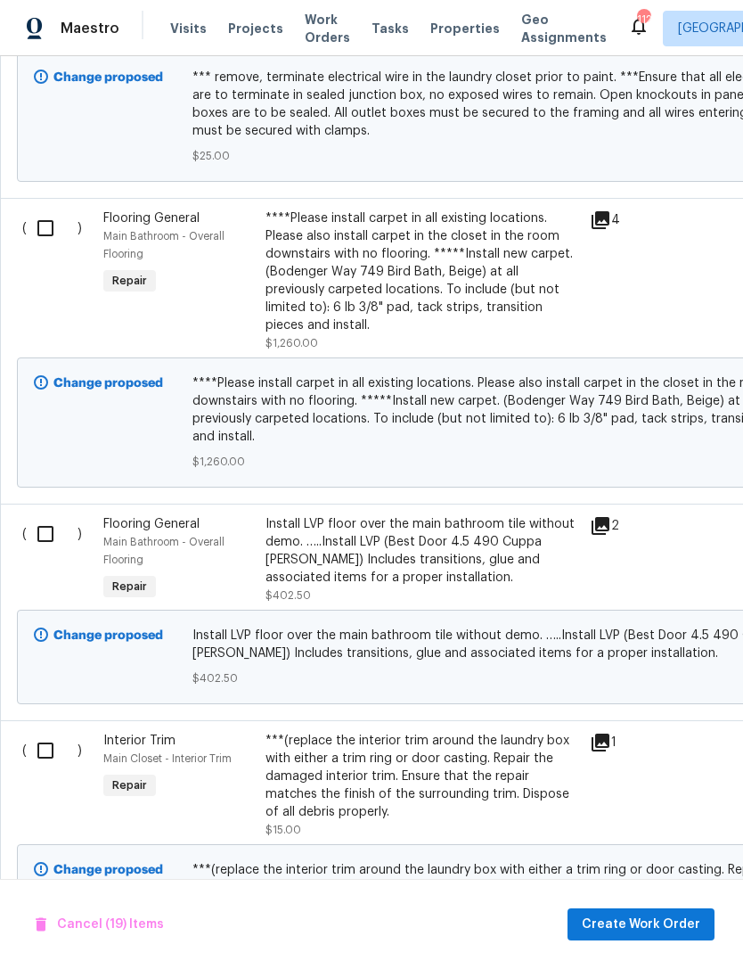
click at [57, 732] on input "checkbox" at bounding box center [52, 750] width 51 height 37
checkbox input "true"
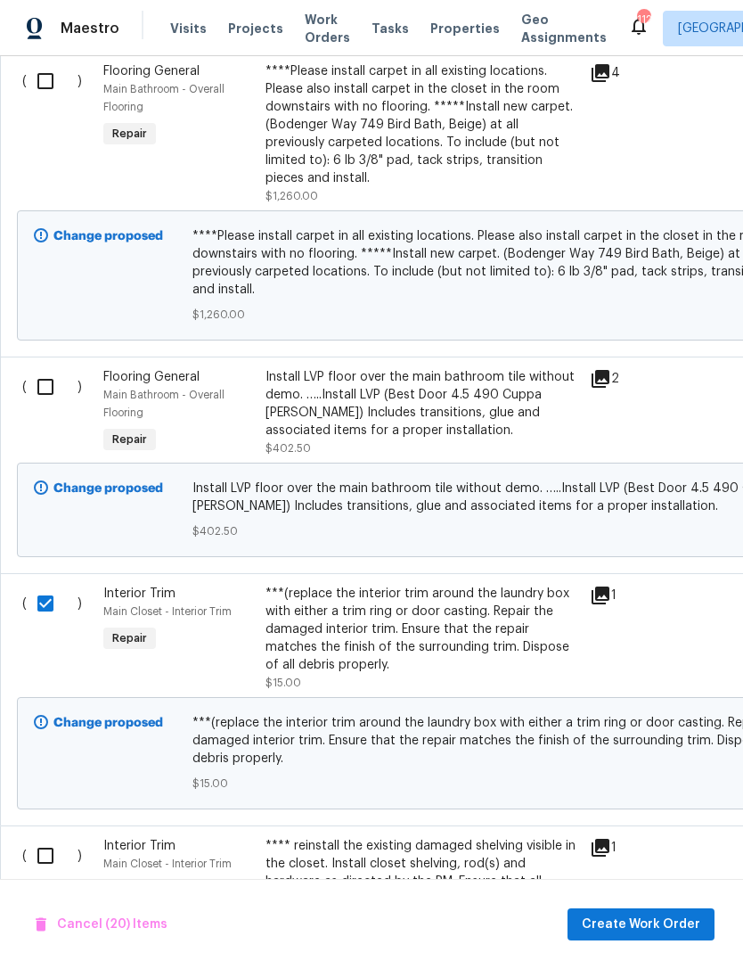
click at [47, 837] on input "checkbox" at bounding box center [52, 855] width 51 height 37
checkbox input "true"
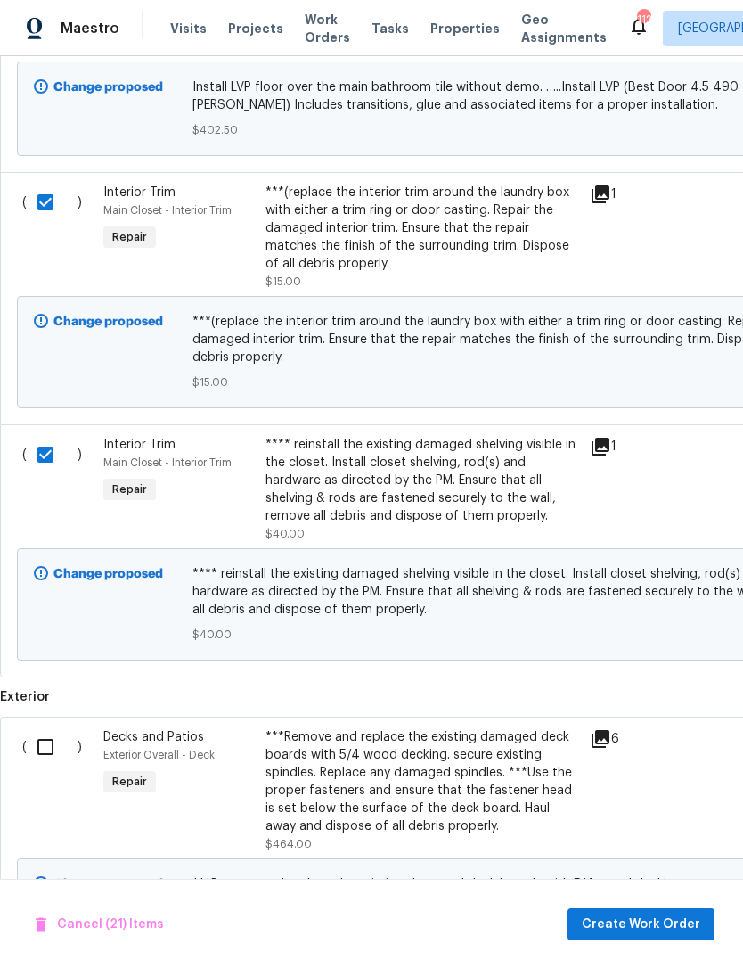
click at [45, 728] on input "checkbox" at bounding box center [52, 746] width 51 height 37
checkbox input "true"
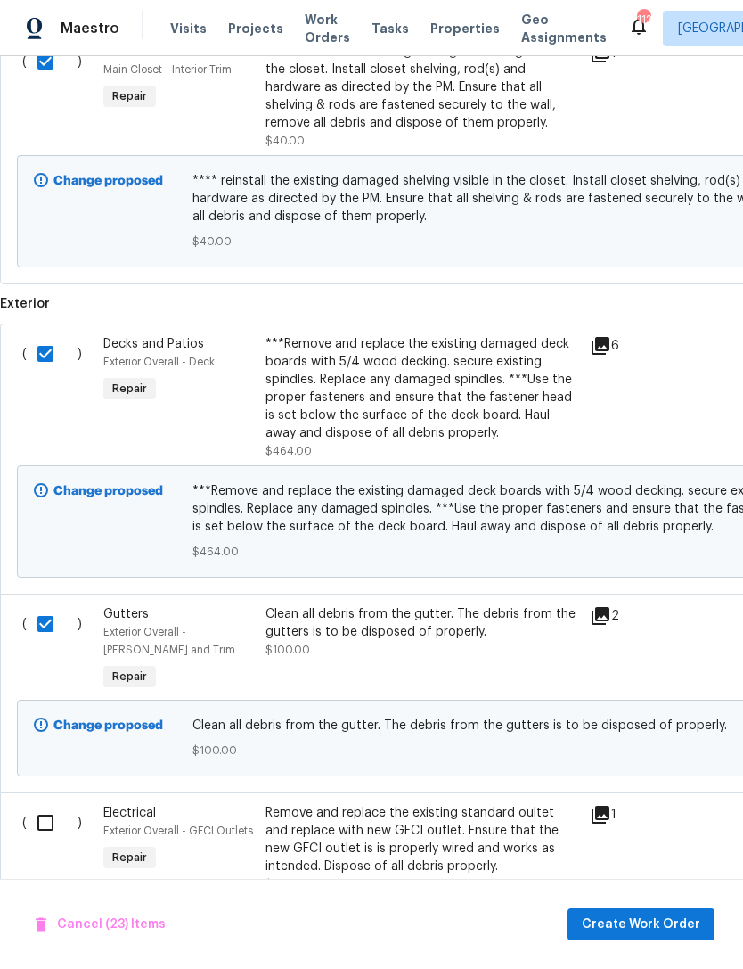
click at [49, 804] on input "checkbox" at bounding box center [52, 822] width 51 height 37
checkbox input "true"
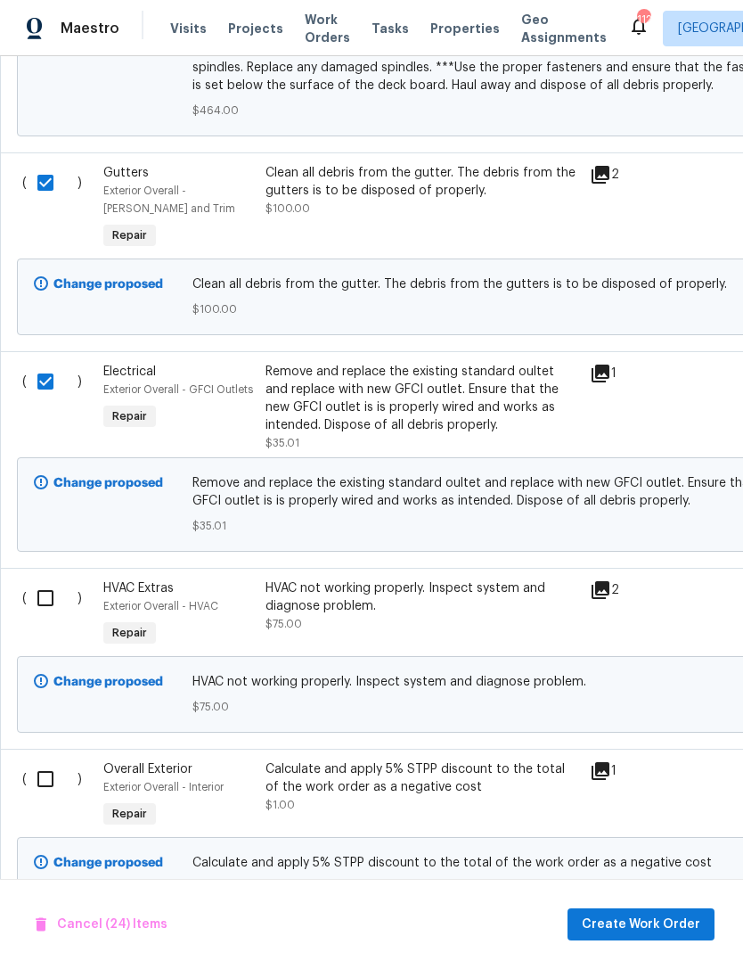
click at [46, 760] on input "checkbox" at bounding box center [52, 778] width 51 height 37
checkbox input "true"
click at [63, 941] on input "checkbox" at bounding box center [52, 959] width 51 height 37
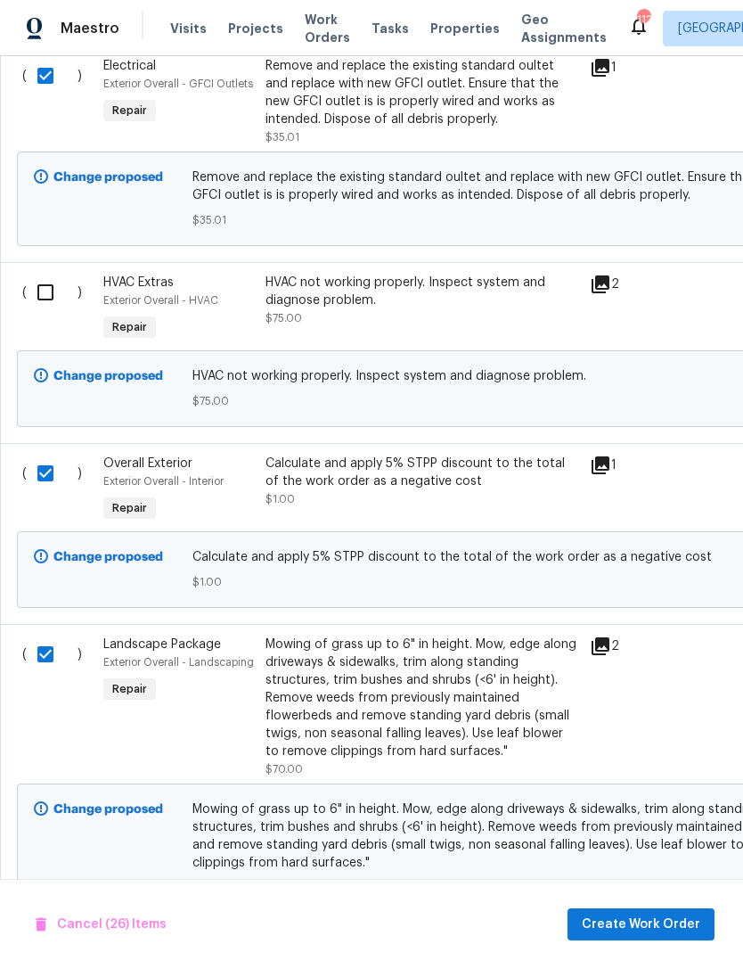
click at [51, 636] on input "checkbox" at bounding box center [52, 654] width 51 height 37
checkbox input "false"
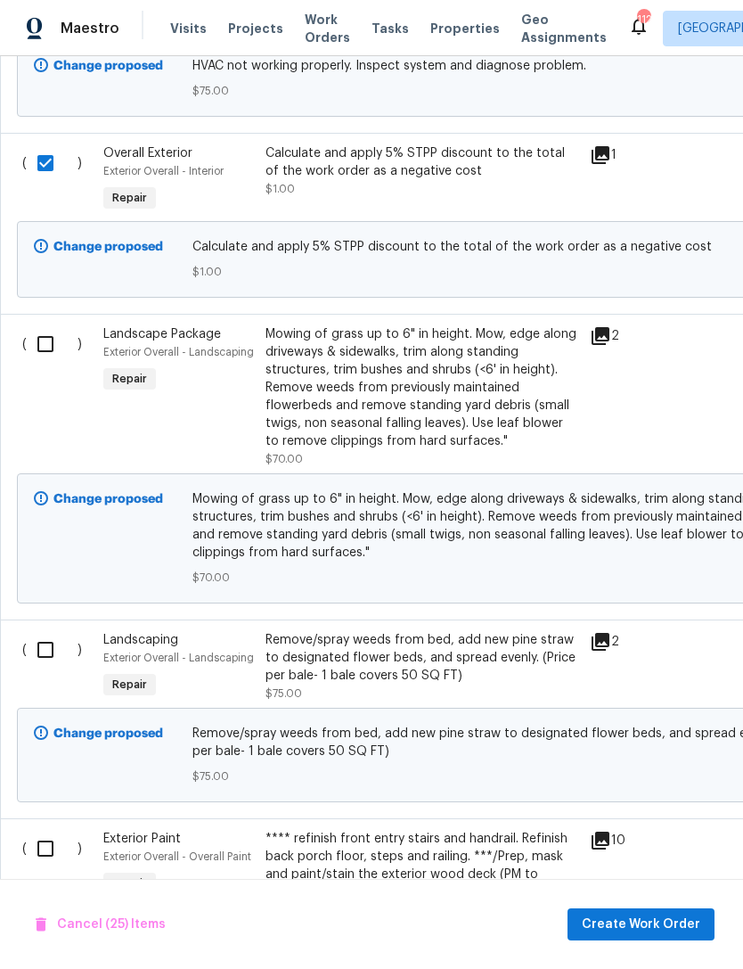
click at [57, 830] on input "checkbox" at bounding box center [52, 848] width 51 height 37
checkbox input "true"
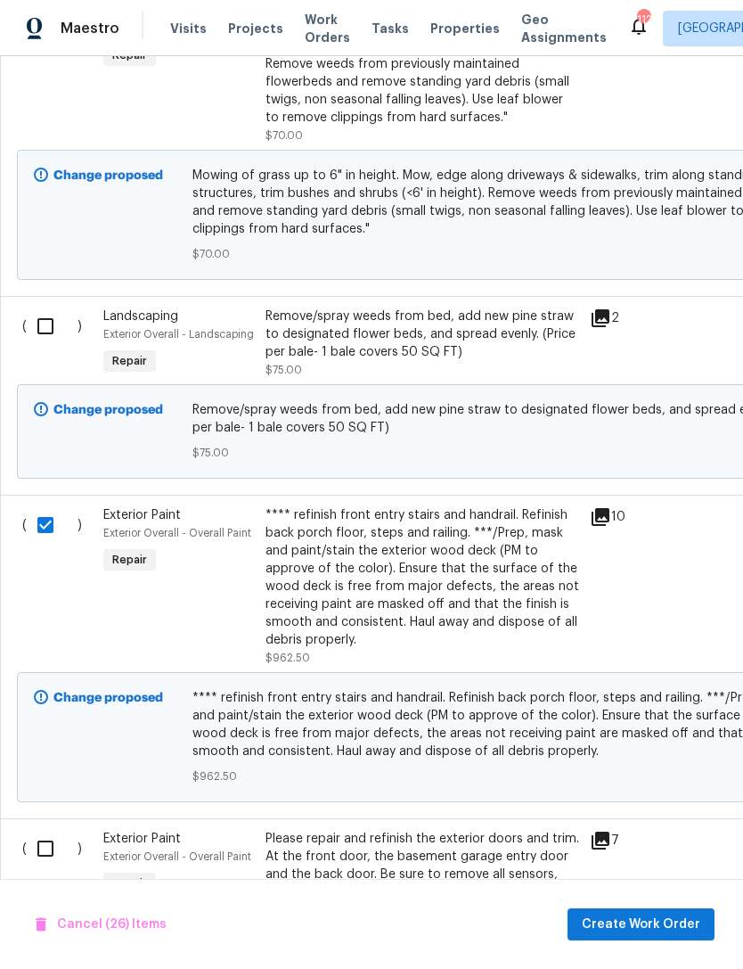
click at [49, 830] on input "checkbox" at bounding box center [52, 848] width 51 height 37
checkbox input "true"
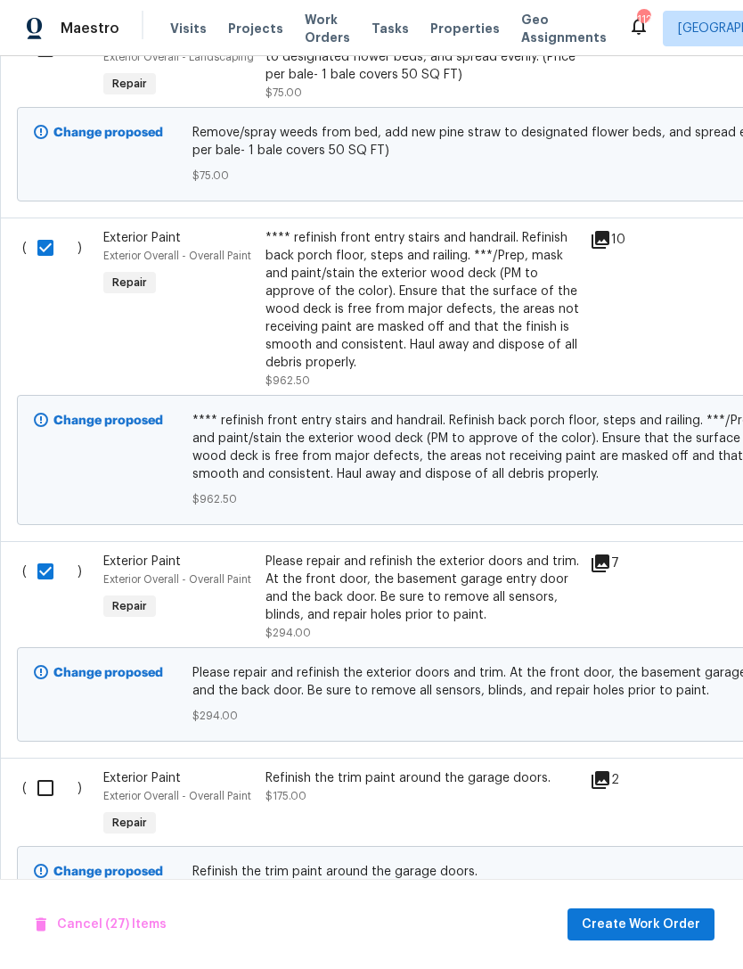
click at [59, 769] on input "checkbox" at bounding box center [52, 787] width 51 height 37
checkbox input "true"
click at [45, 950] on input "checkbox" at bounding box center [52, 968] width 51 height 37
checkbox input "true"
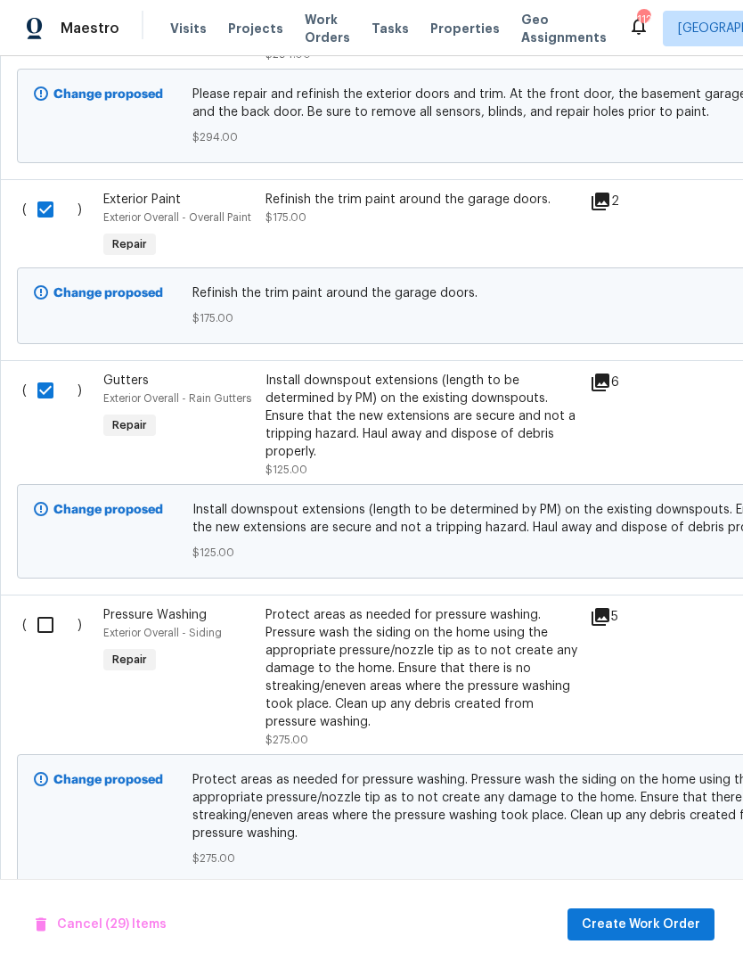
click at [54, 606] on input "checkbox" at bounding box center [52, 624] width 51 height 37
checkbox input "true"
click at [55, 912] on input "checkbox" at bounding box center [52, 930] width 51 height 37
checkbox input "true"
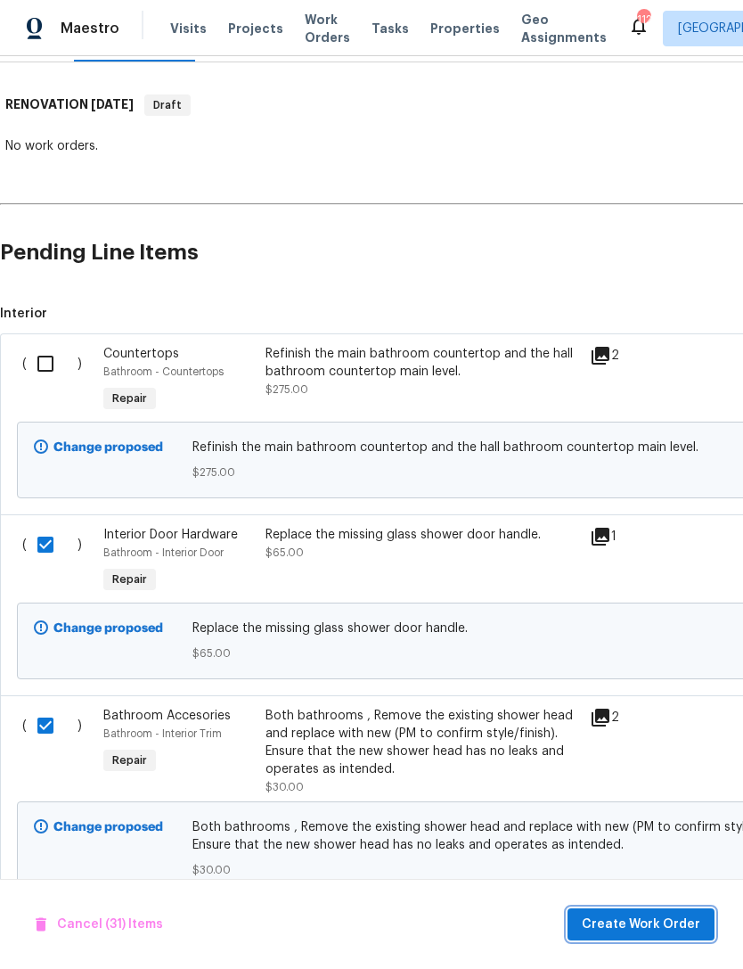
click at [673, 926] on span "Create Work Order" at bounding box center [641, 925] width 119 height 22
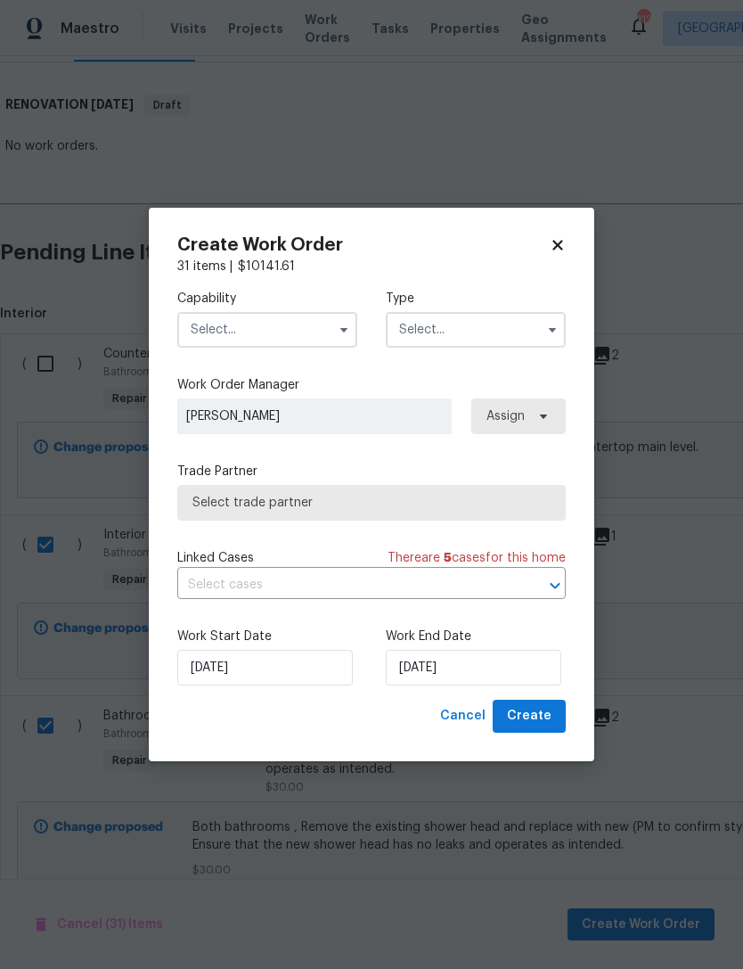
click at [294, 333] on input "text" at bounding box center [267, 330] width 180 height 36
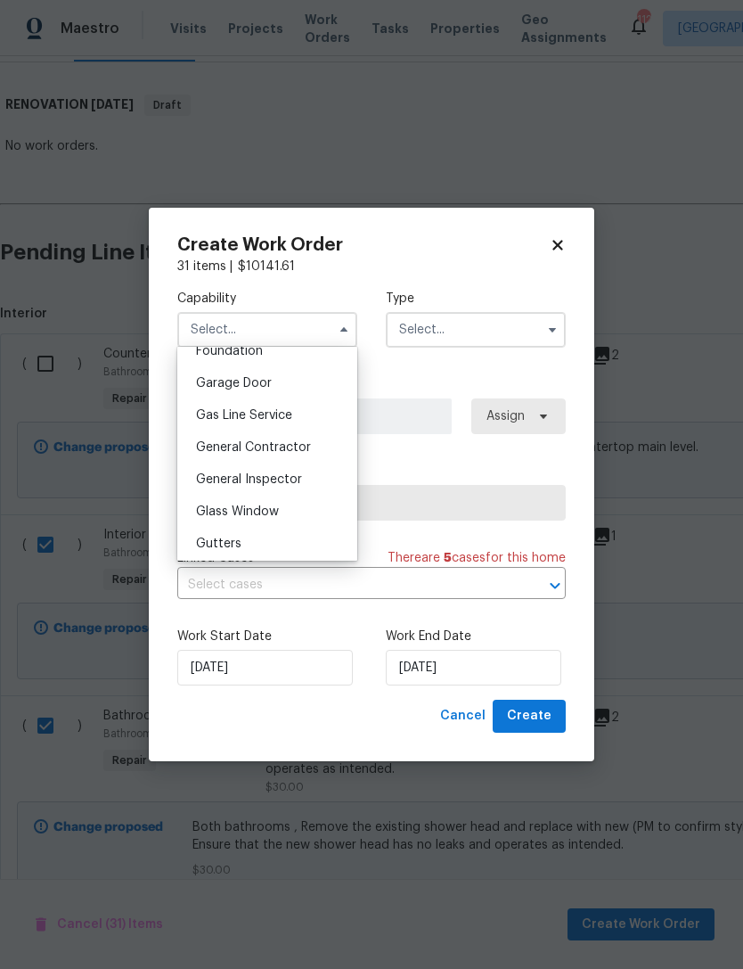
click at [305, 451] on span "General Contractor" at bounding box center [253, 447] width 115 height 12
type input "General Contractor"
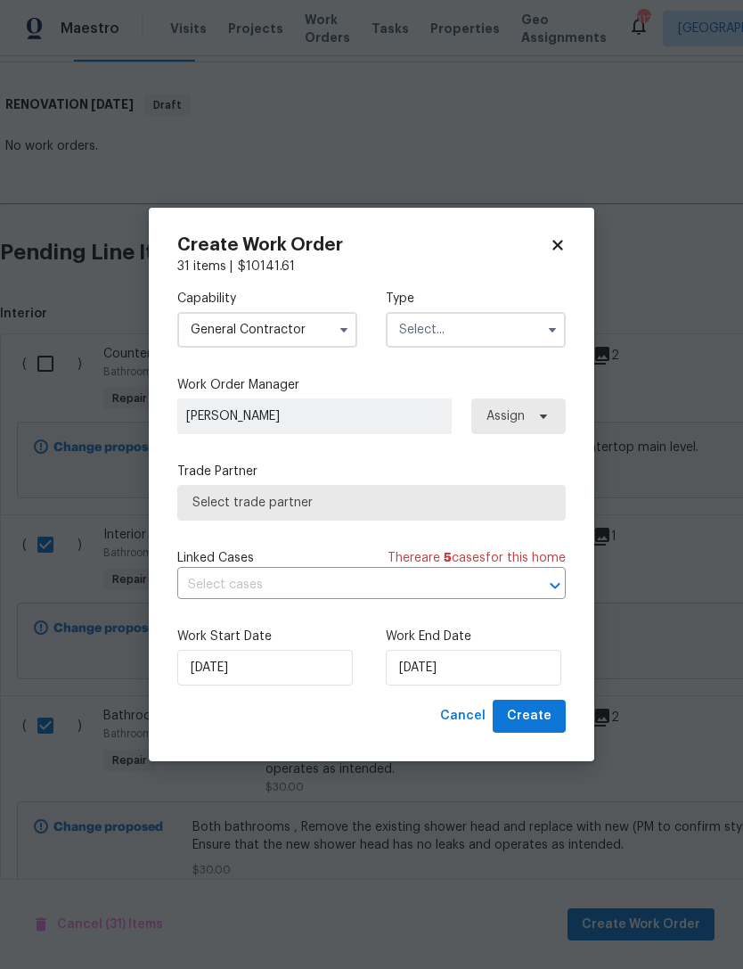
click at [474, 333] on input "text" at bounding box center [476, 330] width 180 height 36
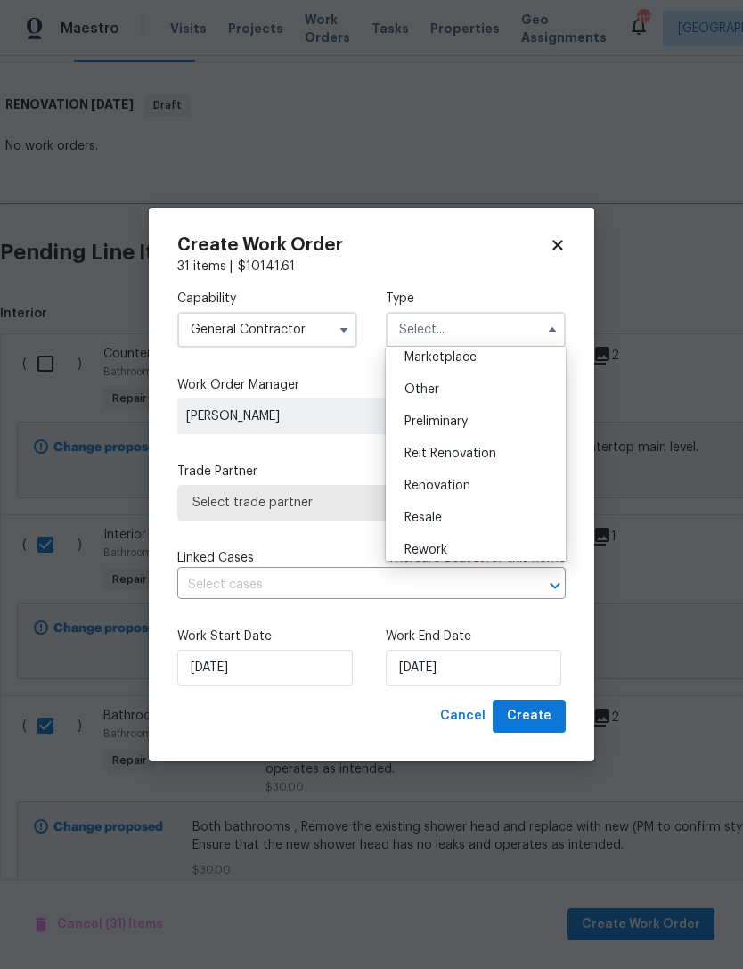
click at [483, 487] on div "Renovation" at bounding box center [475, 486] width 171 height 32
type input "Renovation"
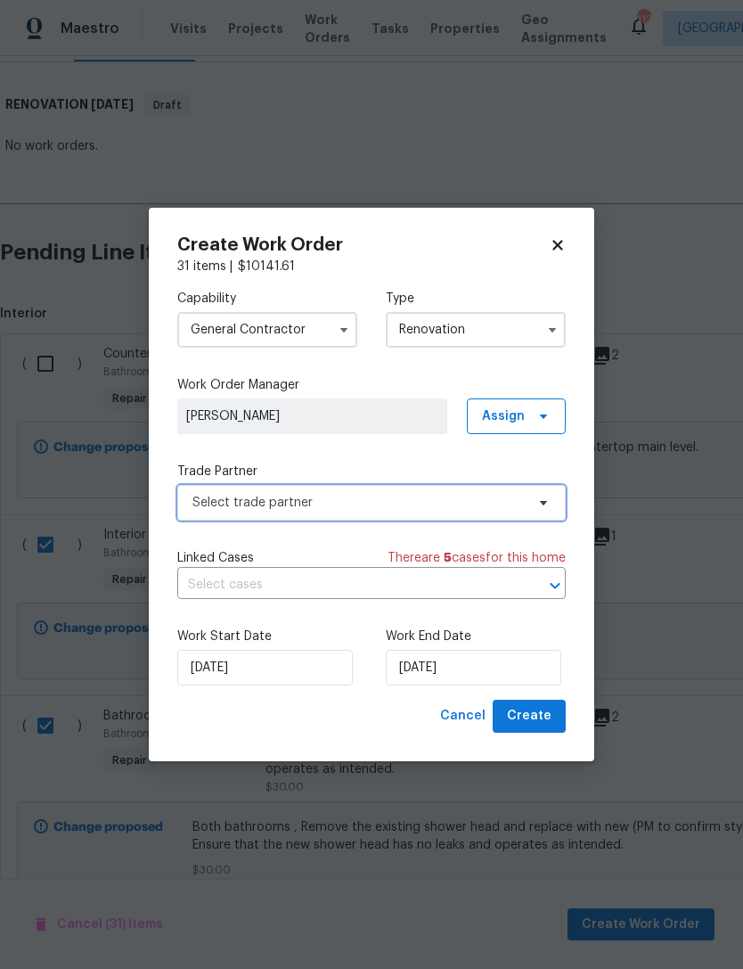
click at [448, 509] on span "Select trade partner" at bounding box center [359, 503] width 333 height 18
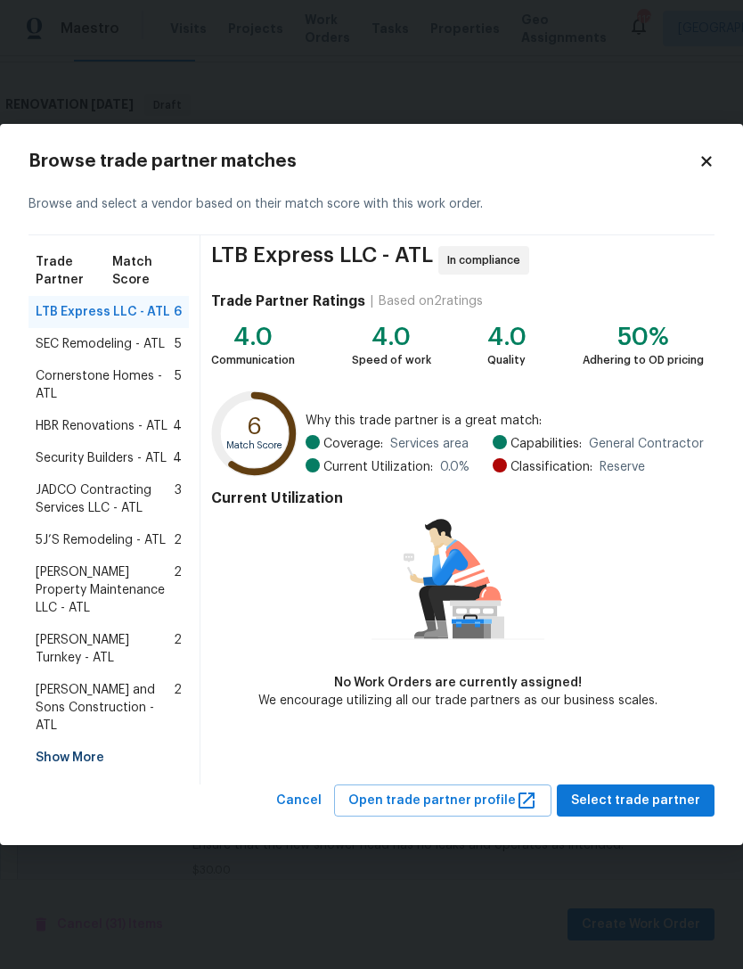
click at [87, 742] on div "Show More" at bounding box center [109, 758] width 160 height 32
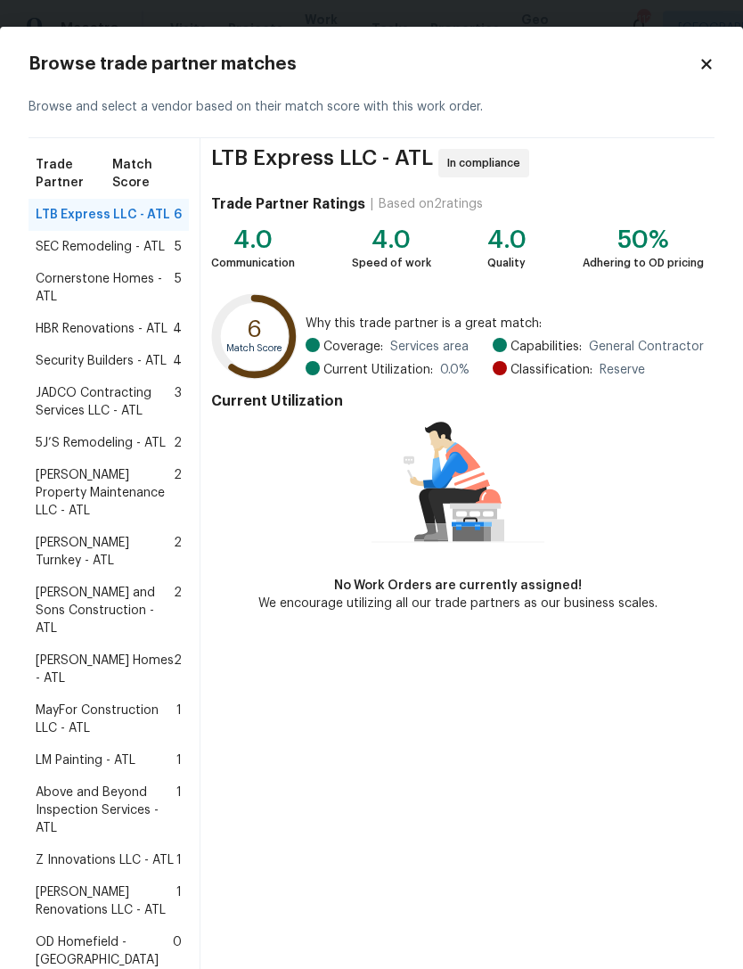
click at [106, 851] on span "Z Innovations LLC - ATL" at bounding box center [105, 860] width 138 height 18
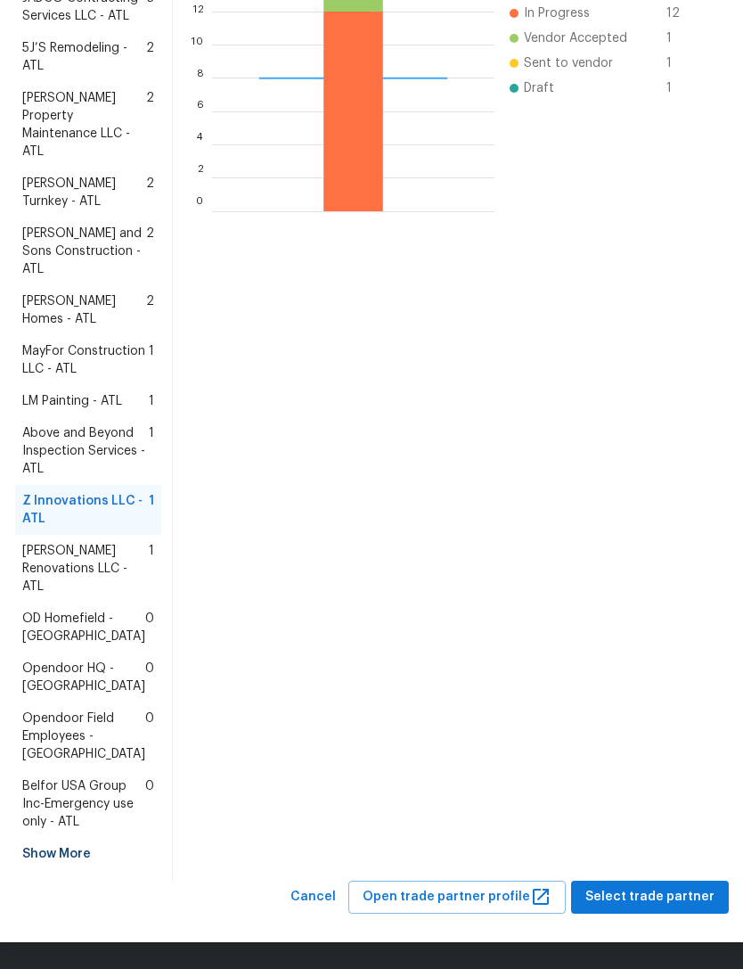
scroll to position [590, 0]
click at [667, 892] on span "Select trade partner" at bounding box center [650, 897] width 129 height 22
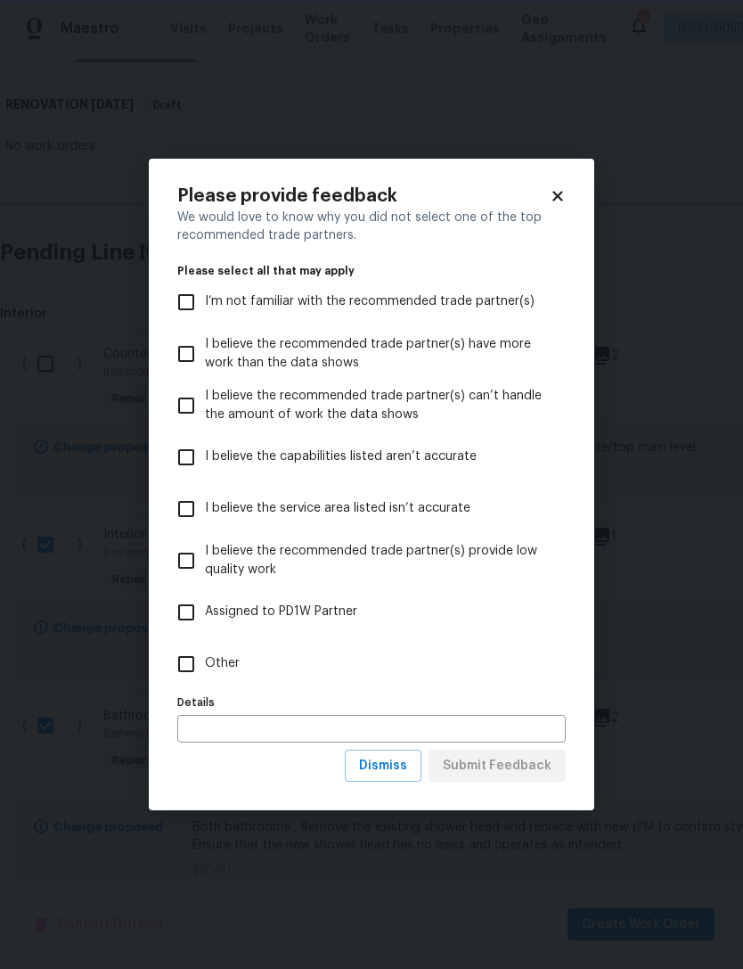
scroll to position [0, 0]
click at [193, 673] on input "Other" at bounding box center [186, 663] width 37 height 37
checkbox input "true"
click at [305, 741] on input "text" at bounding box center [371, 729] width 389 height 28
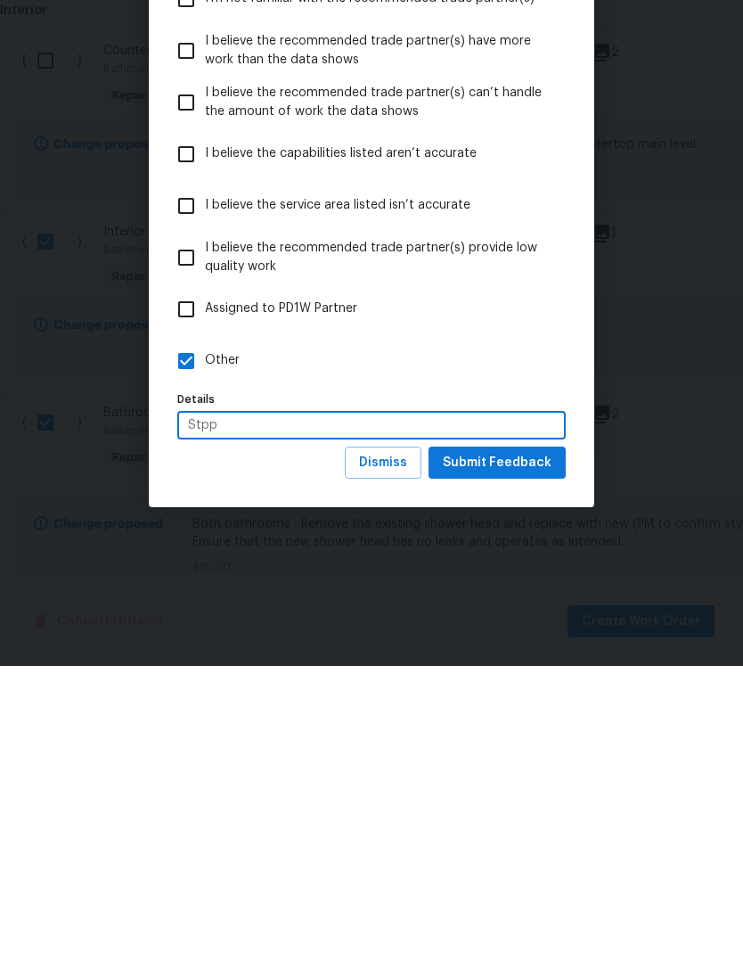
type input "Stpp"
click at [489, 755] on span "Submit Feedback" at bounding box center [497, 766] width 109 height 22
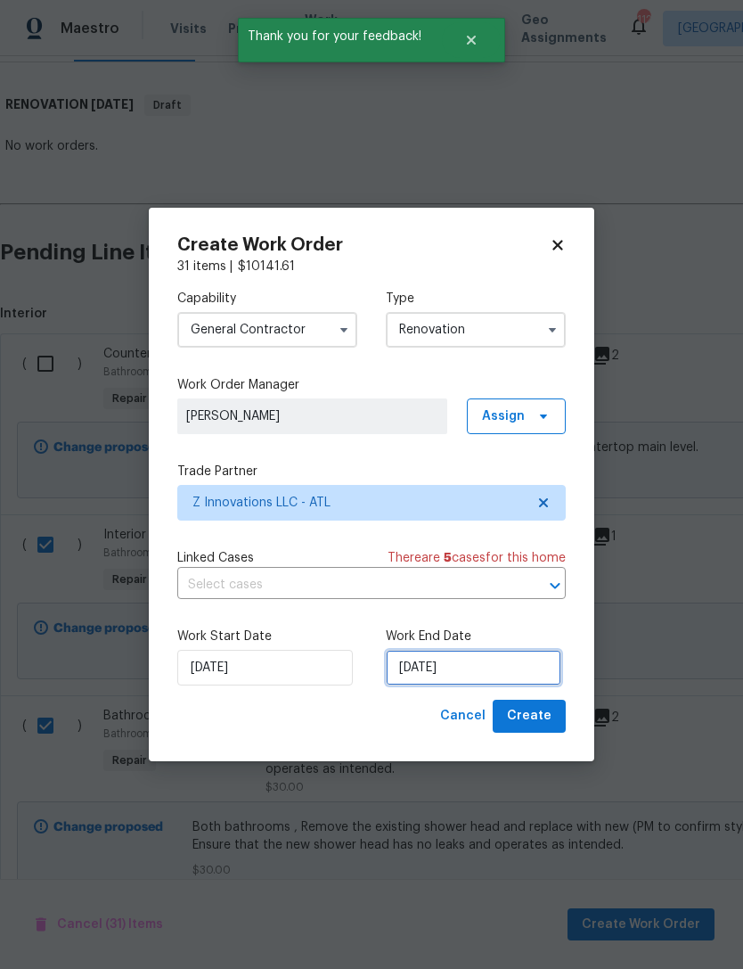
click at [448, 666] on input "[DATE]" at bounding box center [474, 668] width 176 height 36
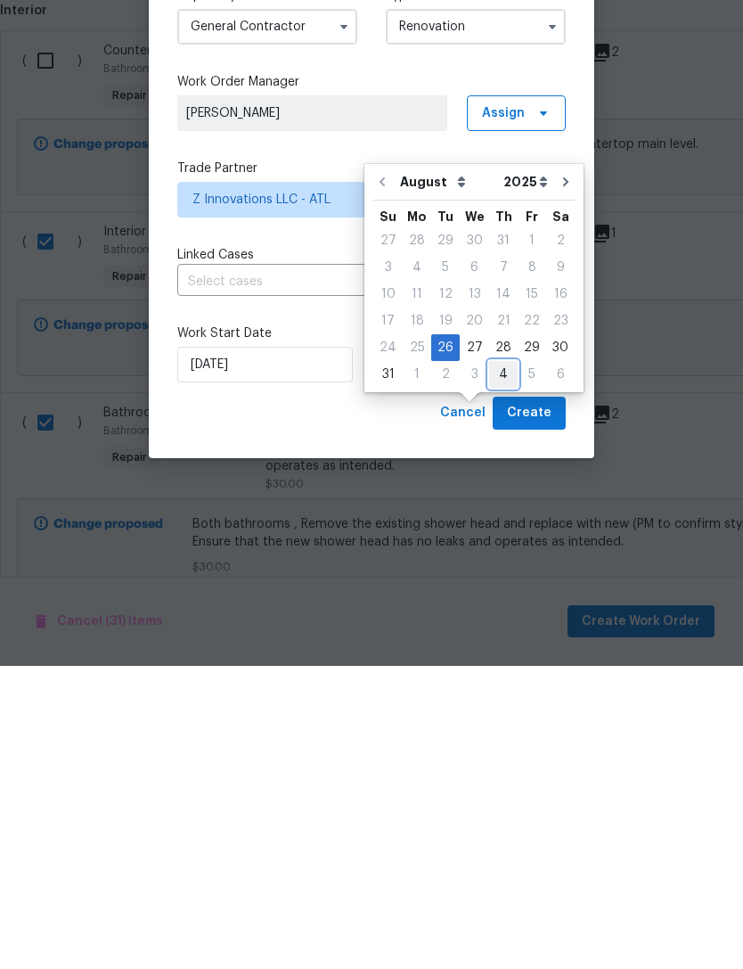
click at [504, 665] on div "4" at bounding box center [503, 677] width 29 height 25
type input "[DATE]"
select select "8"
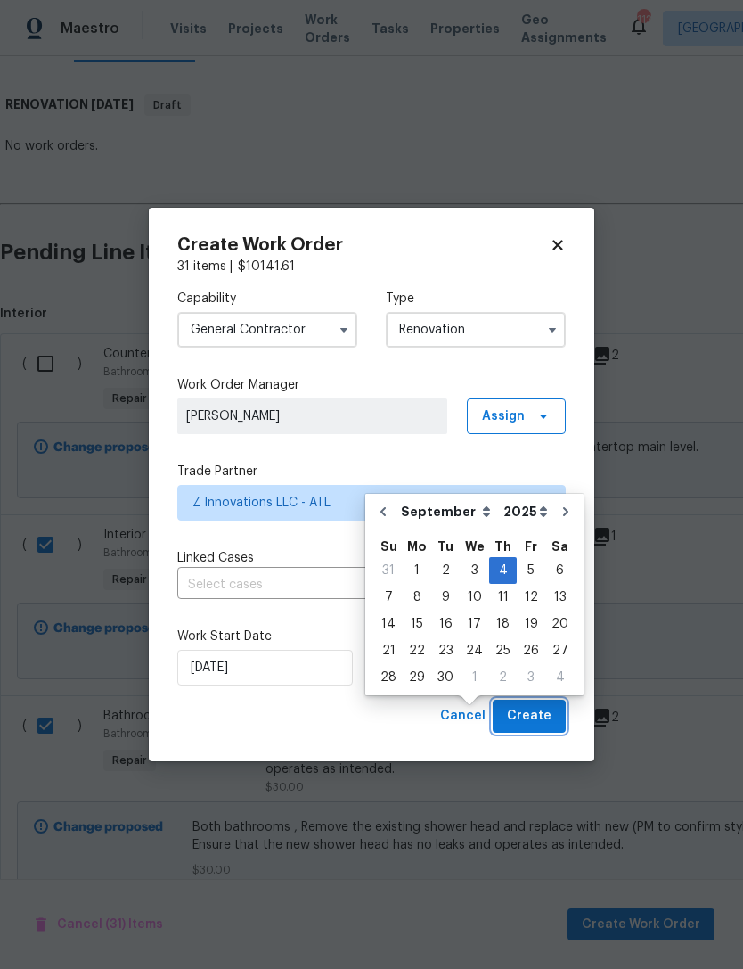
click at [523, 719] on span "Create" at bounding box center [529, 716] width 45 height 22
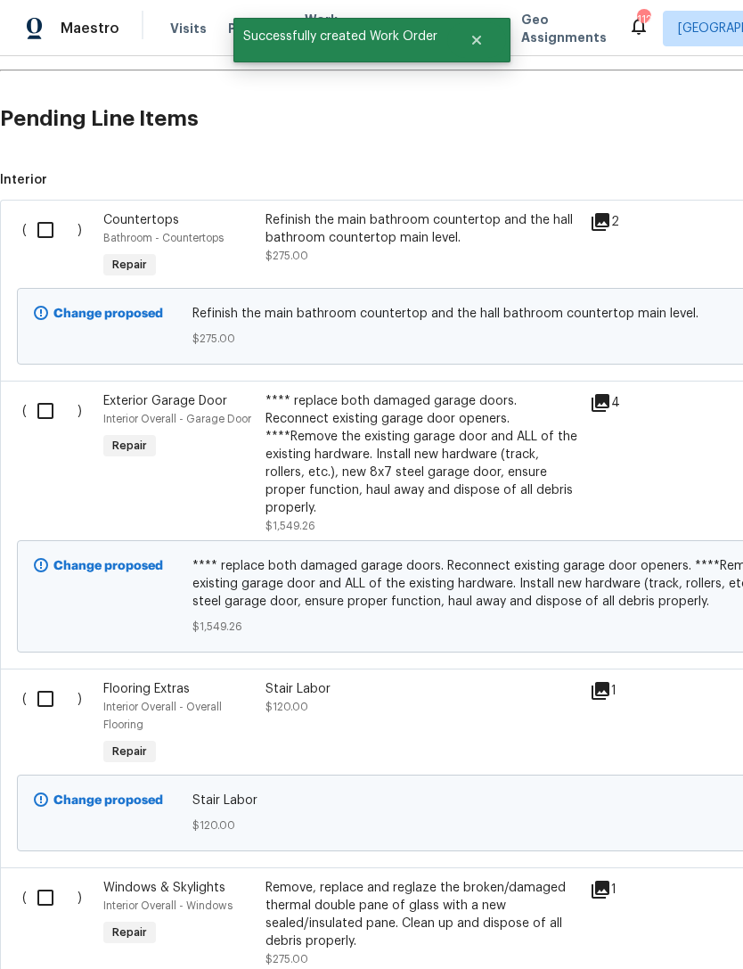
scroll to position [442, 0]
click at [51, 400] on input "checkbox" at bounding box center [52, 410] width 51 height 37
checkbox input "true"
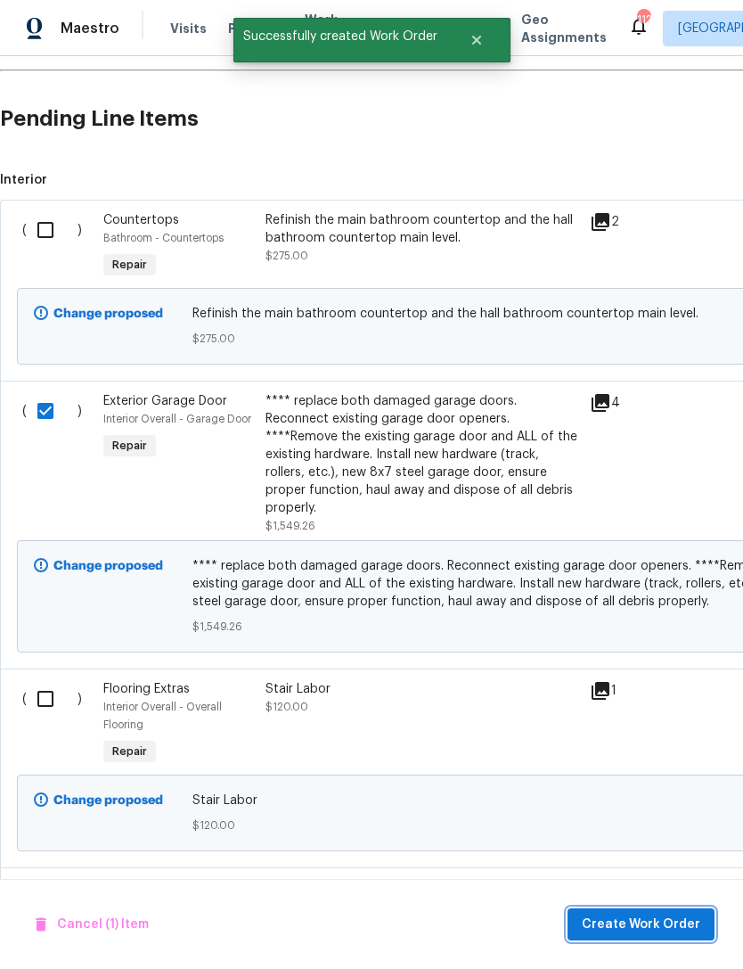
click at [683, 919] on span "Create Work Order" at bounding box center [641, 925] width 119 height 22
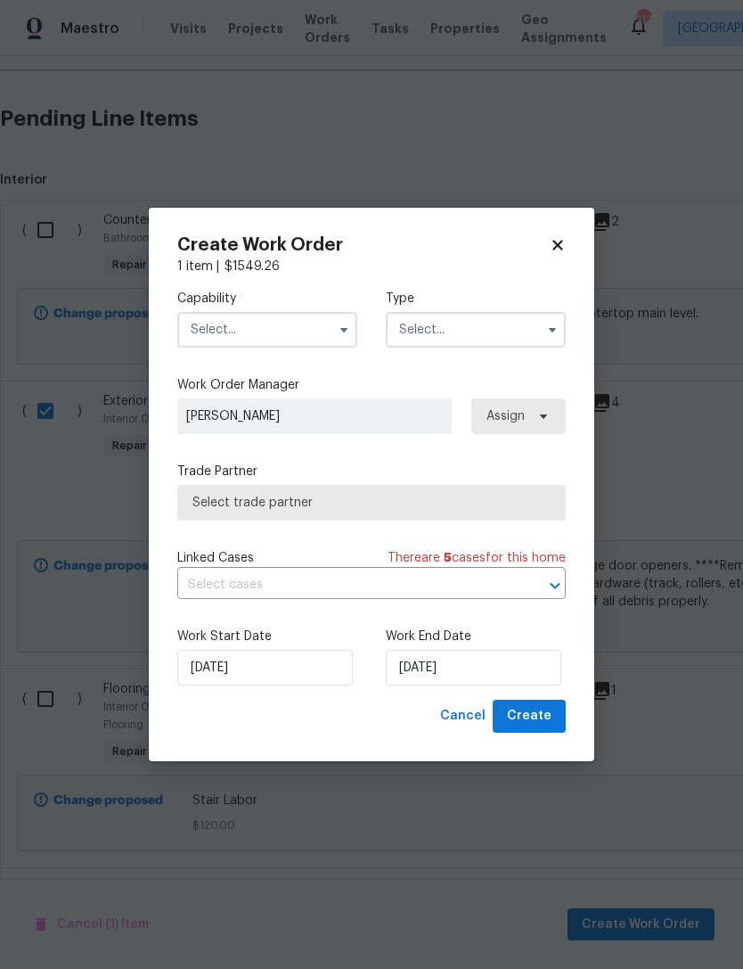
click at [290, 324] on input "text" at bounding box center [267, 330] width 180 height 36
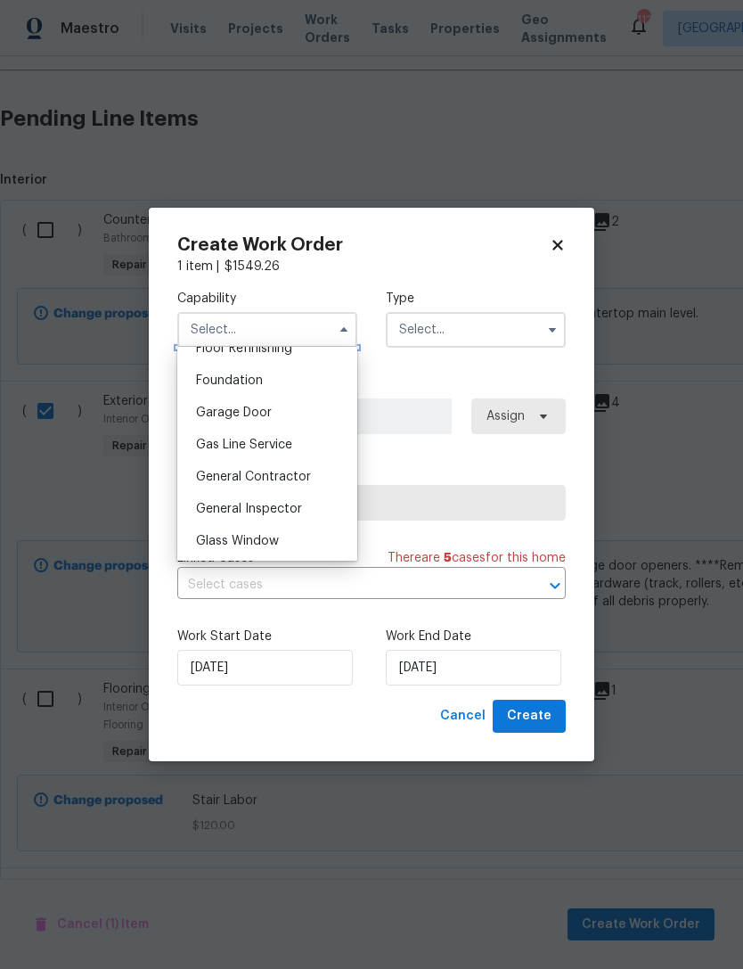
scroll to position [724, 0]
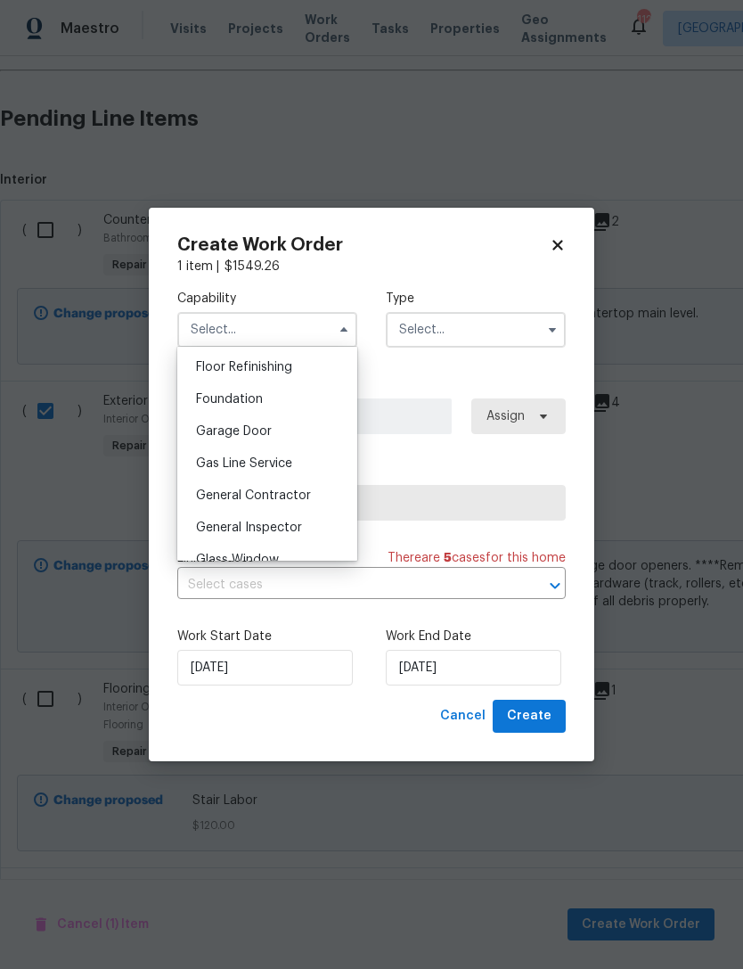
click at [270, 437] on span "Garage Door" at bounding box center [234, 431] width 76 height 12
type input "Garage Door"
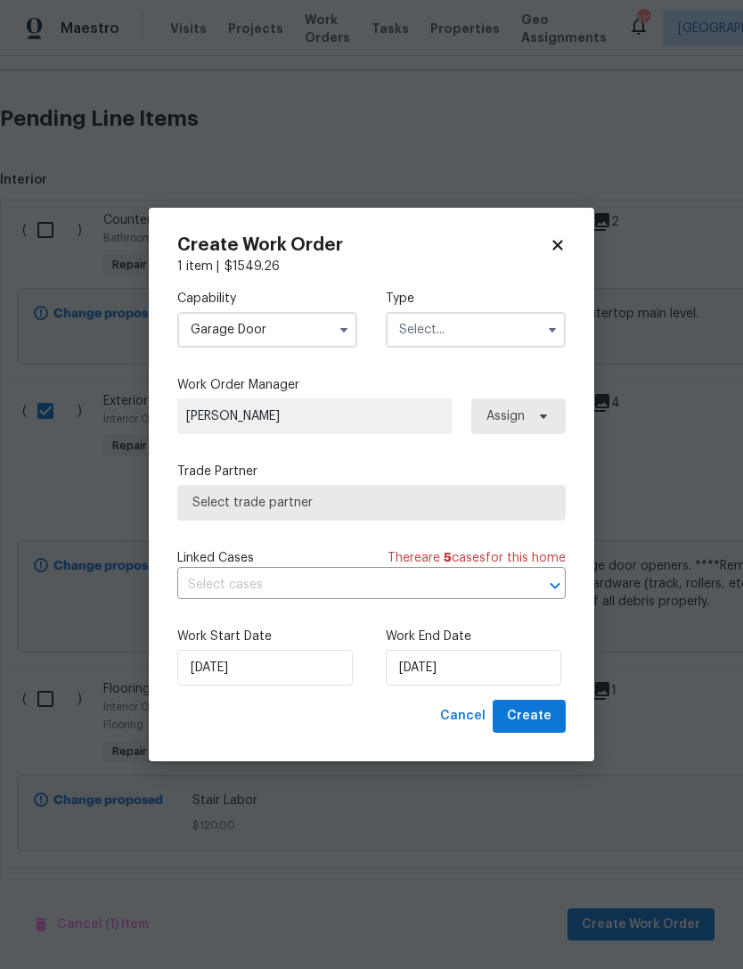
click at [520, 322] on input "text" at bounding box center [476, 330] width 180 height 36
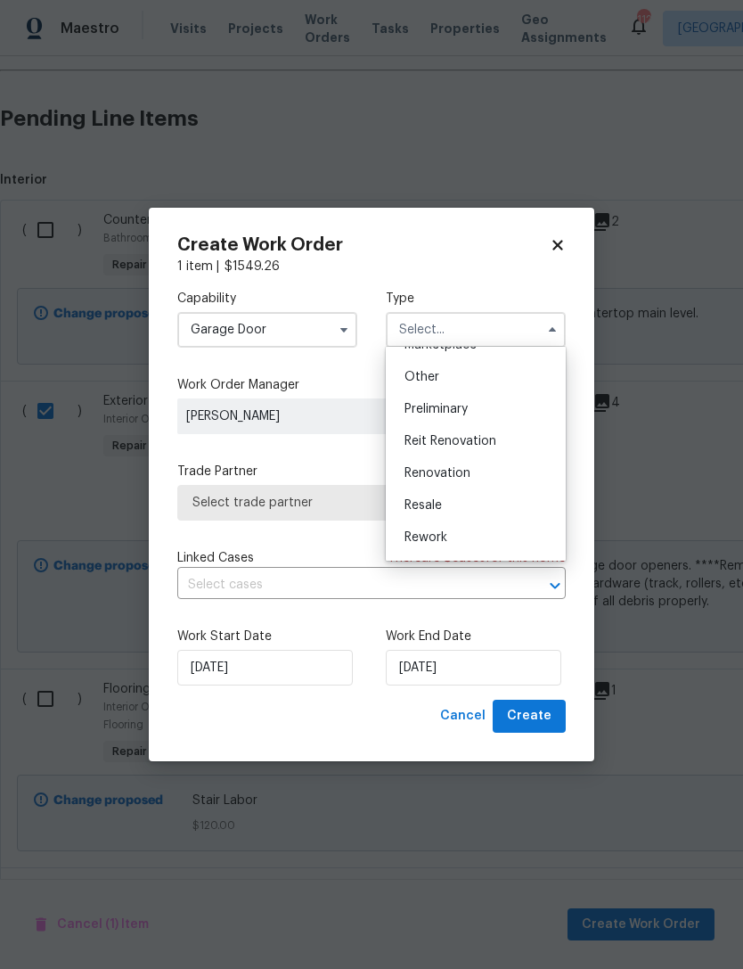
scroll to position [368, 0]
click at [471, 456] on div "Renovation" at bounding box center [475, 448] width 171 height 32
type input "Renovation"
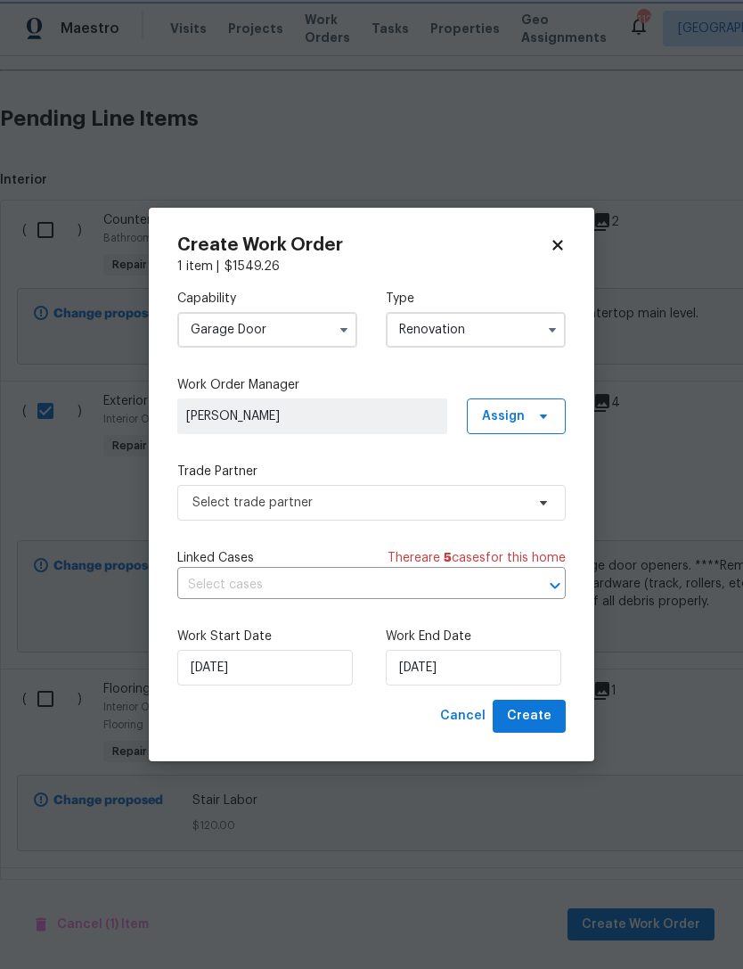
scroll to position [0, 0]
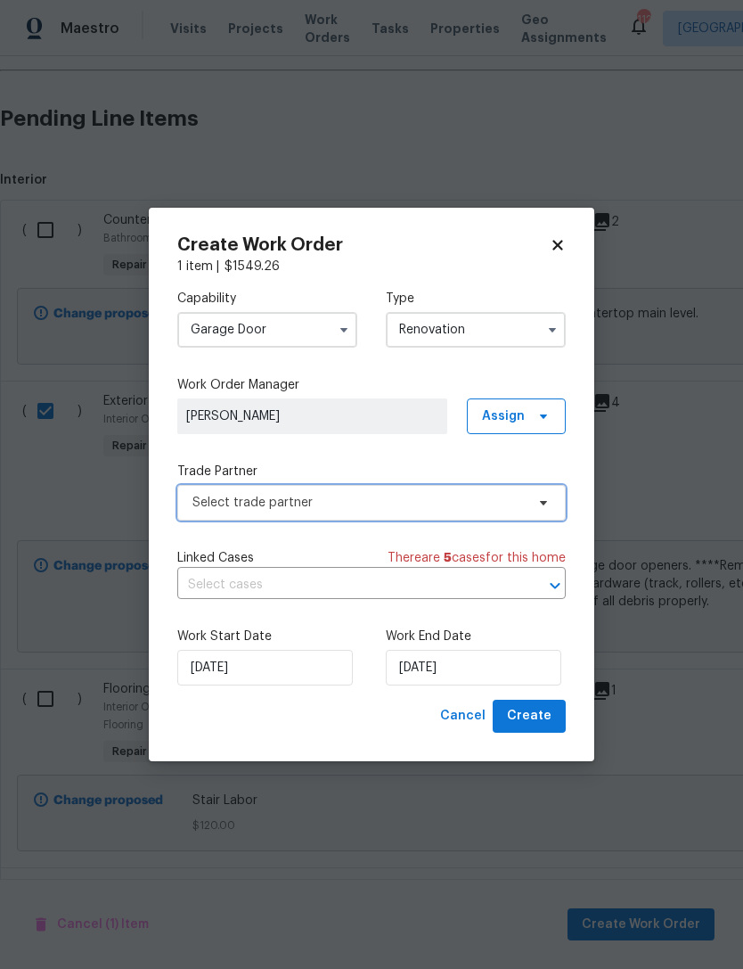
click at [483, 505] on span "Select trade partner" at bounding box center [359, 503] width 333 height 18
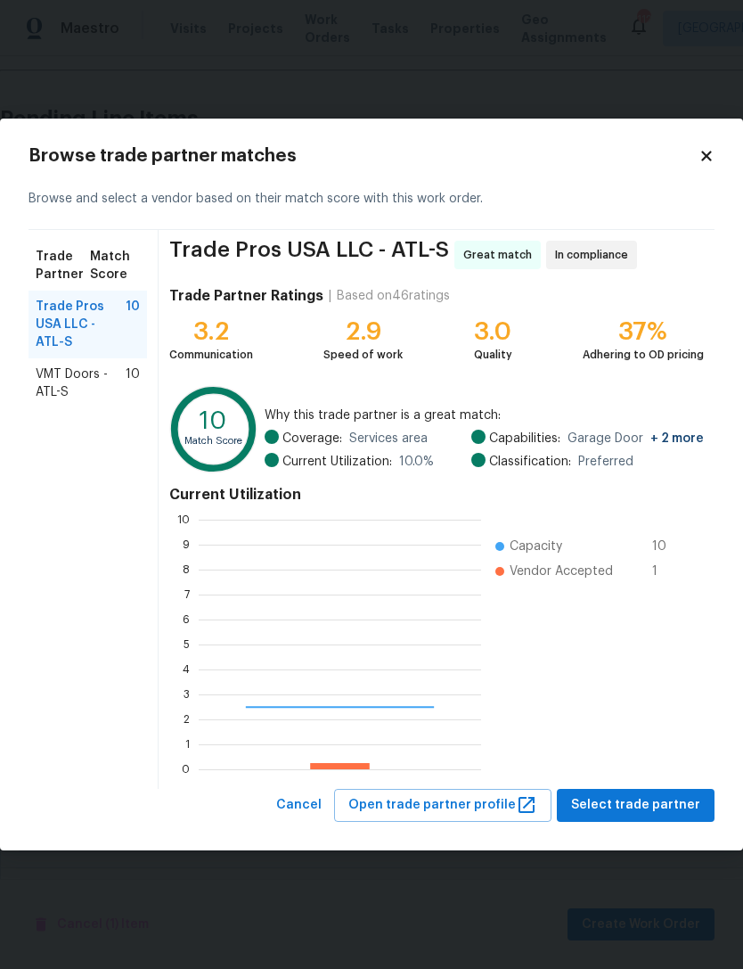
scroll to position [250, 283]
click at [94, 395] on span "VMT Doors - ATL-S" at bounding box center [81, 383] width 90 height 36
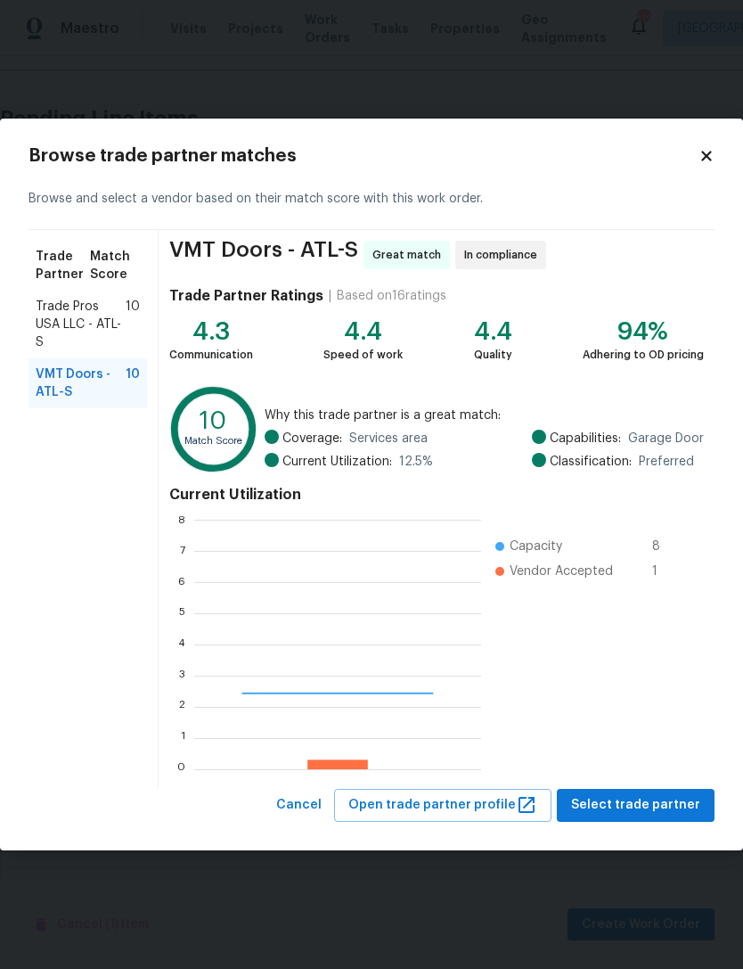
scroll to position [250, 287]
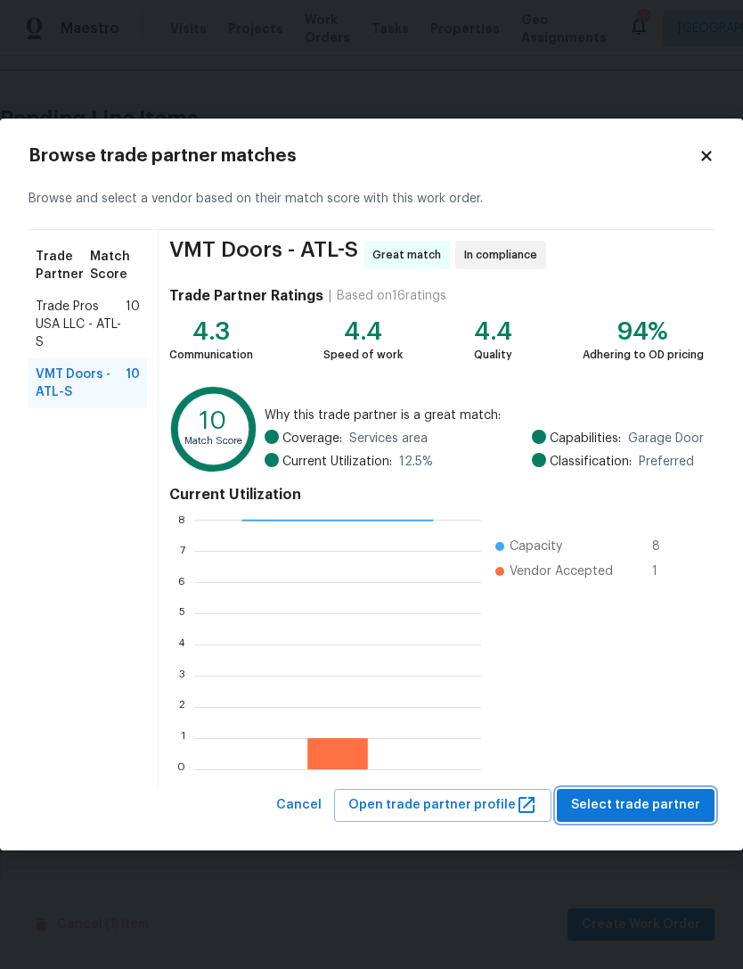
click at [653, 794] on span "Select trade partner" at bounding box center [635, 805] width 129 height 22
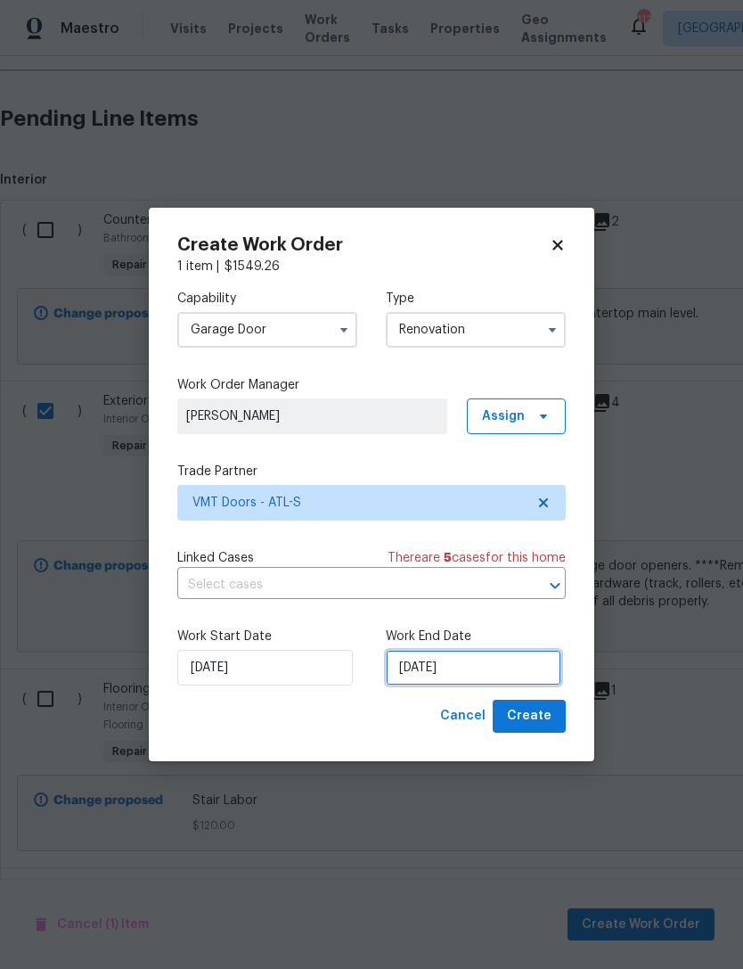
click at [480, 662] on input "[DATE]" at bounding box center [474, 668] width 176 height 36
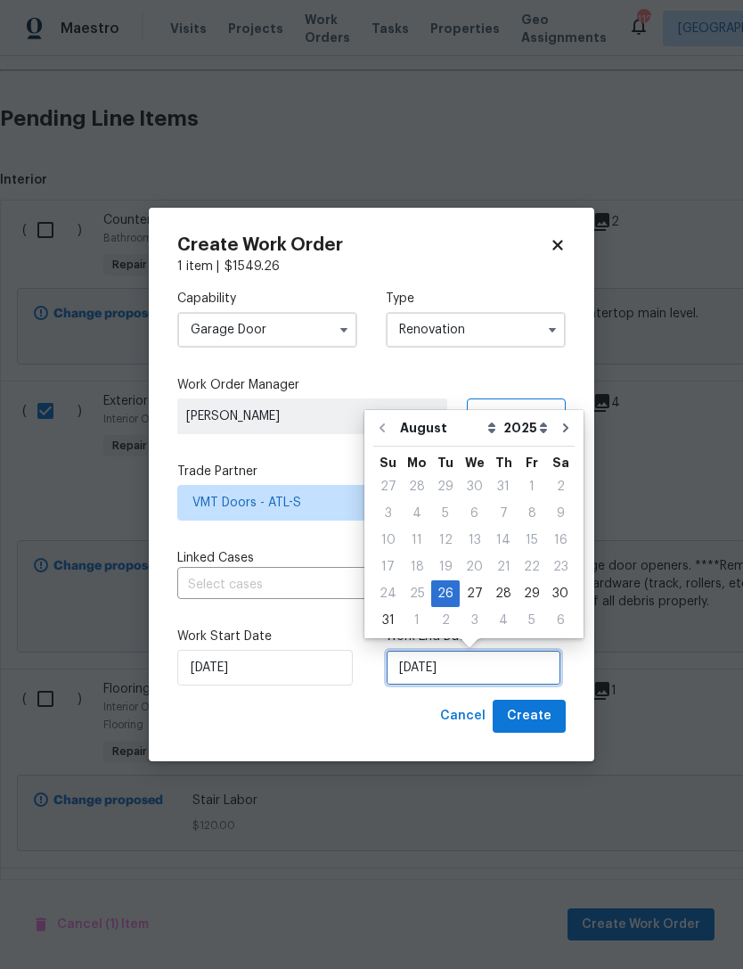
scroll to position [33, 0]
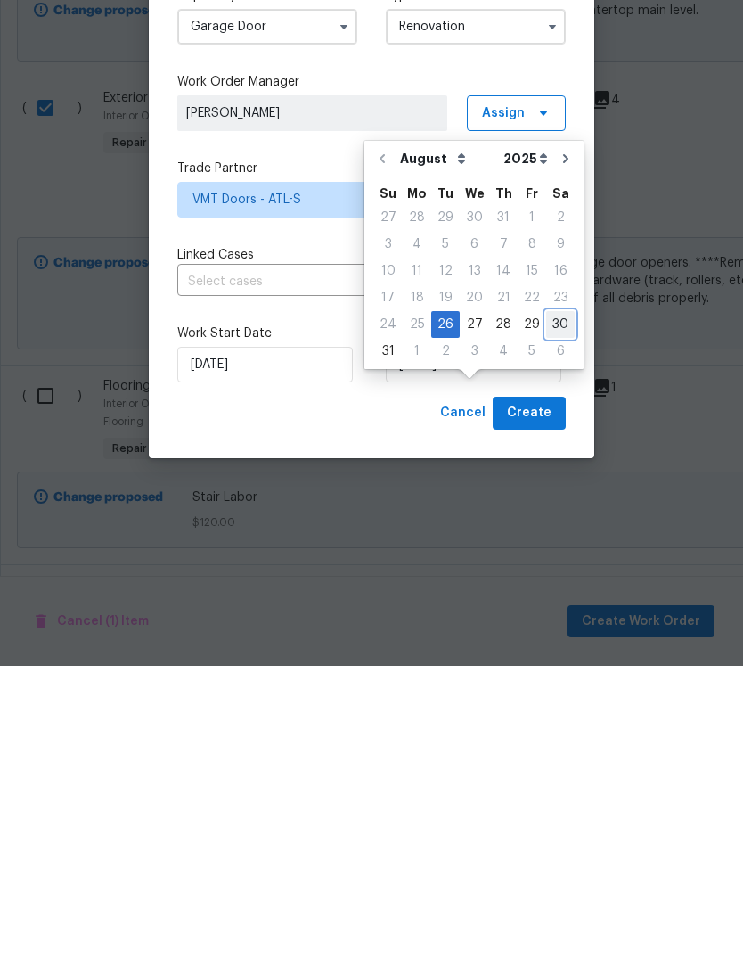
click at [546, 615] on div "30" at bounding box center [560, 627] width 29 height 25
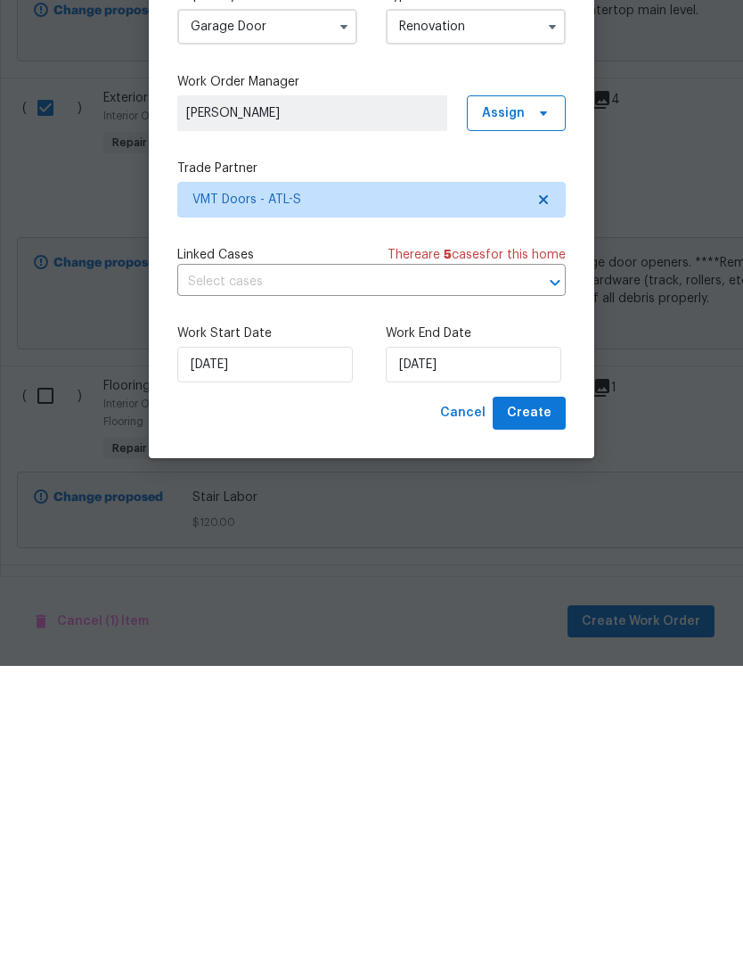
type input "[DATE]"
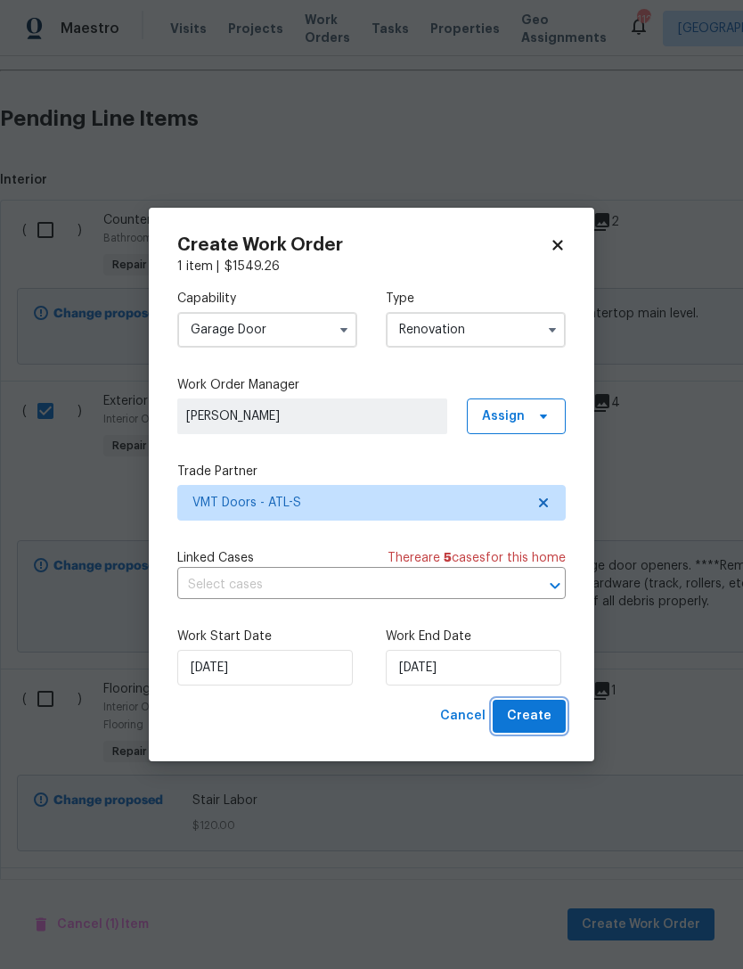
click at [532, 718] on span "Create" at bounding box center [529, 716] width 45 height 22
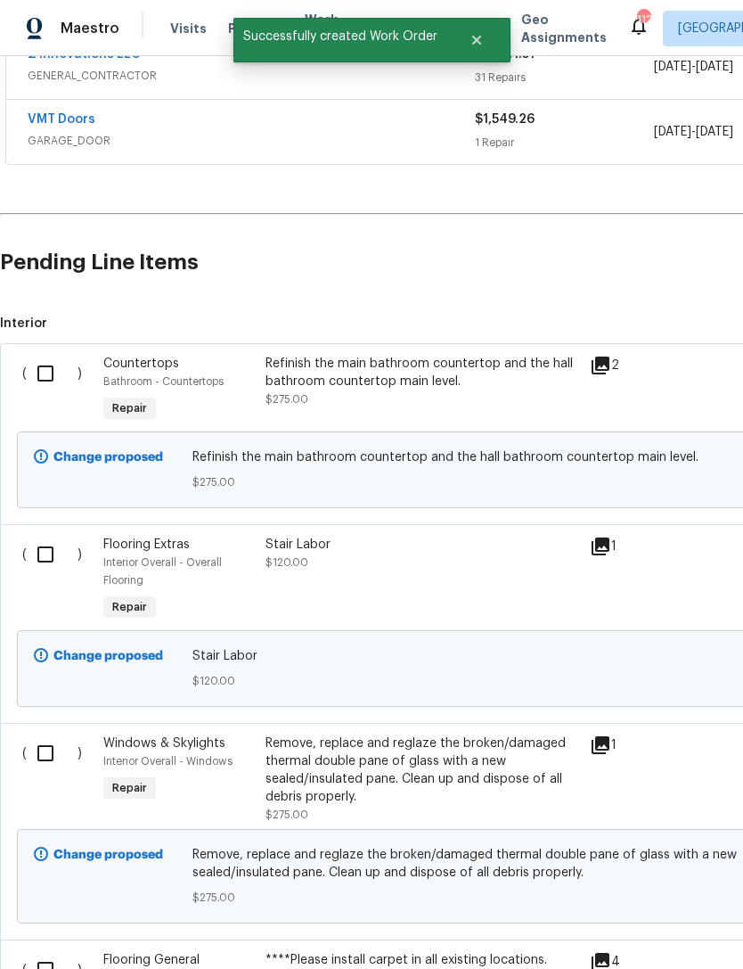
scroll to position [365, 0]
click at [45, 535] on input "checkbox" at bounding box center [52, 553] width 51 height 37
checkbox input "true"
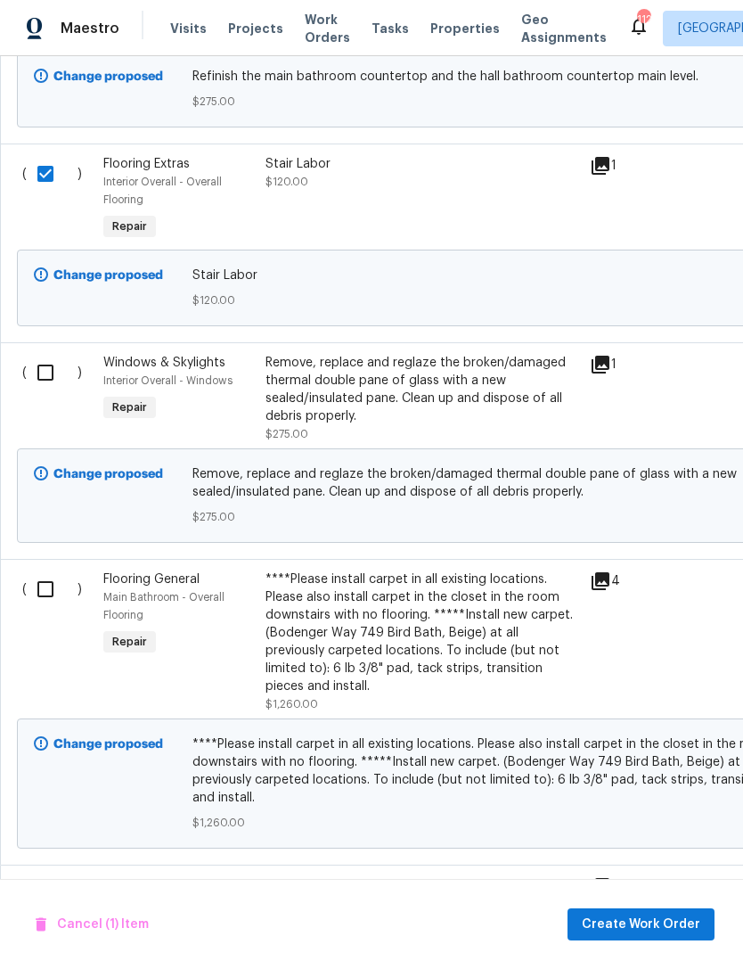
scroll to position [749, 0]
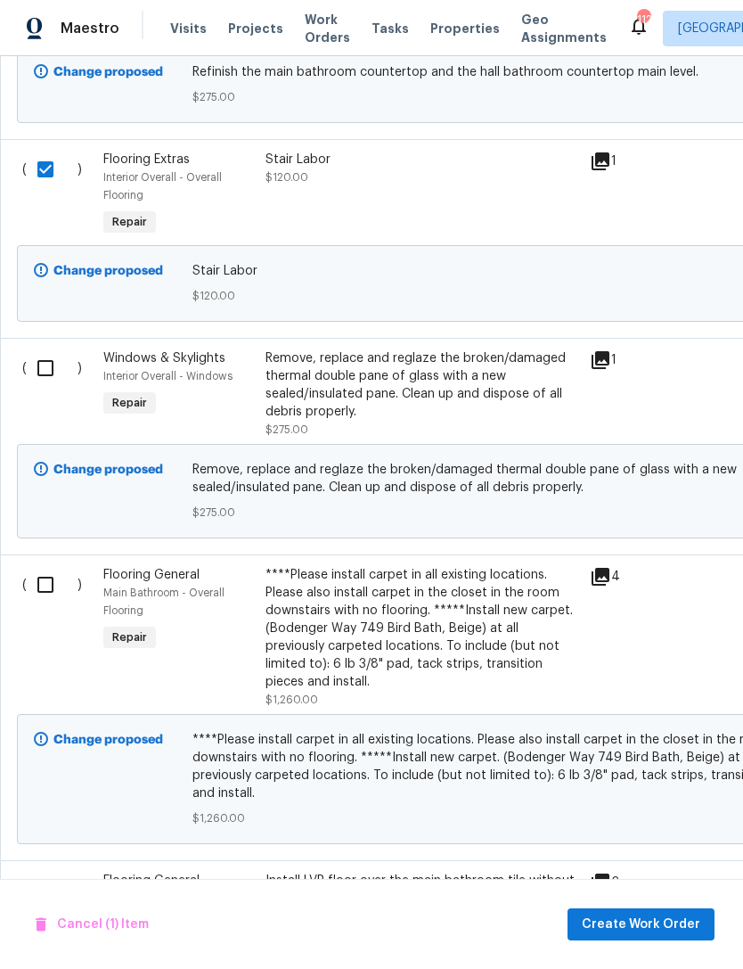
click at [43, 566] on input "checkbox" at bounding box center [52, 584] width 51 height 37
checkbox input "true"
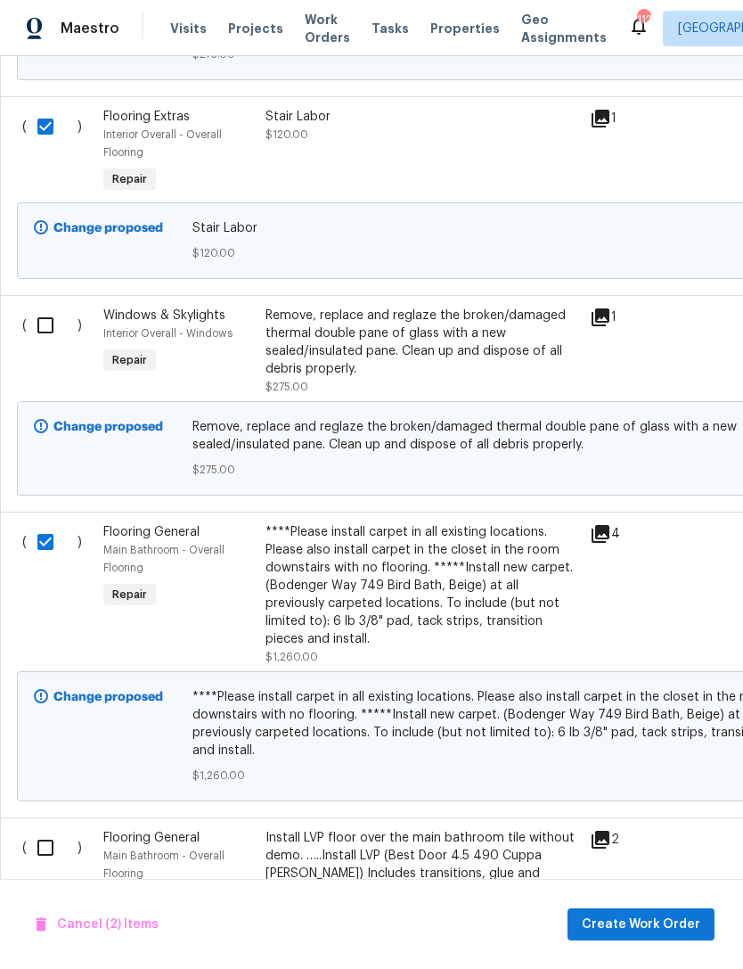
scroll to position [792, 0]
click at [49, 829] on input "checkbox" at bounding box center [52, 847] width 51 height 37
checkbox input "true"
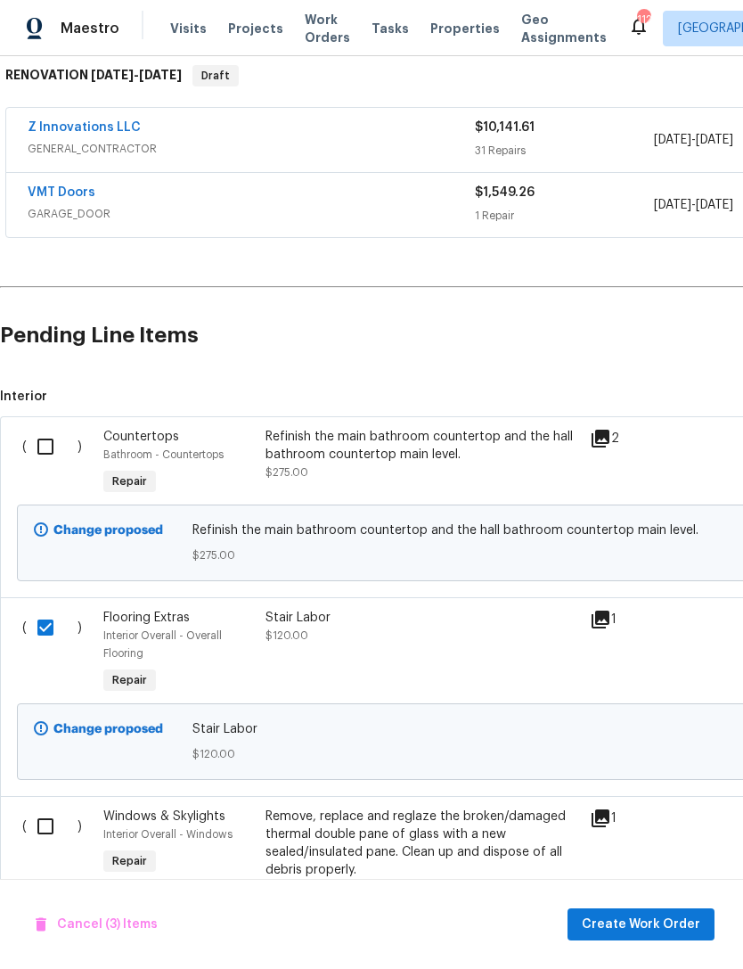
scroll to position [286, -1]
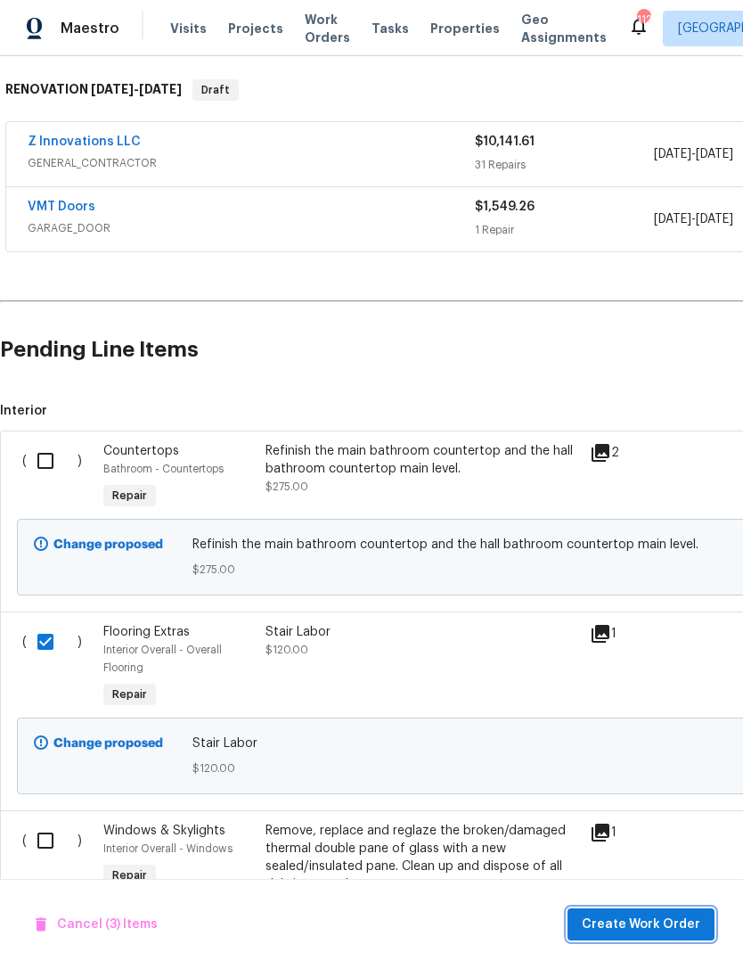
click at [664, 922] on span "Create Work Order" at bounding box center [641, 925] width 119 height 22
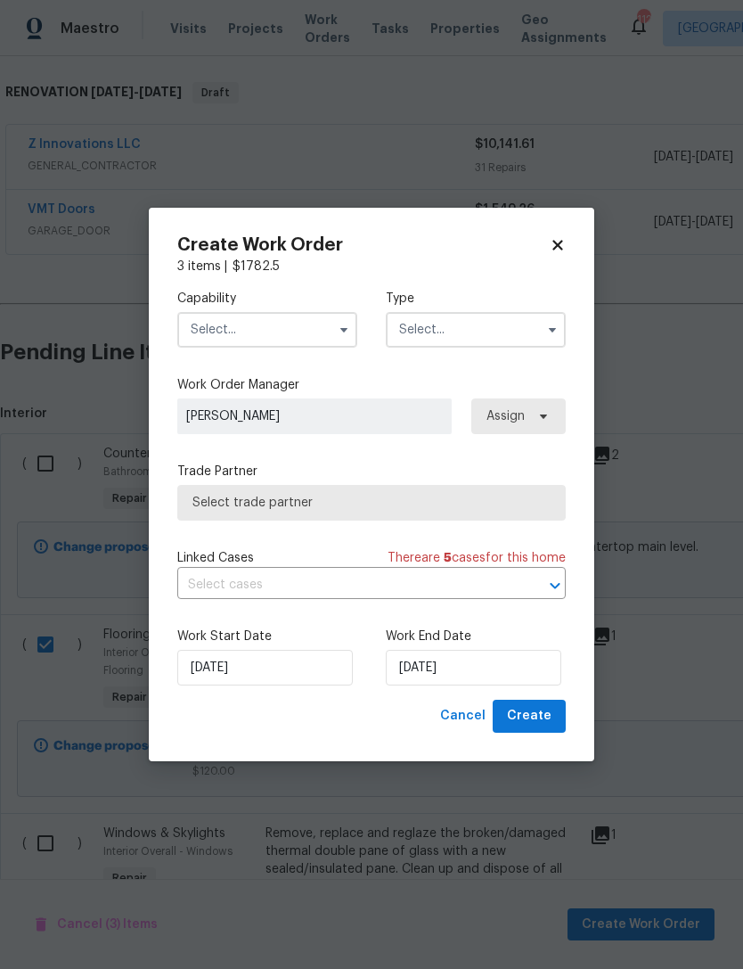
click at [281, 328] on input "text" at bounding box center [267, 330] width 180 height 36
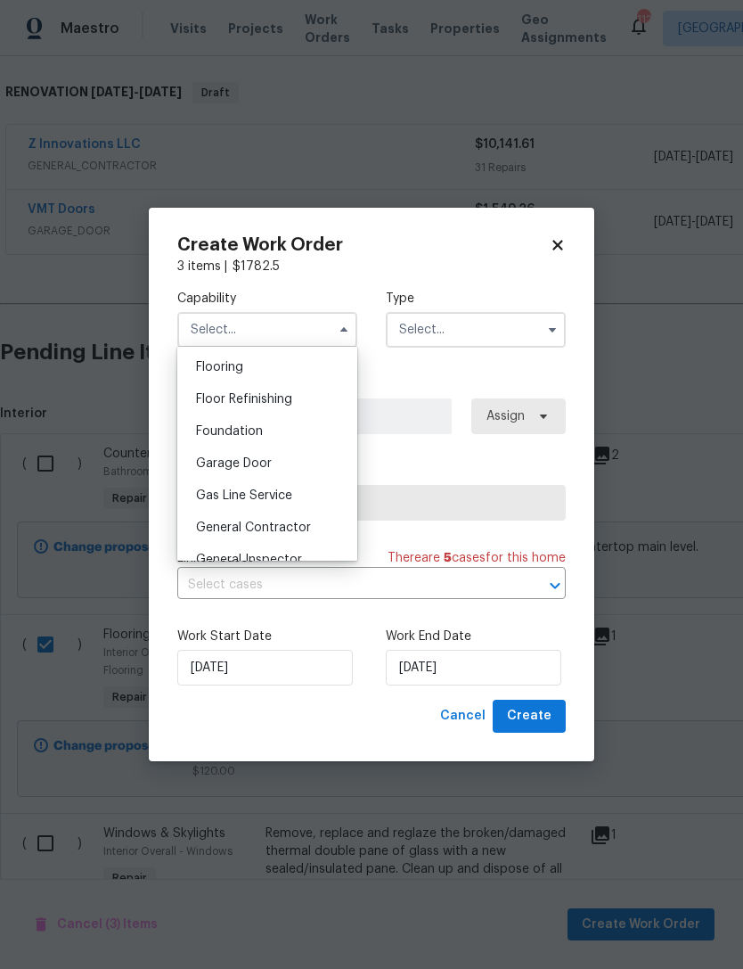
scroll to position [684, 0]
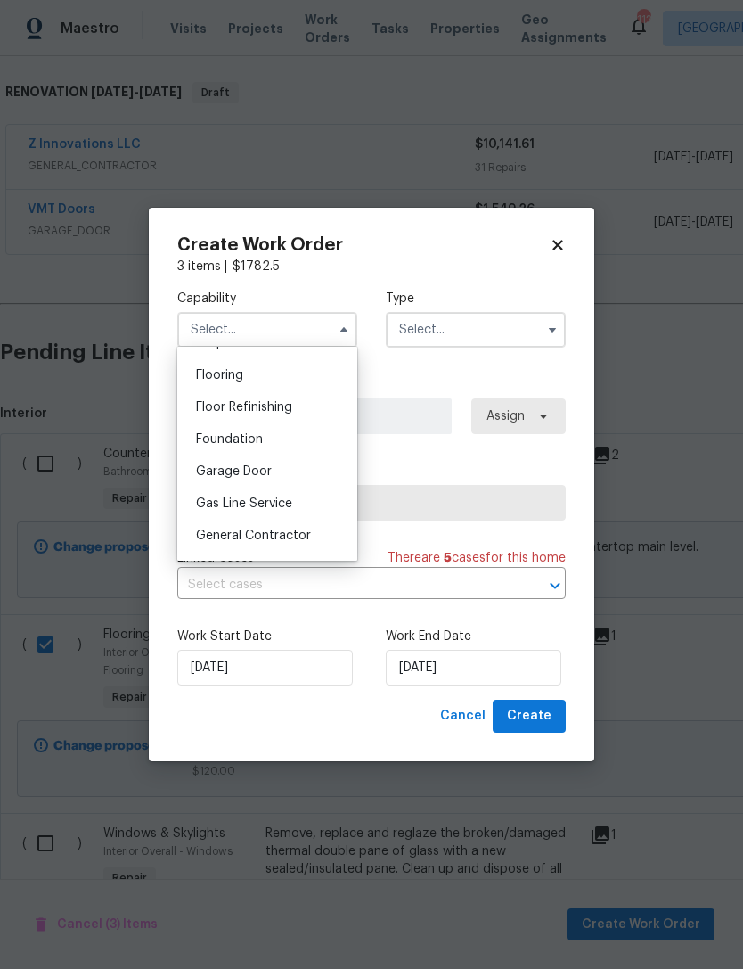
click at [252, 382] on div "Flooring" at bounding box center [267, 375] width 171 height 32
type input "Flooring"
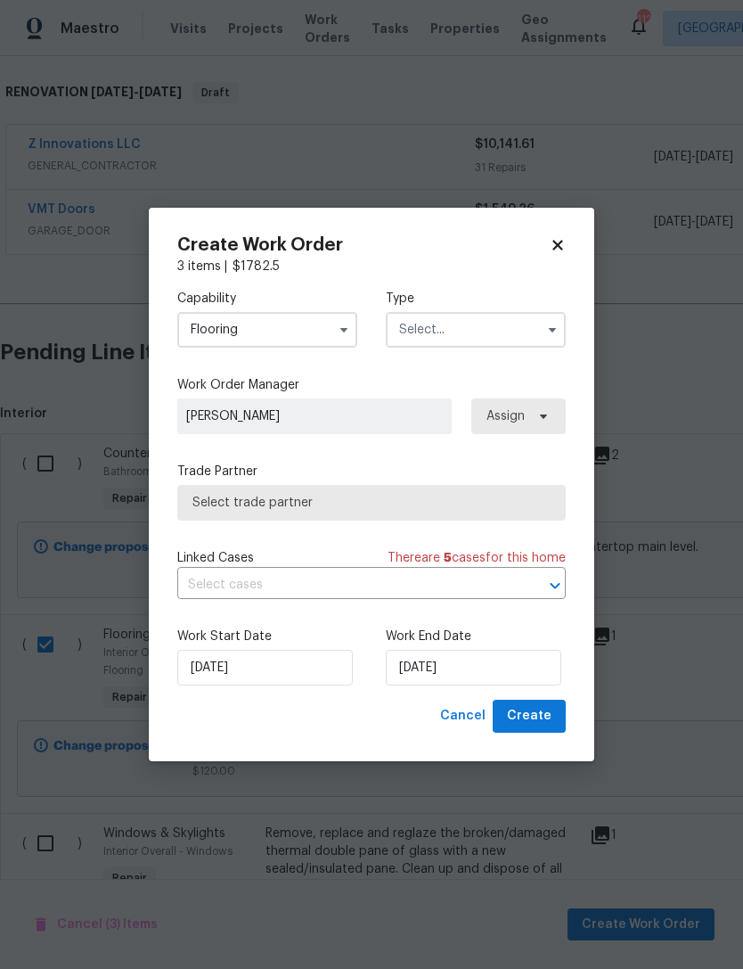
click at [491, 334] on input "text" at bounding box center [476, 330] width 180 height 36
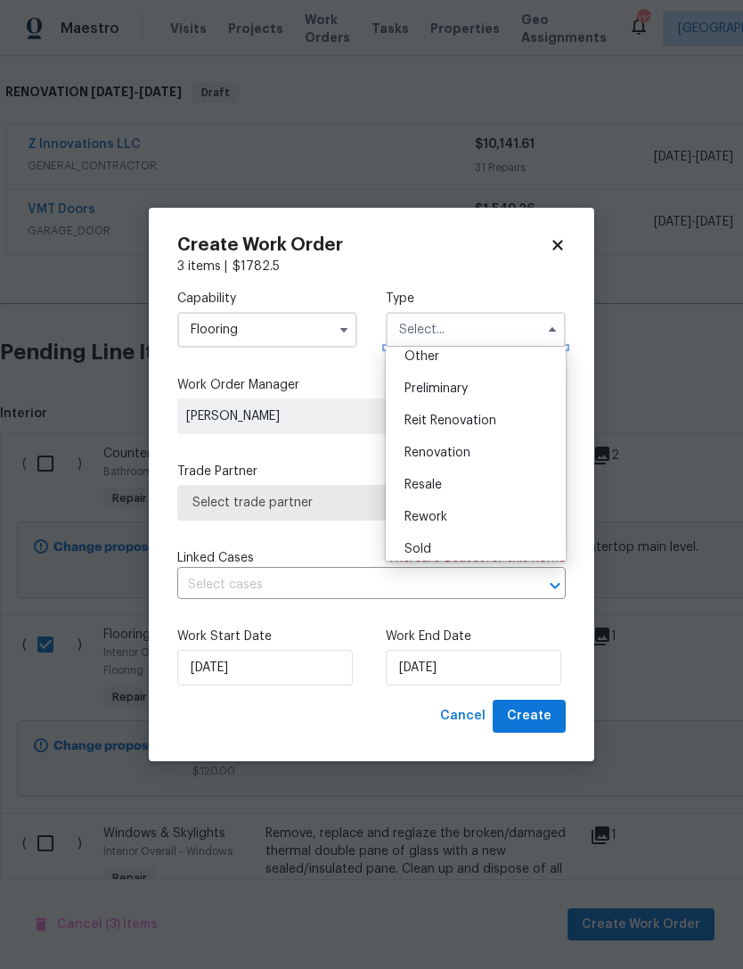
scroll to position [379, 0]
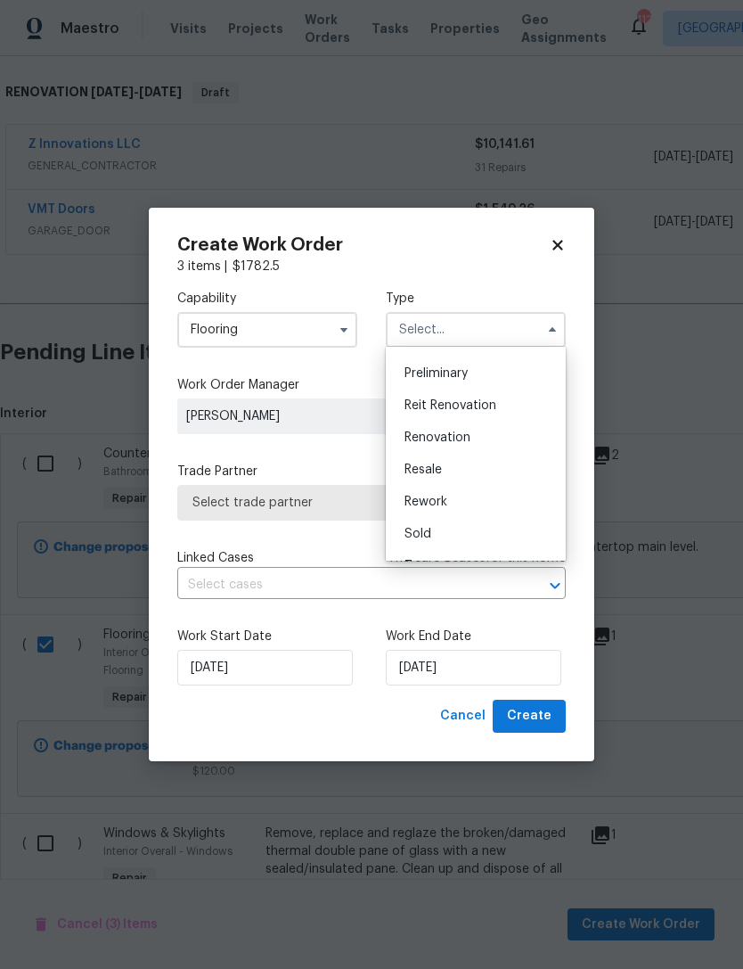
click at [480, 436] on div "Renovation" at bounding box center [475, 438] width 171 height 32
type input "Renovation"
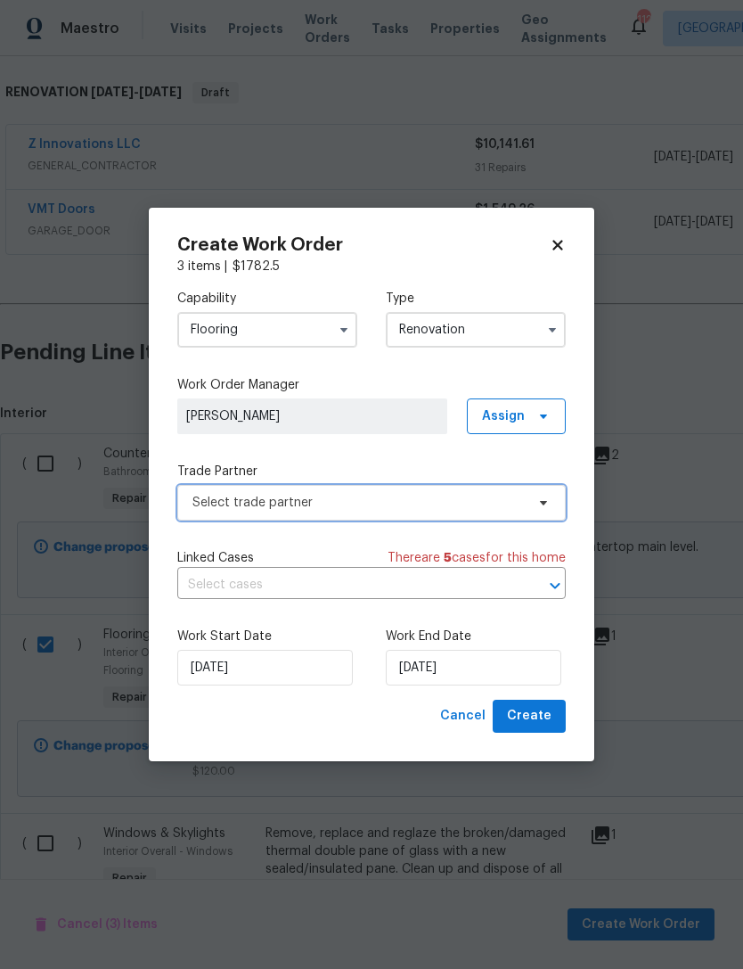
click at [441, 499] on span "Select trade partner" at bounding box center [359, 503] width 333 height 18
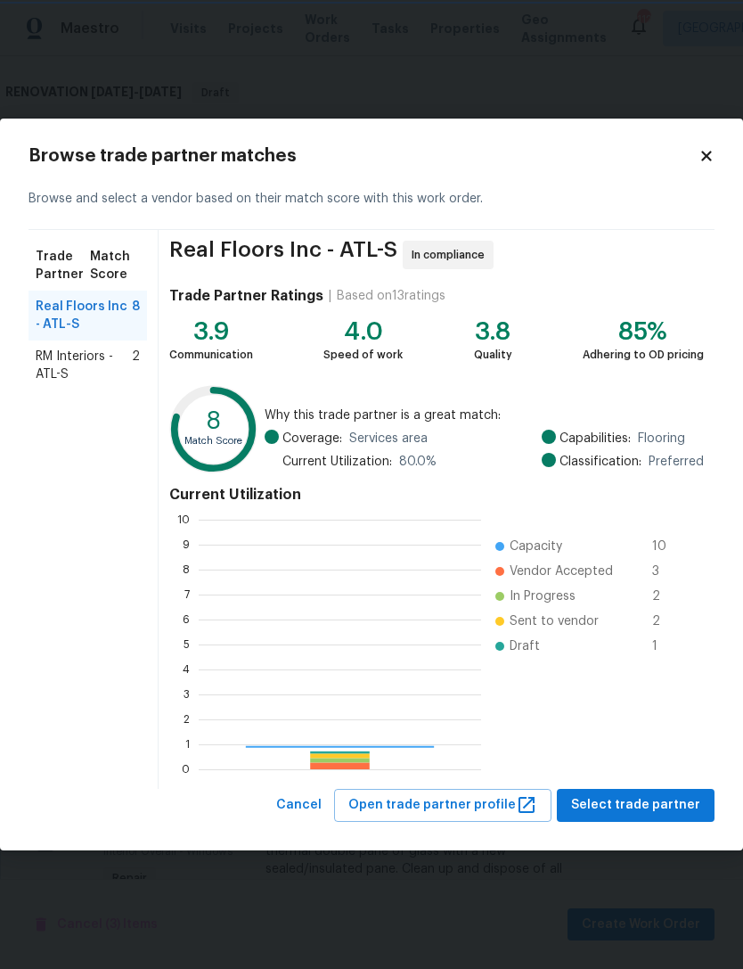
scroll to position [250, 283]
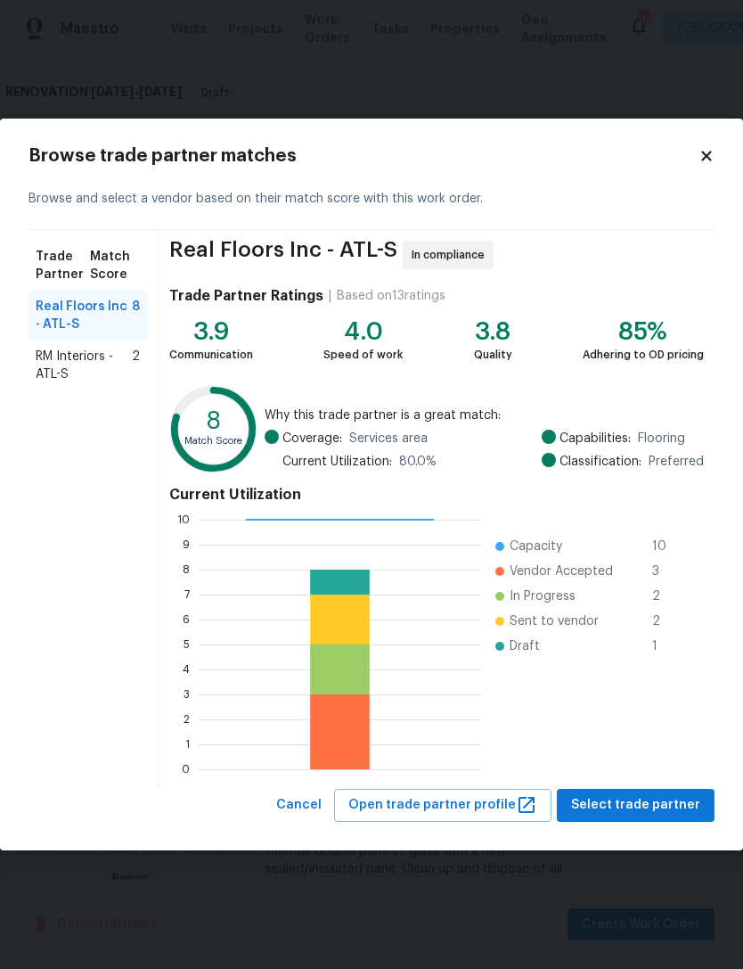
click at [111, 373] on span "RM Interiors - ATL-S" at bounding box center [84, 366] width 96 height 36
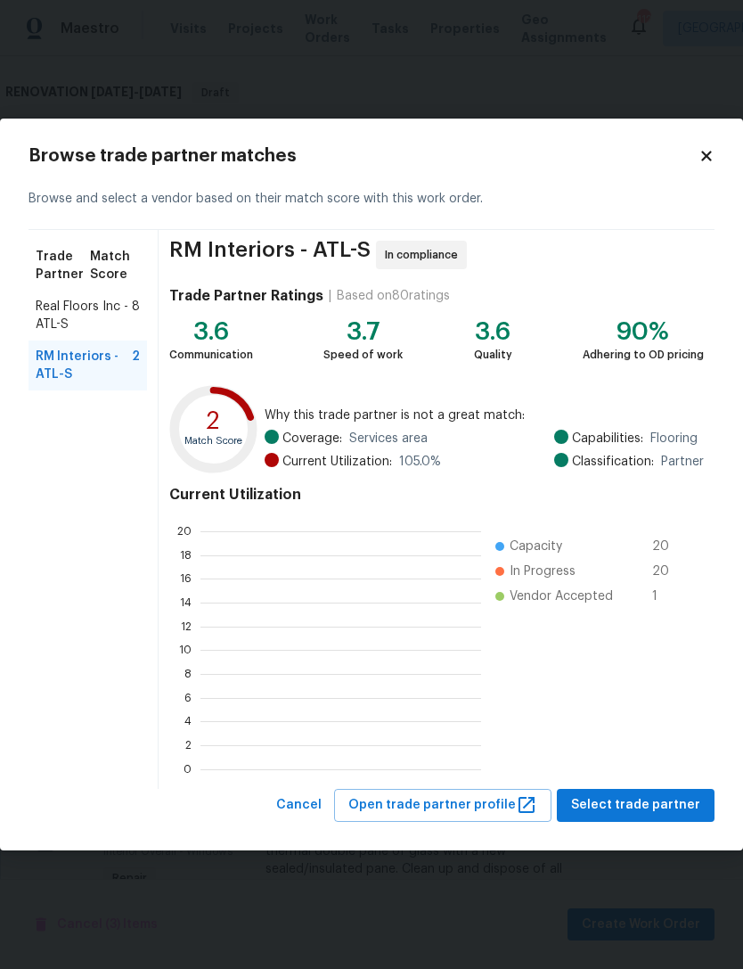
scroll to position [250, 281]
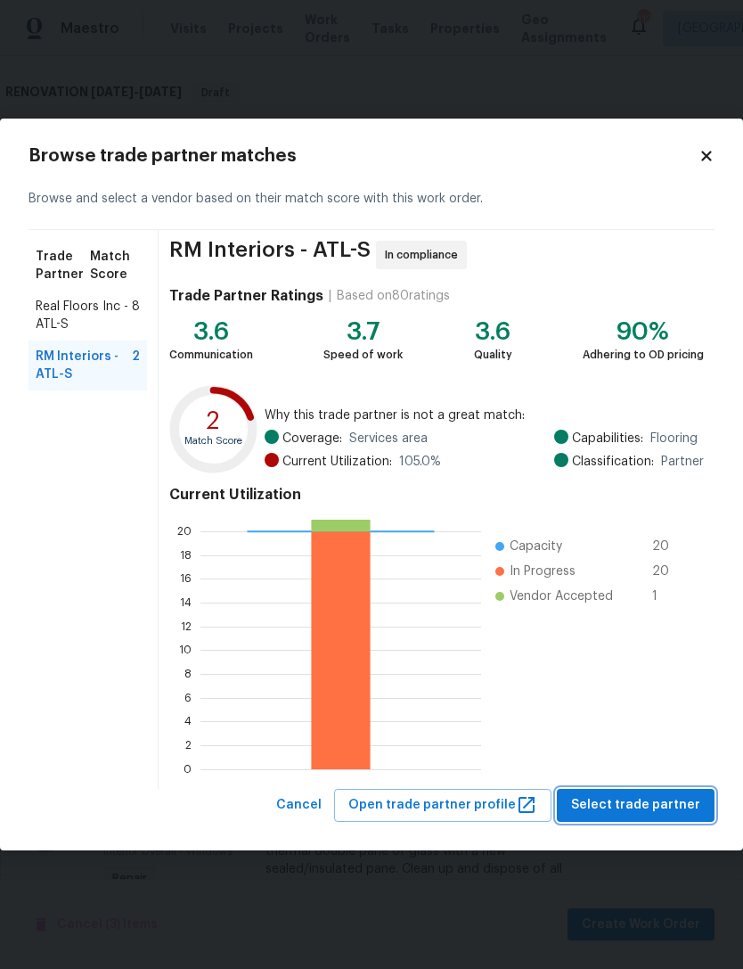
click at [664, 795] on span "Select trade partner" at bounding box center [635, 805] width 129 height 22
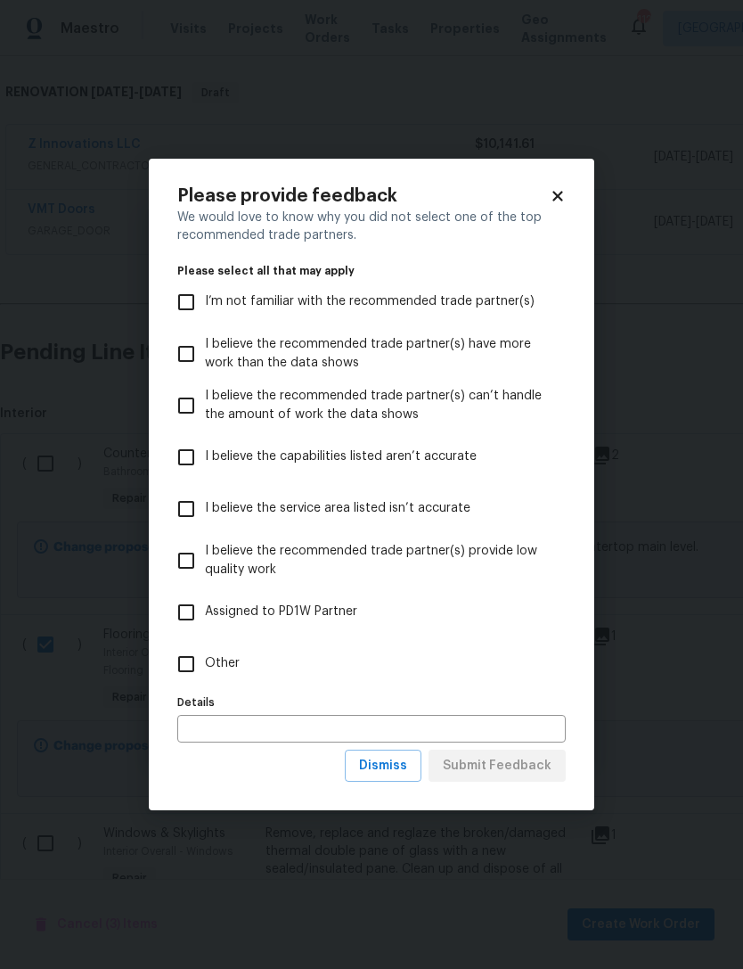
click at [176, 670] on input "Other" at bounding box center [186, 663] width 37 height 37
checkbox input "true"
click at [501, 774] on span "Submit Feedback" at bounding box center [497, 766] width 109 height 22
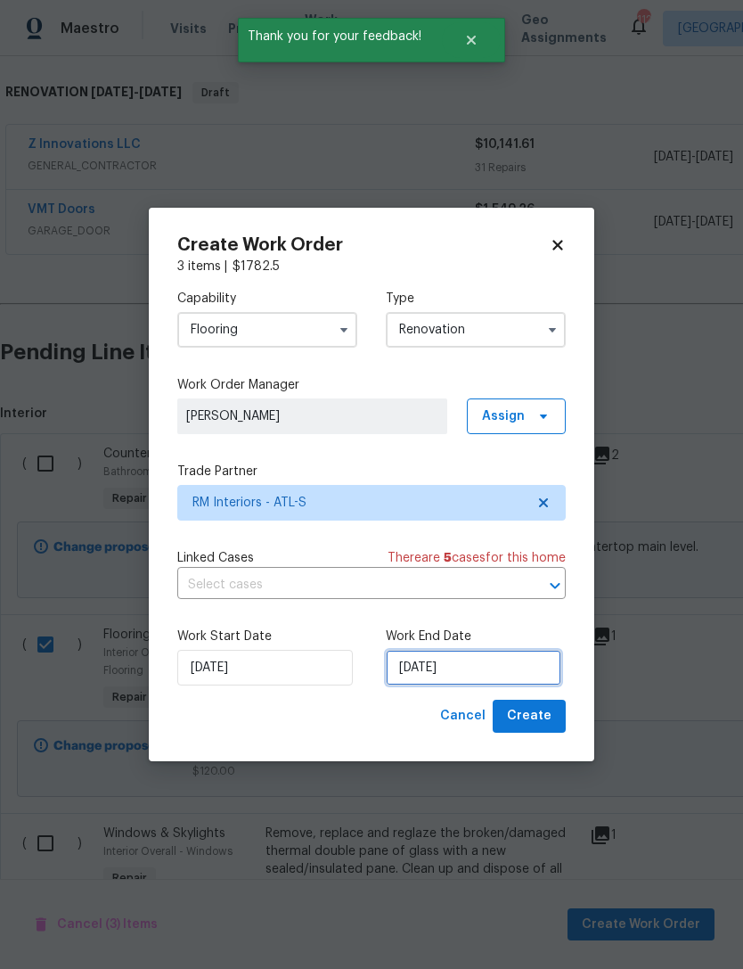
click at [438, 669] on input "[DATE]" at bounding box center [474, 668] width 176 height 36
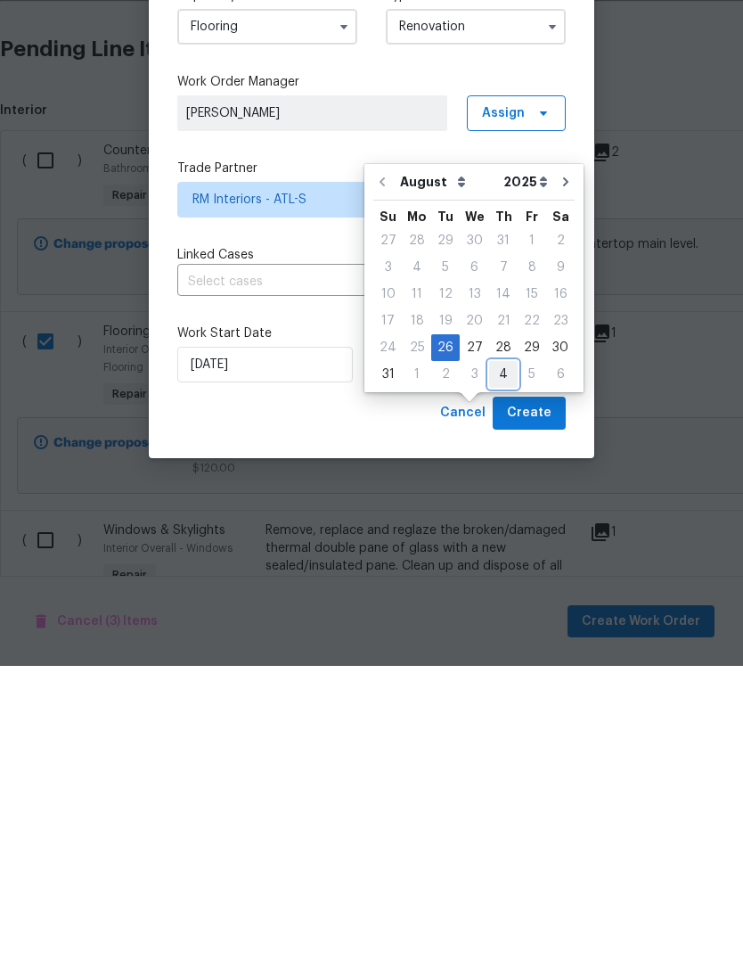
click at [494, 665] on div "4" at bounding box center [503, 677] width 29 height 25
type input "[DATE]"
select select "8"
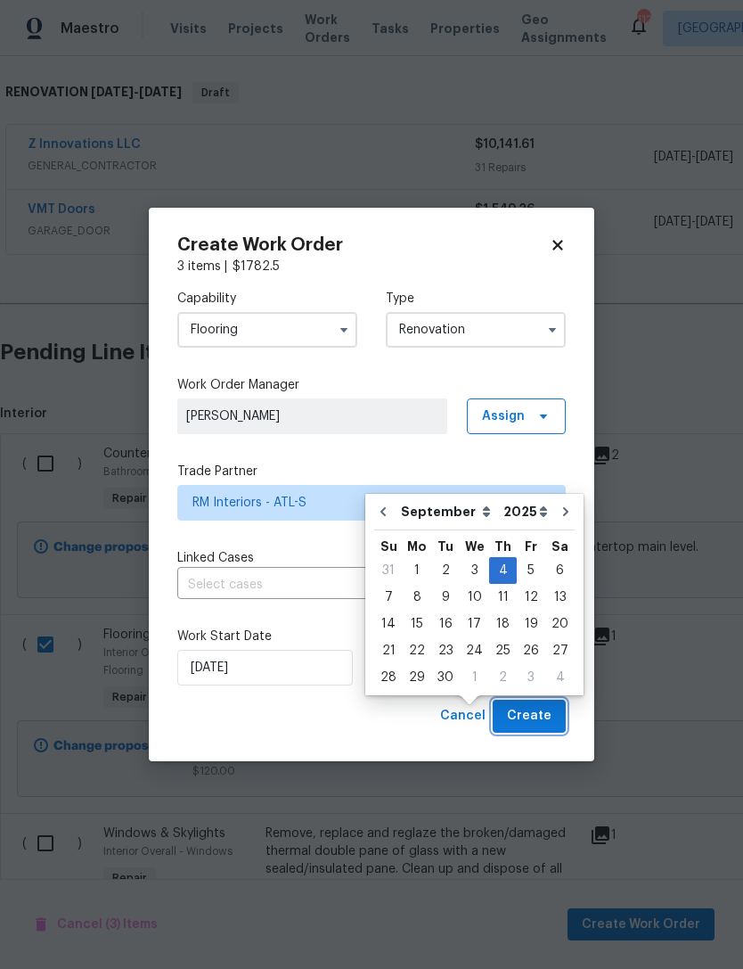
click at [526, 715] on span "Create" at bounding box center [529, 716] width 45 height 22
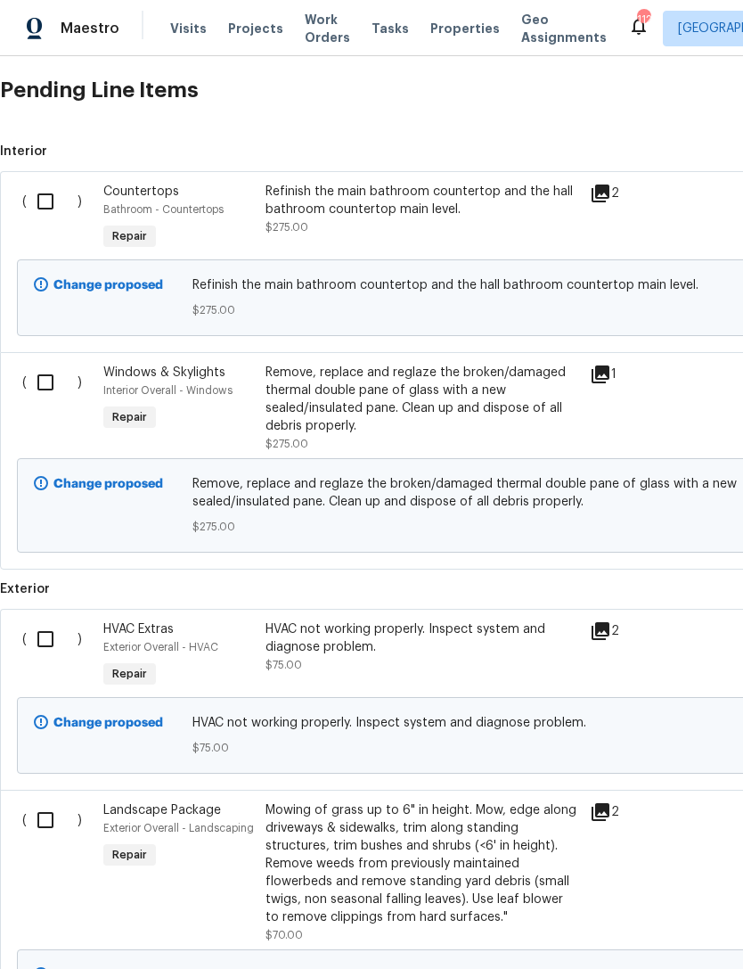
scroll to position [601, 0]
click at [45, 371] on input "checkbox" at bounding box center [52, 382] width 51 height 37
checkbox input "true"
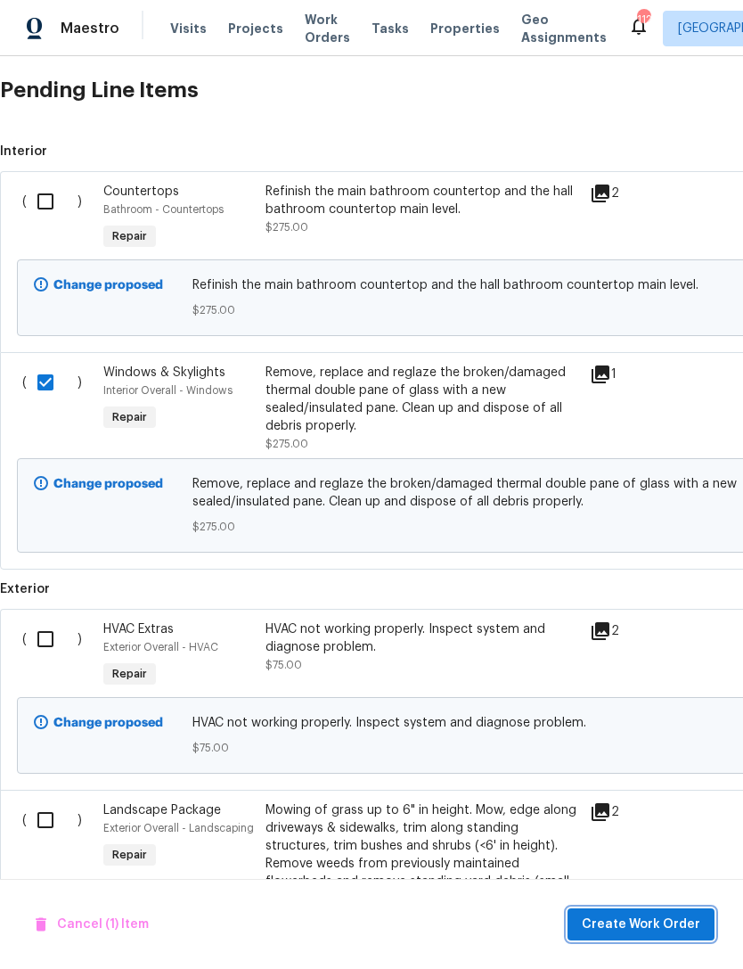
click at [661, 909] on button "Create Work Order" at bounding box center [641, 924] width 147 height 33
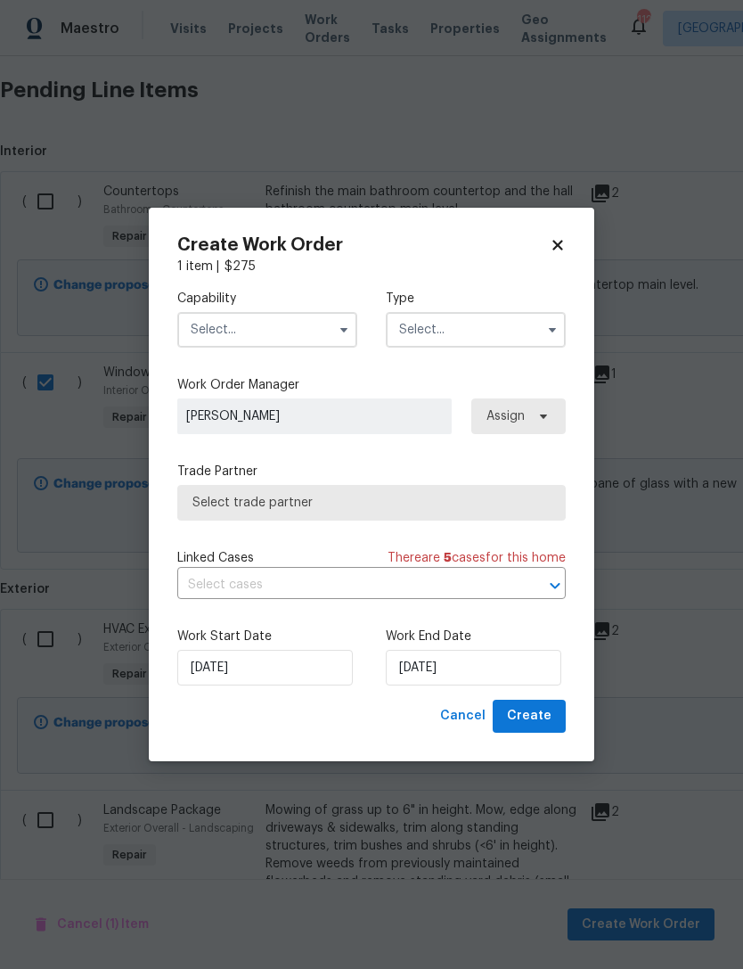
click at [267, 331] on input "text" at bounding box center [267, 330] width 180 height 36
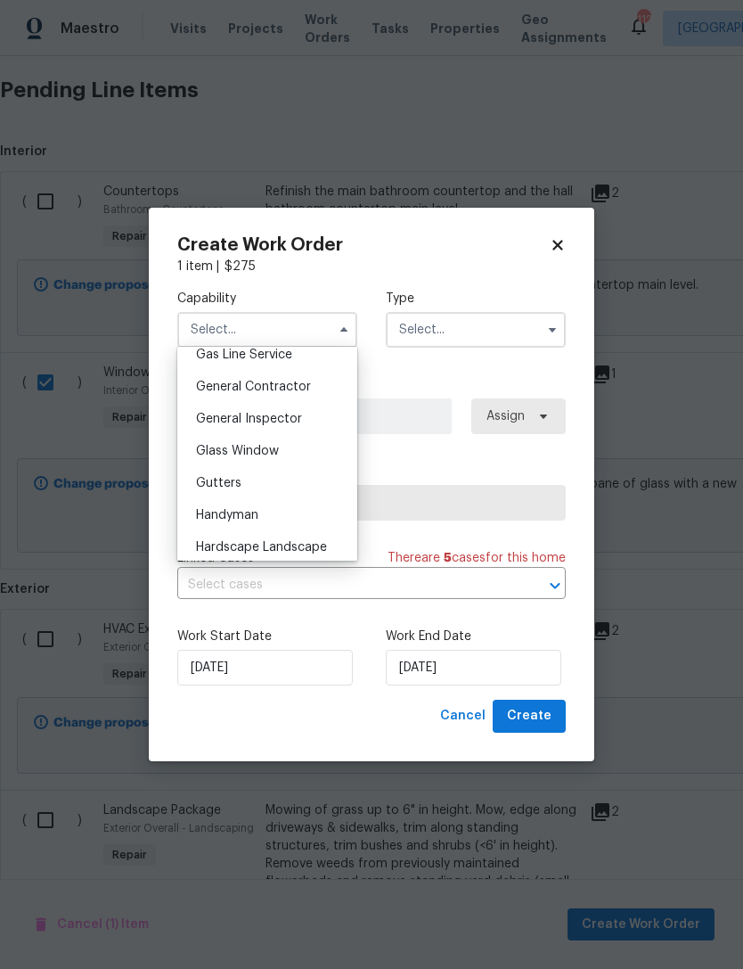
scroll to position [842, 0]
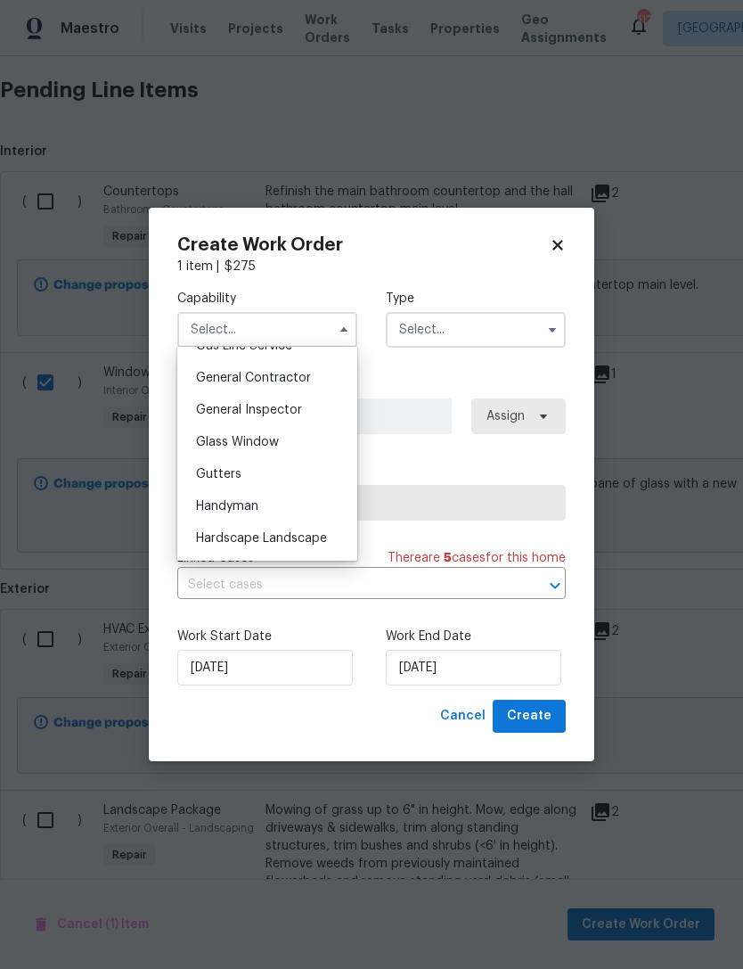
click at [287, 443] on div "Glass Window" at bounding box center [267, 442] width 171 height 32
type input "Glass Window"
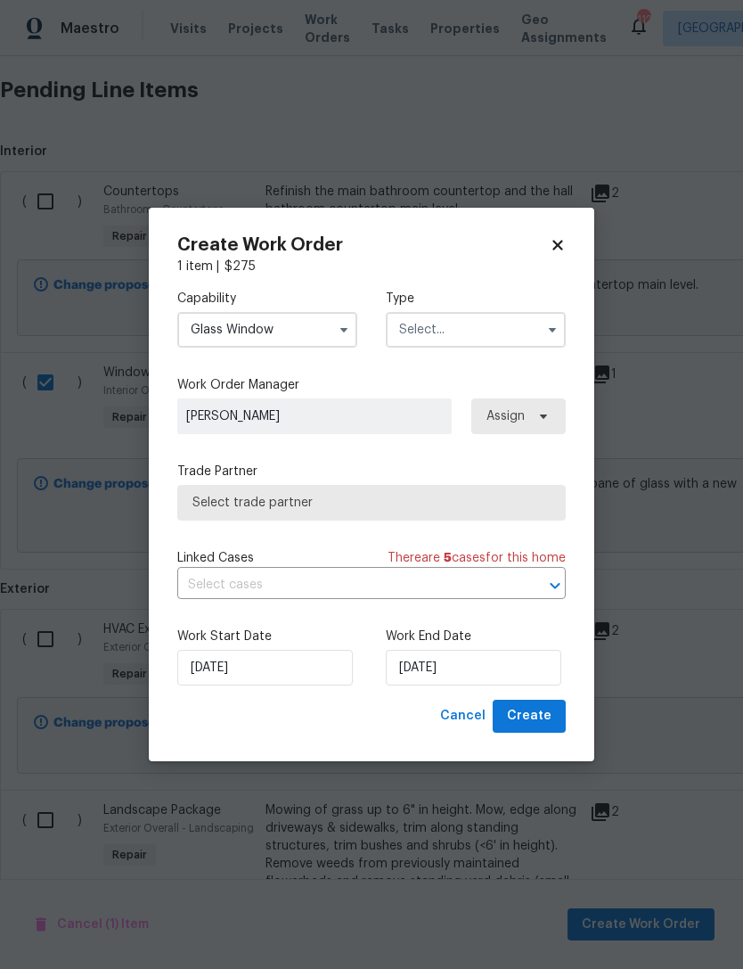
click at [466, 333] on input "text" at bounding box center [476, 330] width 180 height 36
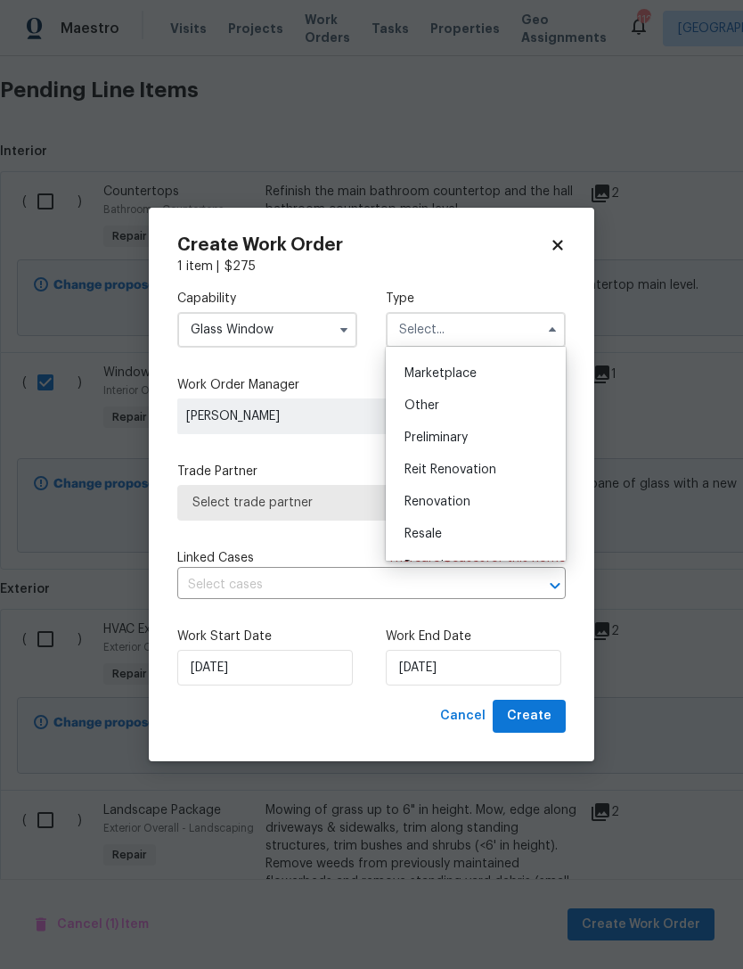
scroll to position [398, 0]
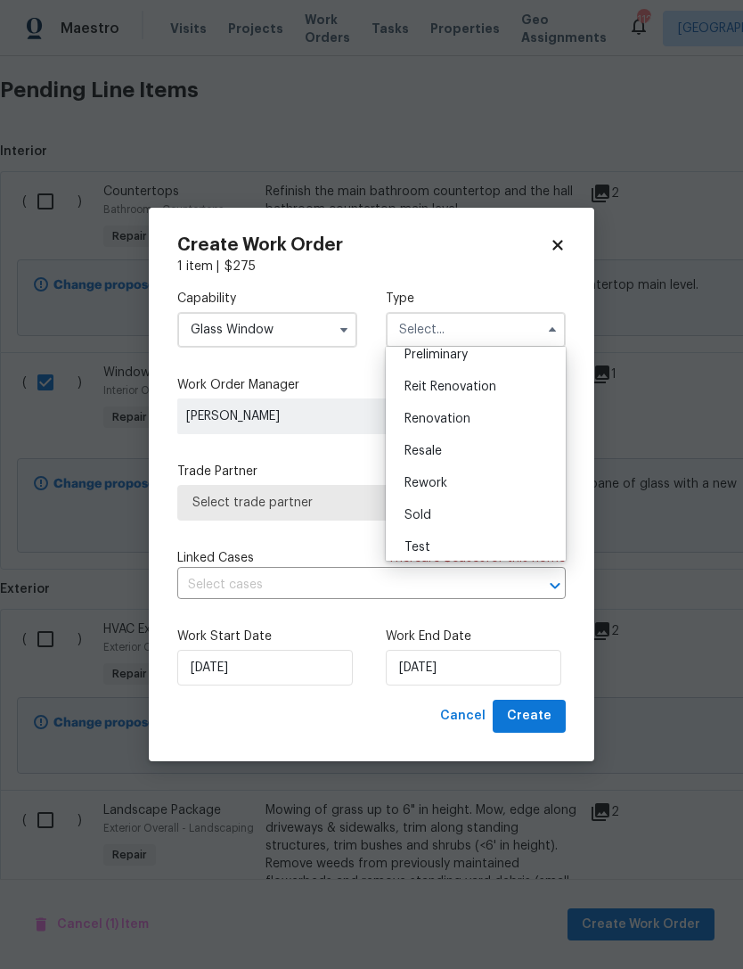
click at [480, 416] on div "Renovation" at bounding box center [475, 419] width 171 height 32
type input "Renovation"
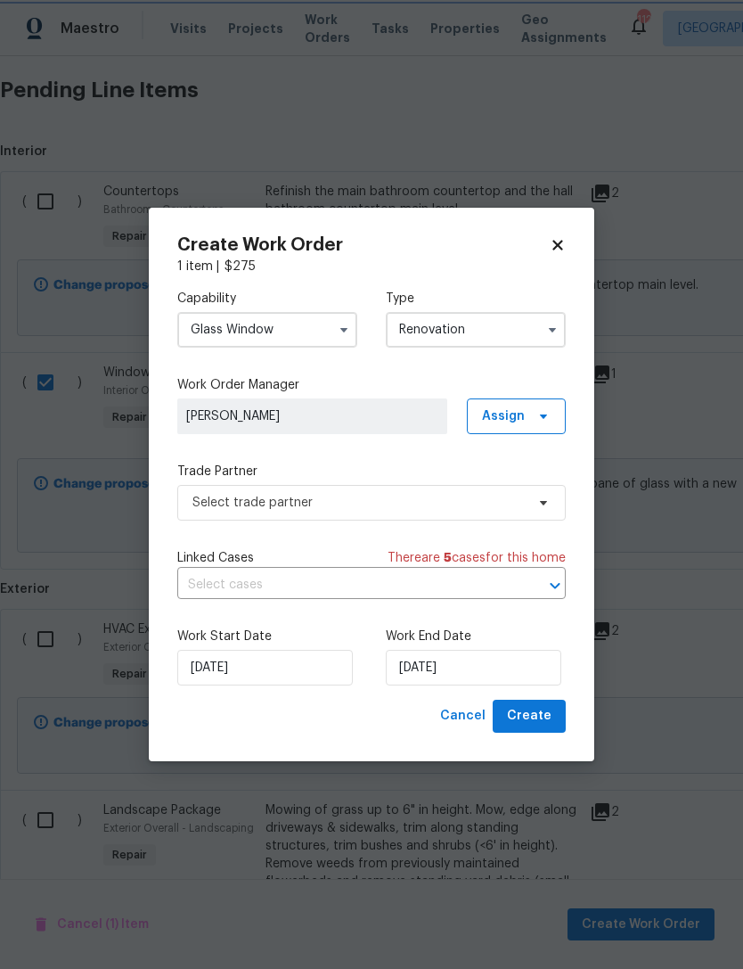
scroll to position [0, 0]
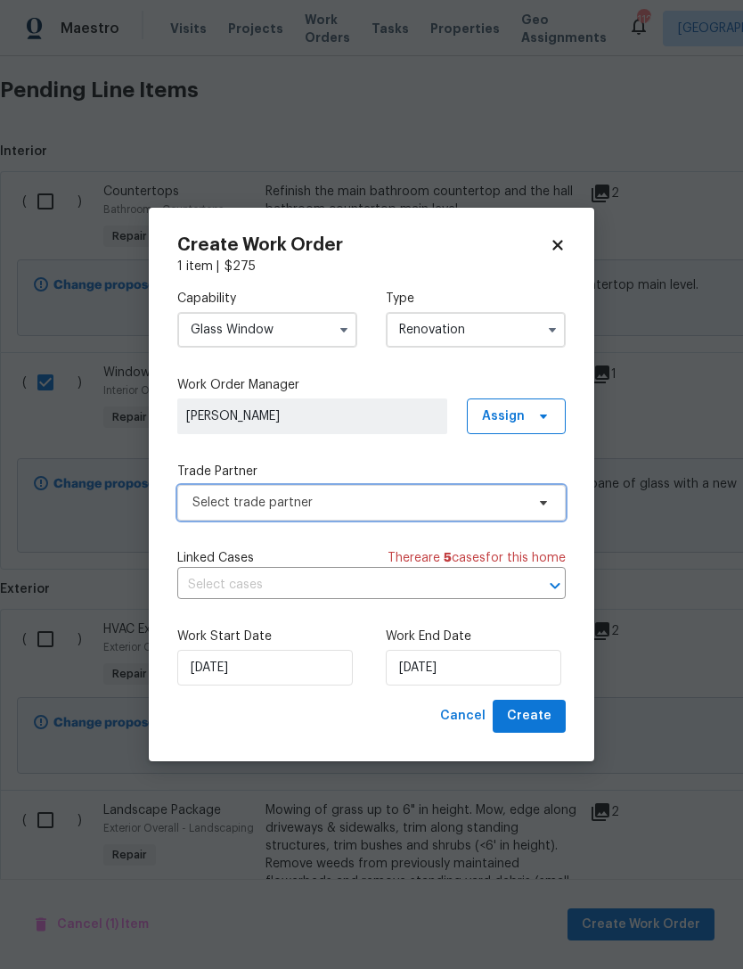
click at [440, 497] on span "Select trade partner" at bounding box center [359, 503] width 333 height 18
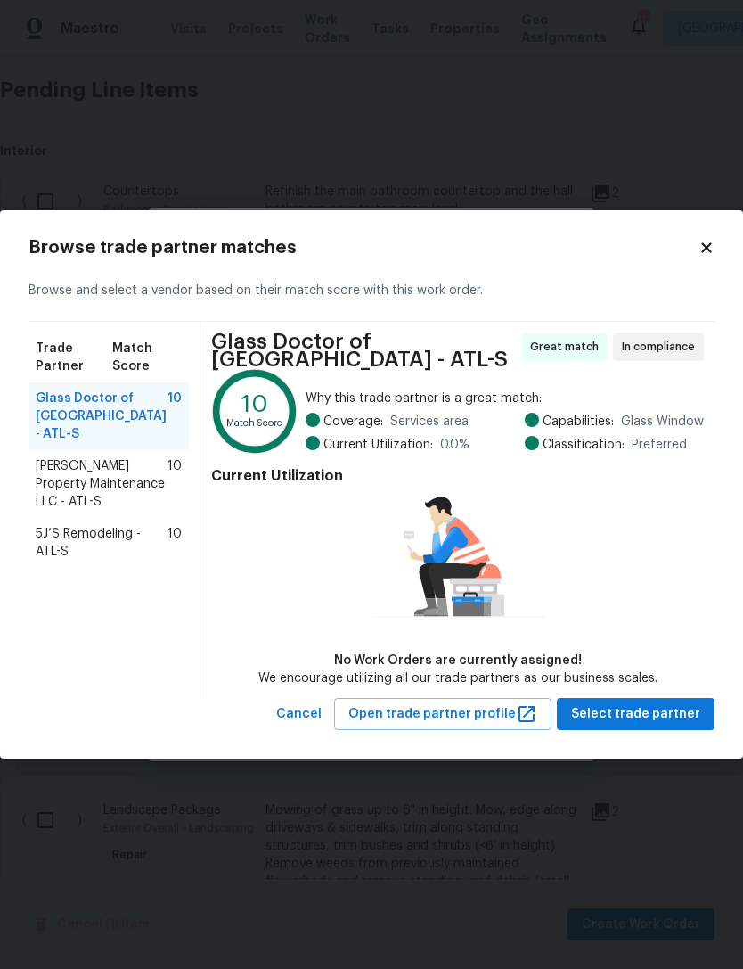
click at [107, 470] on span "[PERSON_NAME] Property Maintenance LLC - ATL-S" at bounding box center [102, 483] width 132 height 53
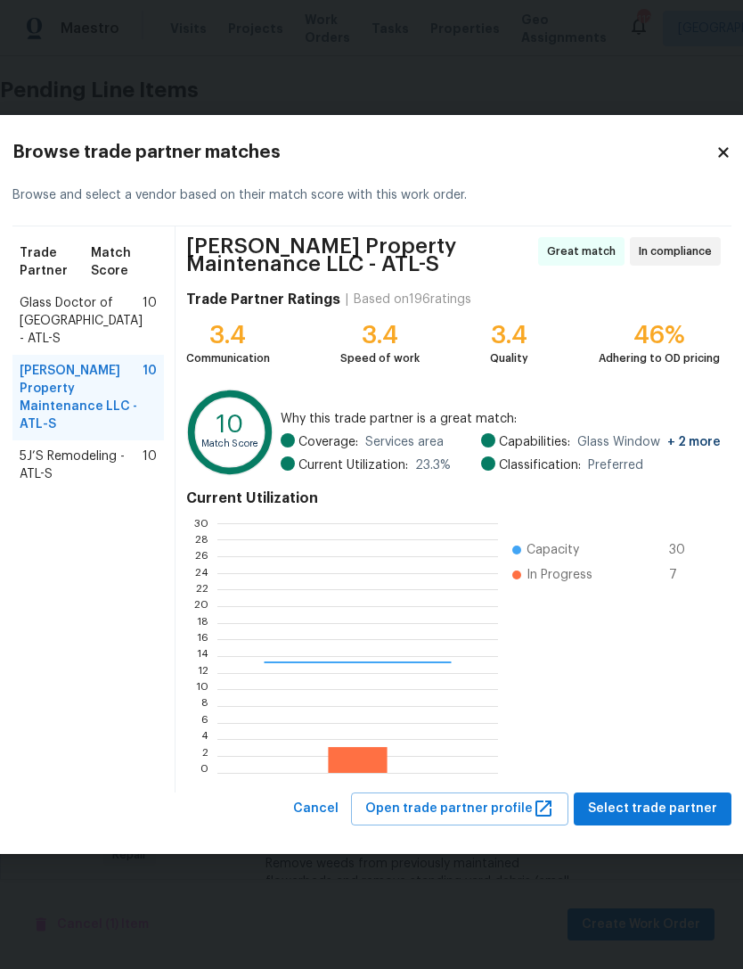
scroll to position [250, 280]
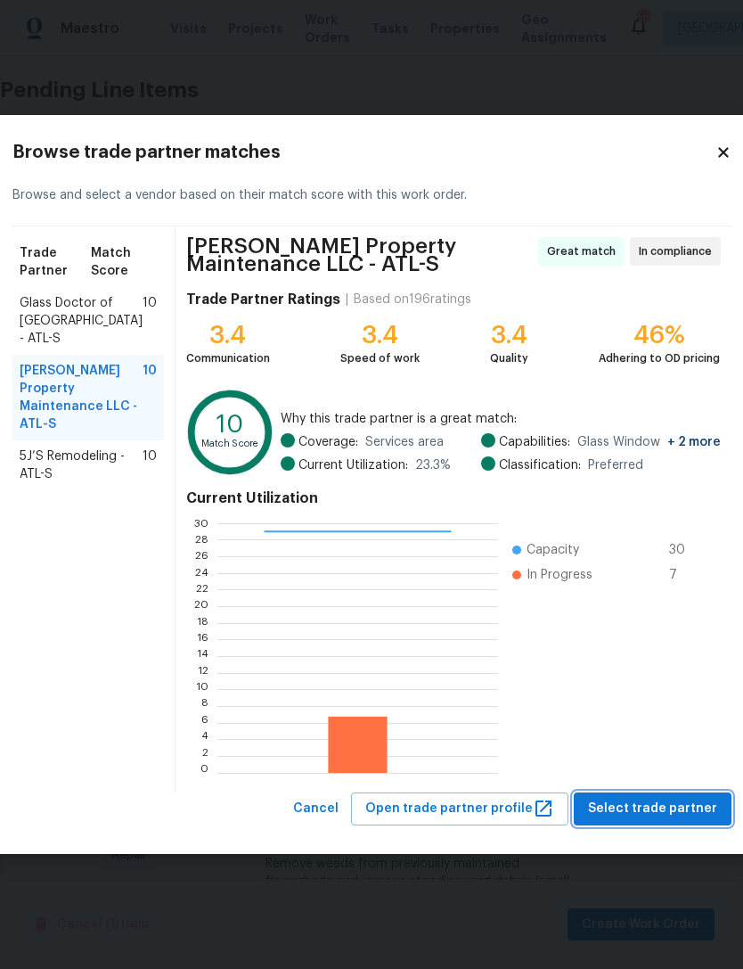
click at [653, 812] on span "Select trade partner" at bounding box center [652, 809] width 129 height 22
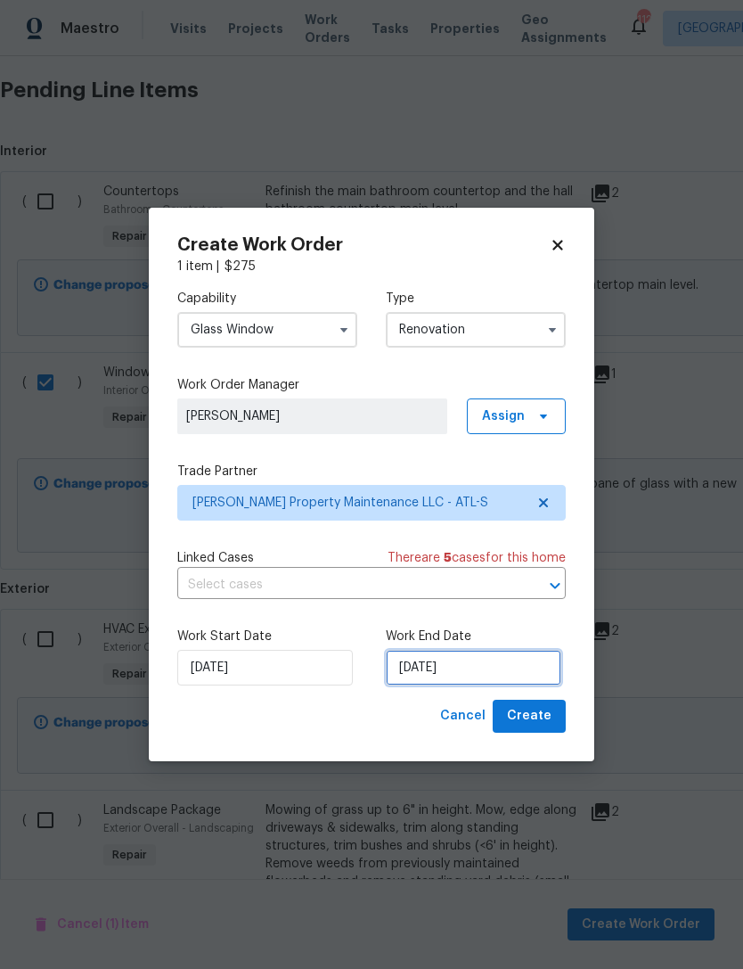
click at [480, 663] on input "[DATE]" at bounding box center [474, 668] width 176 height 36
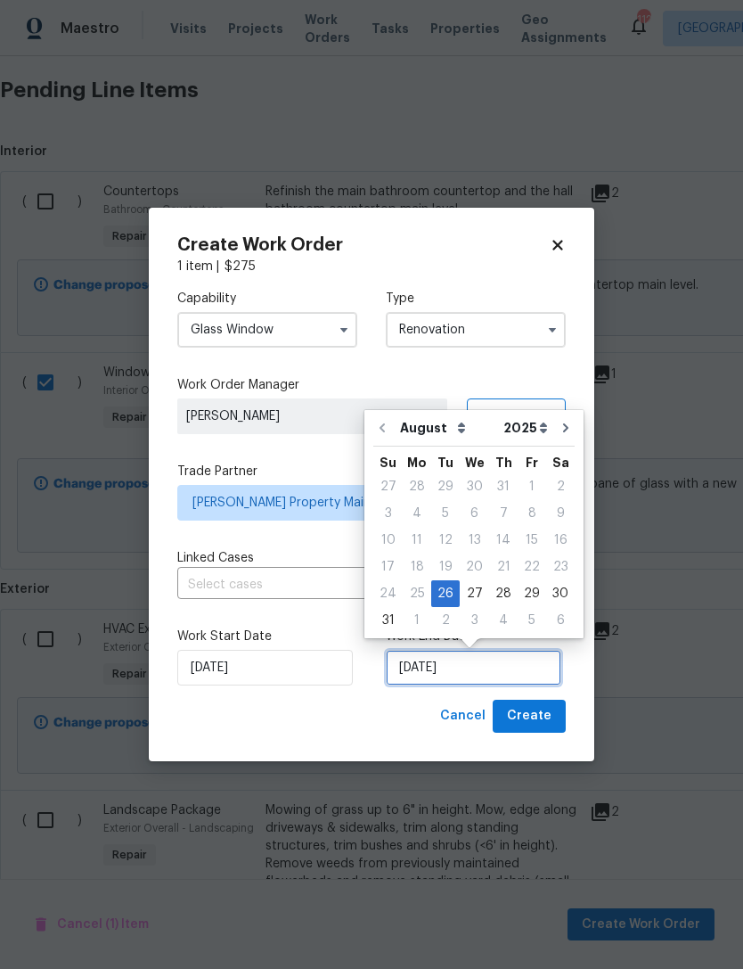
scroll to position [33, 0]
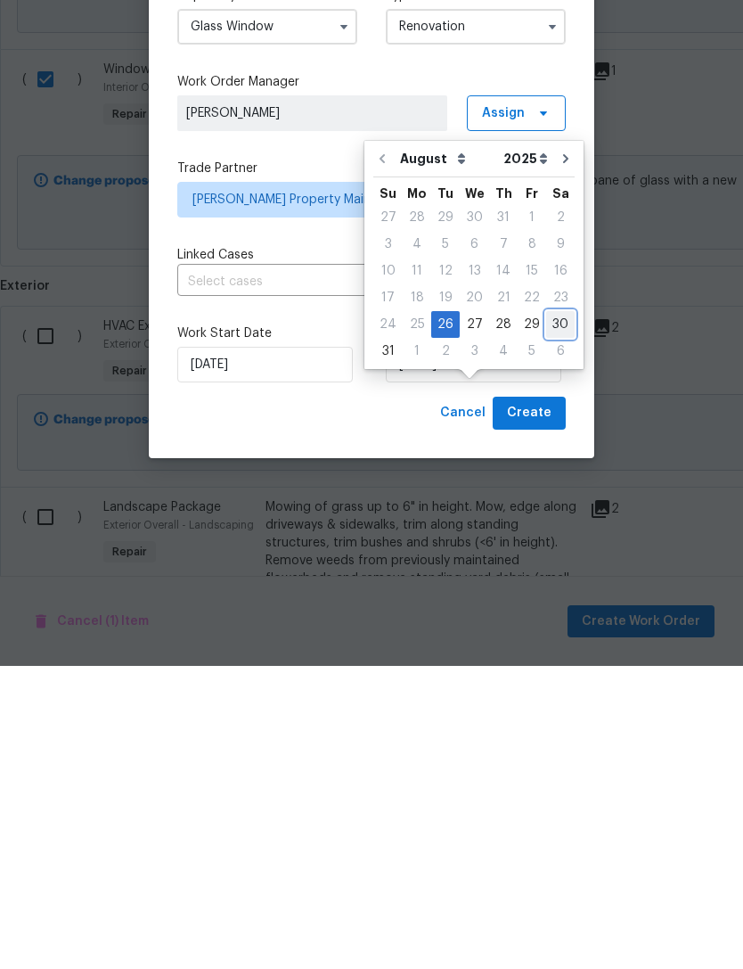
click at [546, 615] on div "30" at bounding box center [560, 627] width 29 height 25
type input "[DATE]"
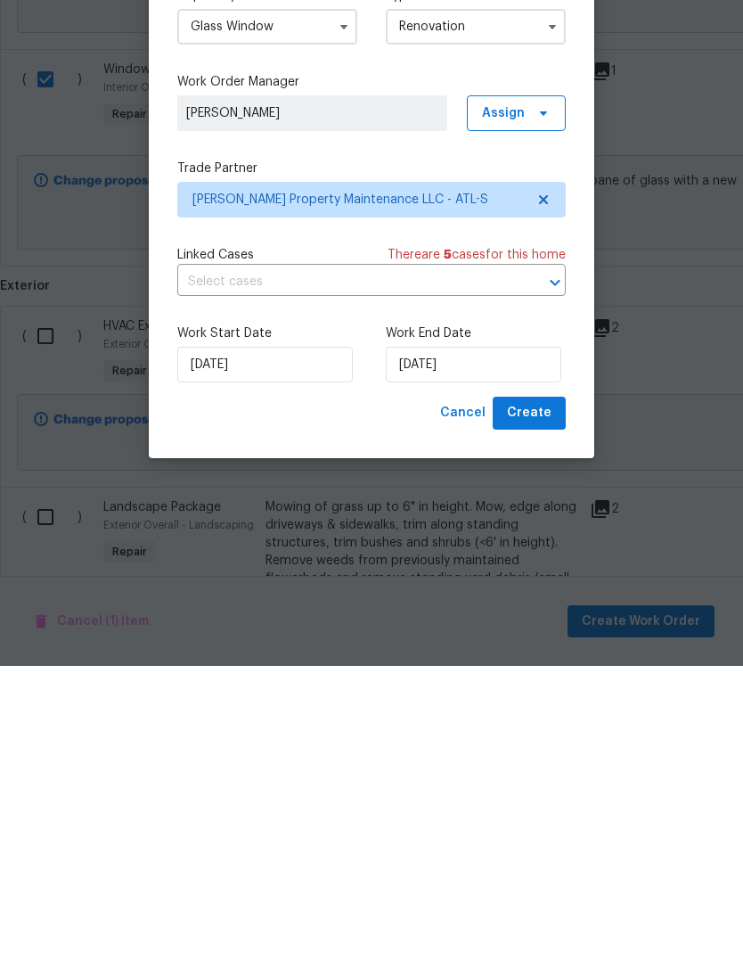
scroll to position [57, 0]
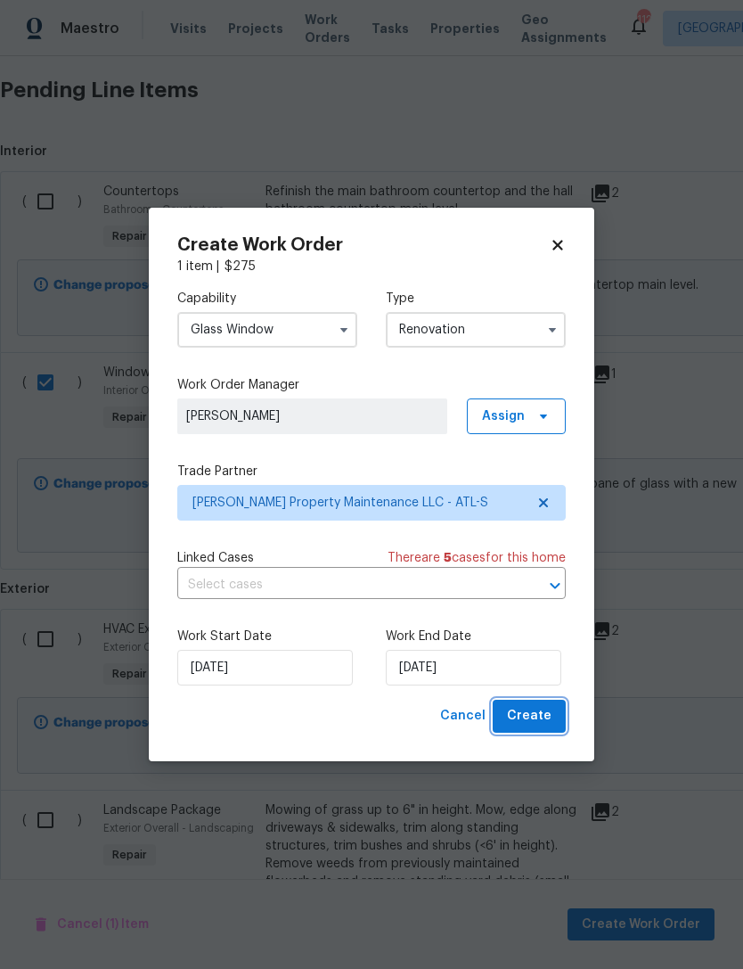
click at [543, 727] on span "Create" at bounding box center [529, 716] width 45 height 22
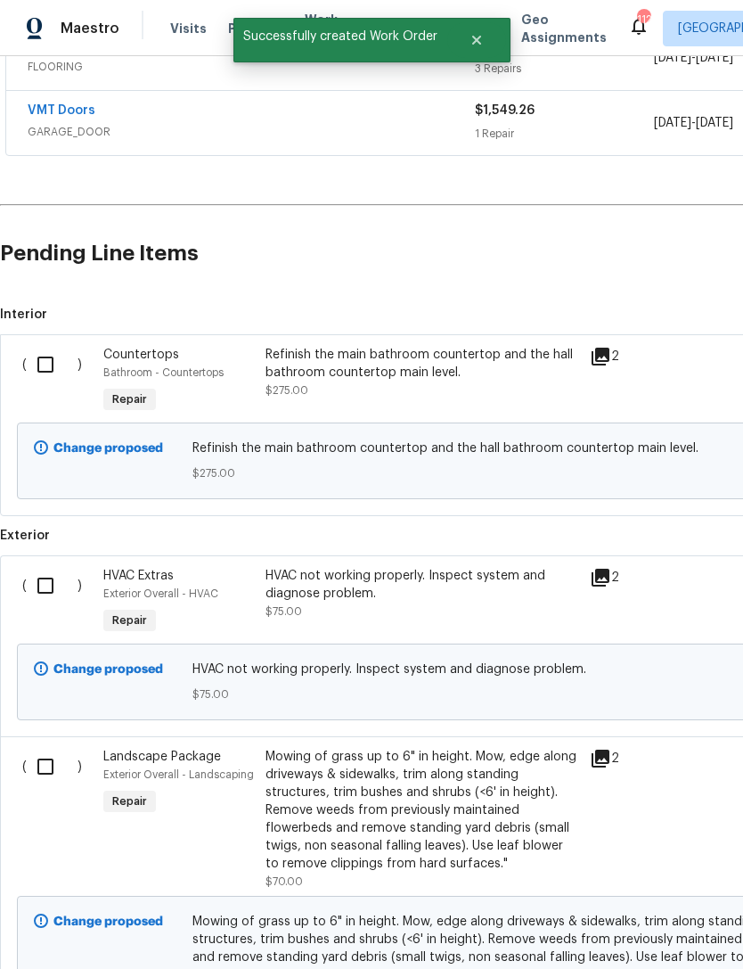
scroll to position [504, 0]
click at [45, 566] on input "checkbox" at bounding box center [52, 584] width 51 height 37
checkbox input "true"
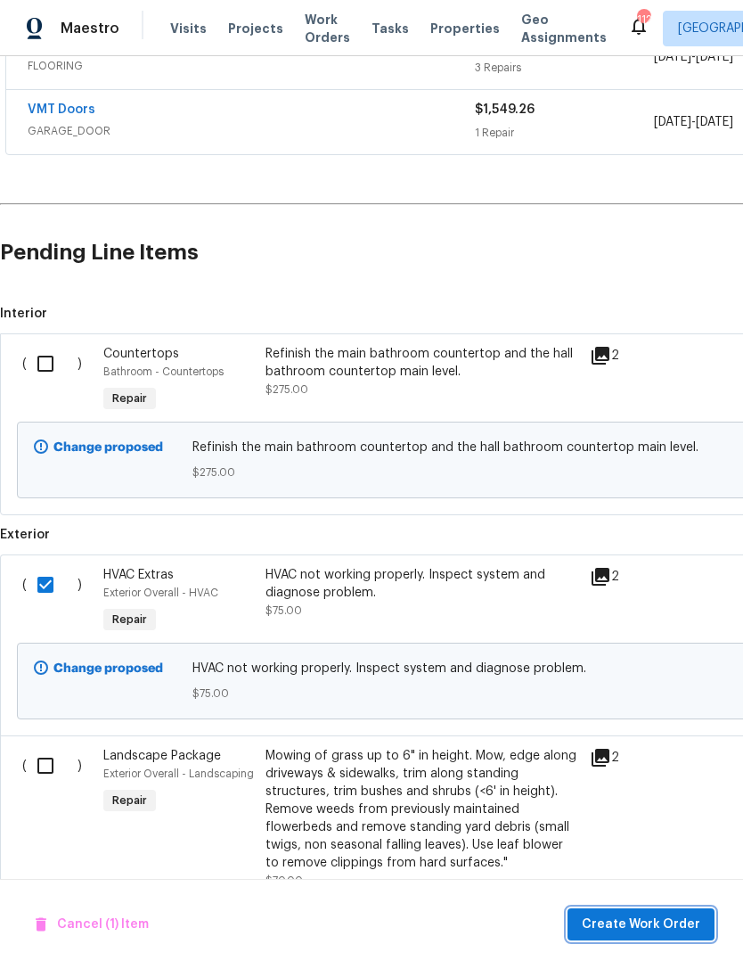
click at [628, 911] on button "Create Work Order" at bounding box center [641, 924] width 147 height 33
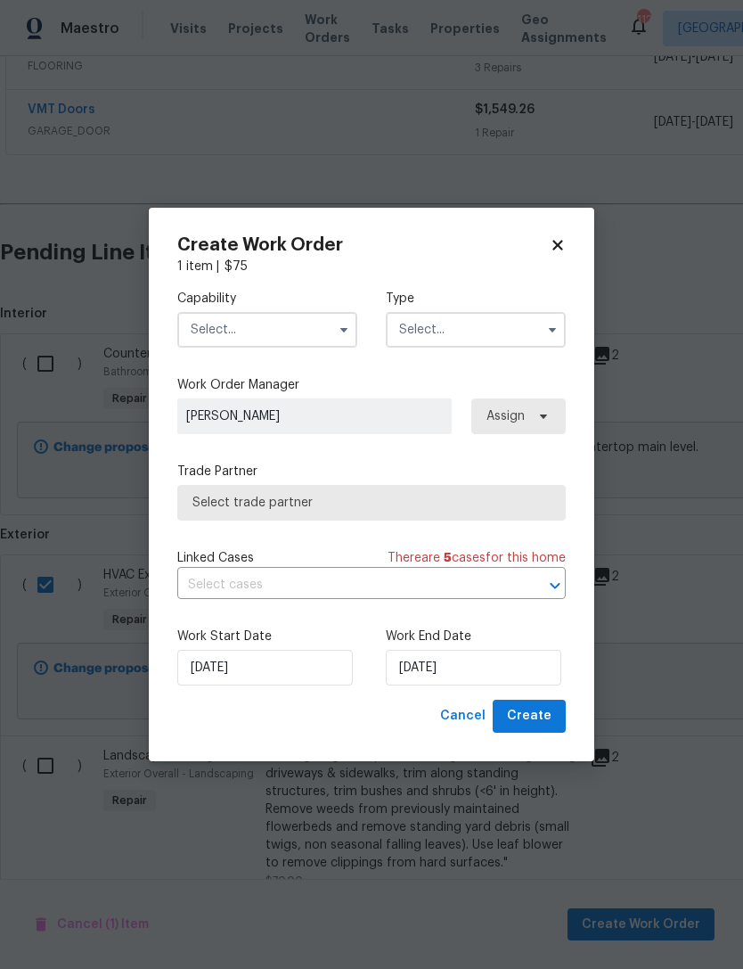
click at [278, 333] on input "text" at bounding box center [267, 330] width 180 height 36
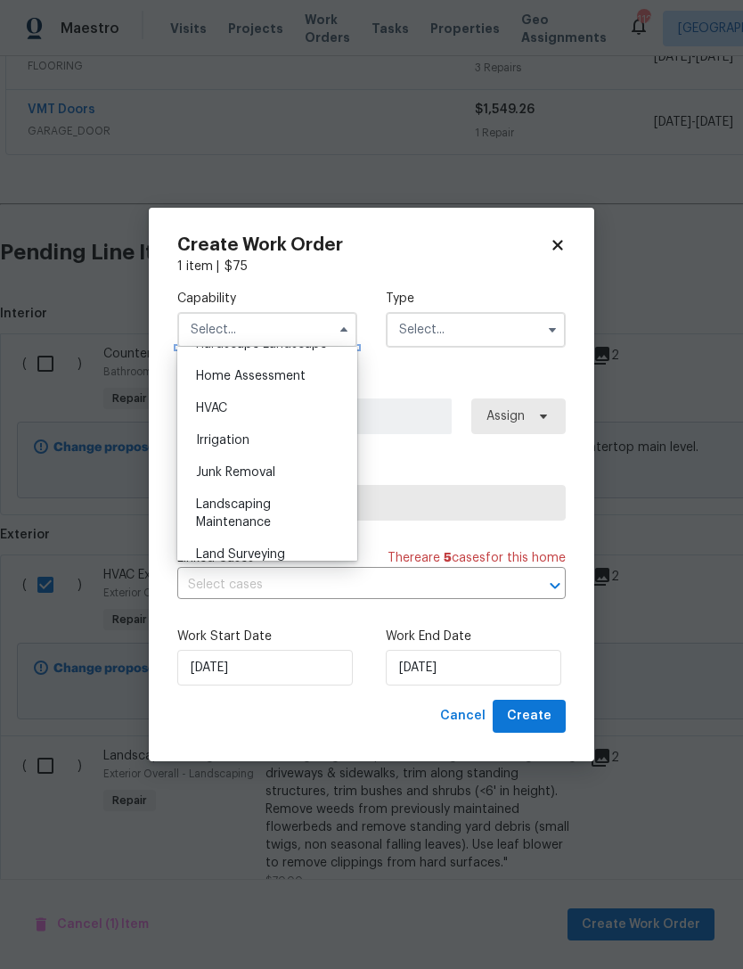
scroll to position [1037, 0]
click at [259, 417] on div "HVAC" at bounding box center [267, 407] width 171 height 32
type input "HVAC"
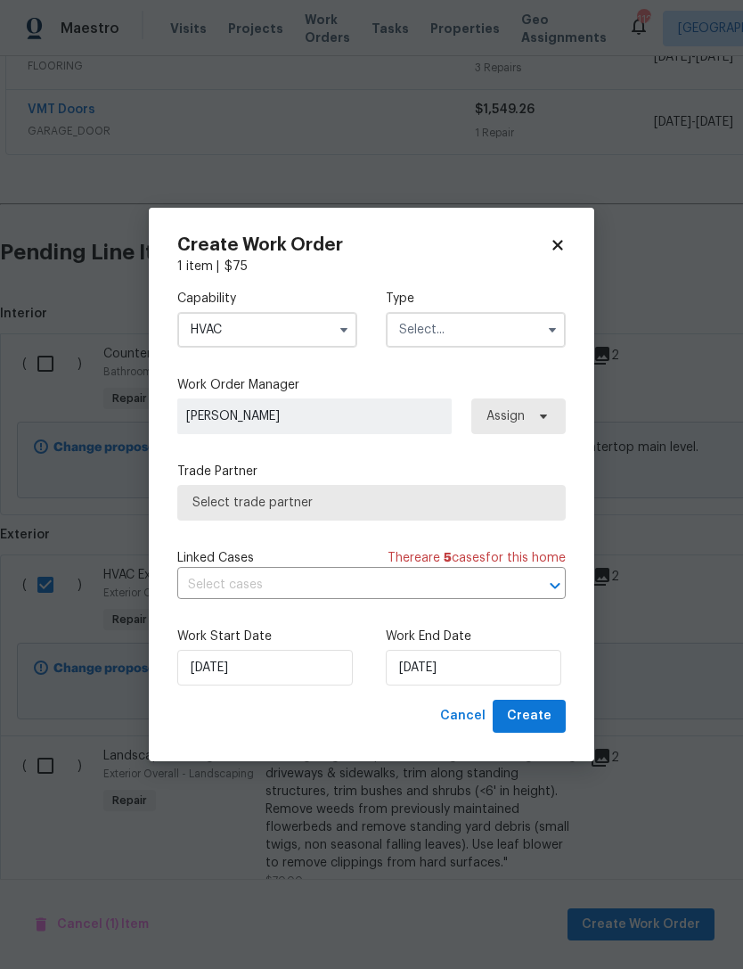
click at [514, 340] on input "text" at bounding box center [476, 330] width 180 height 36
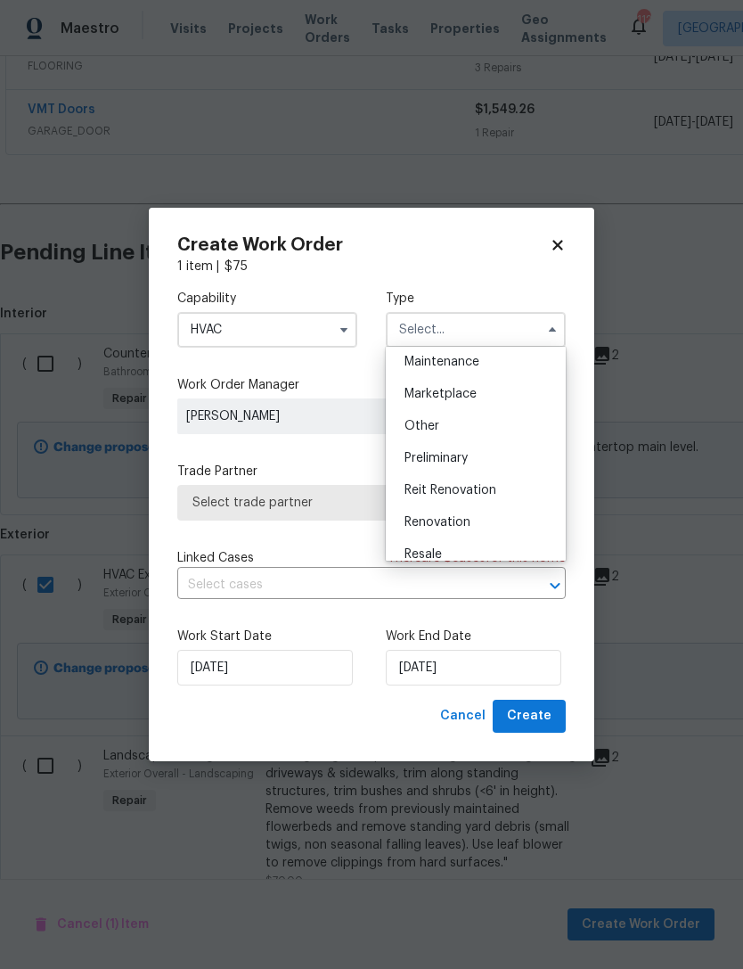
scroll to position [298, 0]
click at [489, 515] on div "Renovation" at bounding box center [475, 519] width 171 height 32
type input "Renovation"
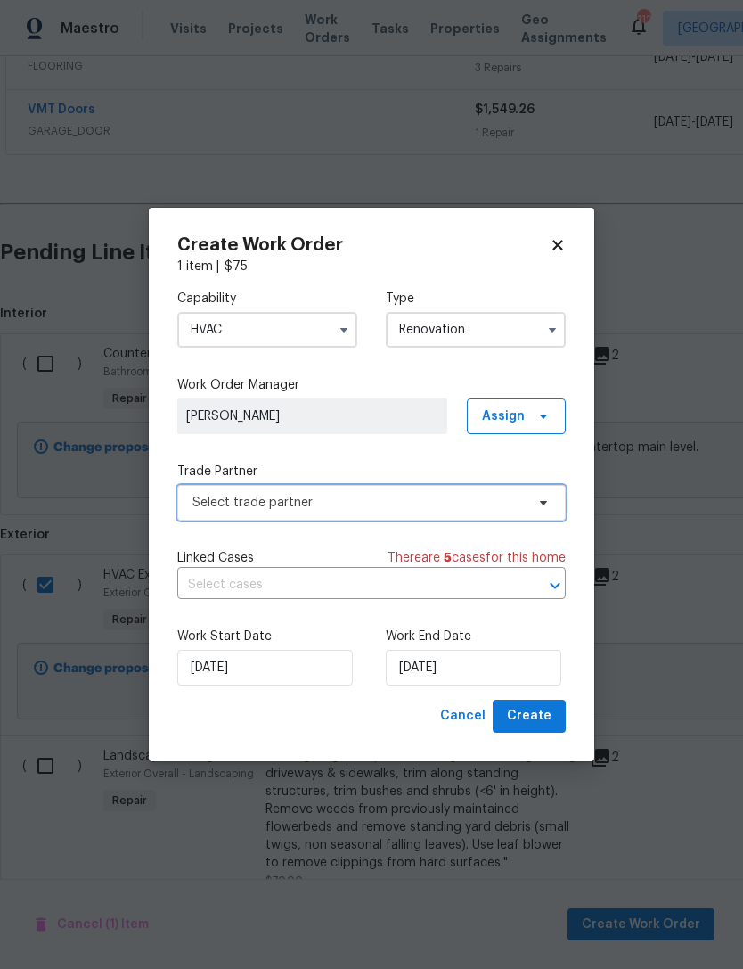
click at [478, 502] on span "Select trade partner" at bounding box center [359, 503] width 333 height 18
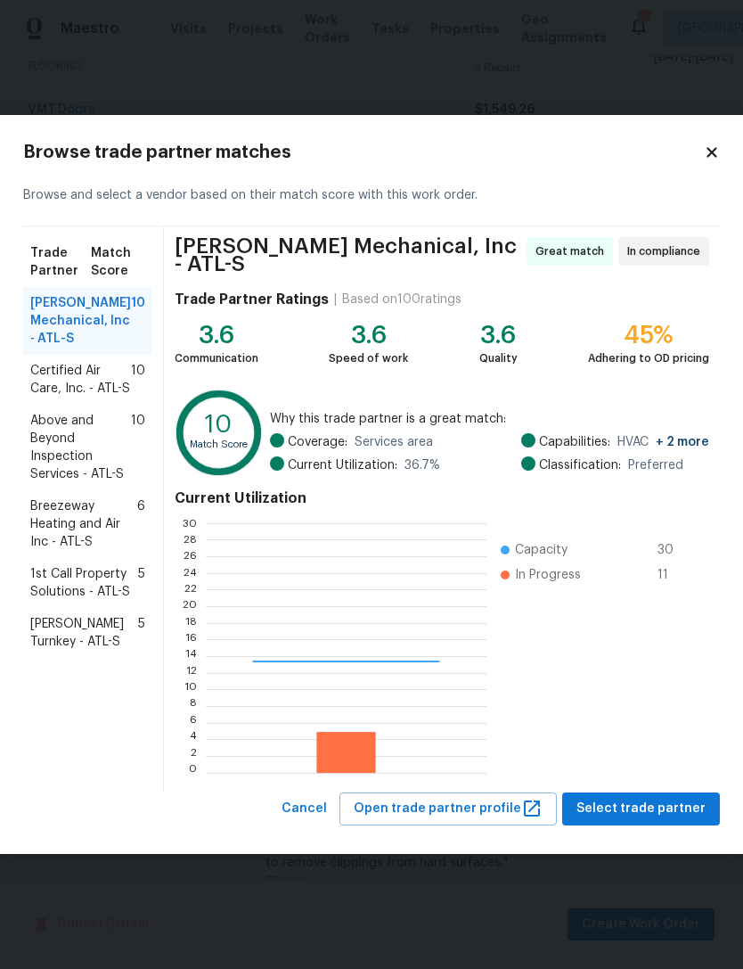
scroll to position [250, 280]
click at [645, 812] on span "Select trade partner" at bounding box center [641, 809] width 129 height 22
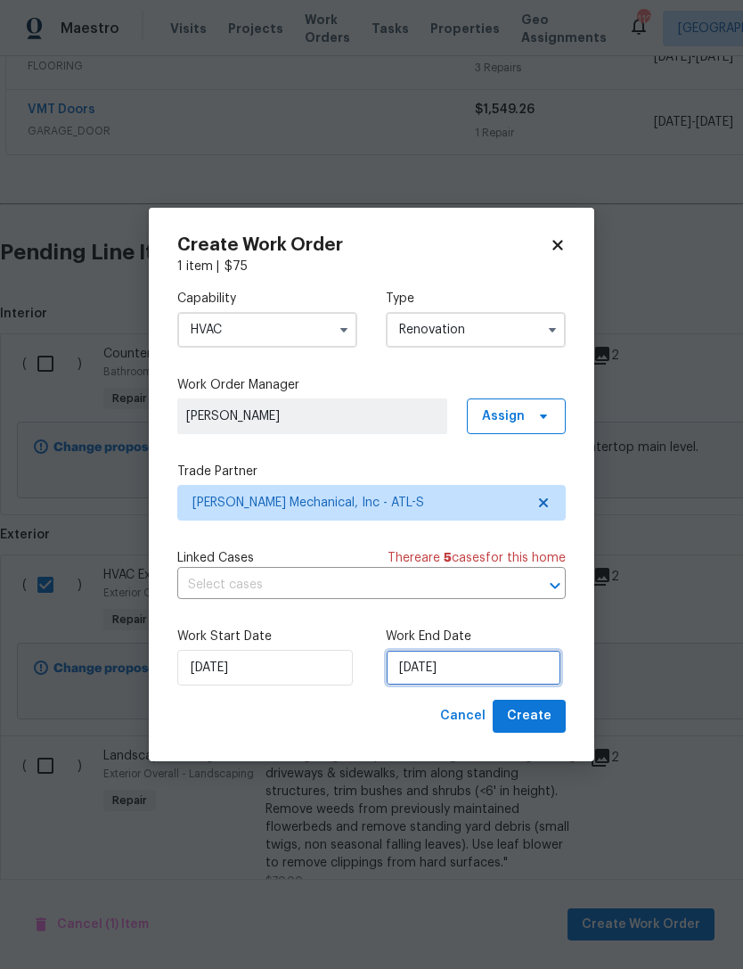
click at [499, 686] on input "[DATE]" at bounding box center [474, 668] width 176 height 36
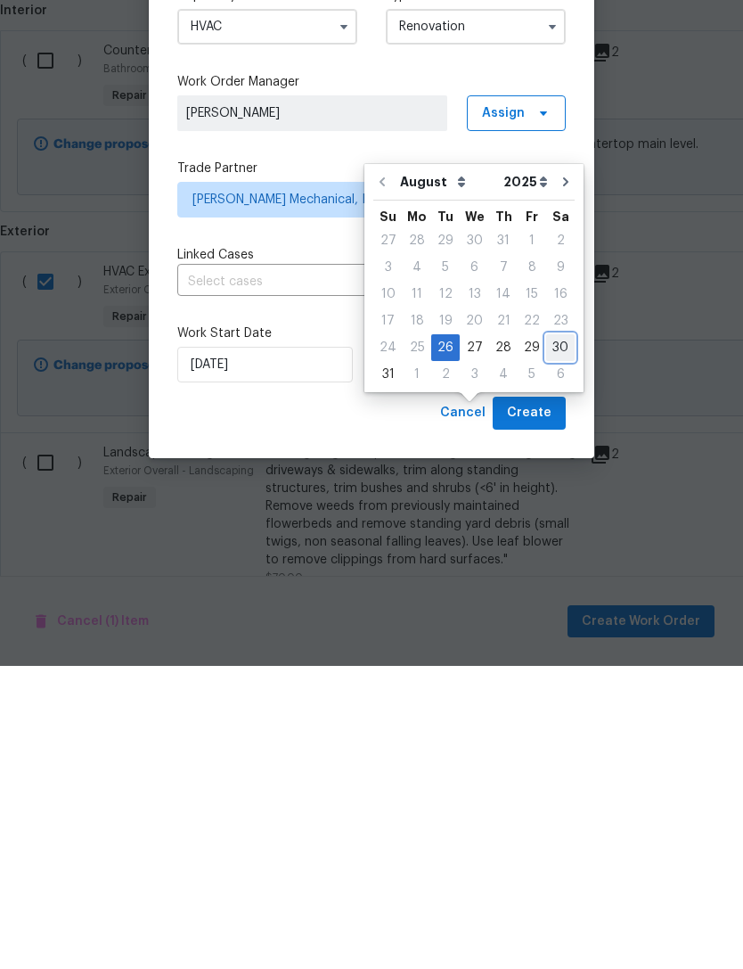
click at [546, 638] on div "30" at bounding box center [560, 650] width 29 height 25
type input "[DATE]"
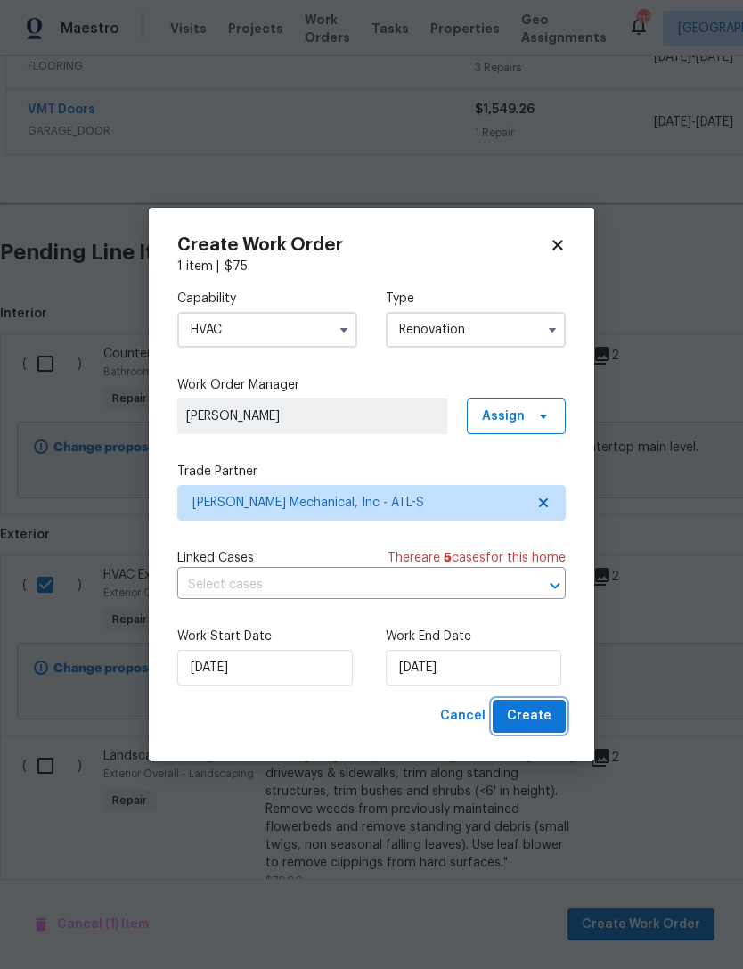
click at [534, 717] on span "Create" at bounding box center [529, 716] width 45 height 22
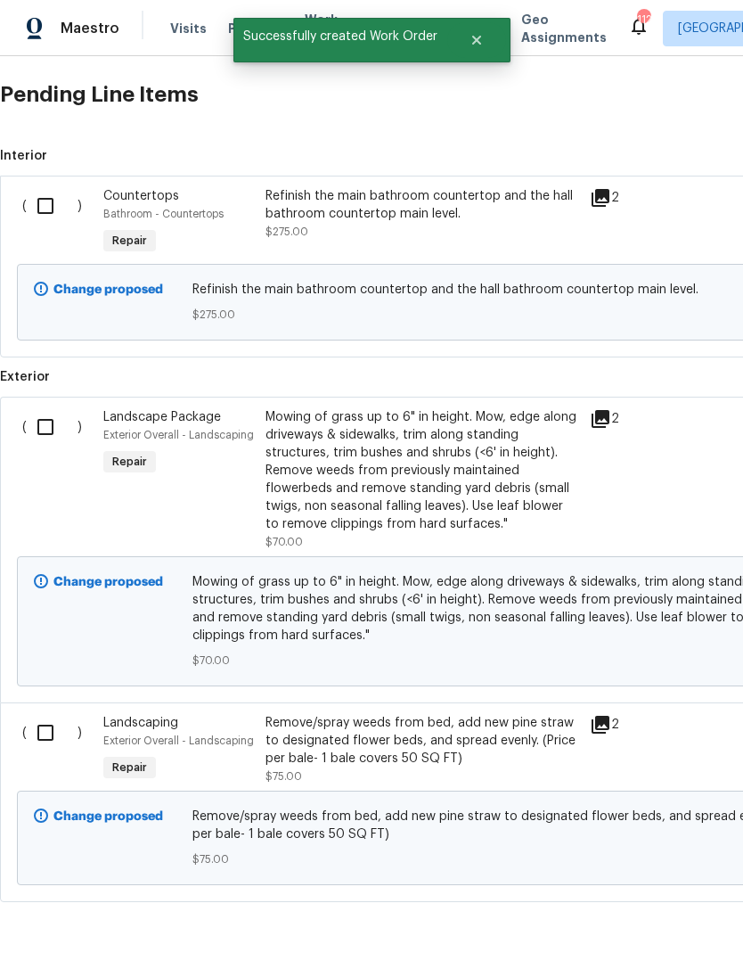
scroll to position [726, 0]
click at [55, 409] on input "checkbox" at bounding box center [52, 427] width 51 height 37
checkbox input "true"
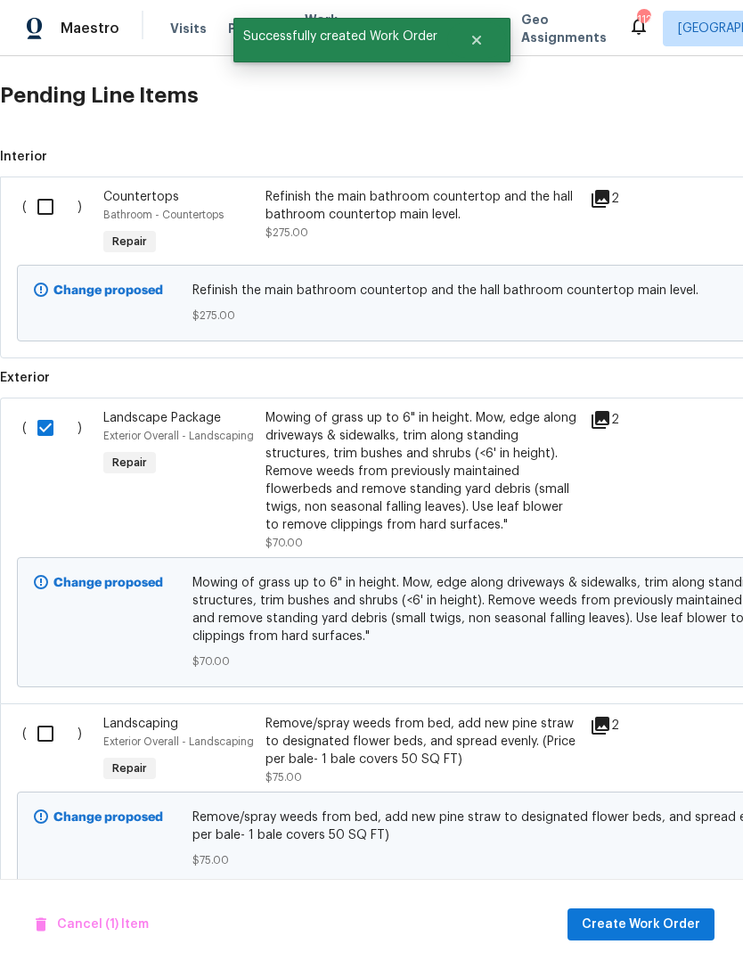
click at [44, 715] on input "checkbox" at bounding box center [52, 733] width 51 height 37
checkbox input "true"
click at [653, 923] on span "Create Work Order" at bounding box center [641, 925] width 119 height 22
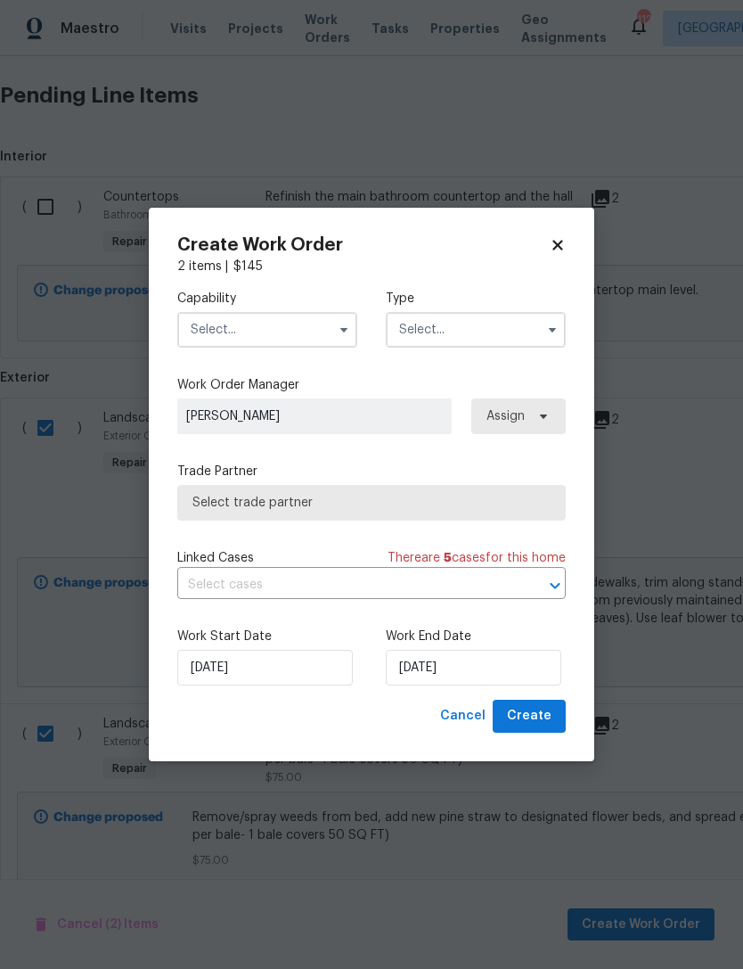
click at [292, 333] on input "text" at bounding box center [267, 330] width 180 height 36
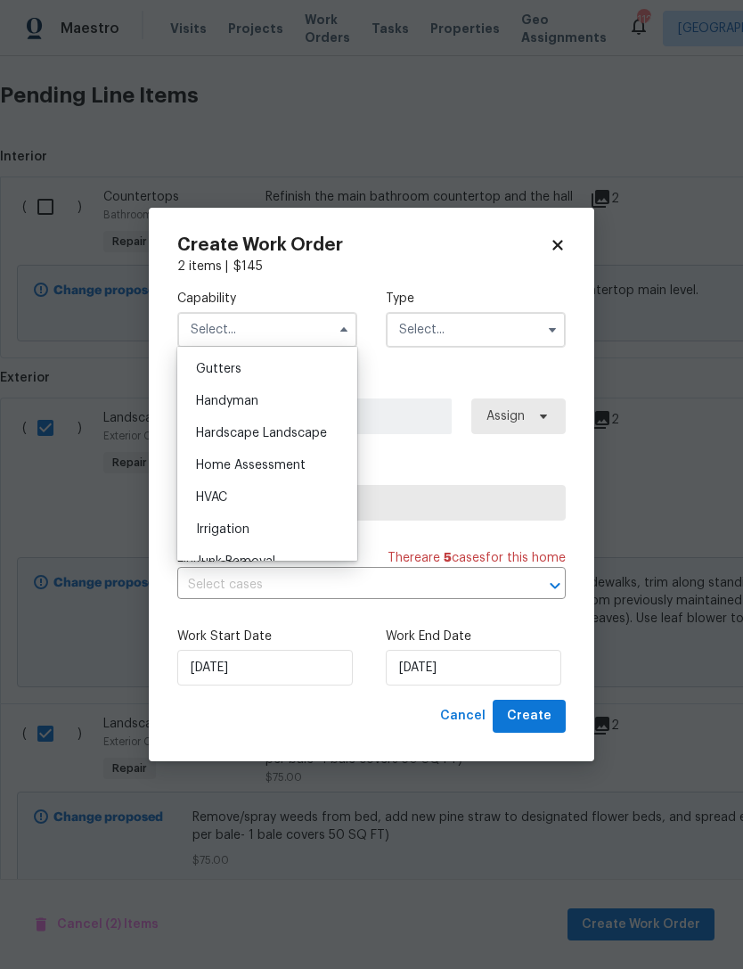
scroll to position [932, 0]
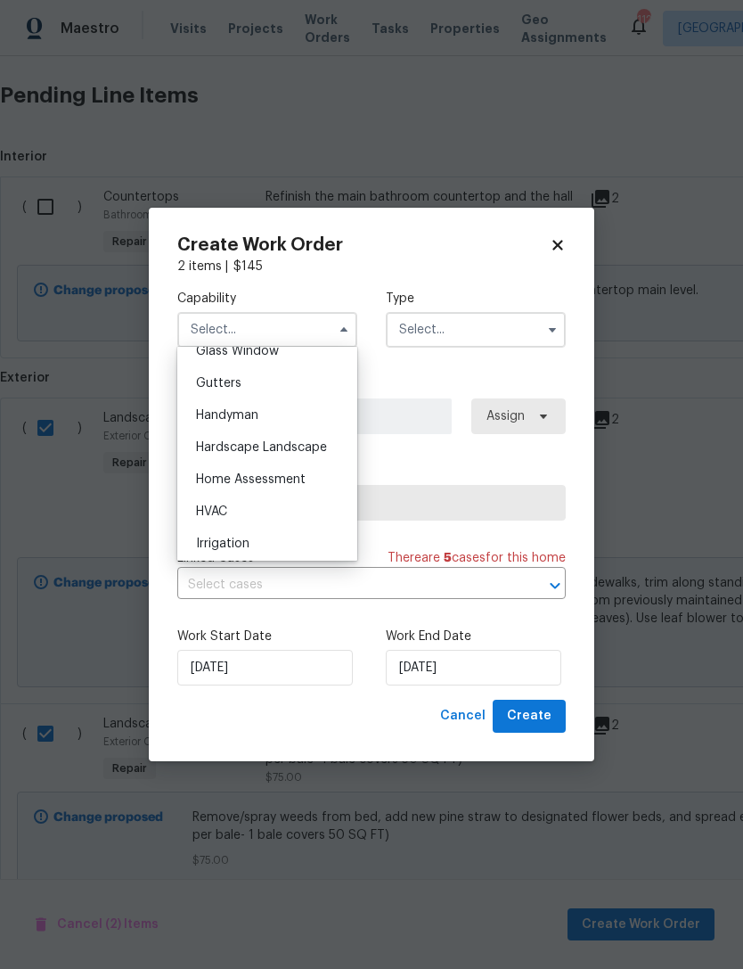
click at [306, 441] on span "Hardscape Landscape" at bounding box center [261, 447] width 131 height 12
type input "Hardscape Landscape"
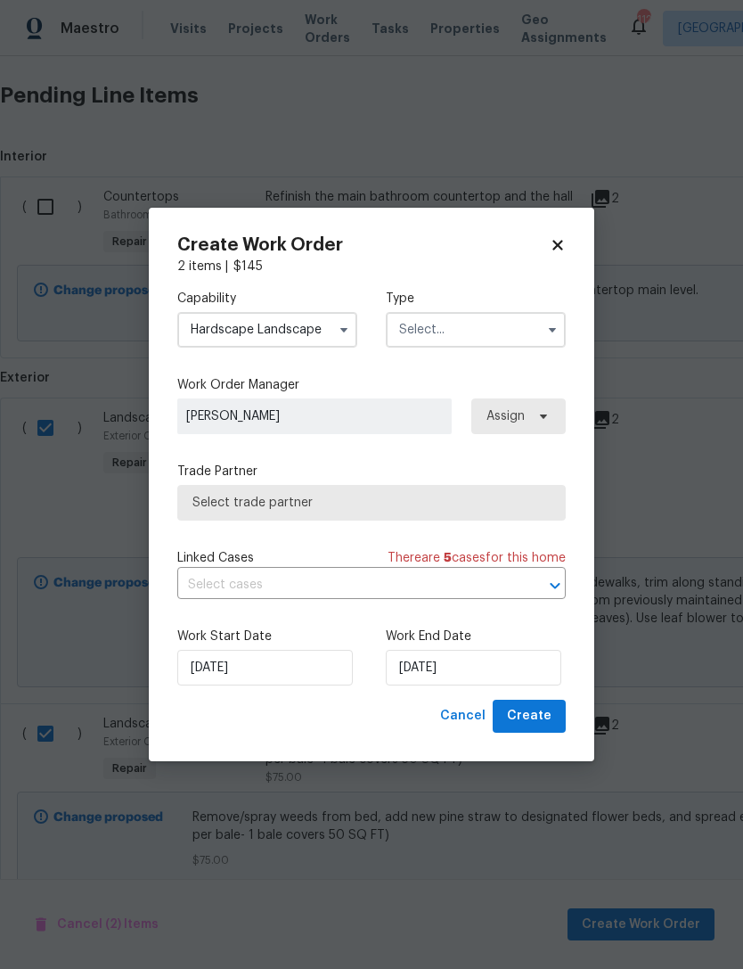
click at [493, 327] on input "text" at bounding box center [476, 330] width 180 height 36
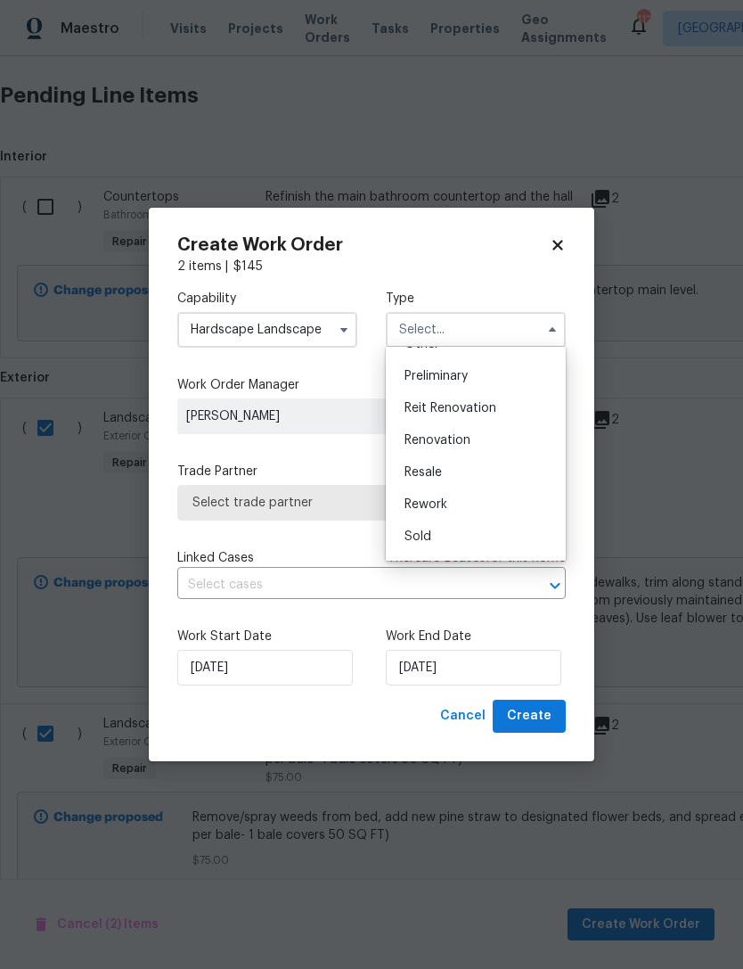
scroll to position [397, 0]
click at [465, 421] on span "Renovation" at bounding box center [438, 420] width 66 height 12
type input "Renovation"
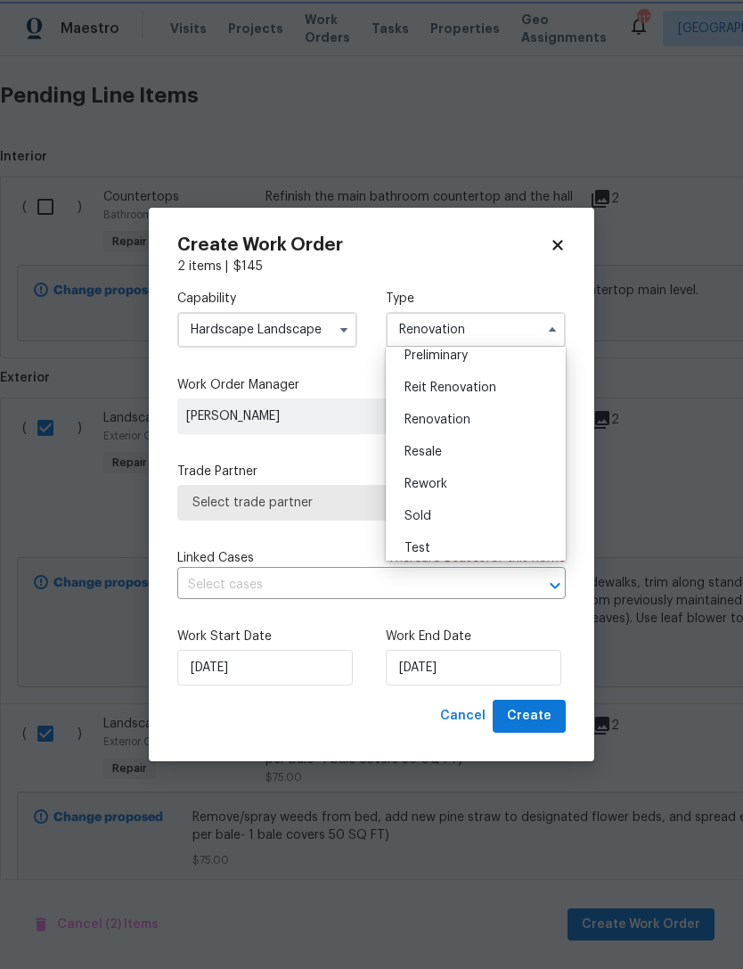
scroll to position [0, 0]
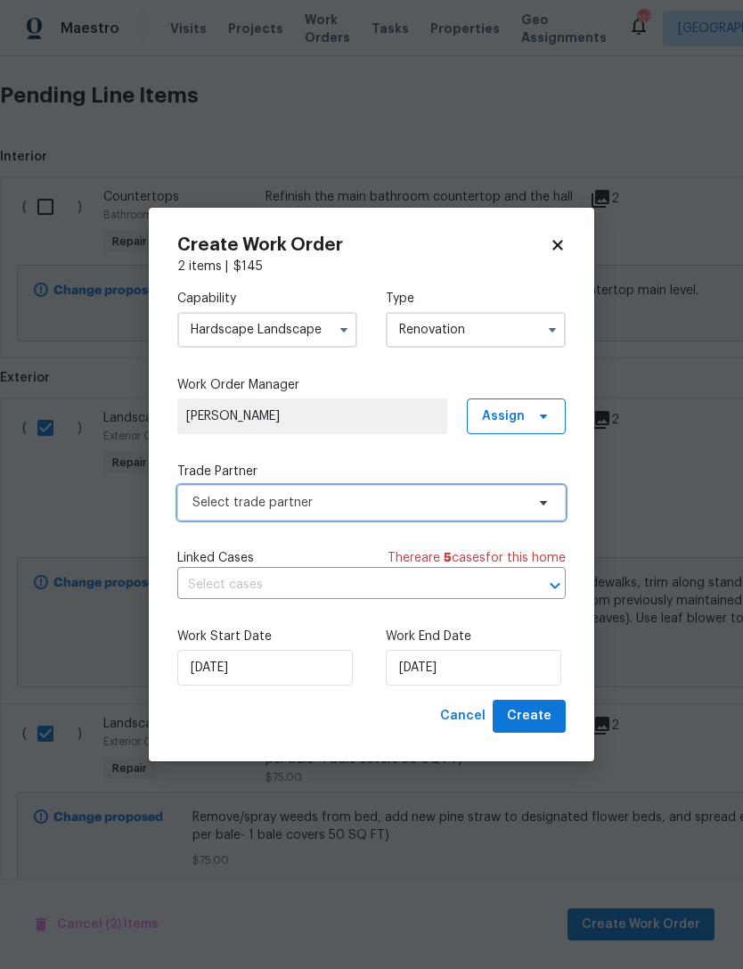
click at [414, 507] on span "Select trade partner" at bounding box center [359, 503] width 333 height 18
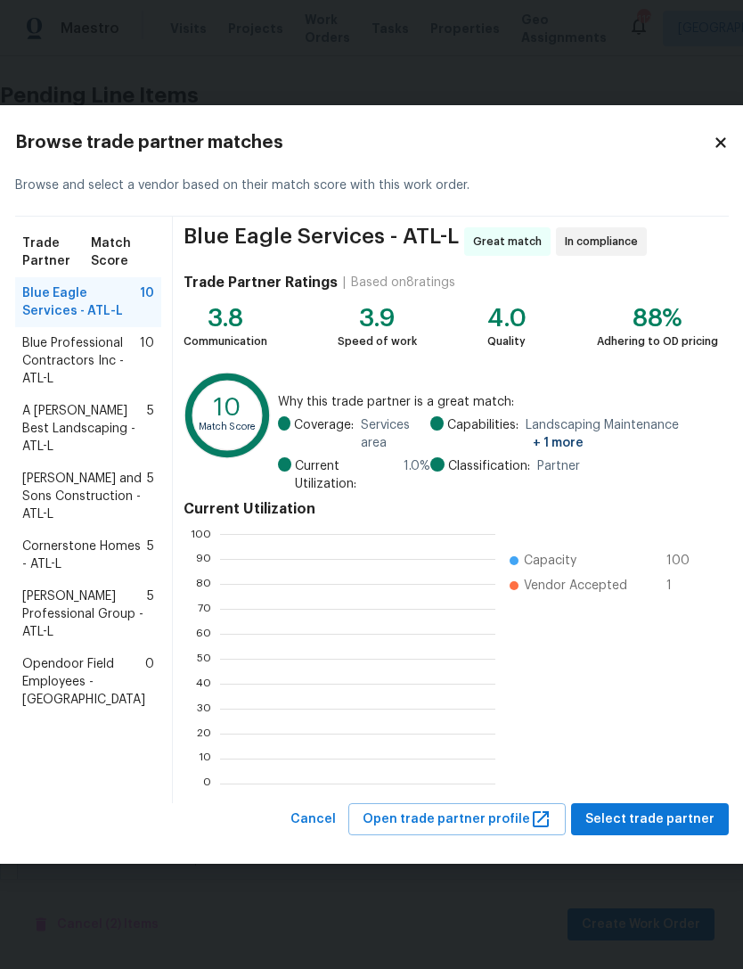
scroll to position [250, 275]
click at [716, 145] on icon at bounding box center [721, 142] width 10 height 10
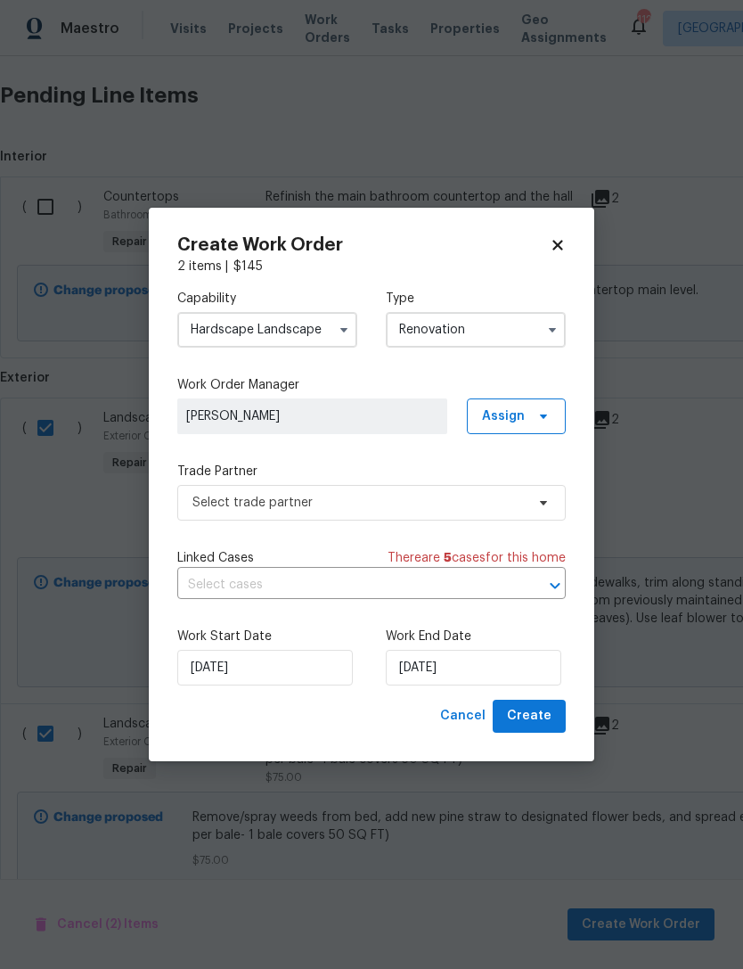
click at [316, 338] on input "Hardscape Landscape" at bounding box center [267, 330] width 180 height 36
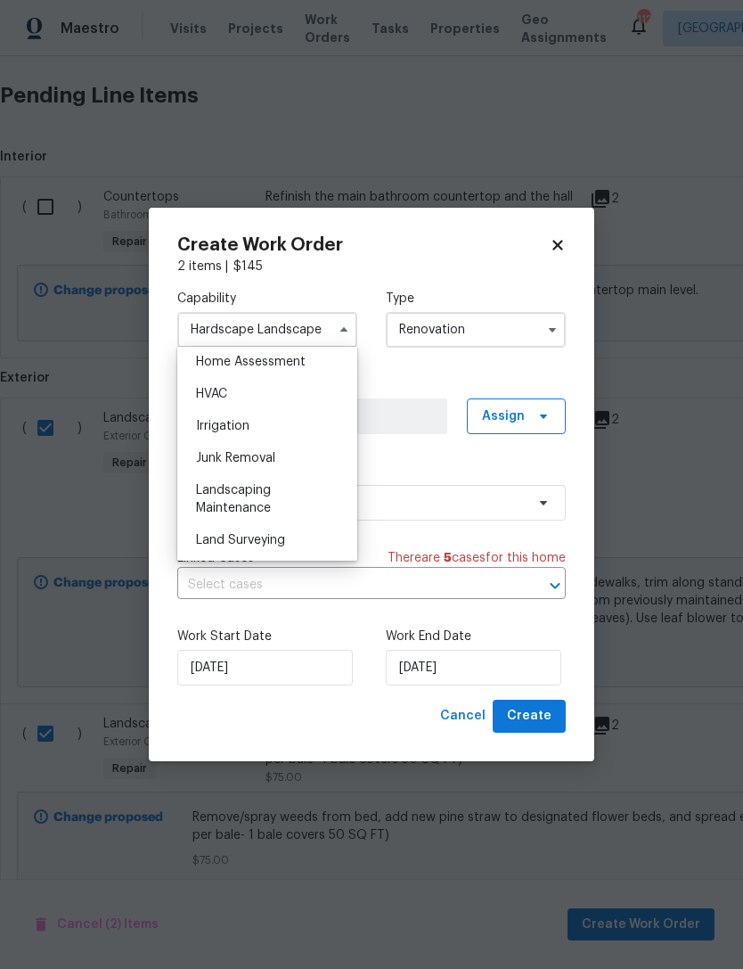
scroll to position [1096, 0]
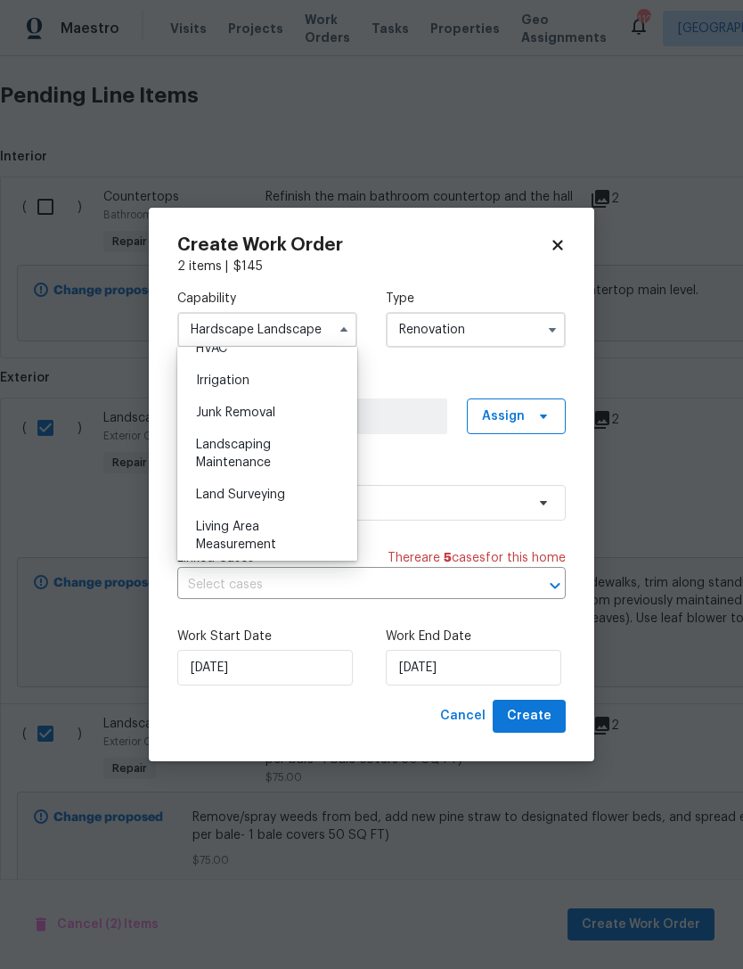
click at [272, 454] on div "Landscaping Maintenance" at bounding box center [267, 454] width 171 height 50
type input "Landscaping Maintenance"
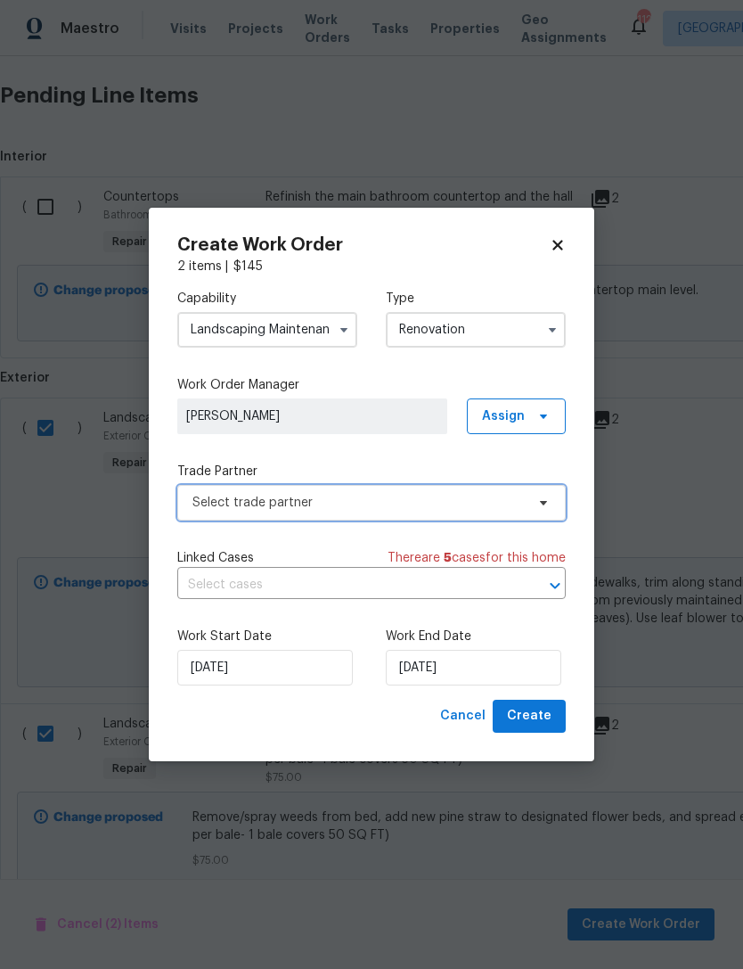
click at [471, 514] on span "Select trade partner" at bounding box center [371, 503] width 389 height 36
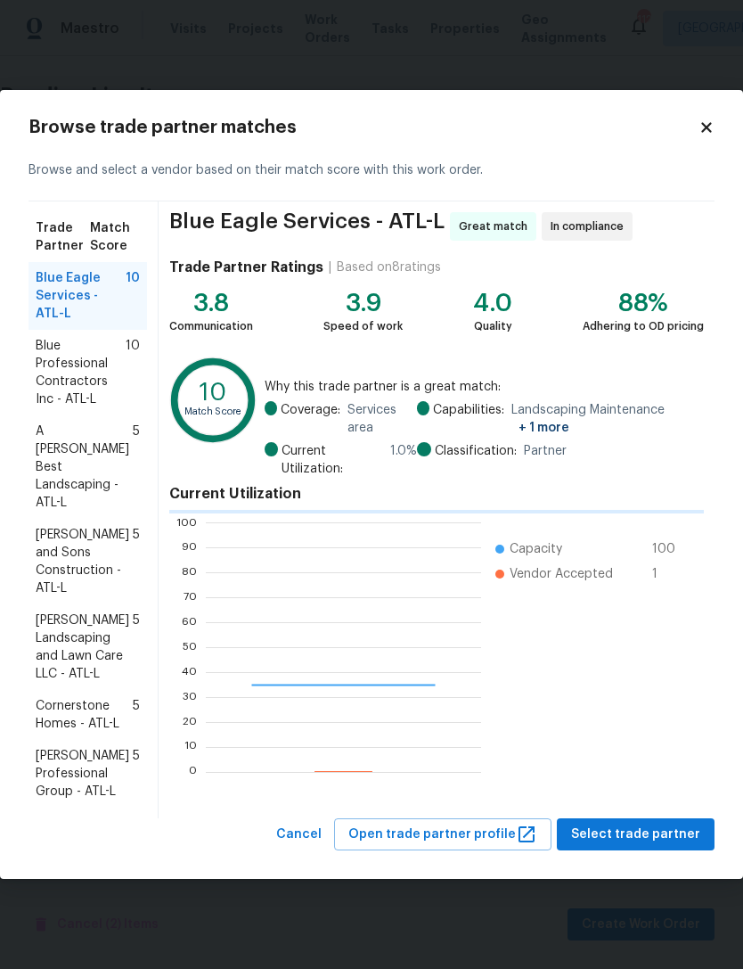
scroll to position [250, 275]
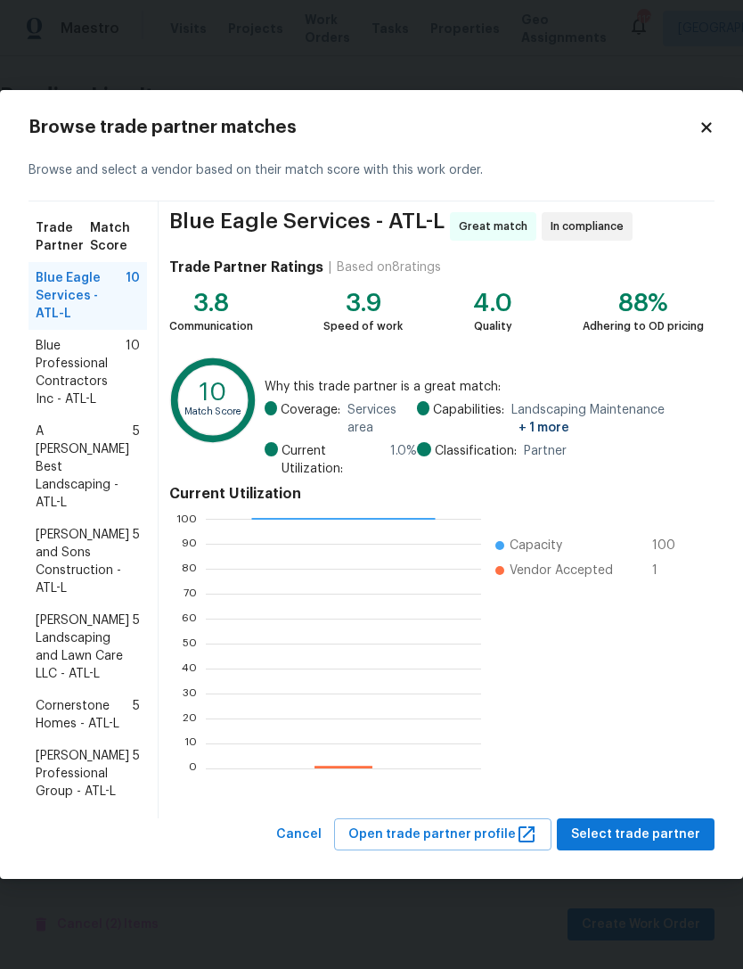
click at [76, 612] on span "[PERSON_NAME] Landscaping and Lawn Care LLC - ATL-L" at bounding box center [84, 647] width 97 height 71
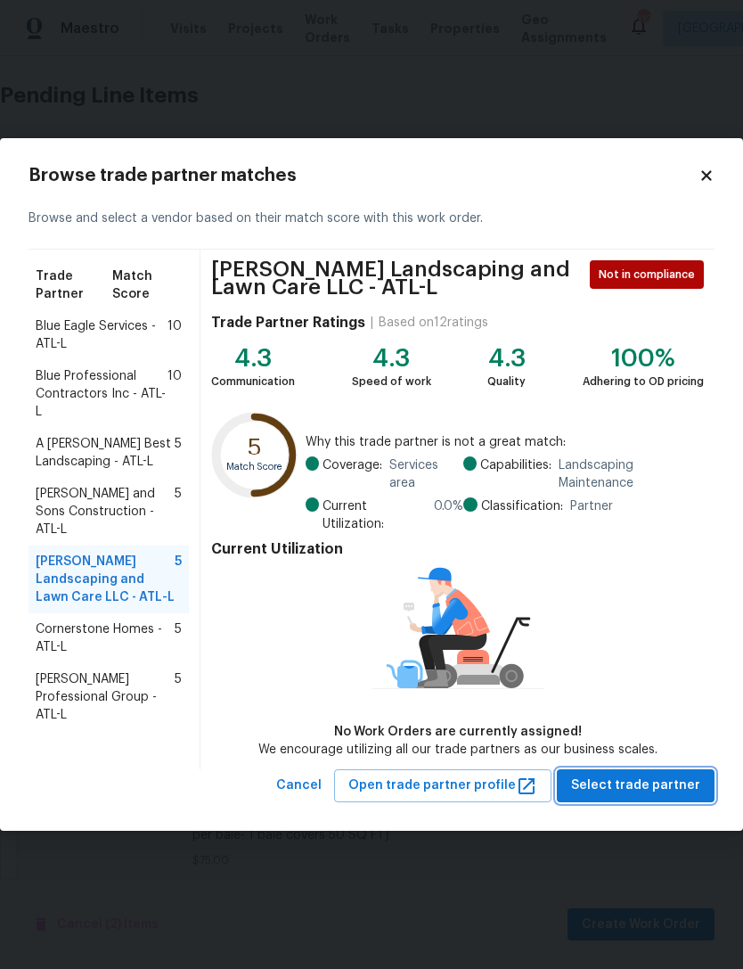
click at [640, 785] on span "Select trade partner" at bounding box center [635, 786] width 129 height 22
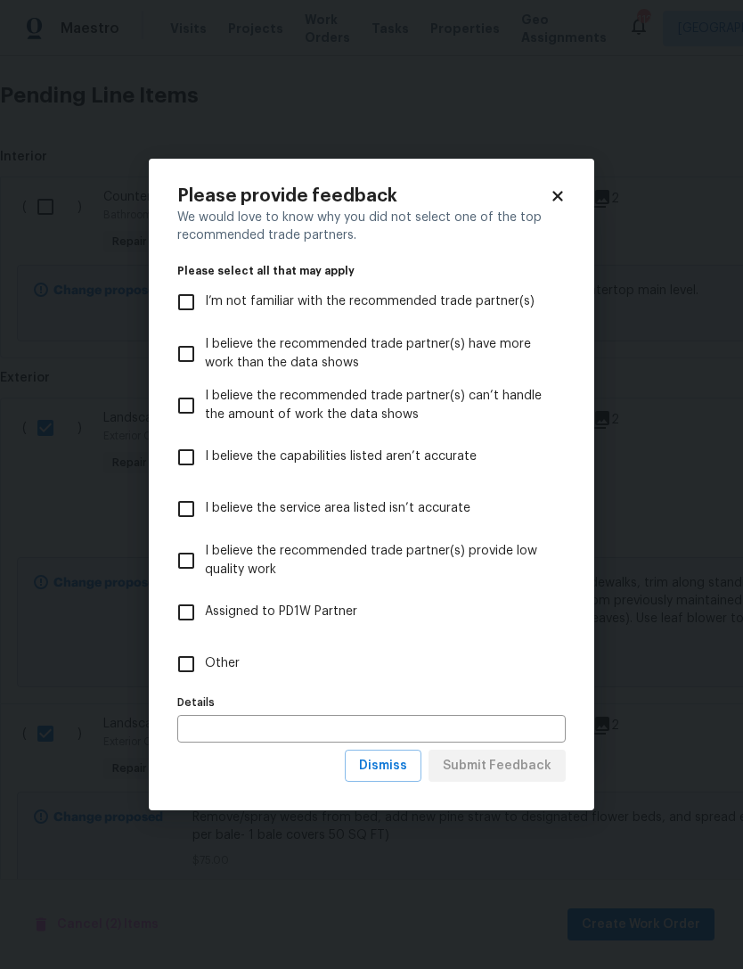
click at [185, 665] on input "Other" at bounding box center [186, 663] width 37 height 37
checkbox input "true"
click at [516, 764] on span "Submit Feedback" at bounding box center [497, 766] width 109 height 22
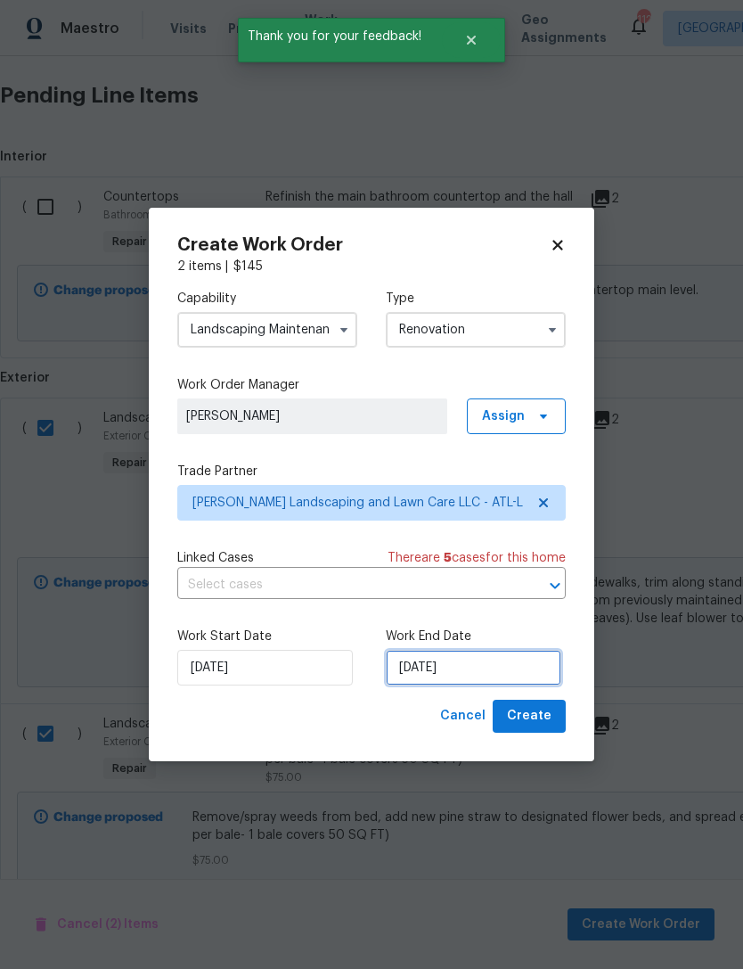
click at [490, 662] on input "[DATE]" at bounding box center [474, 668] width 176 height 36
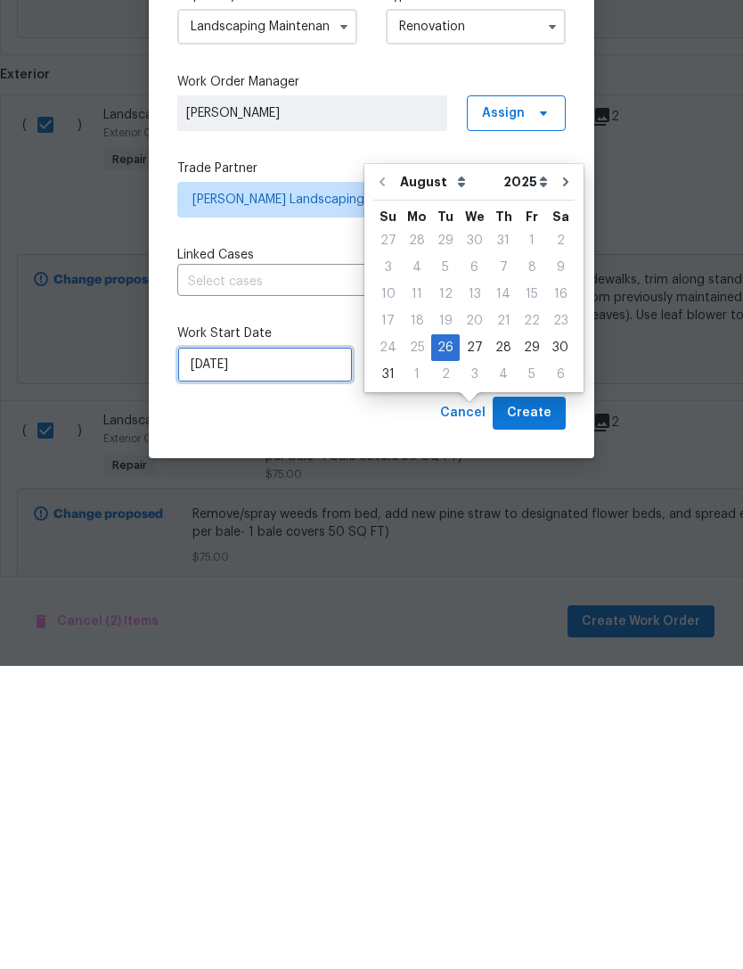
click at [275, 650] on input "[DATE]" at bounding box center [265, 668] width 176 height 36
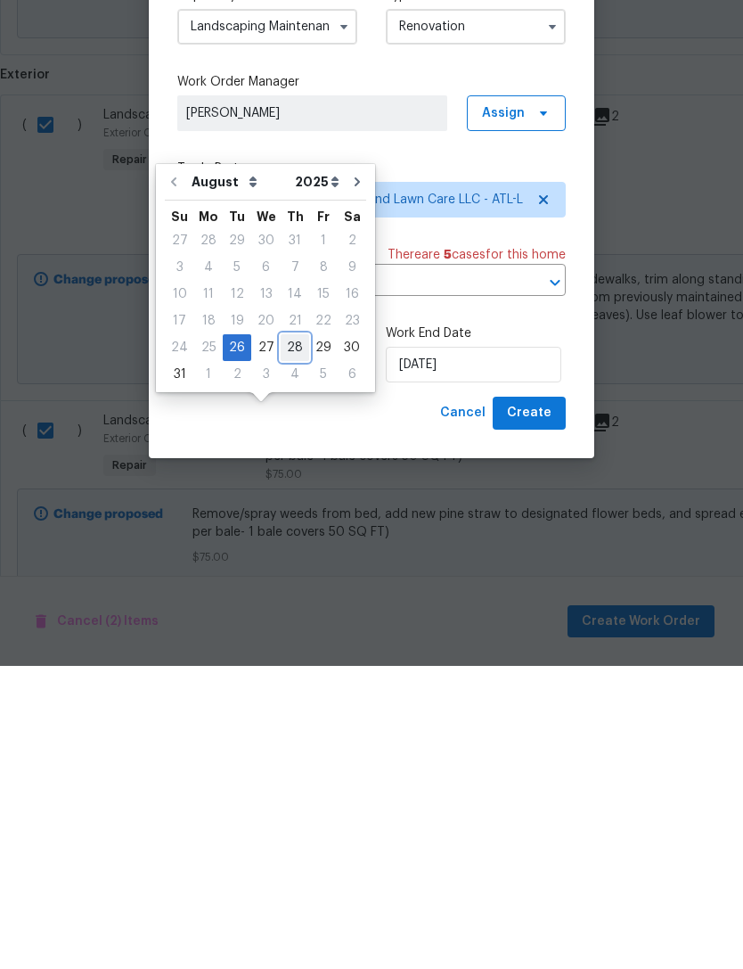
click at [282, 638] on div "28" at bounding box center [295, 650] width 29 height 25
type input "[DATE]"
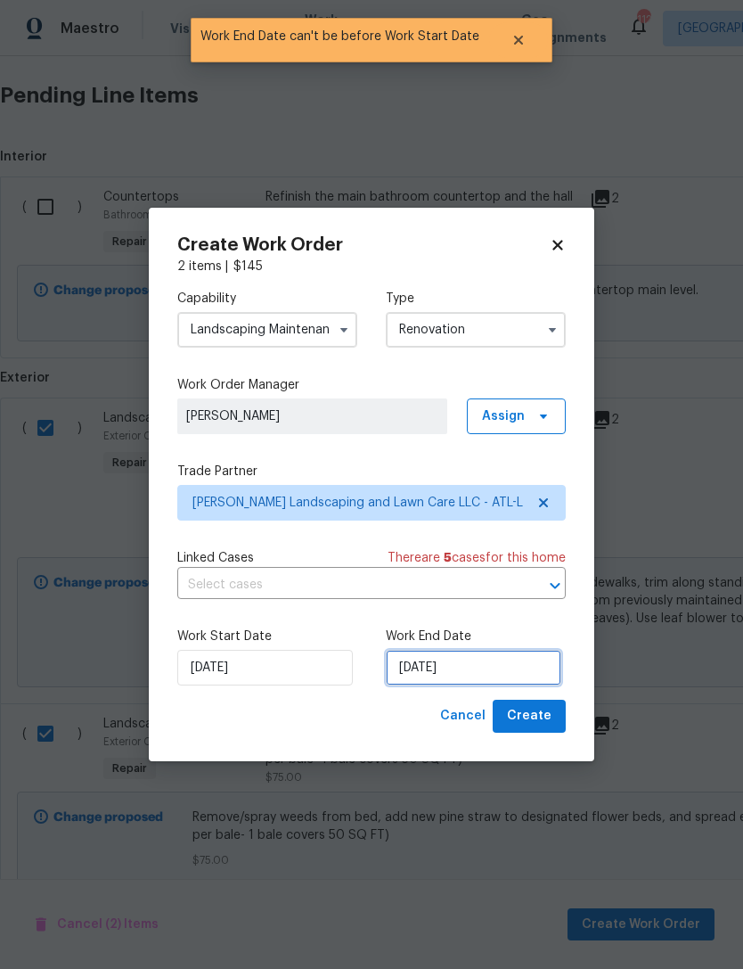
click at [481, 680] on input "[DATE]" at bounding box center [474, 668] width 176 height 36
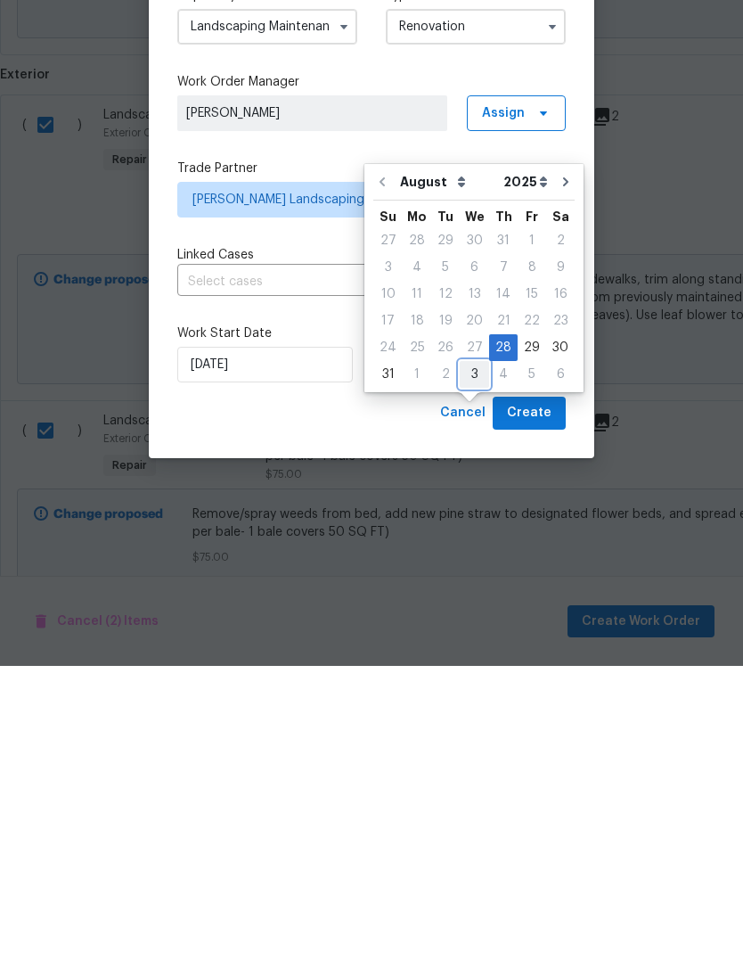
click at [464, 665] on div "3" at bounding box center [474, 677] width 29 height 25
type input "[DATE]"
select select "8"
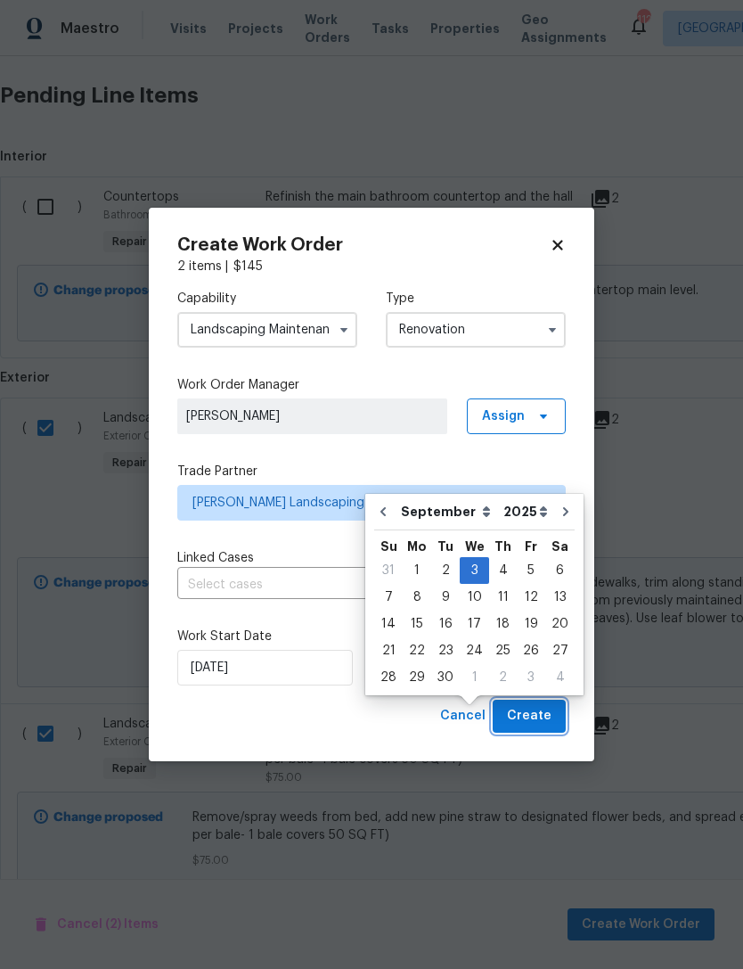
click at [534, 717] on span "Create" at bounding box center [529, 716] width 45 height 22
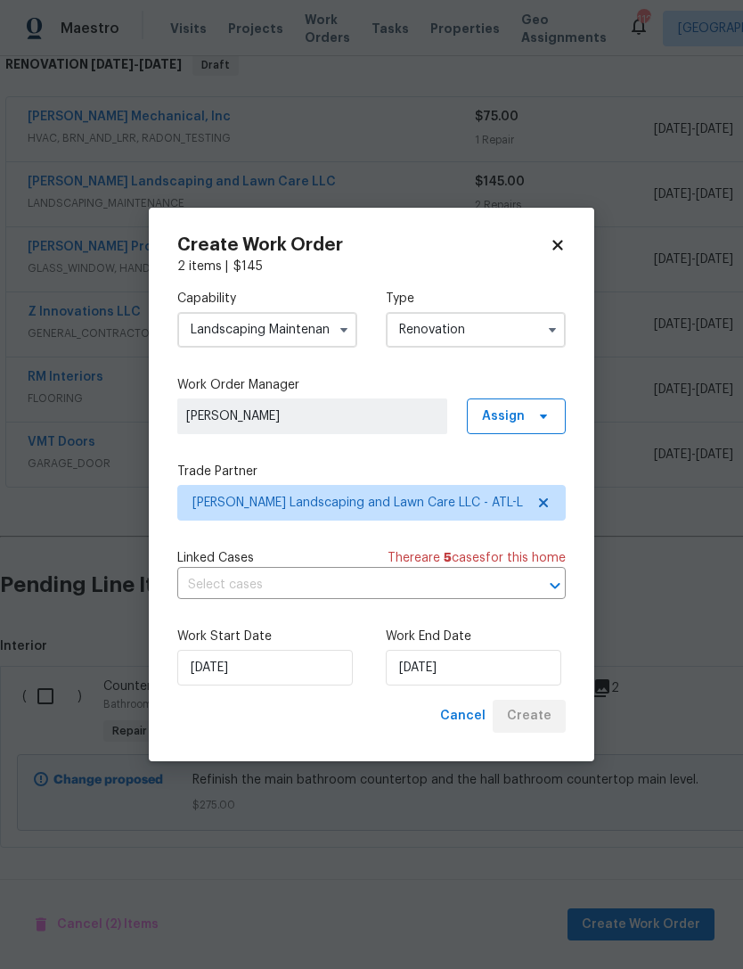
scroll to position [244, 0]
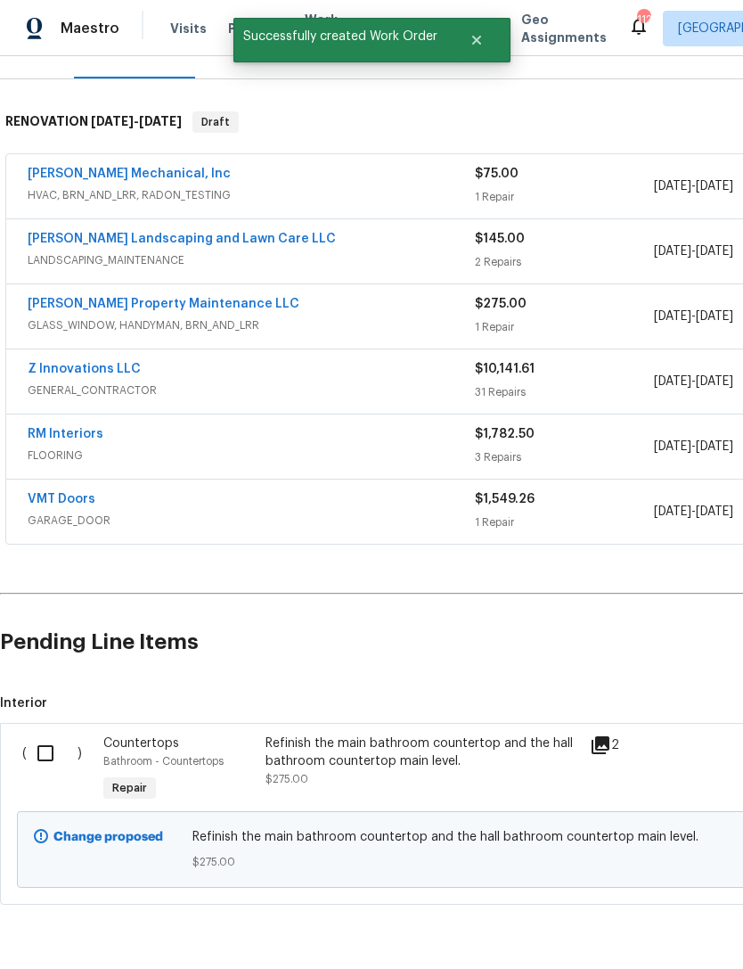
click at [48, 735] on input "checkbox" at bounding box center [52, 753] width 51 height 37
checkbox input "true"
click at [641, 913] on button "Create Work Order" at bounding box center [641, 924] width 147 height 33
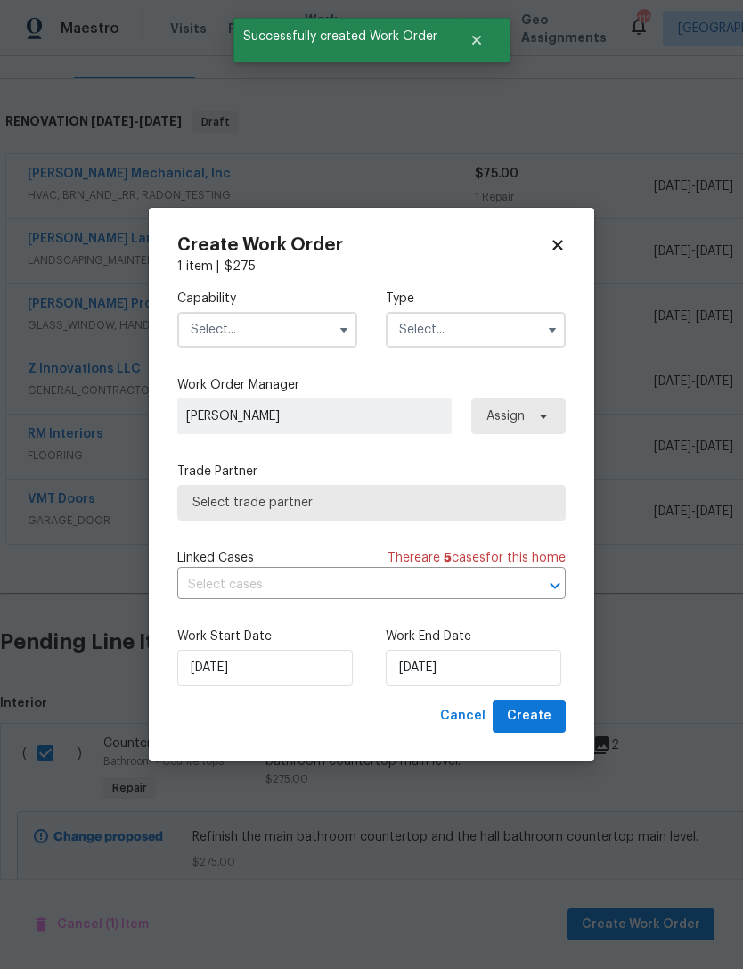
click at [310, 312] on input "text" at bounding box center [267, 330] width 180 height 36
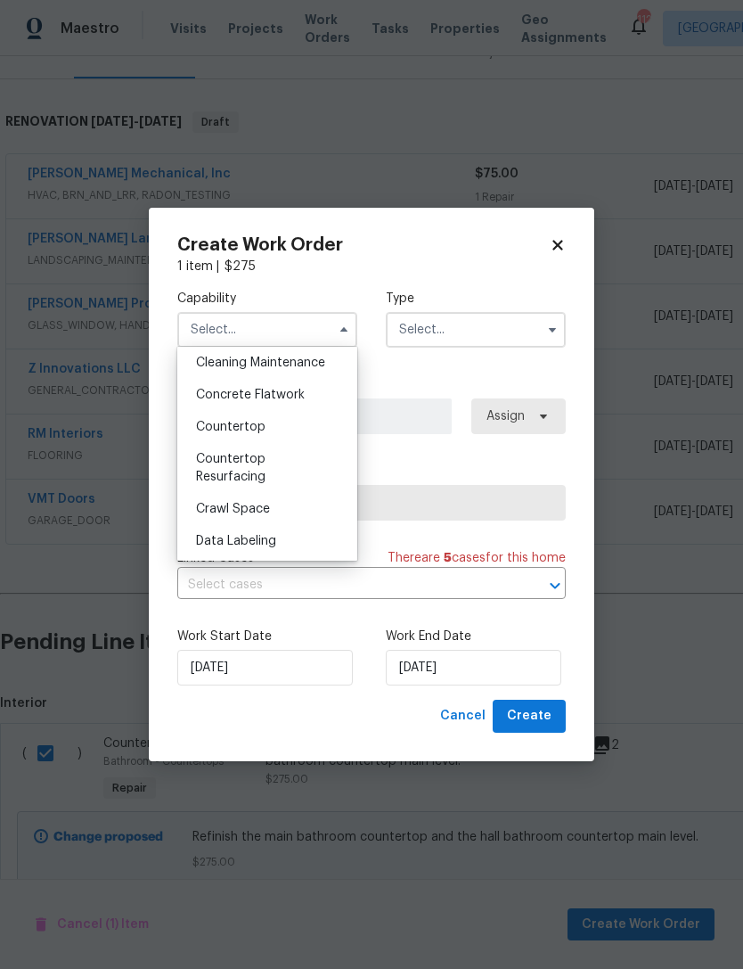
scroll to position [292, 0]
click at [271, 467] on div "Countertop Resurfacing" at bounding box center [267, 469] width 171 height 50
type input "Countertop Resurfacing"
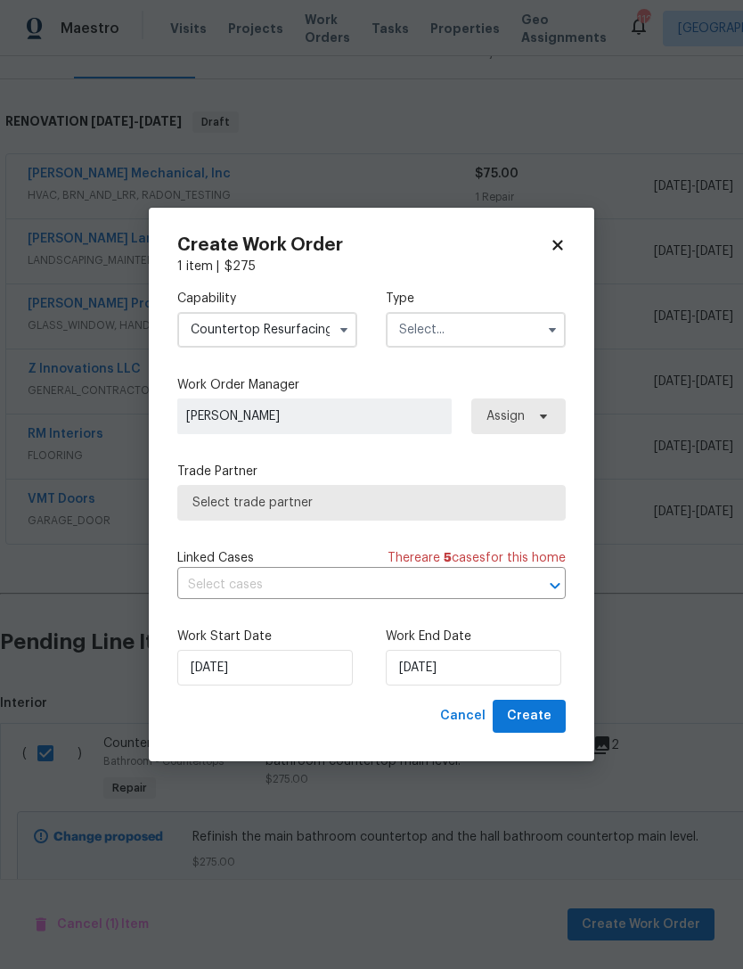
click at [487, 342] on input "text" at bounding box center [476, 330] width 180 height 36
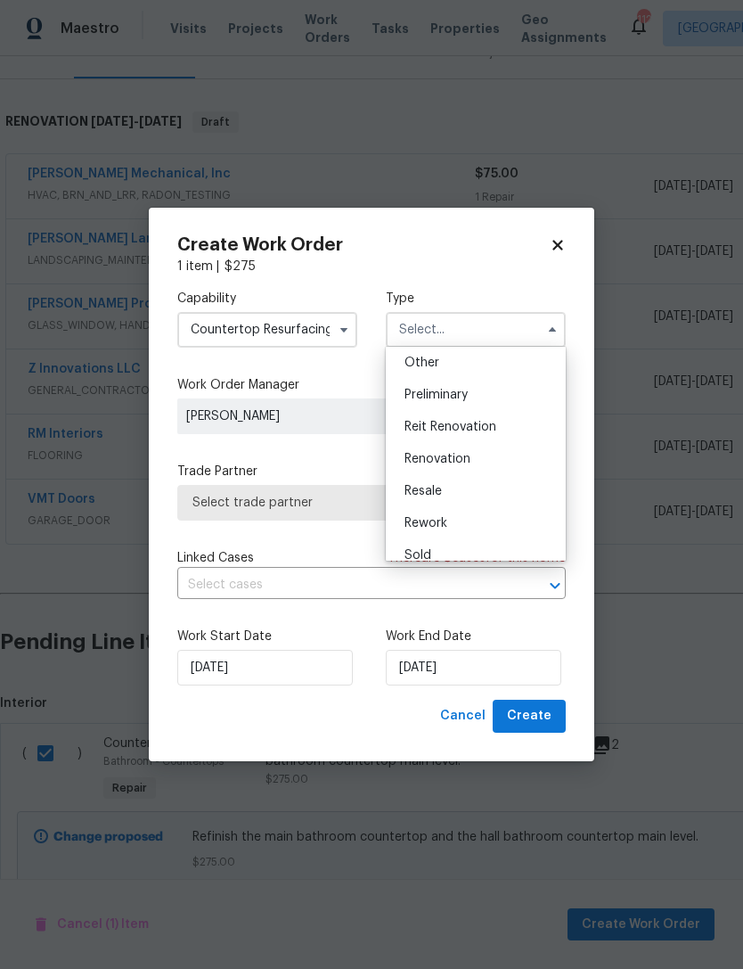
scroll to position [356, 0]
click at [467, 457] on span "Renovation" at bounding box center [438, 461] width 66 height 12
type input "Renovation"
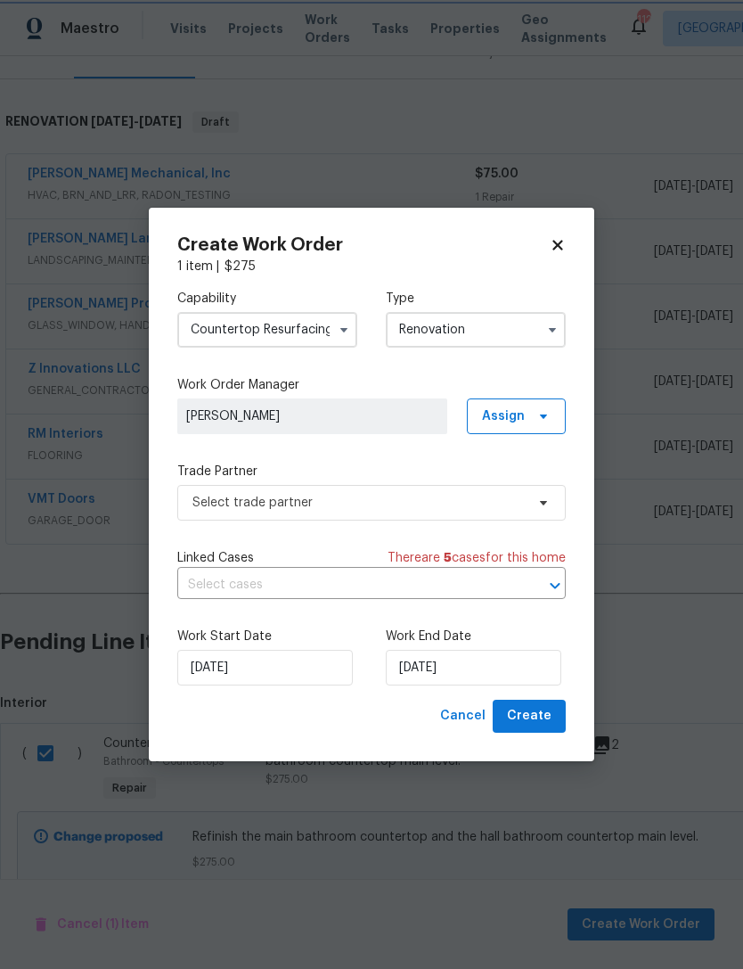
scroll to position [0, 0]
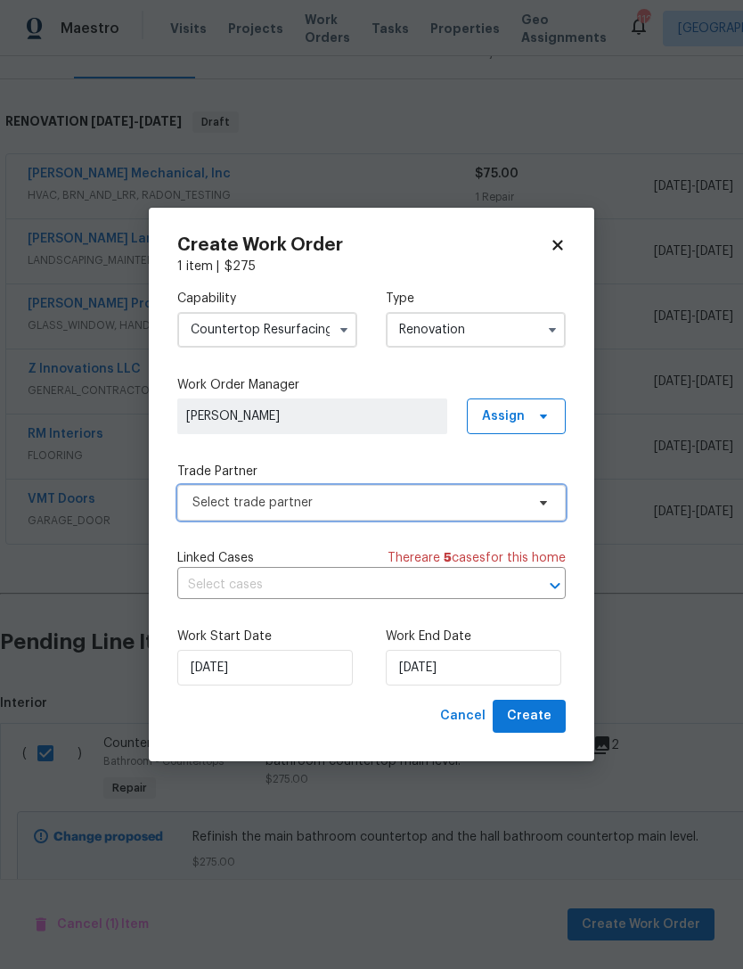
click at [435, 506] on span "Select trade partner" at bounding box center [359, 503] width 333 height 18
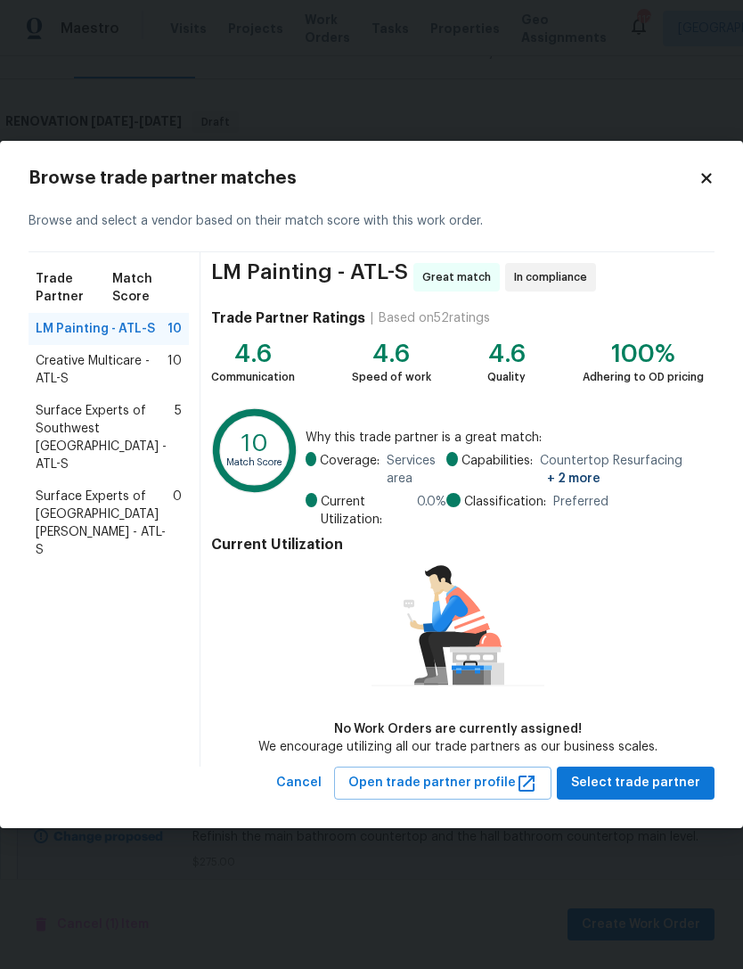
click at [85, 361] on span "Creative Multicare - ATL-S" at bounding box center [102, 370] width 132 height 36
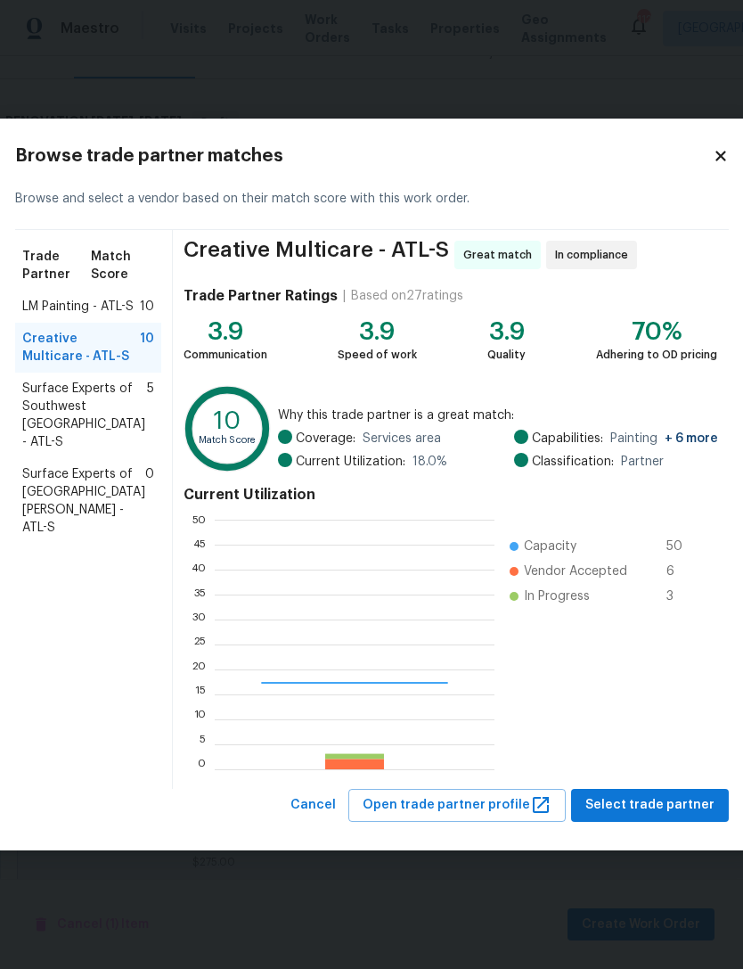
scroll to position [250, 280]
click at [644, 810] on span "Select trade partner" at bounding box center [650, 805] width 129 height 22
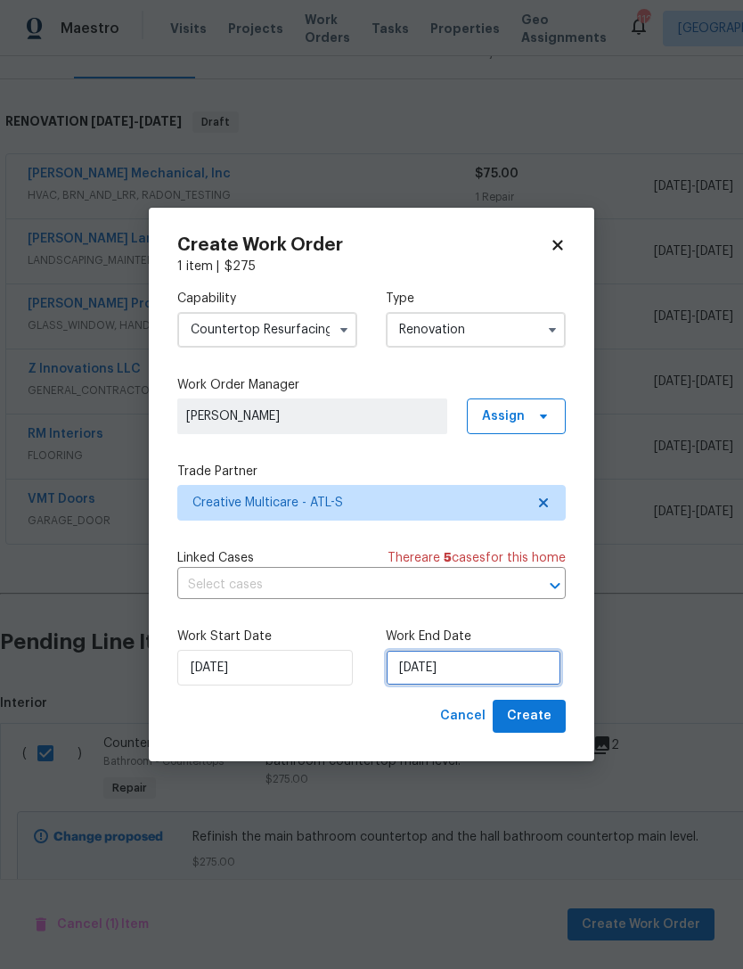
click at [465, 662] on input "[DATE]" at bounding box center [474, 668] width 176 height 36
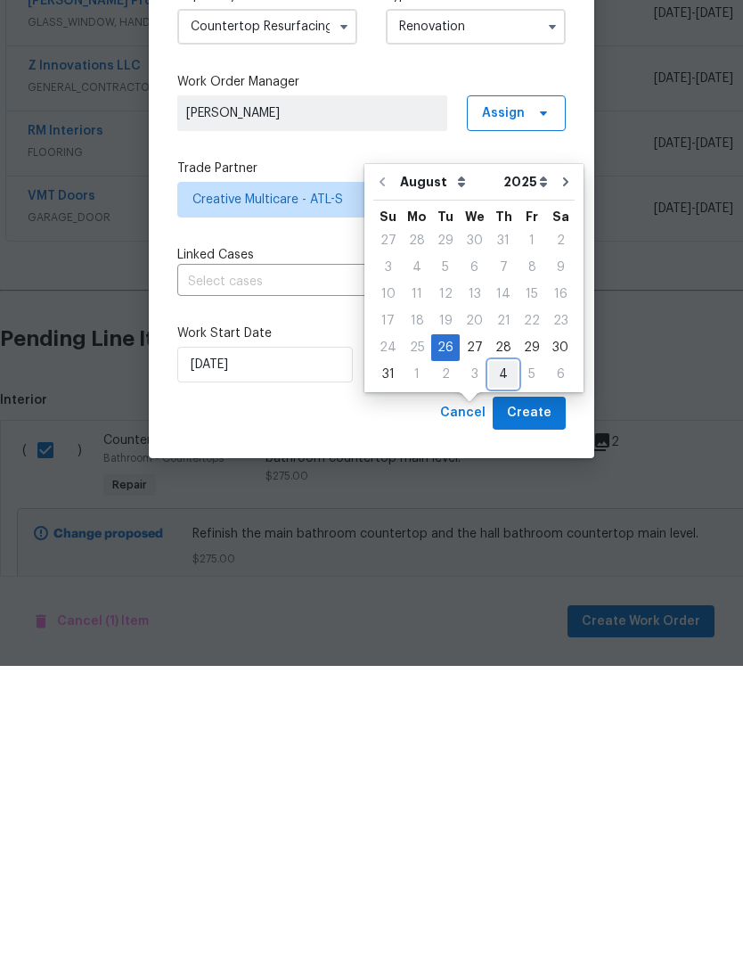
click at [492, 665] on div "4" at bounding box center [503, 677] width 29 height 25
type input "[DATE]"
select select "8"
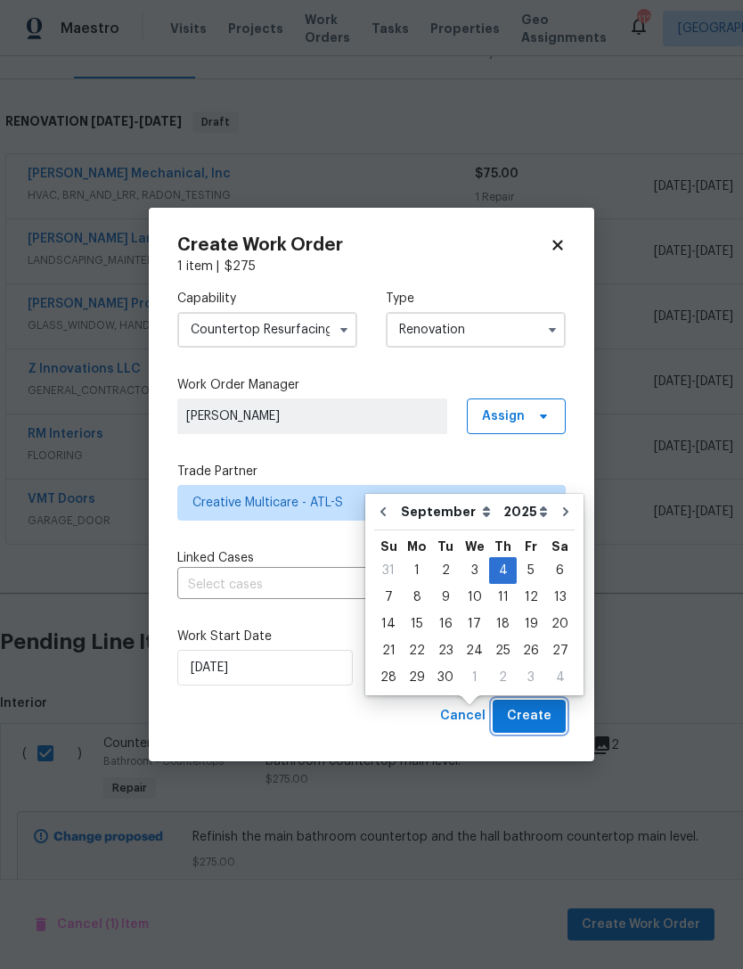
click at [547, 720] on span "Create" at bounding box center [529, 716] width 45 height 22
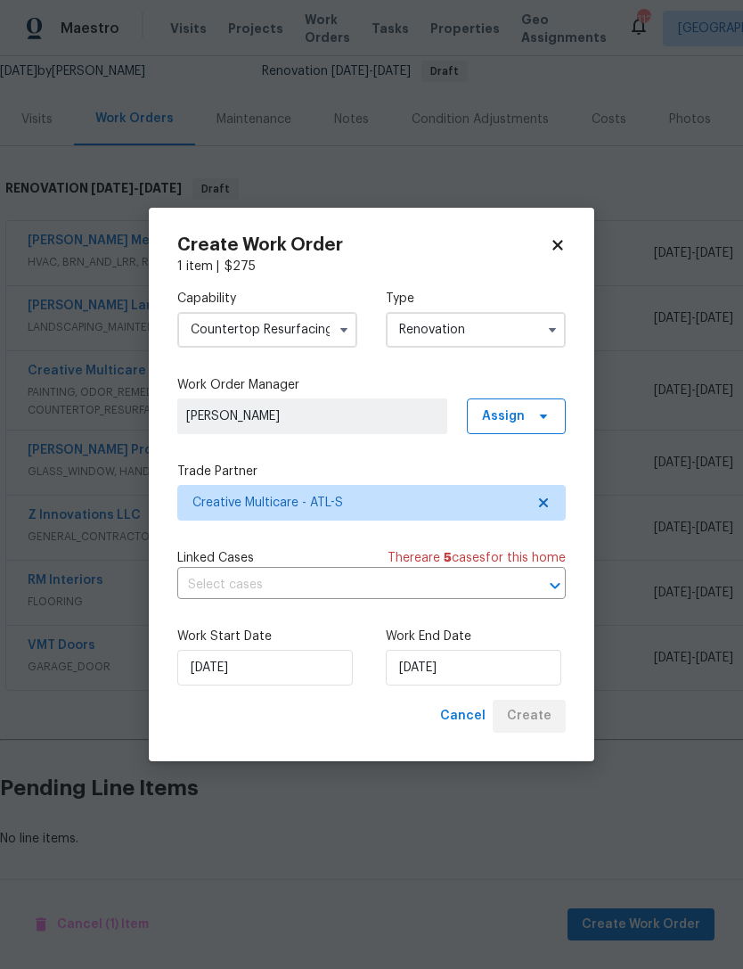
scroll to position [119, 0]
